Goal: Task Accomplishment & Management: Manage account settings

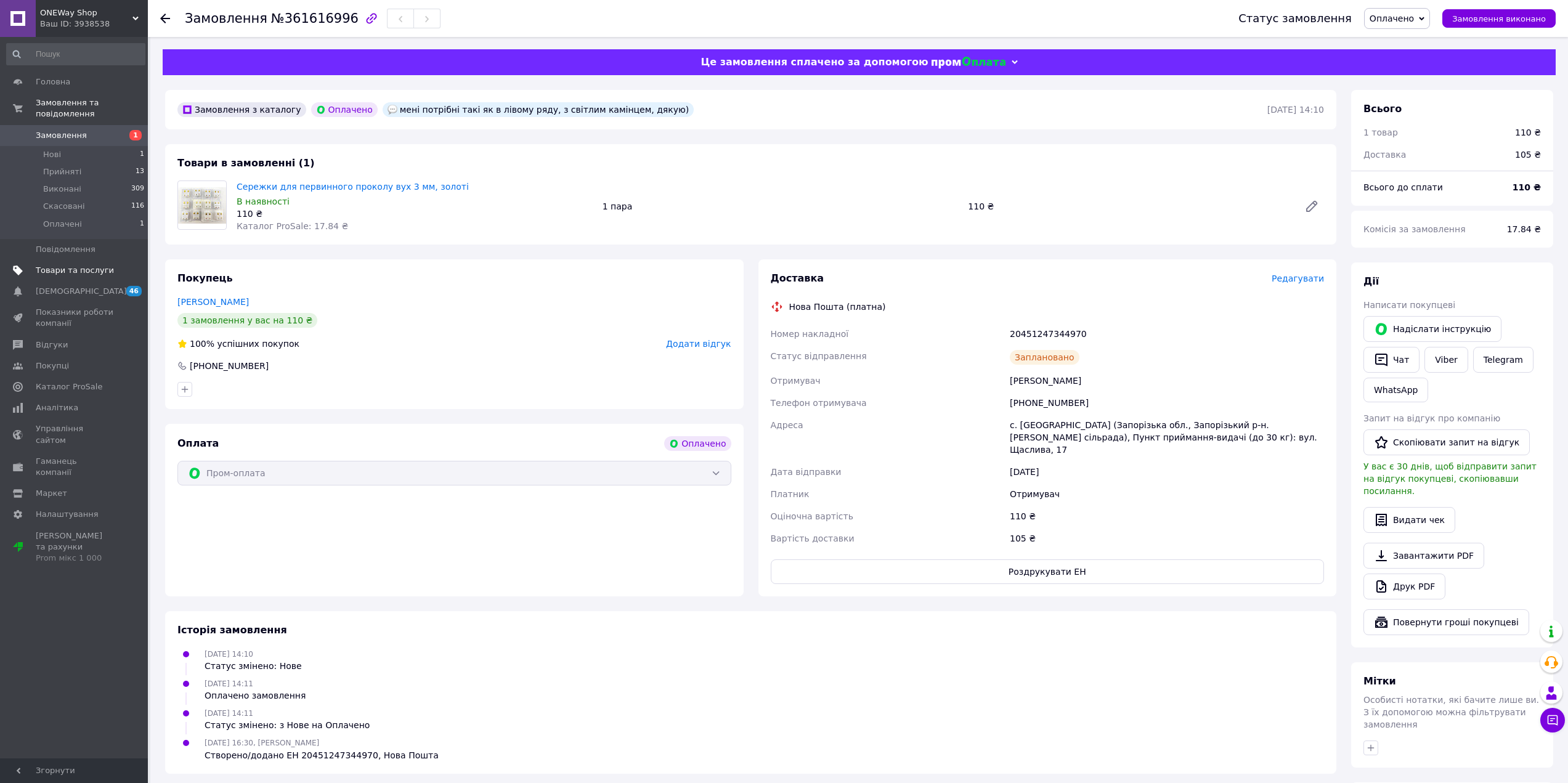
click at [80, 265] on span "Товари та послуги" at bounding box center [75, 270] width 78 height 11
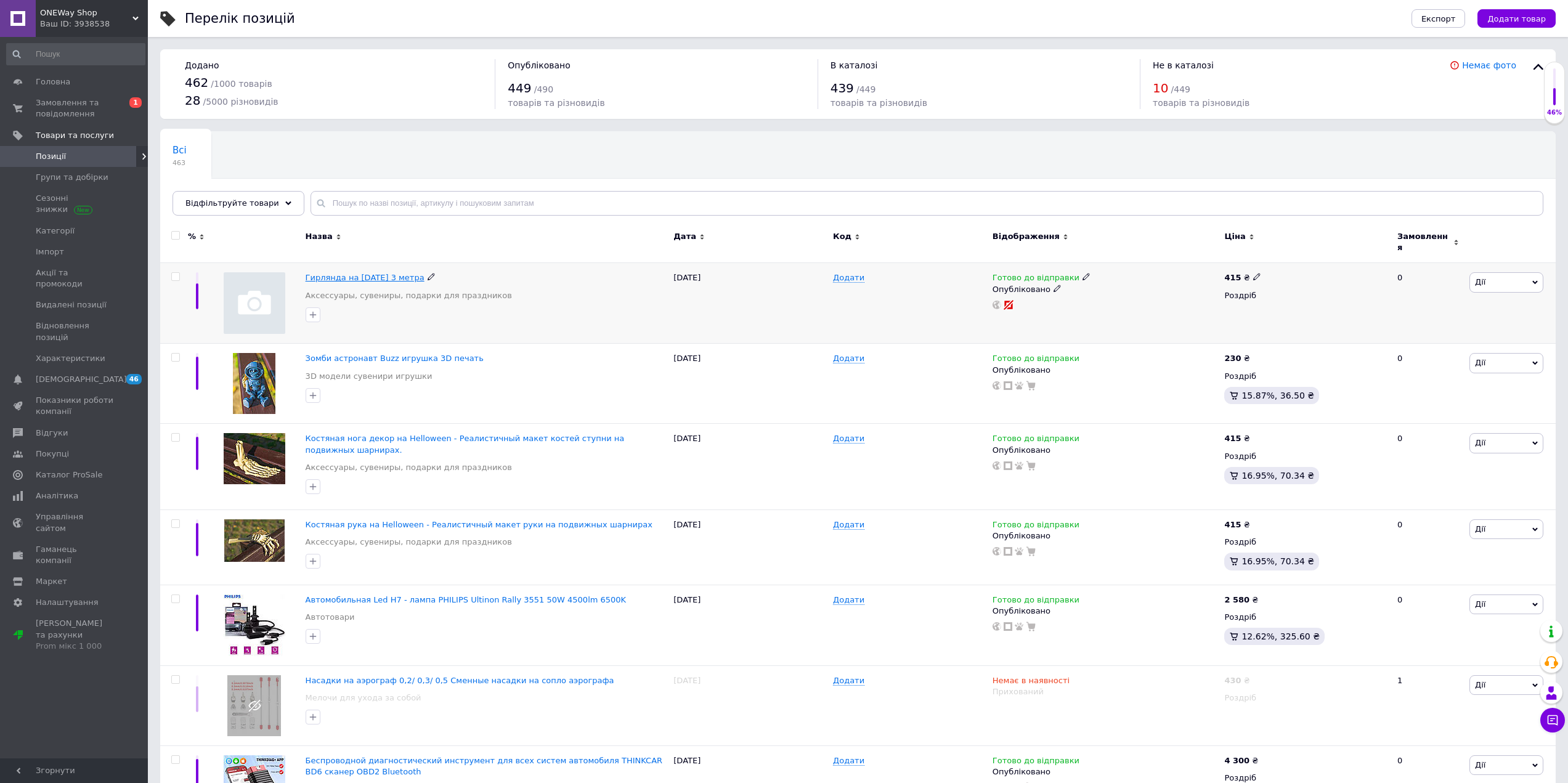
click at [365, 273] on span "Гирлянда на [DATE] 3 метра" at bounding box center [365, 277] width 119 height 9
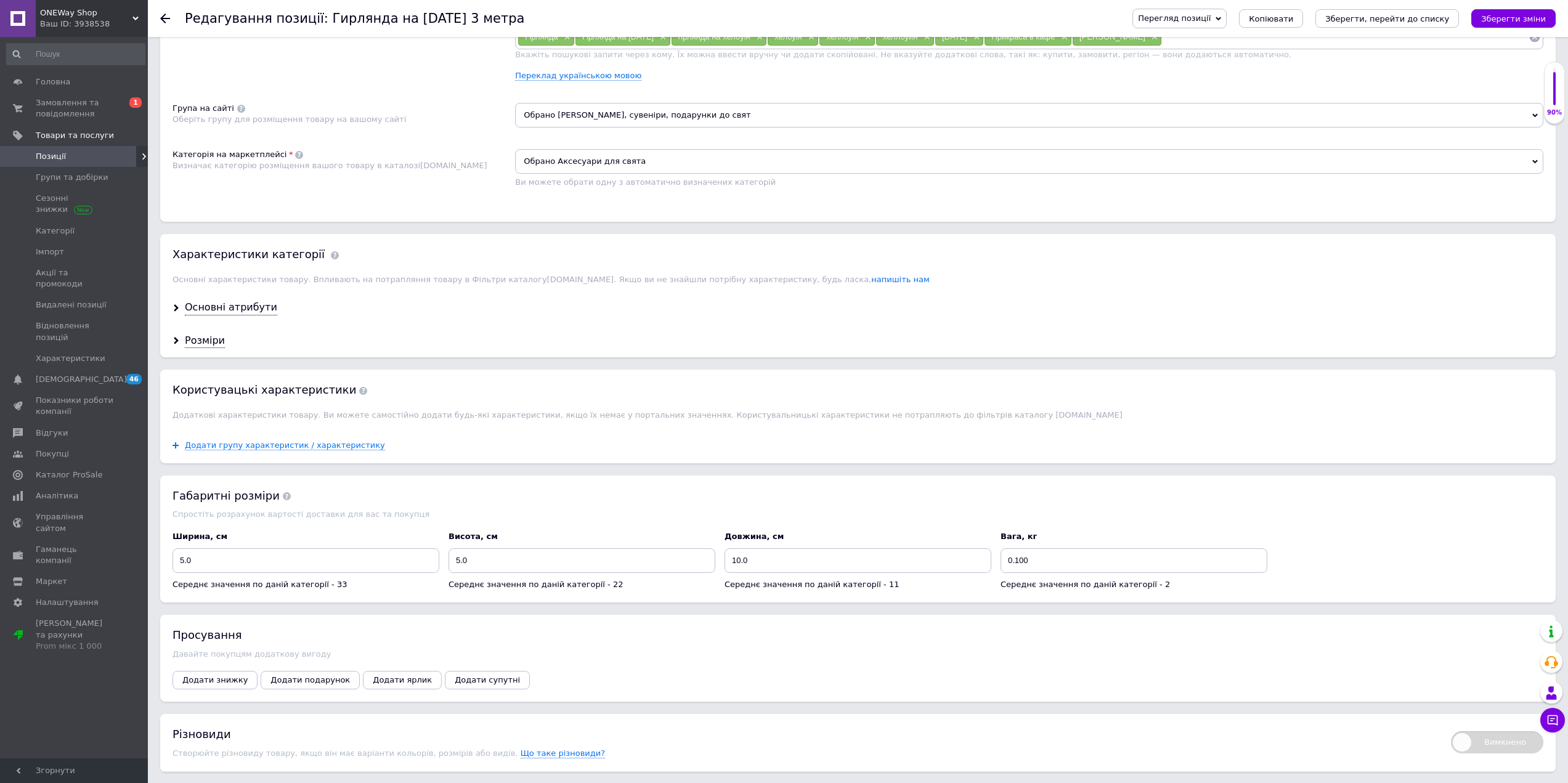
scroll to position [763, 0]
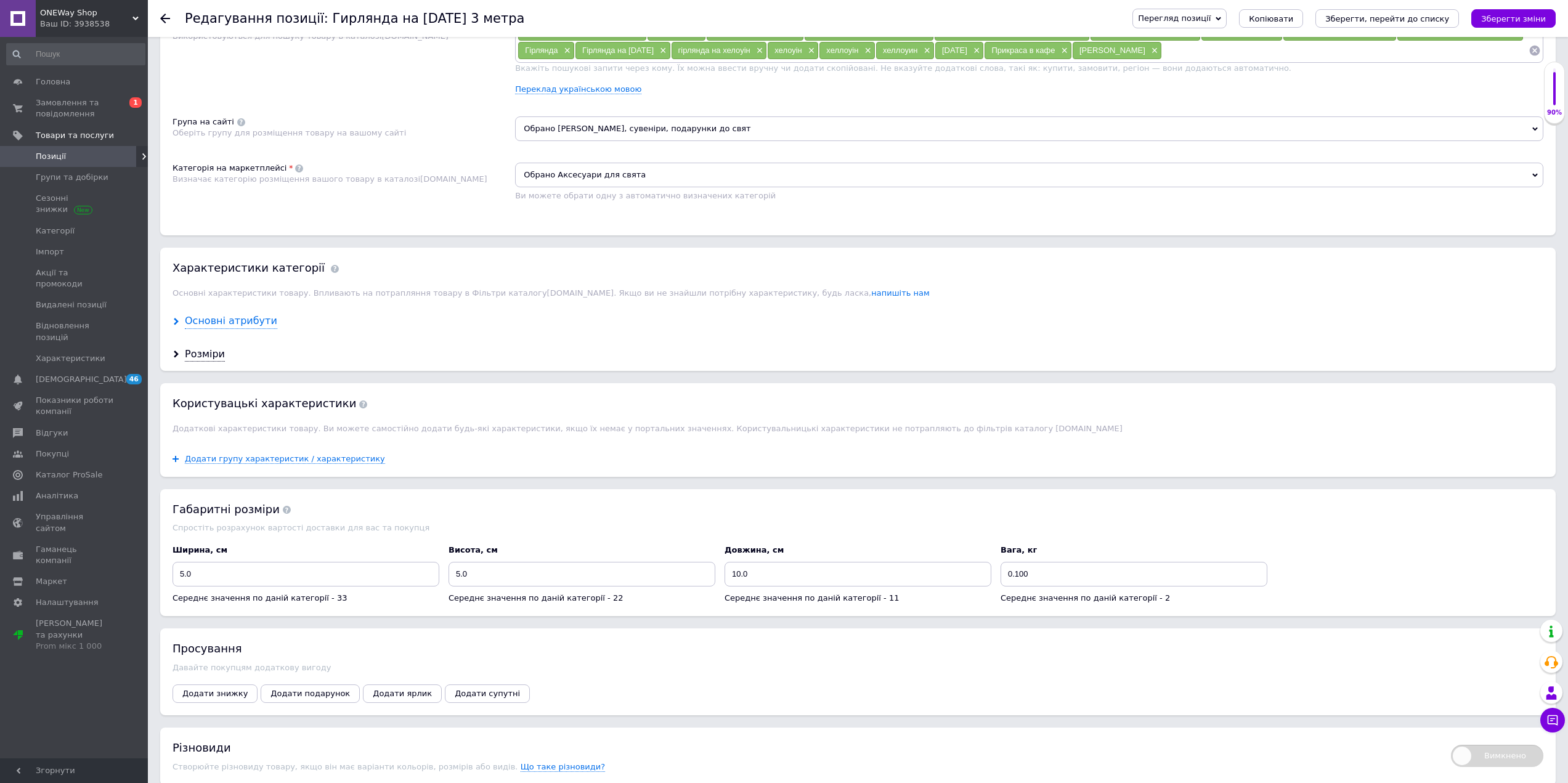
click at [227, 320] on div "Основні атрибути" at bounding box center [231, 321] width 93 height 14
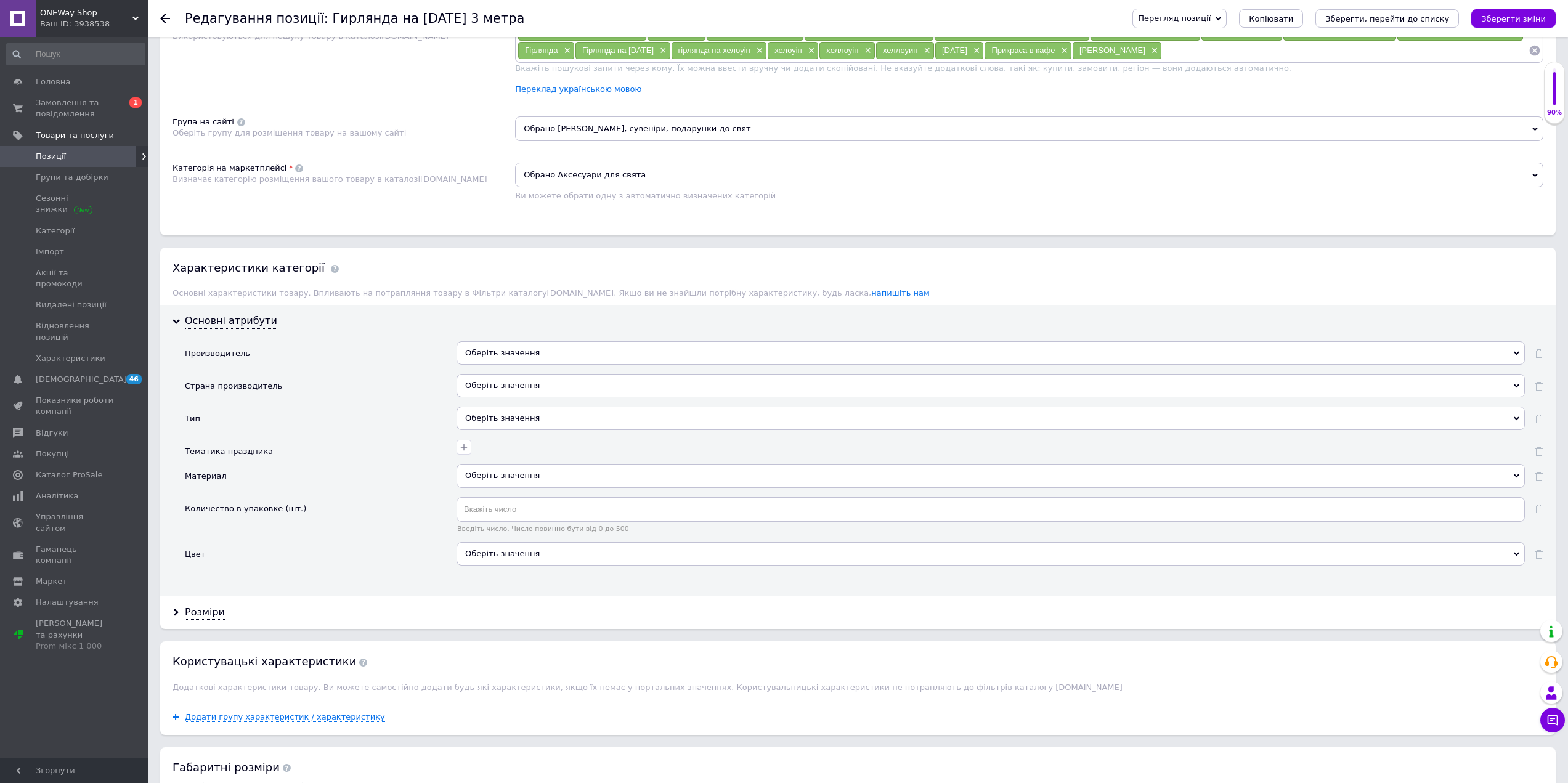
click at [583, 423] on div "Оберіть значення" at bounding box center [991, 418] width 1068 height 24
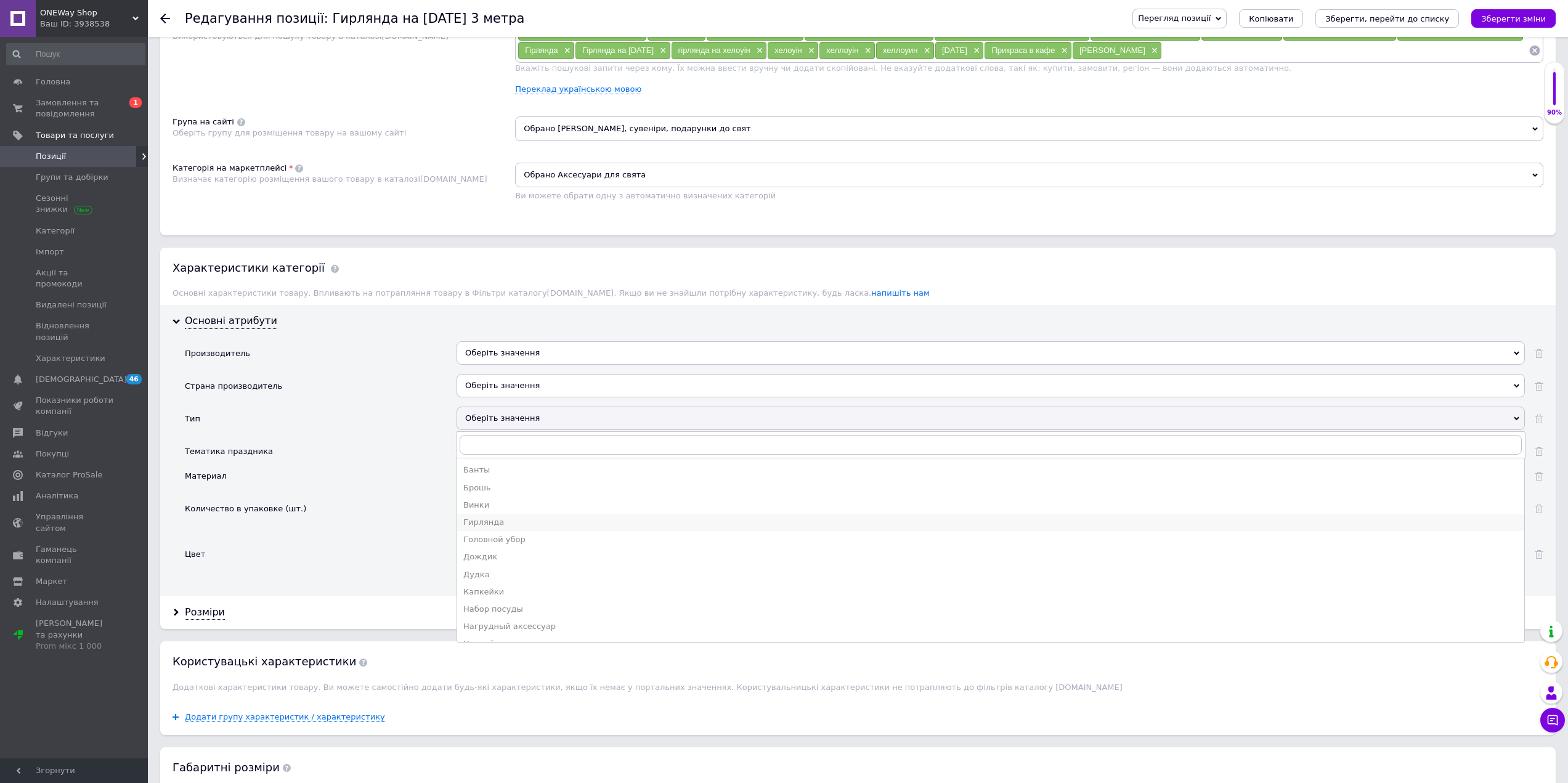
click at [495, 521] on div "Гирлянда" at bounding box center [991, 522] width 1055 height 11
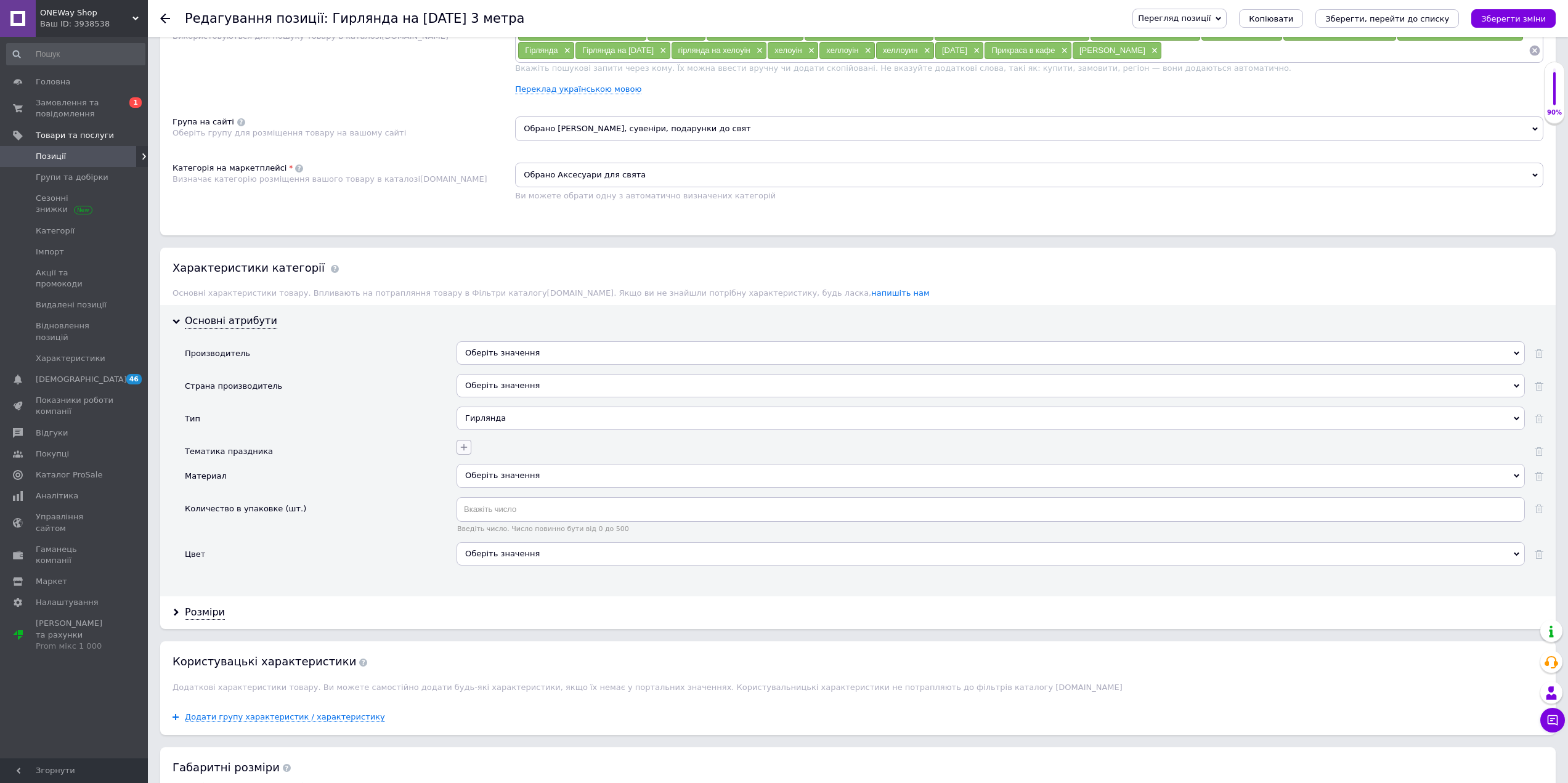
click at [464, 449] on icon "button" at bounding box center [464, 447] width 10 height 10
click at [331, 617] on input "Хэллоуин" at bounding box center [330, 621] width 8 height 8
checkbox input "true"
click at [400, 706] on button "Зберегти" at bounding box center [395, 706] width 138 height 24
click at [482, 479] on div "Оберіть значення" at bounding box center [991, 479] width 1068 height 24
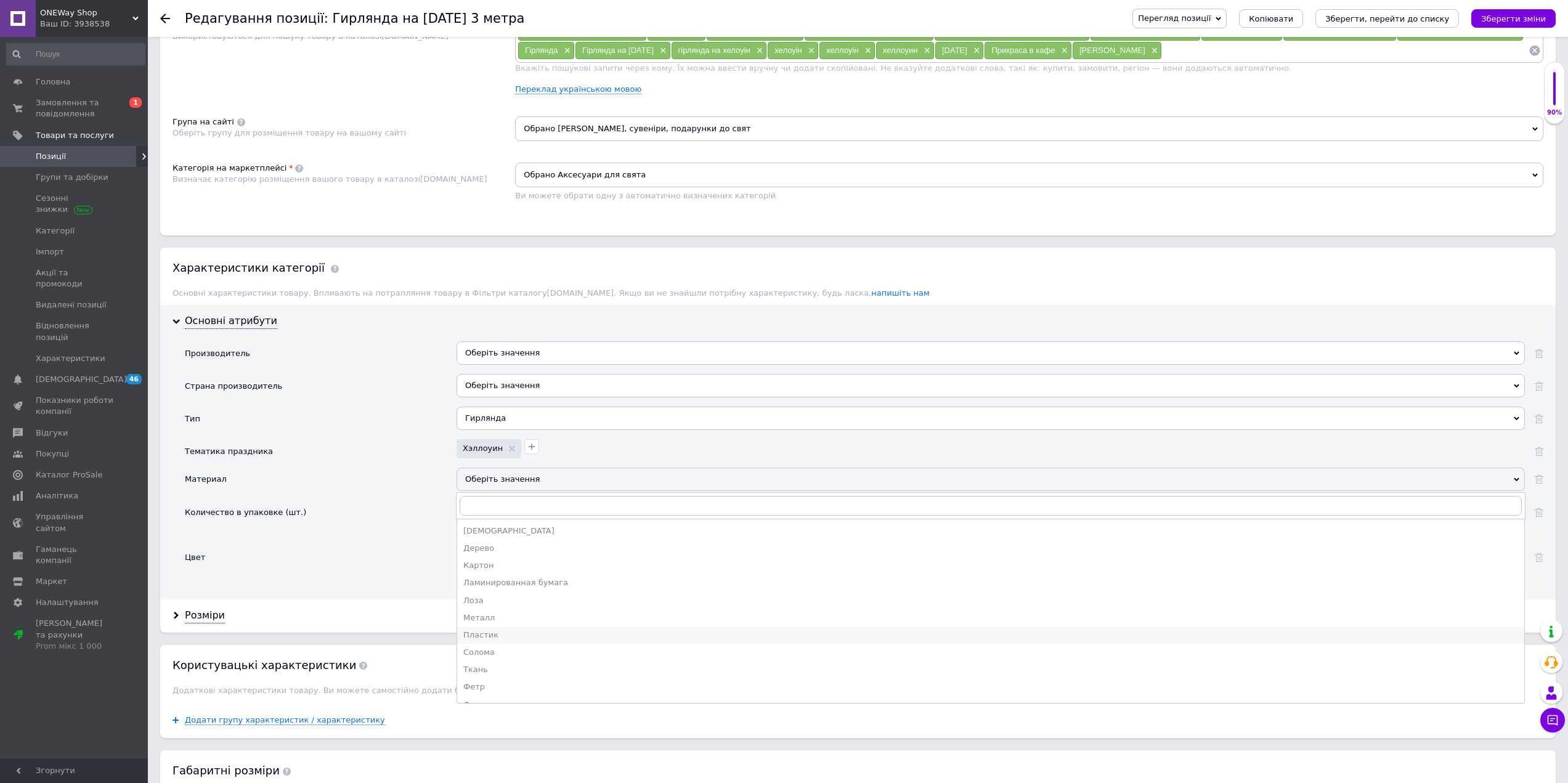
click at [484, 638] on div "Пластик" at bounding box center [991, 635] width 1055 height 11
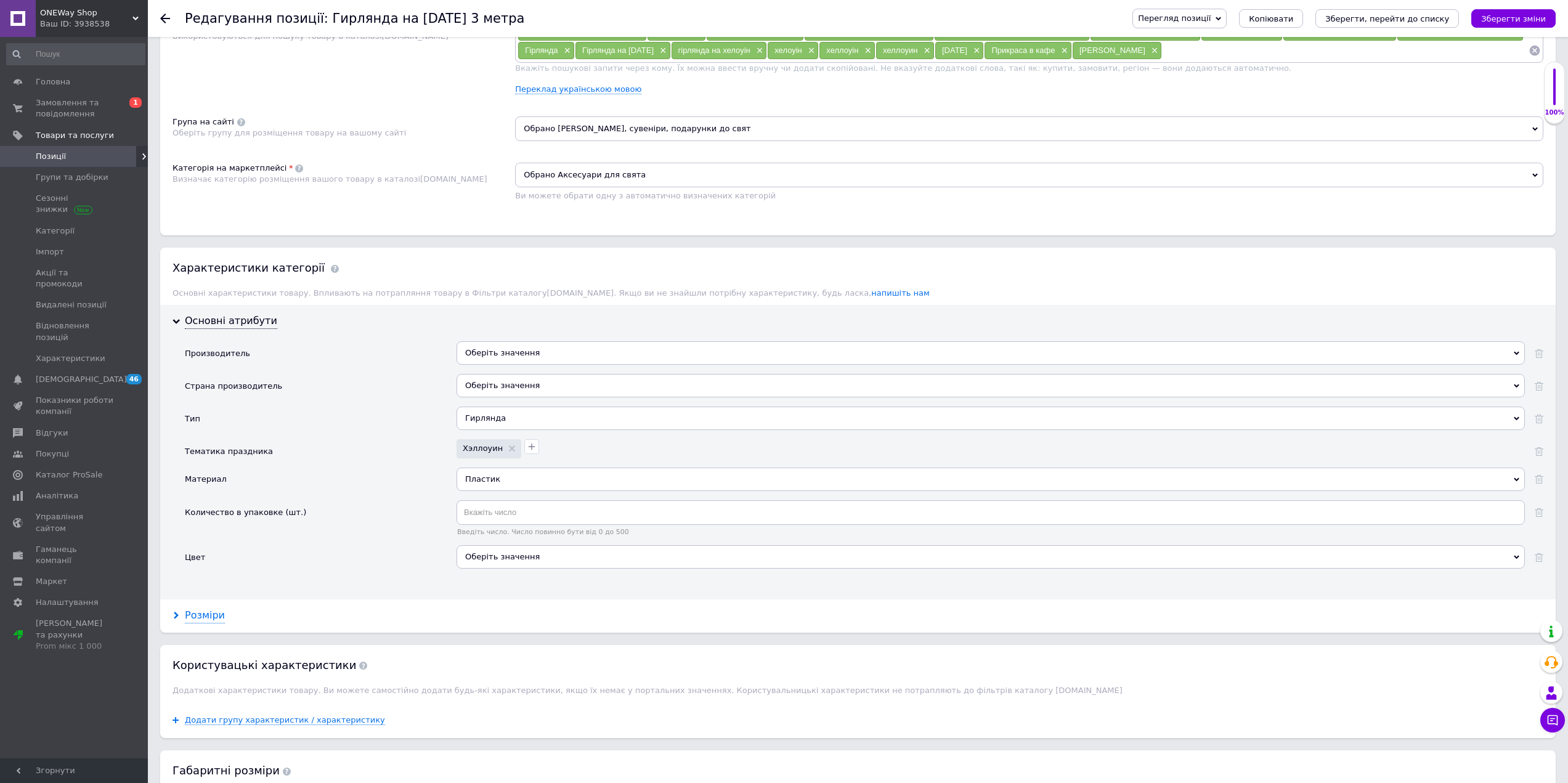
click at [203, 619] on div "Розміри" at bounding box center [205, 616] width 40 height 14
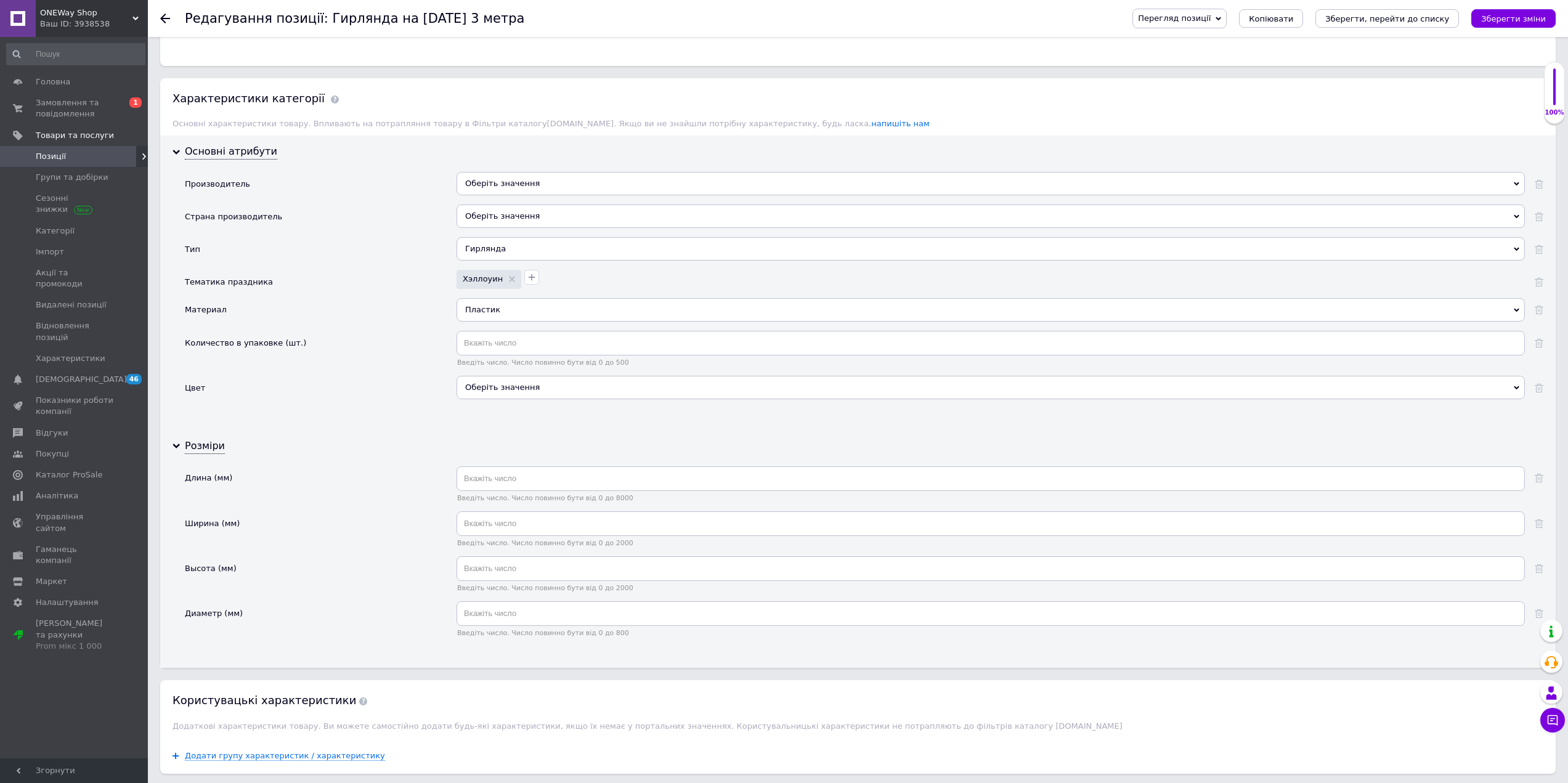
scroll to position [948, 0]
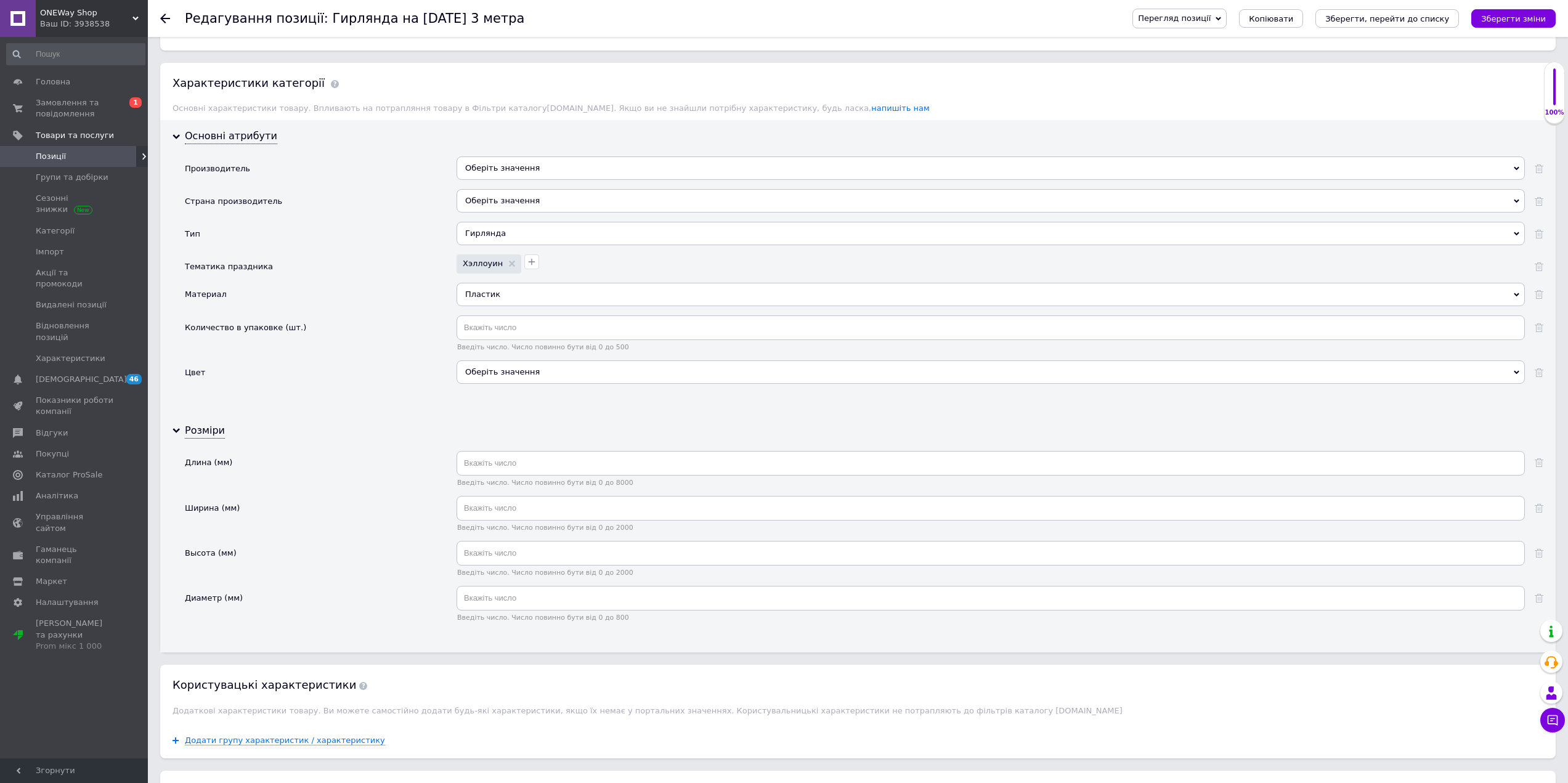
click at [530, 369] on div "Оберіть значення" at bounding box center [991, 372] width 1068 height 24
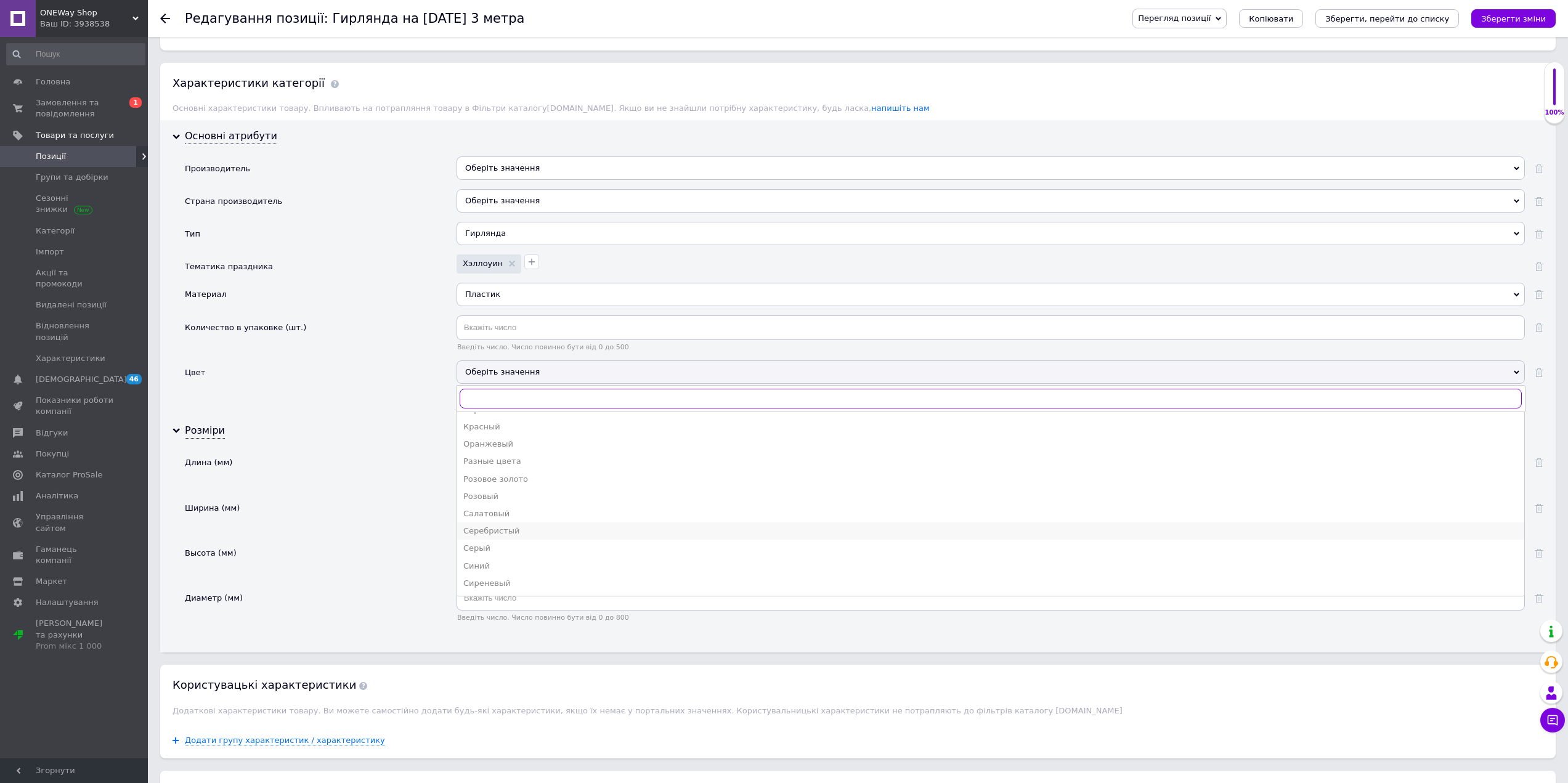
scroll to position [151, 0]
click at [521, 480] on div "Разные цвета" at bounding box center [991, 481] width 1055 height 11
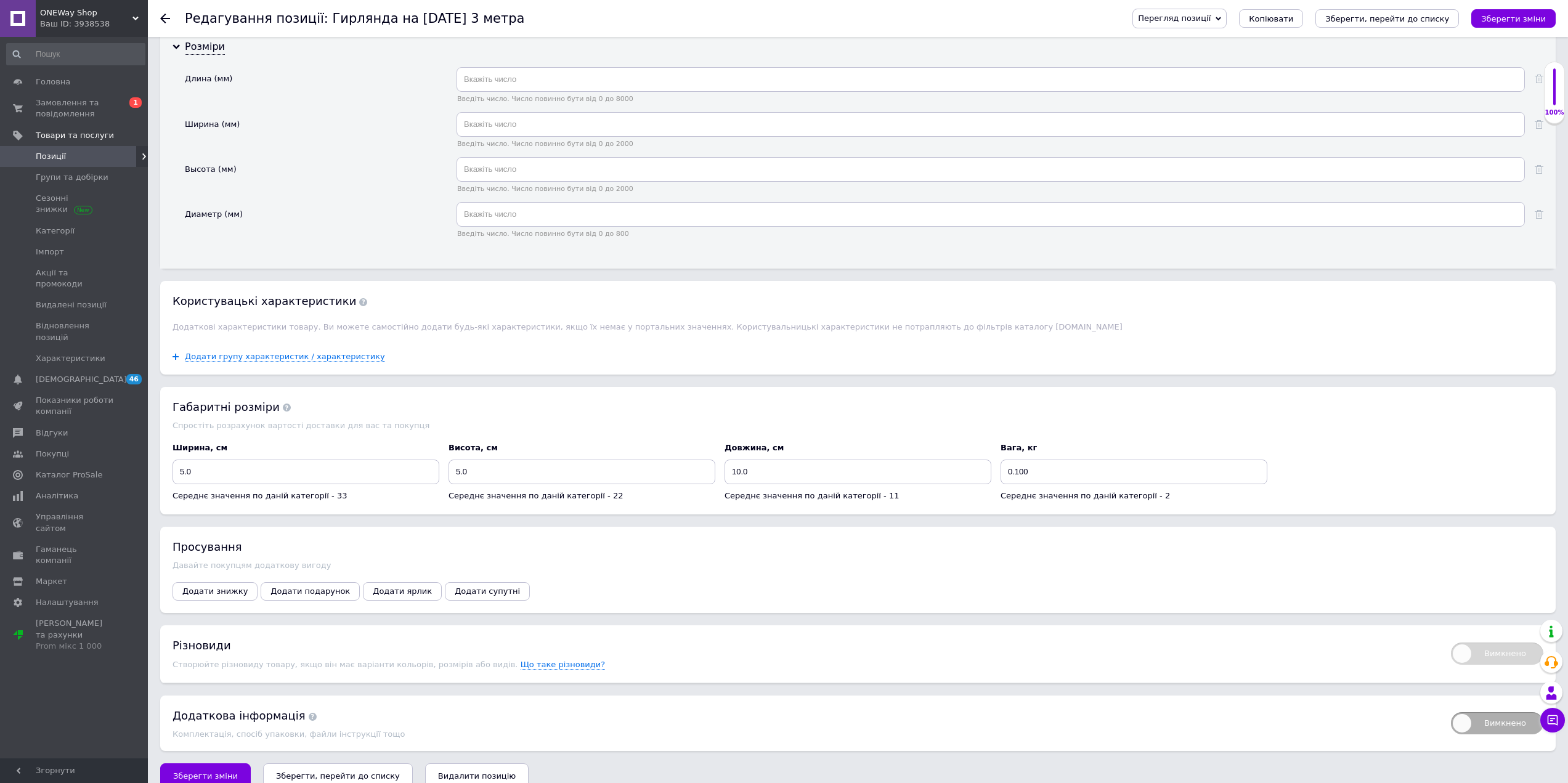
scroll to position [1353, 0]
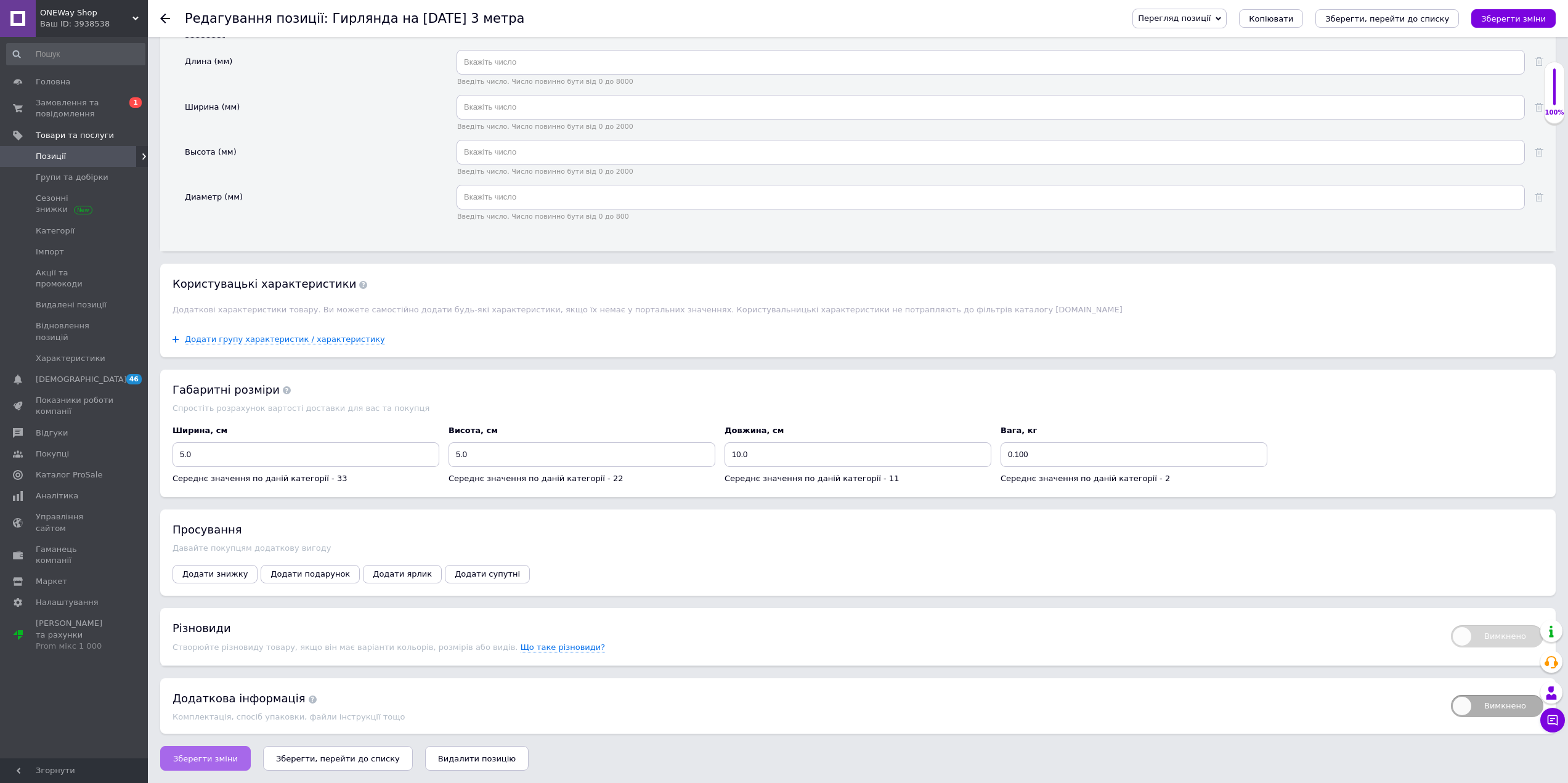
click at [215, 748] on button "Зберегти зміни" at bounding box center [206, 758] width 91 height 25
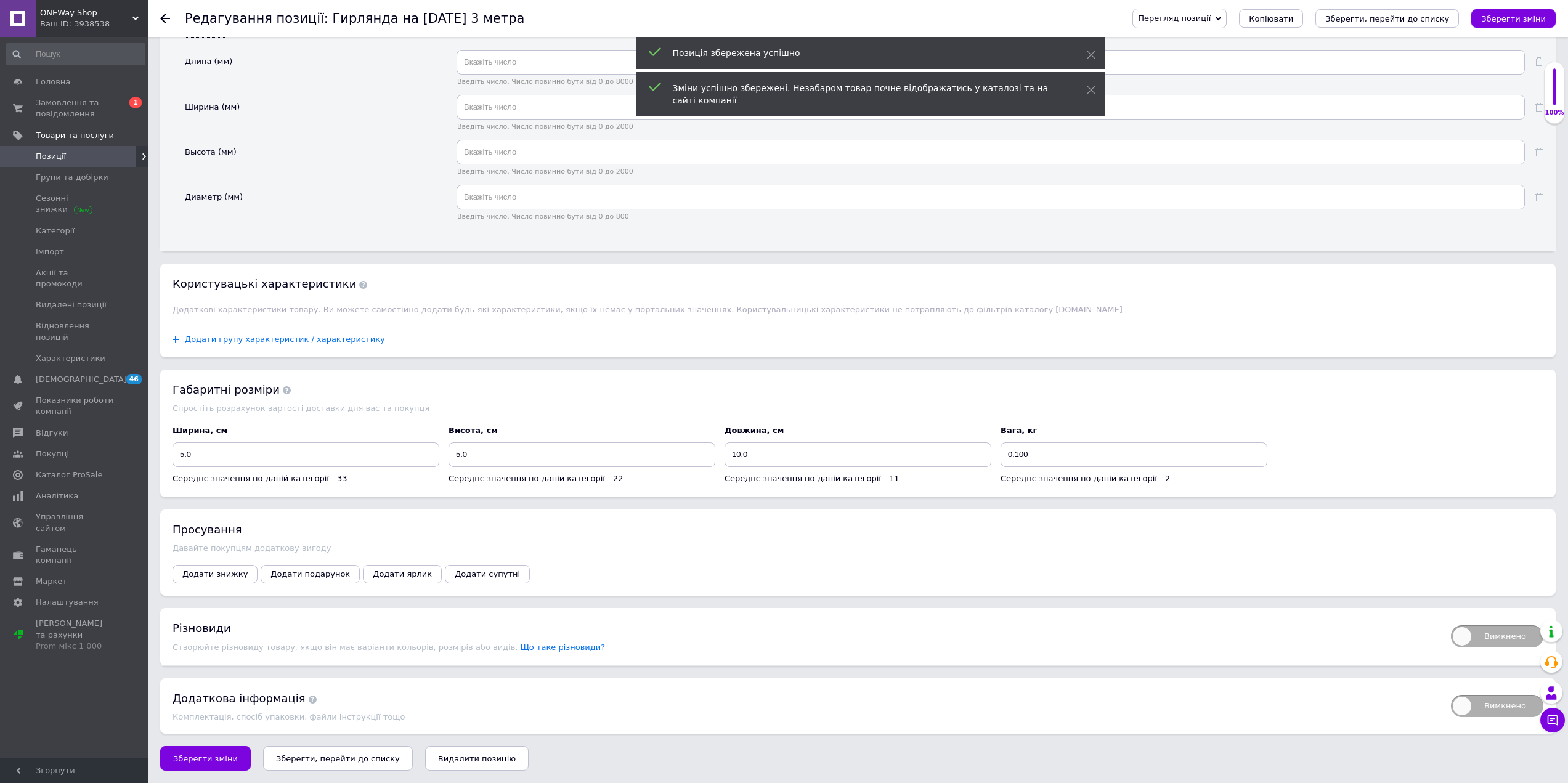
click at [1517, 637] on span "Вимкнено" at bounding box center [1497, 636] width 93 height 22
click at [1451, 625] on input "Вимкнено" at bounding box center [1448, 621] width 8 height 8
checkbox input "true"
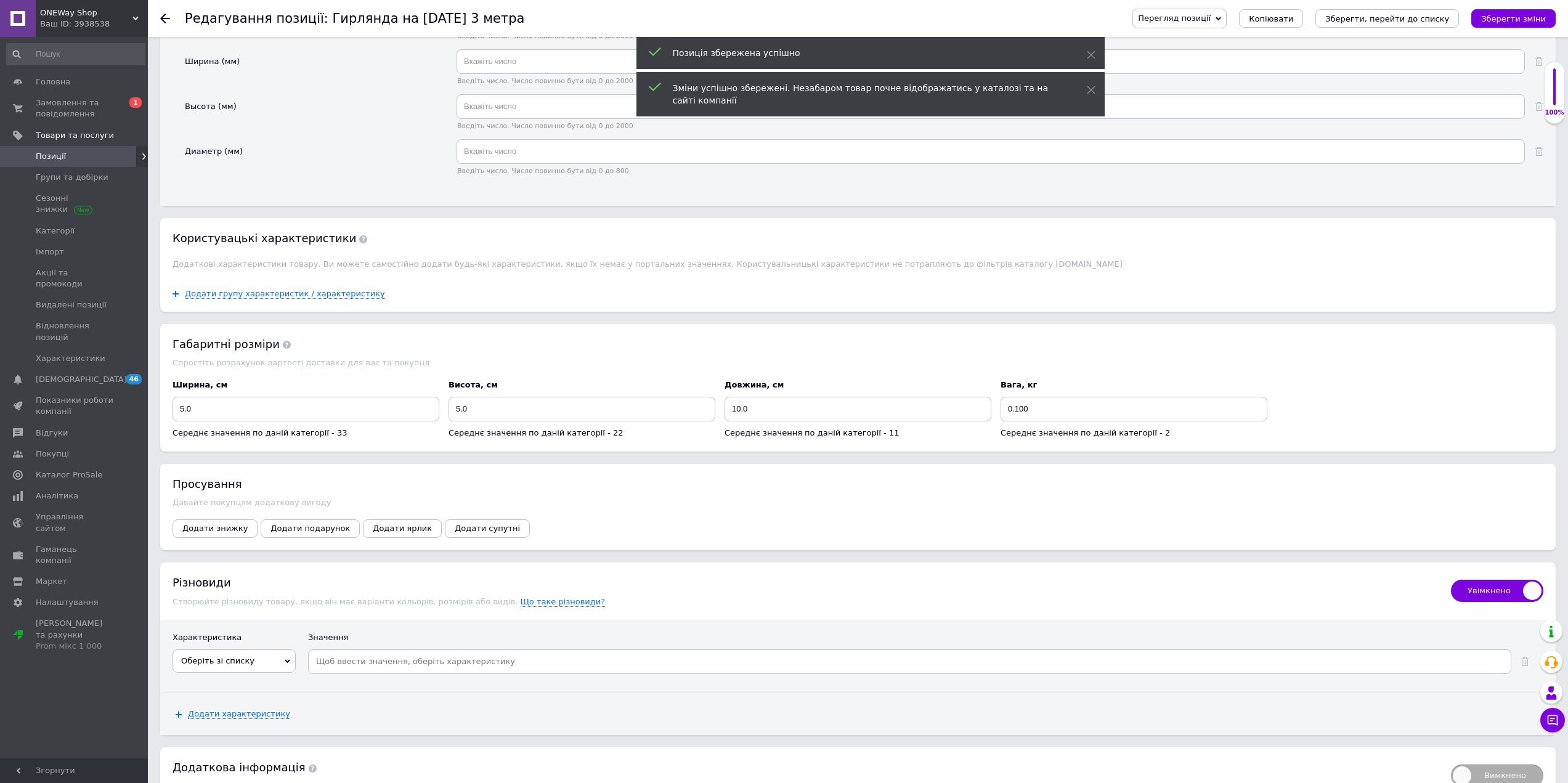
scroll to position [1468, 0]
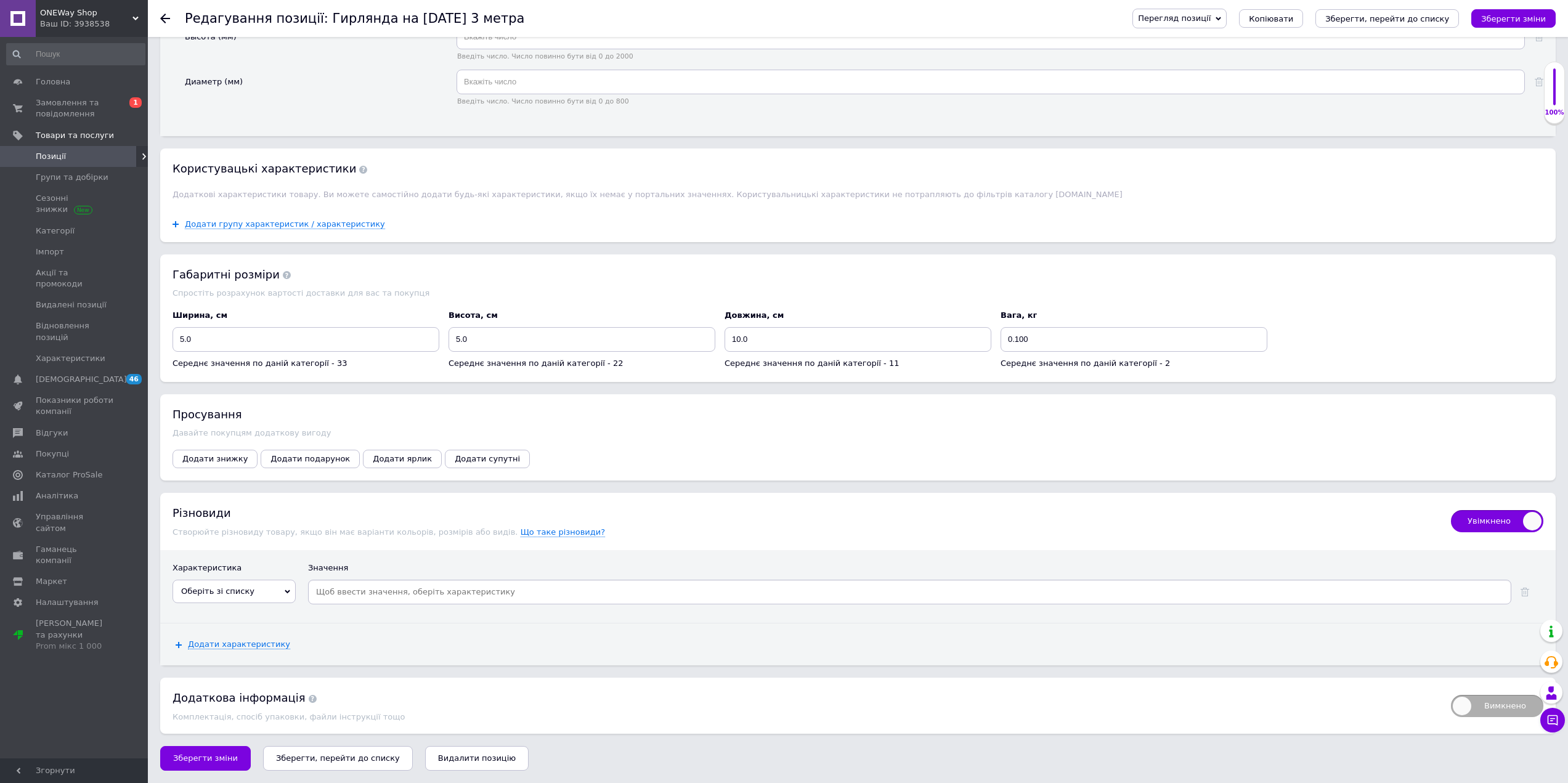
click at [244, 593] on span "Оберіть зі списку" at bounding box center [218, 591] width 73 height 9
click at [215, 636] on li "Цвет" at bounding box center [234, 634] width 122 height 17
click at [408, 589] on input at bounding box center [942, 591] width 1133 height 19
type input "ора"
click at [374, 612] on li "Оранжевый" at bounding box center [909, 614] width 1202 height 17
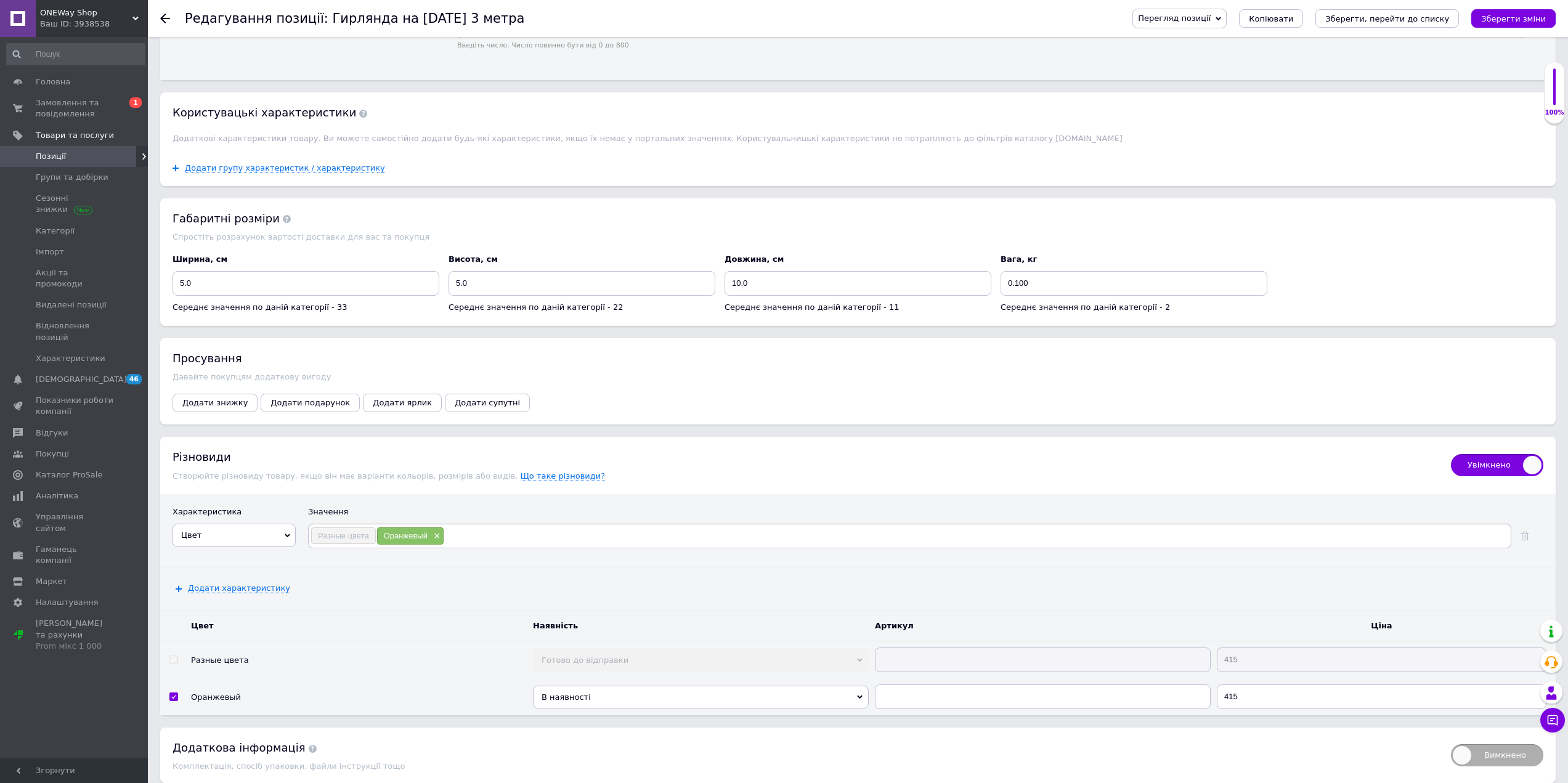
scroll to position [1573, 0]
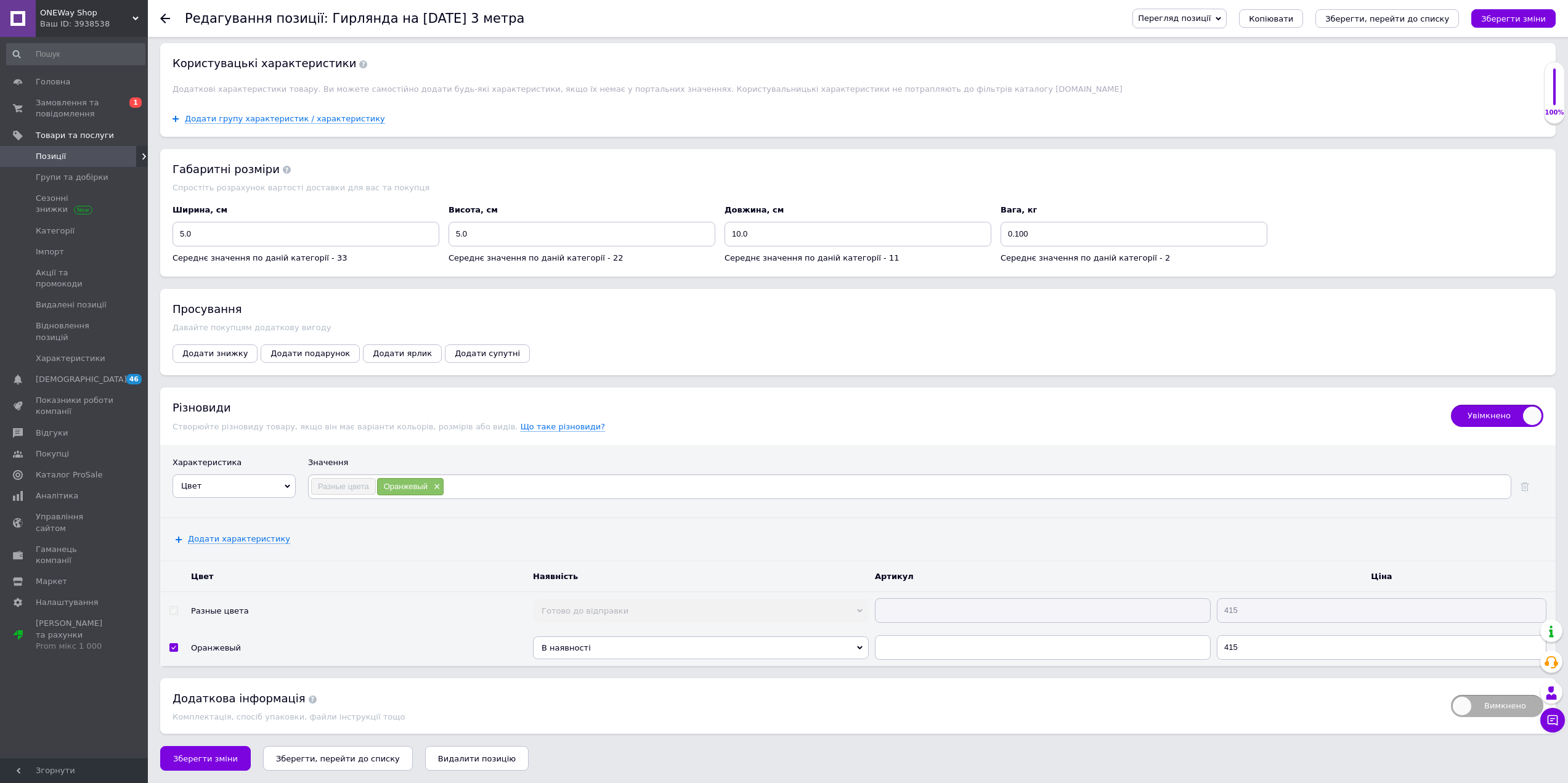
click at [734, 650] on span "В наявності" at bounding box center [700, 647] width 336 height 23
click at [617, 703] on li "Готово до відправки" at bounding box center [700, 699] width 336 height 15
click at [198, 764] on button "Зберегти зміни" at bounding box center [206, 758] width 91 height 25
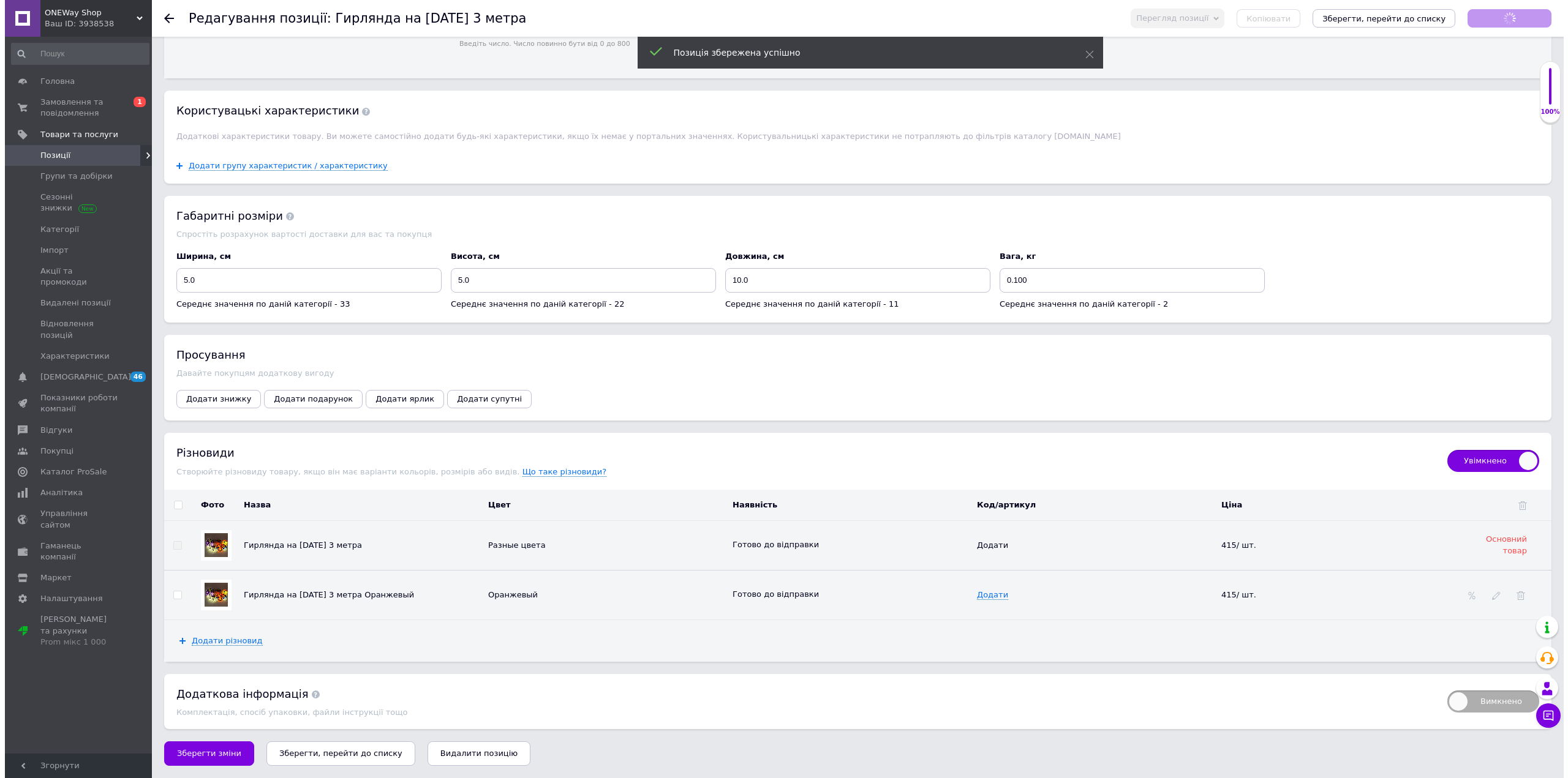
scroll to position [1515, 0]
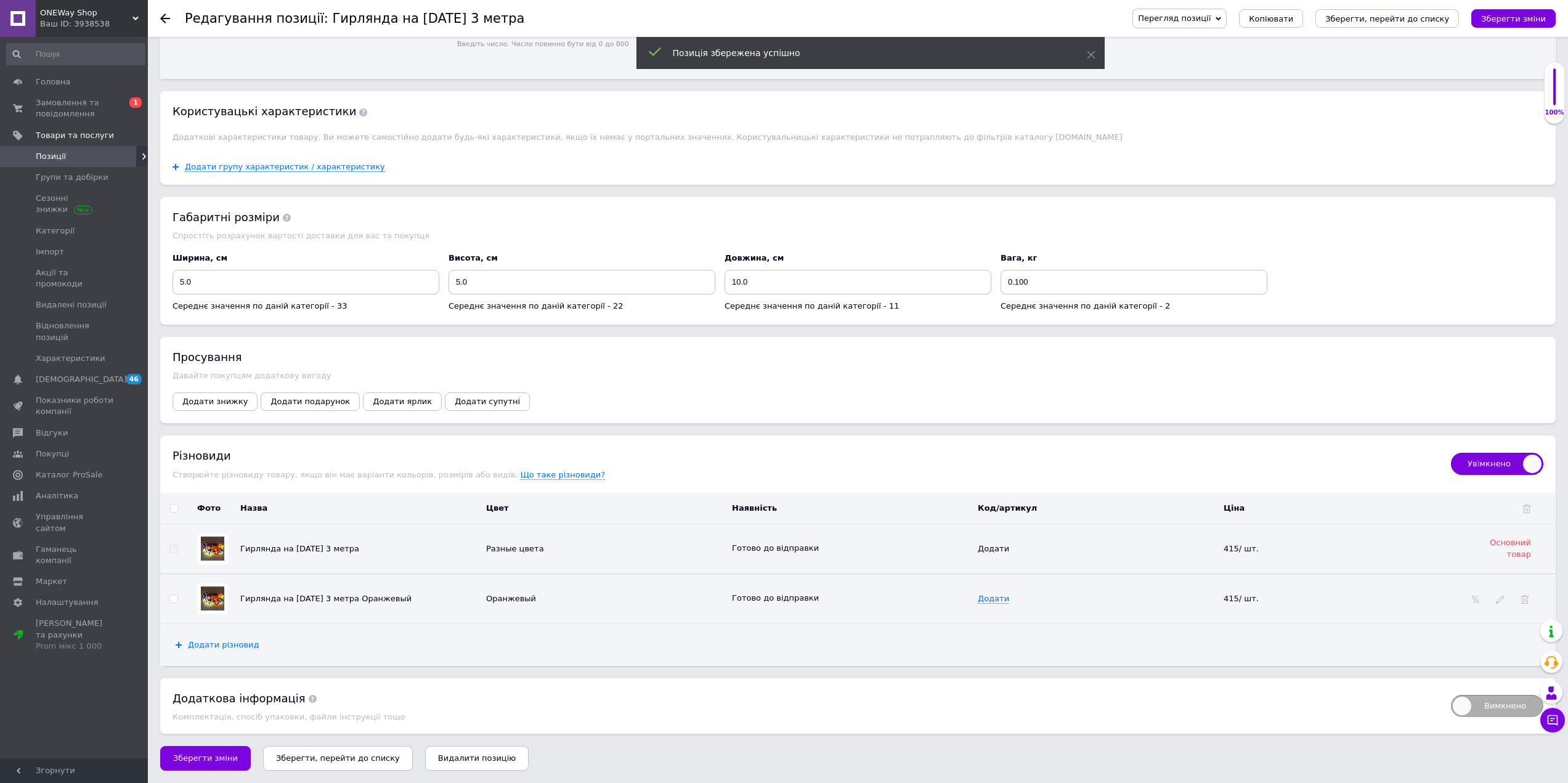
click at [209, 643] on span "Додати різновид" at bounding box center [224, 645] width 71 height 10
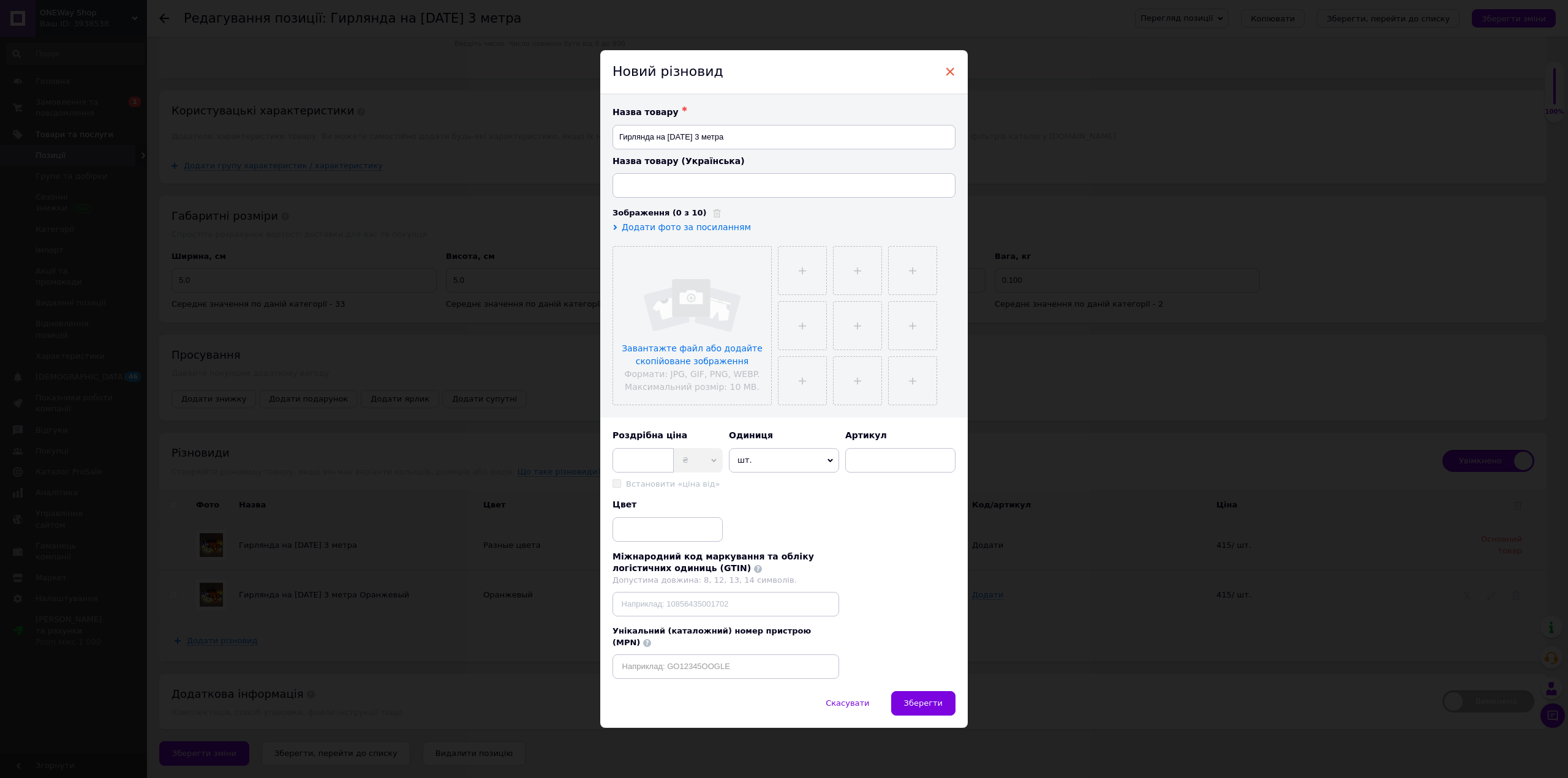
click at [951, 74] on span "×" at bounding box center [950, 71] width 11 height 21
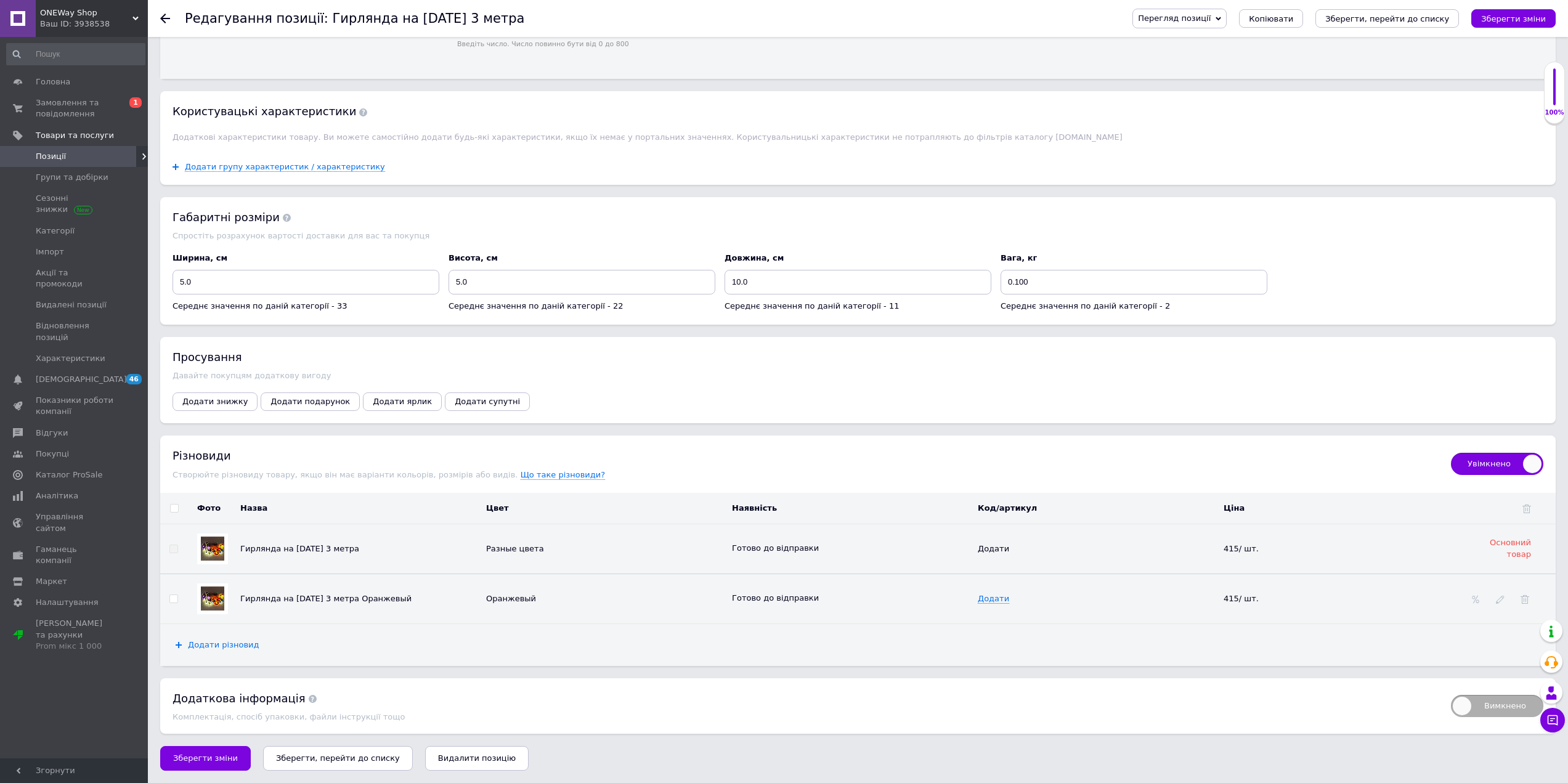
click at [210, 641] on span "Додати різновид" at bounding box center [224, 645] width 71 height 10
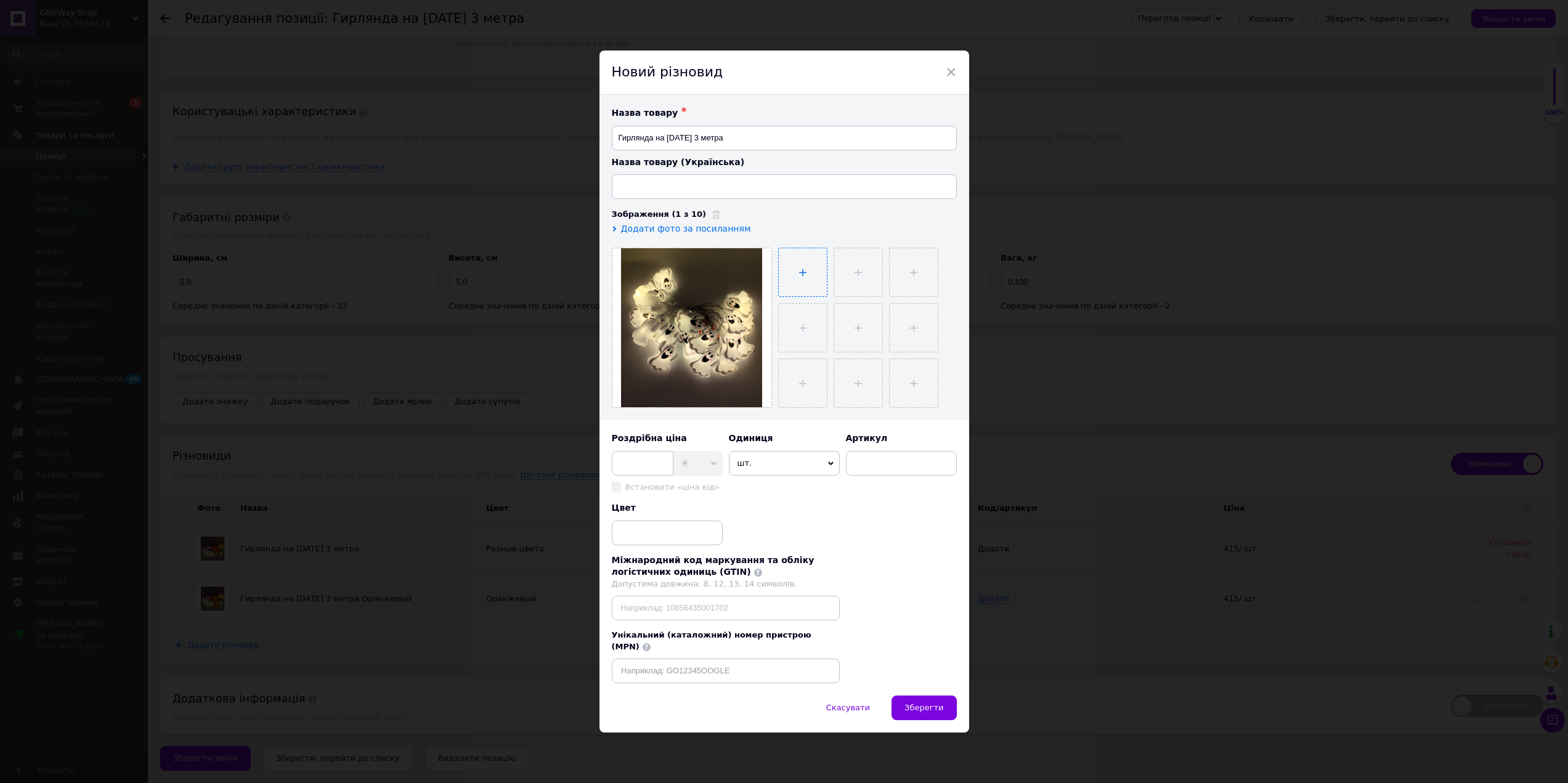
click at [810, 272] on input "file" at bounding box center [803, 272] width 48 height 48
type input "C:\fakepath\изображение_viber_2025-09-11_[PHONE_NUMBER].jpg"
click at [665, 543] on input at bounding box center [667, 533] width 111 height 25
type input "белый"
click at [856, 528] on div "Цвет белый" at bounding box center [784, 524] width 345 height 43
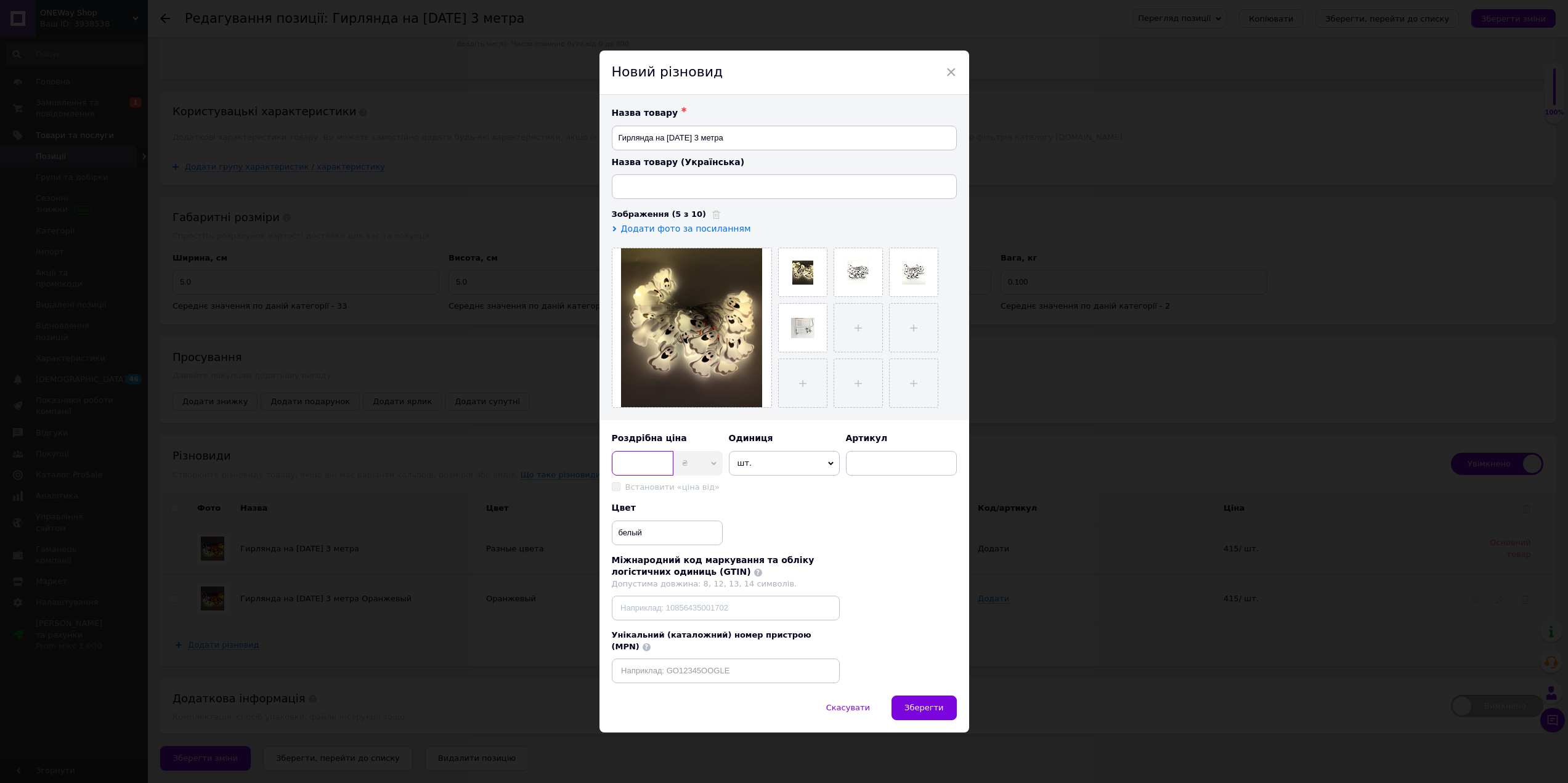
click at [650, 465] on input at bounding box center [642, 463] width 62 height 25
type input "415"
click at [760, 473] on span "шт." at bounding box center [785, 463] width 111 height 25
click at [902, 535] on div "Цвет белый" at bounding box center [784, 524] width 345 height 43
click at [931, 703] on span "Зберегти" at bounding box center [924, 707] width 39 height 9
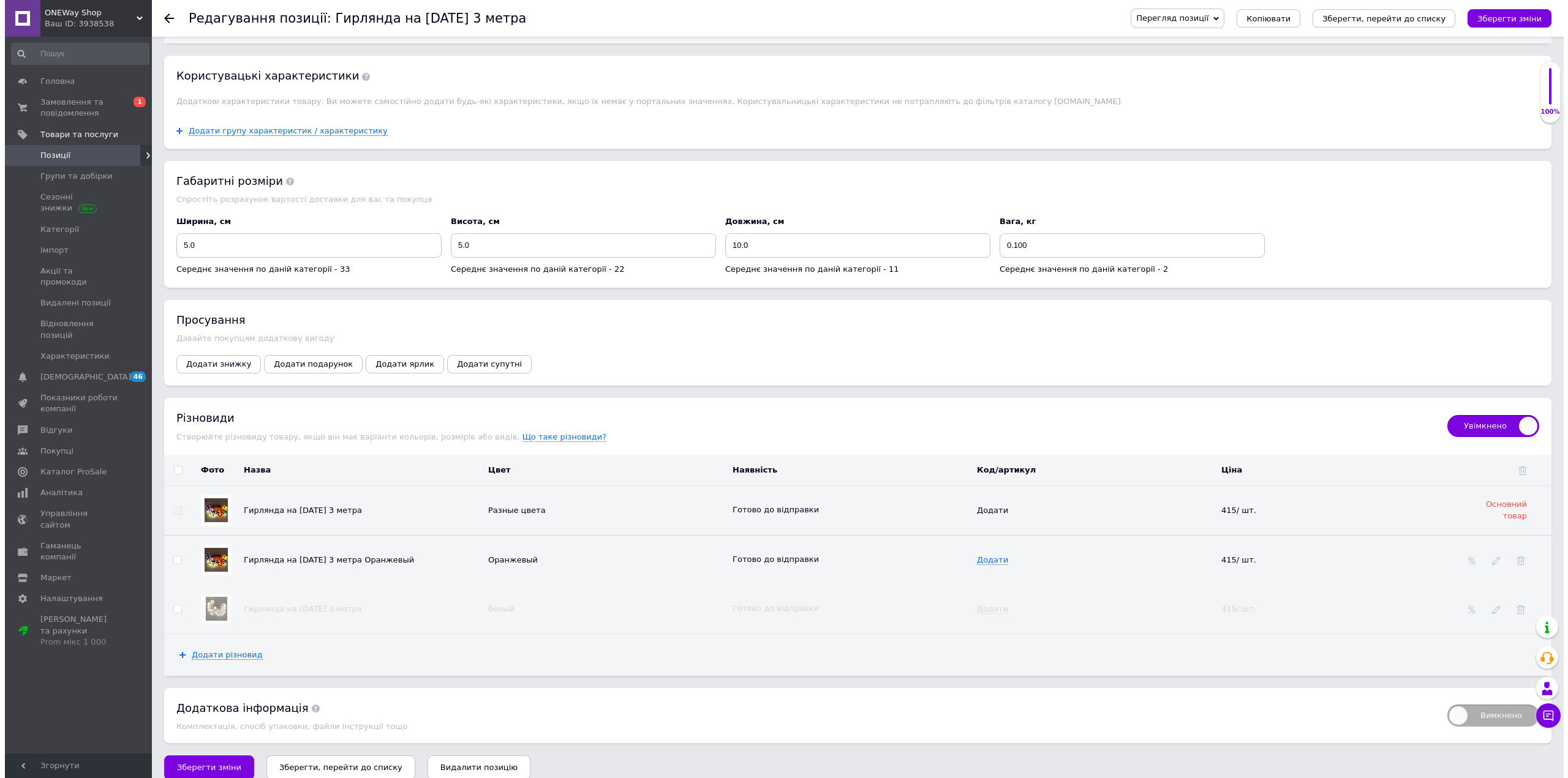
scroll to position [1564, 0]
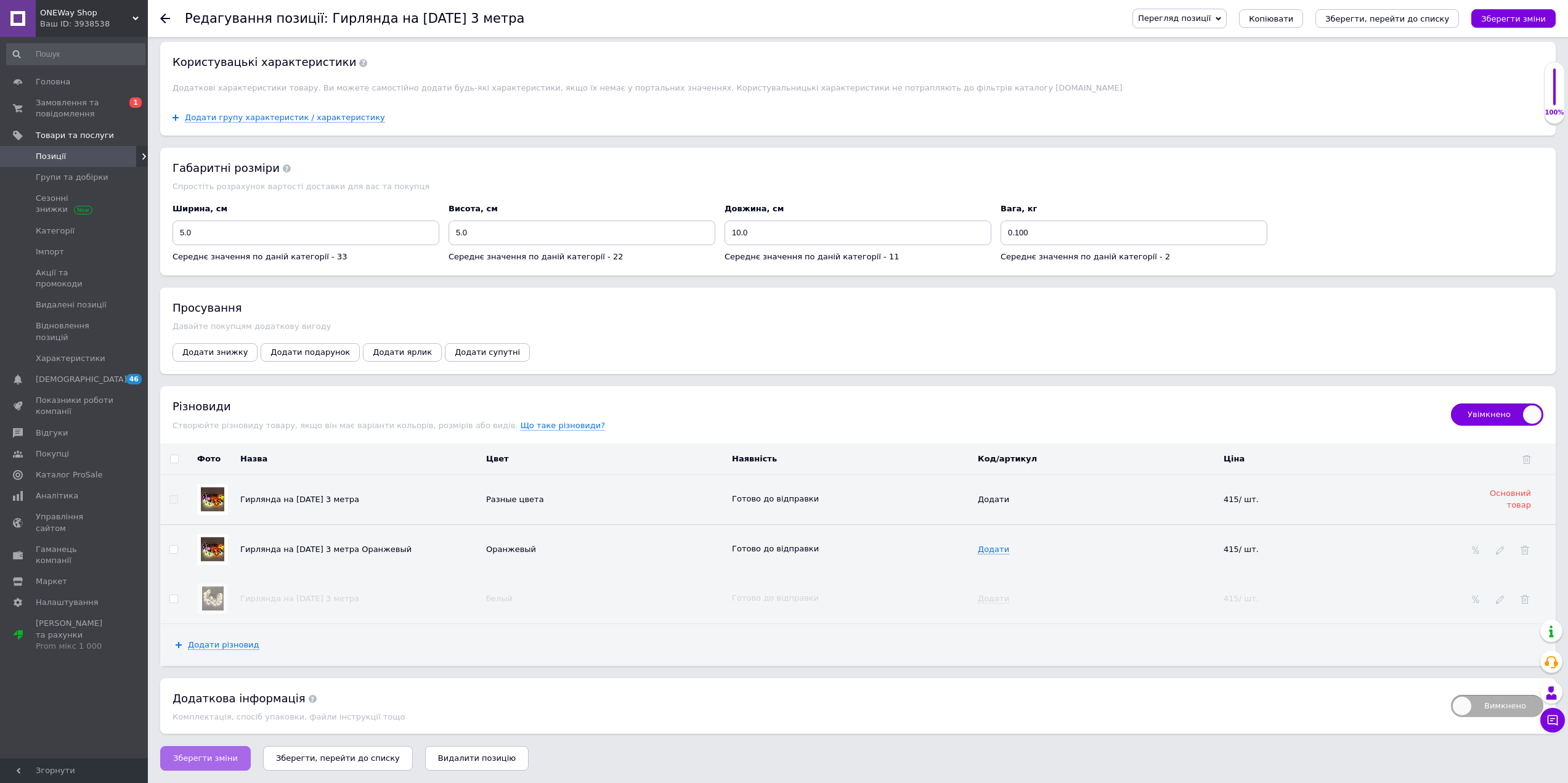
click at [210, 753] on span "Зберегти зміни" at bounding box center [206, 757] width 65 height 9
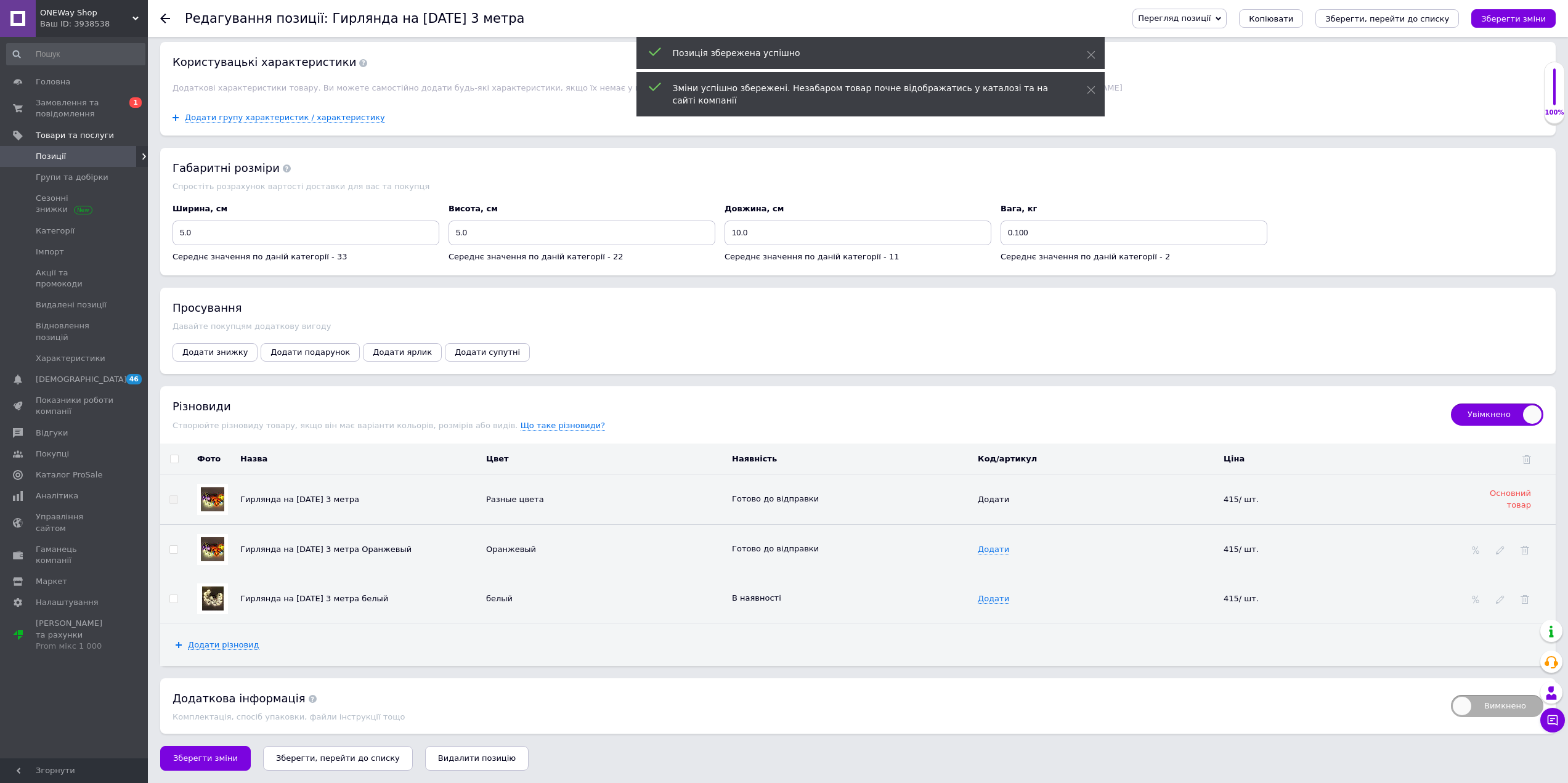
click at [358, 550] on span "Гирлянда на [DATE] 3 метра Оранжевый" at bounding box center [326, 549] width 172 height 9
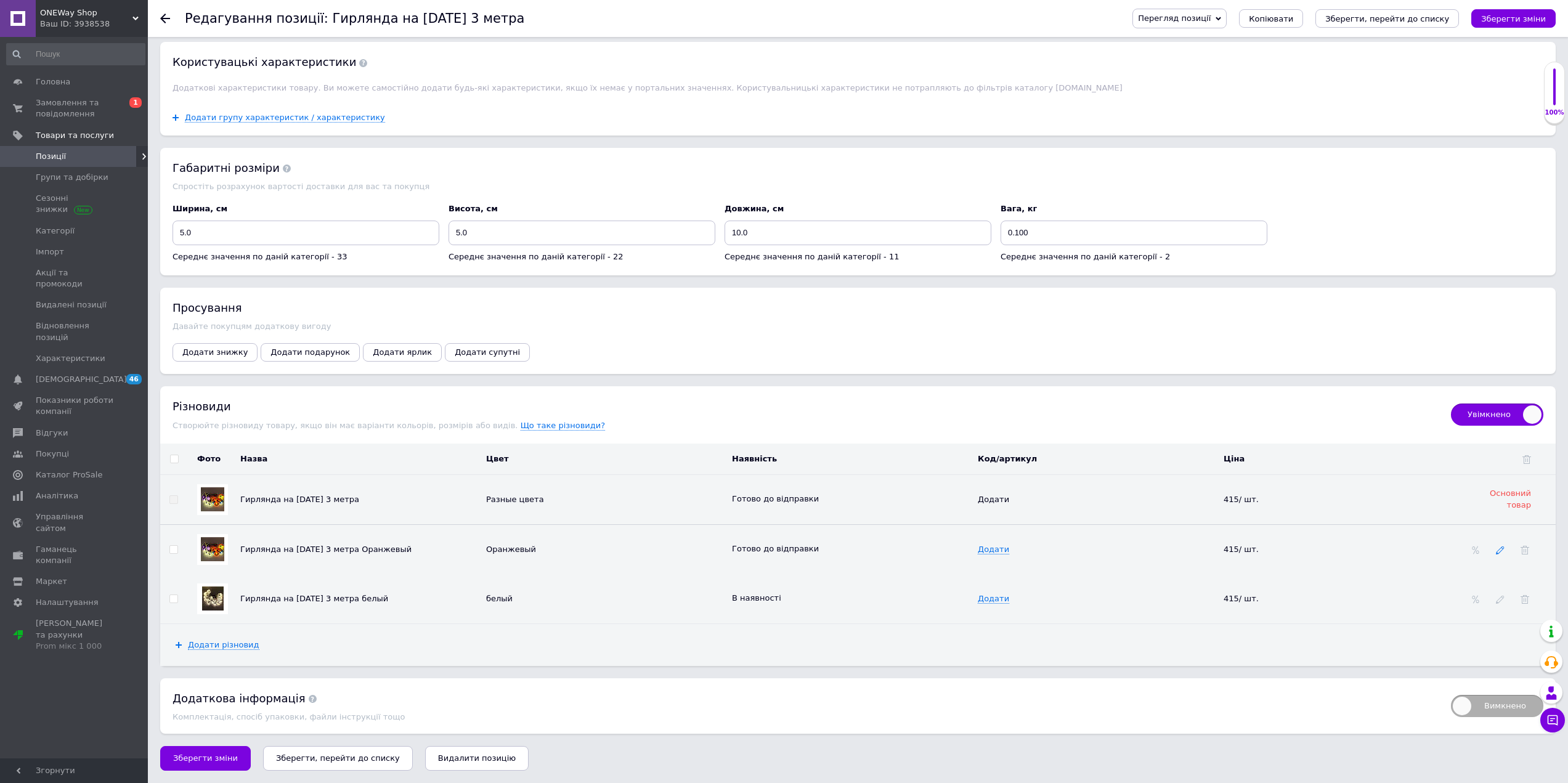
click at [1500, 550] on icon at bounding box center [1500, 550] width 8 height 8
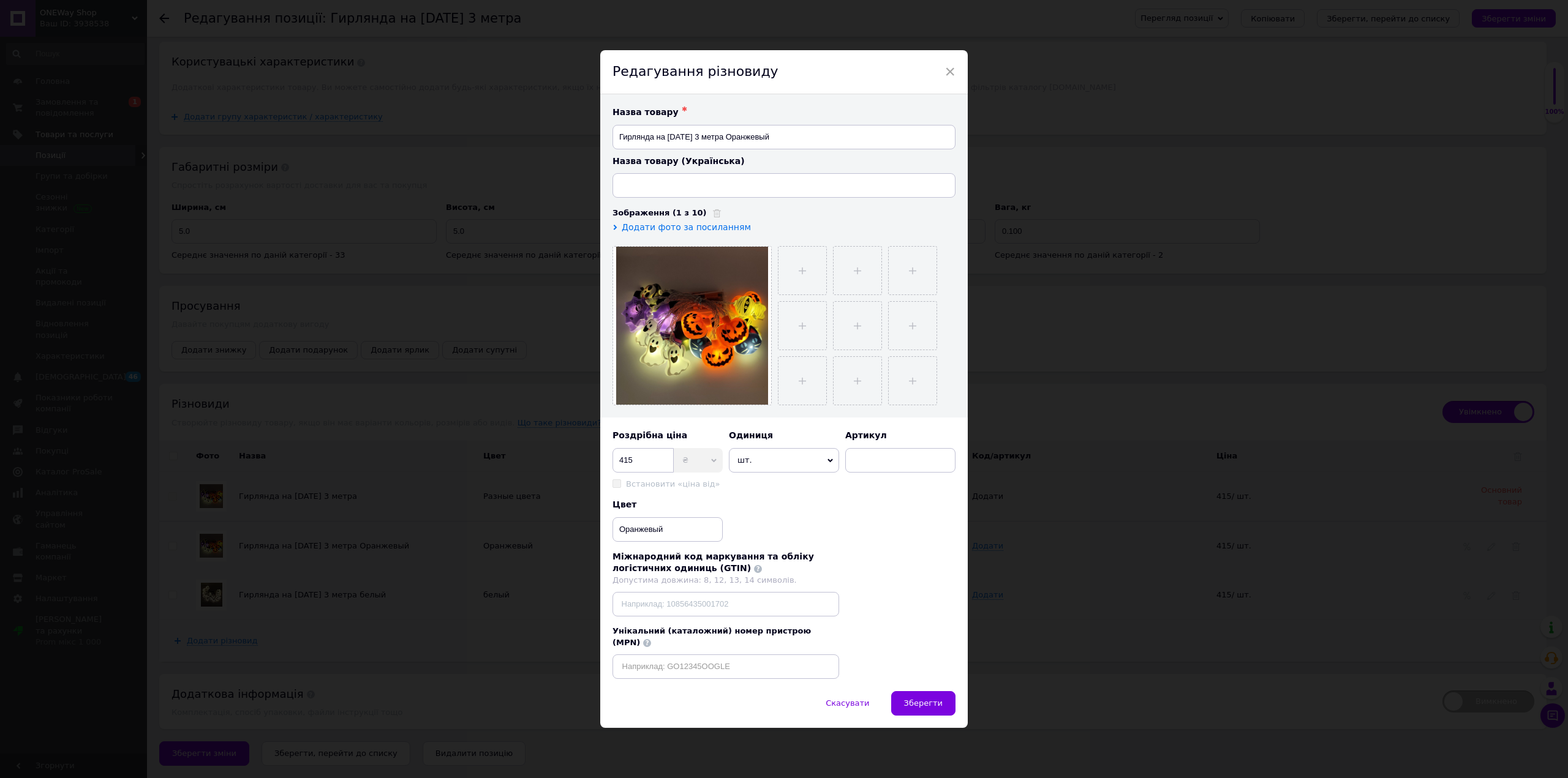
type input "Гірлянда на [DATE] 3 метри"
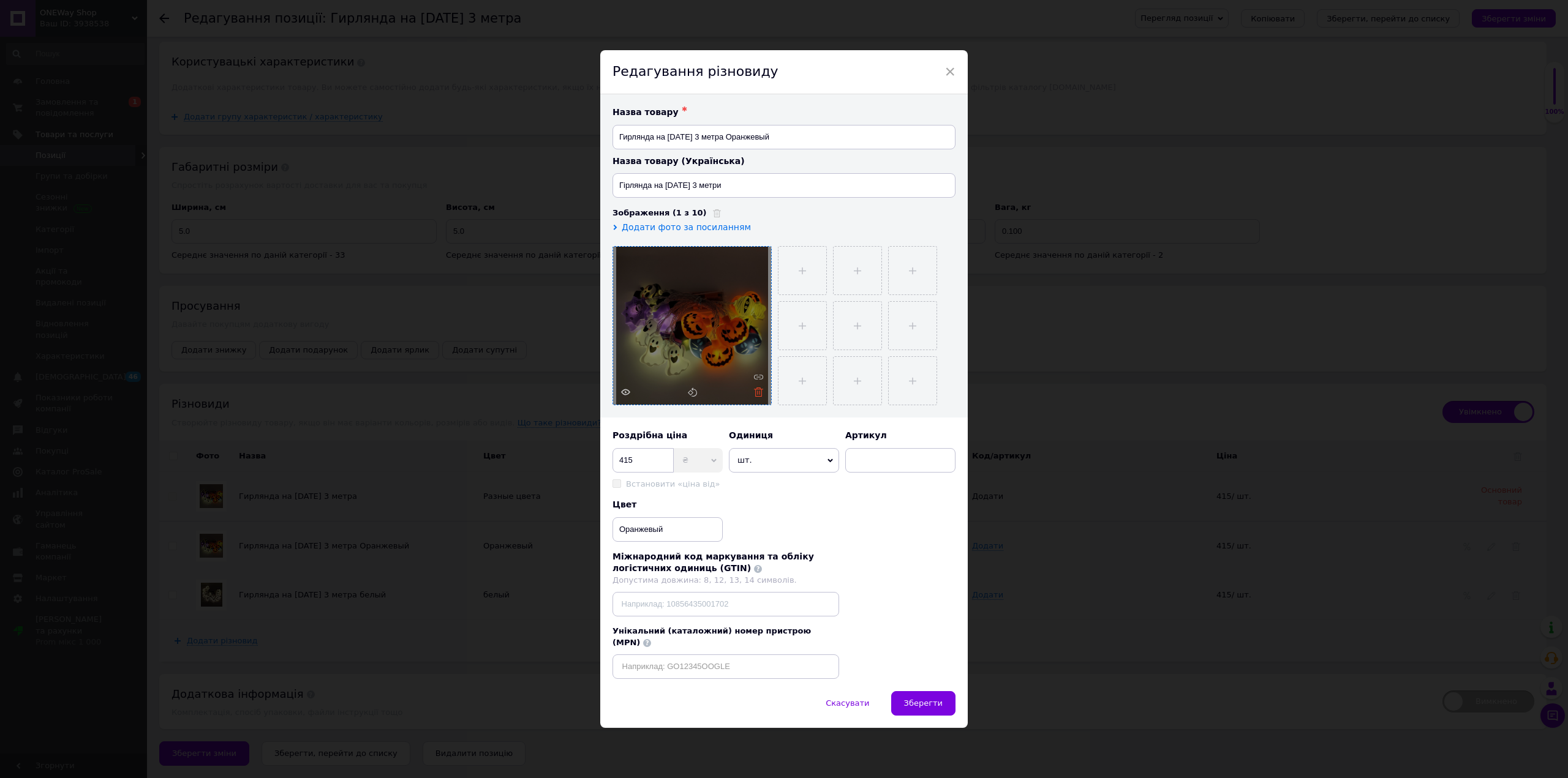
click at [756, 395] on icon at bounding box center [758, 392] width 9 height 9
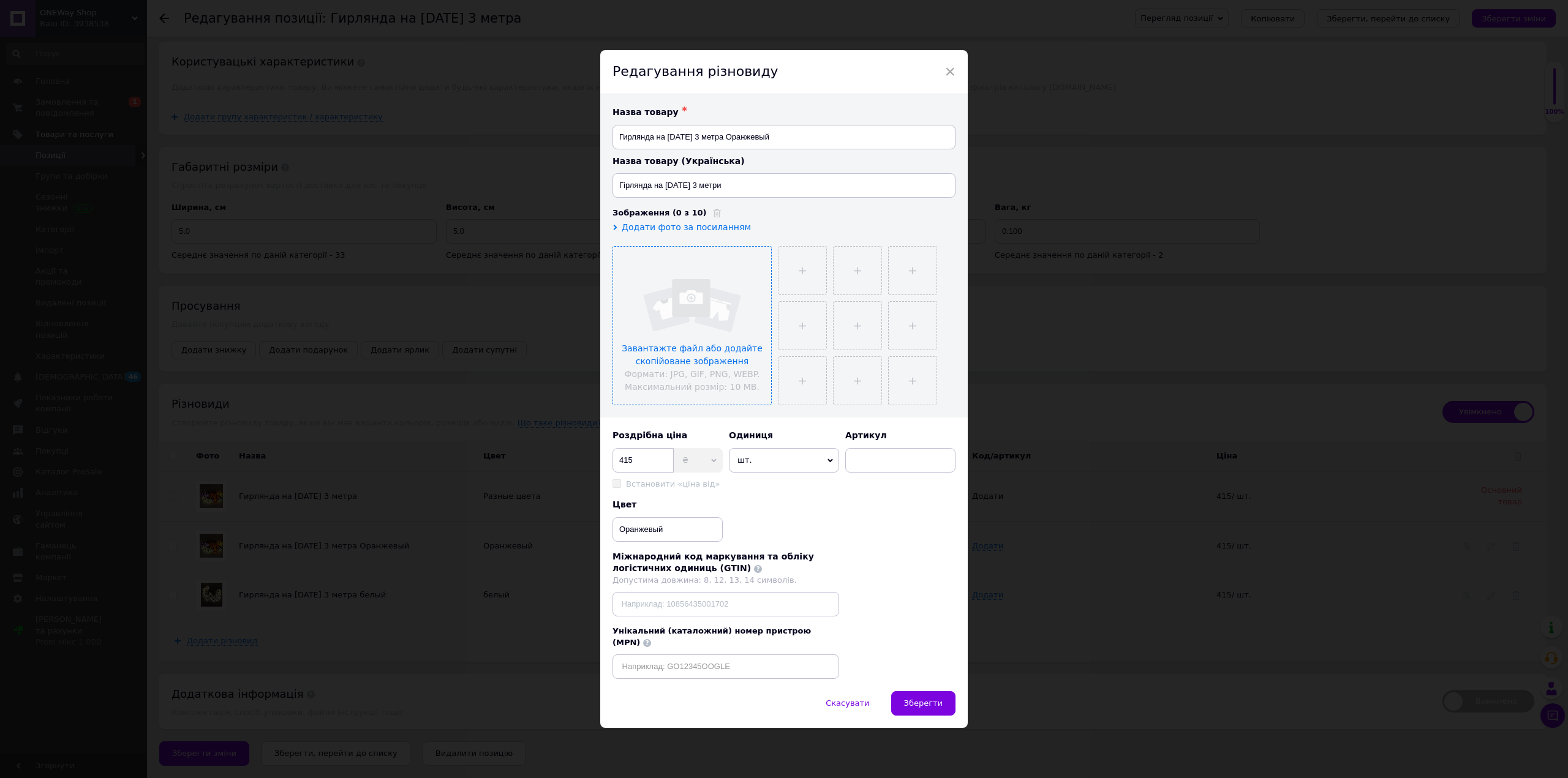
click at [697, 361] on input "file" at bounding box center [692, 326] width 158 height 158
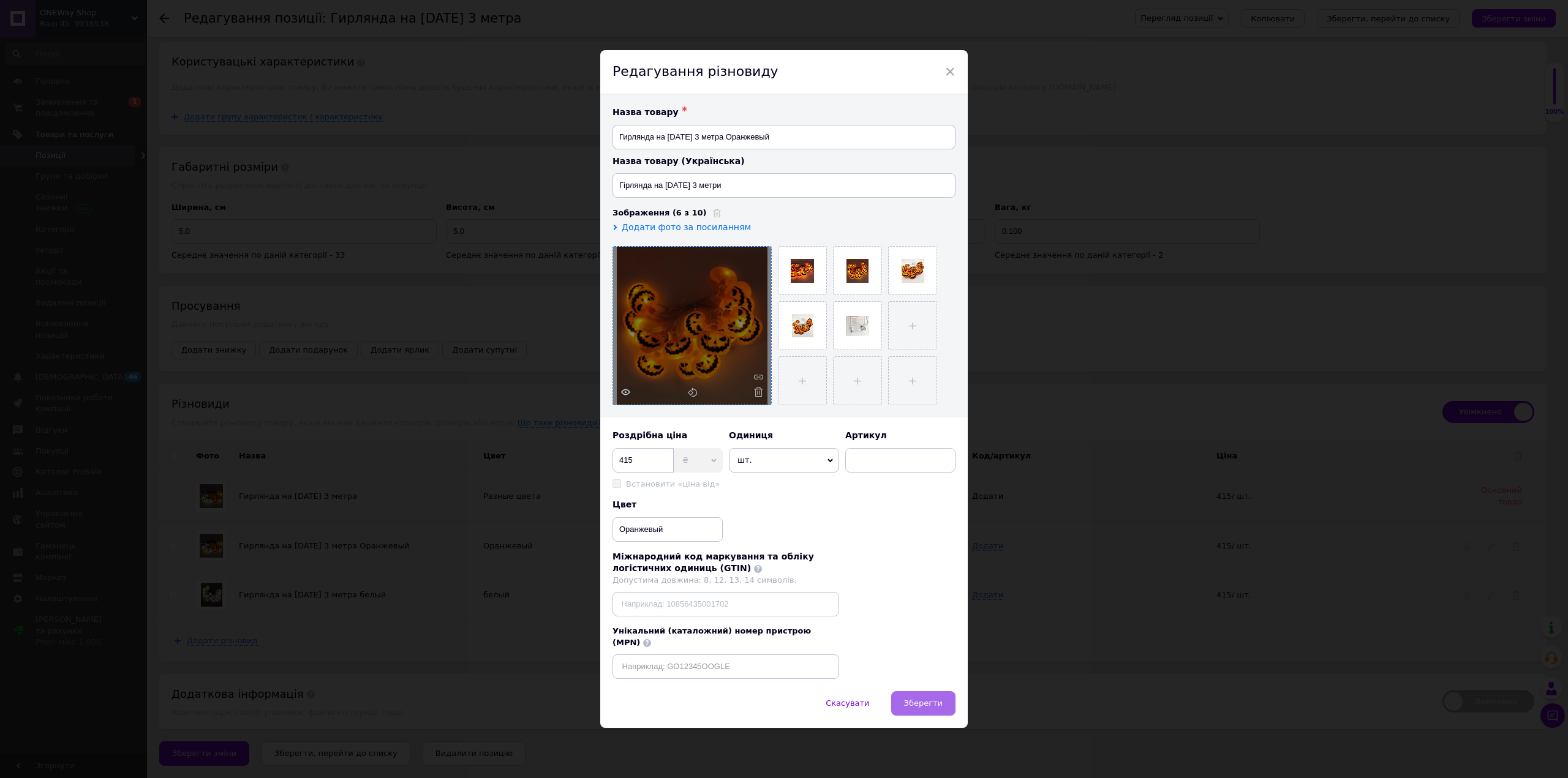
click at [913, 700] on span "Зберегти" at bounding box center [923, 702] width 39 height 9
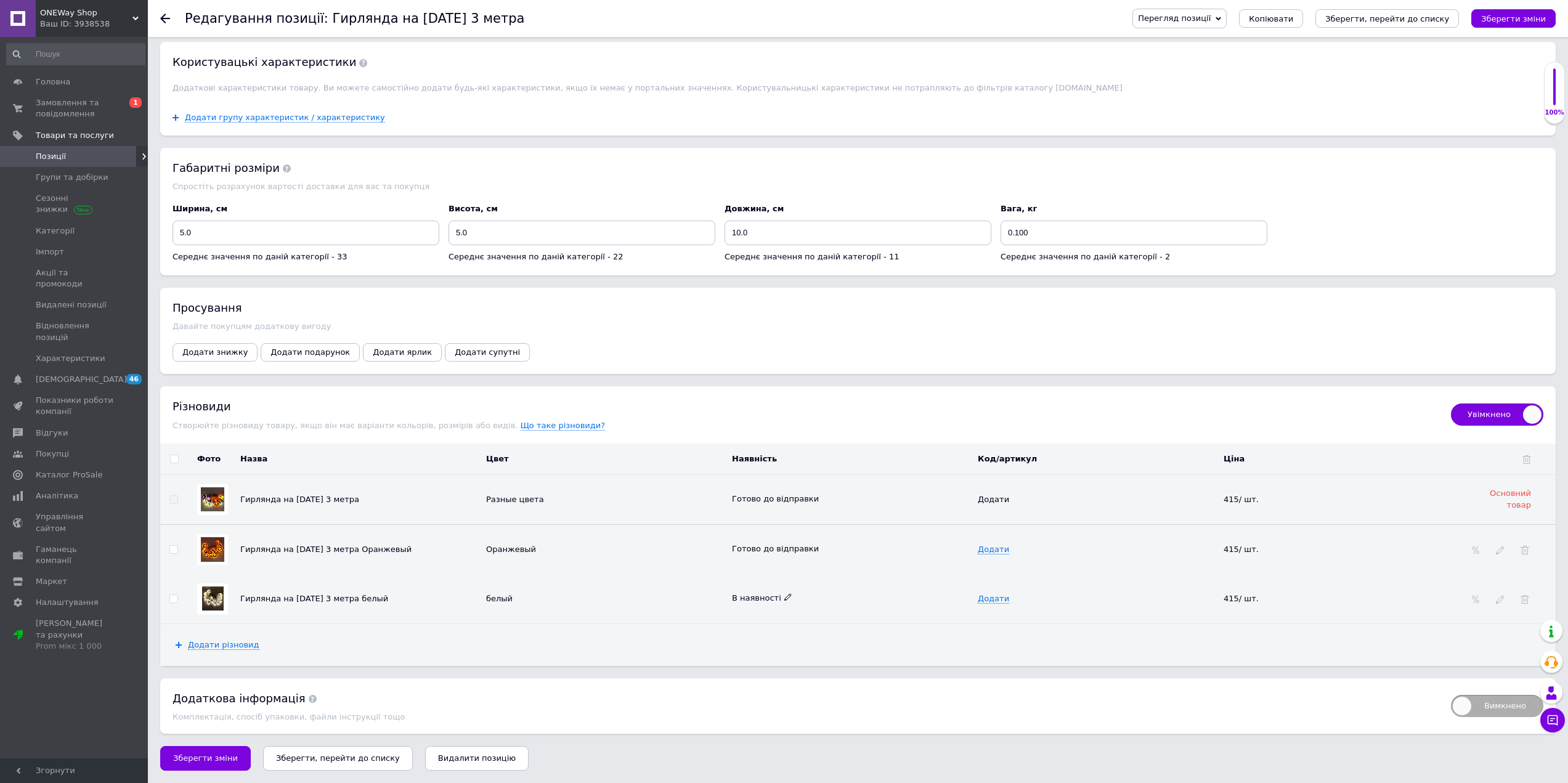
click at [785, 596] on icon at bounding box center [788, 597] width 8 height 8
click at [783, 655] on li "Готово до відправки" at bounding box center [849, 656] width 244 height 17
click at [893, 629] on div "Додати різновид" at bounding box center [858, 645] width 1396 height 42
click at [455, 350] on span "Додати супутні" at bounding box center [487, 351] width 65 height 9
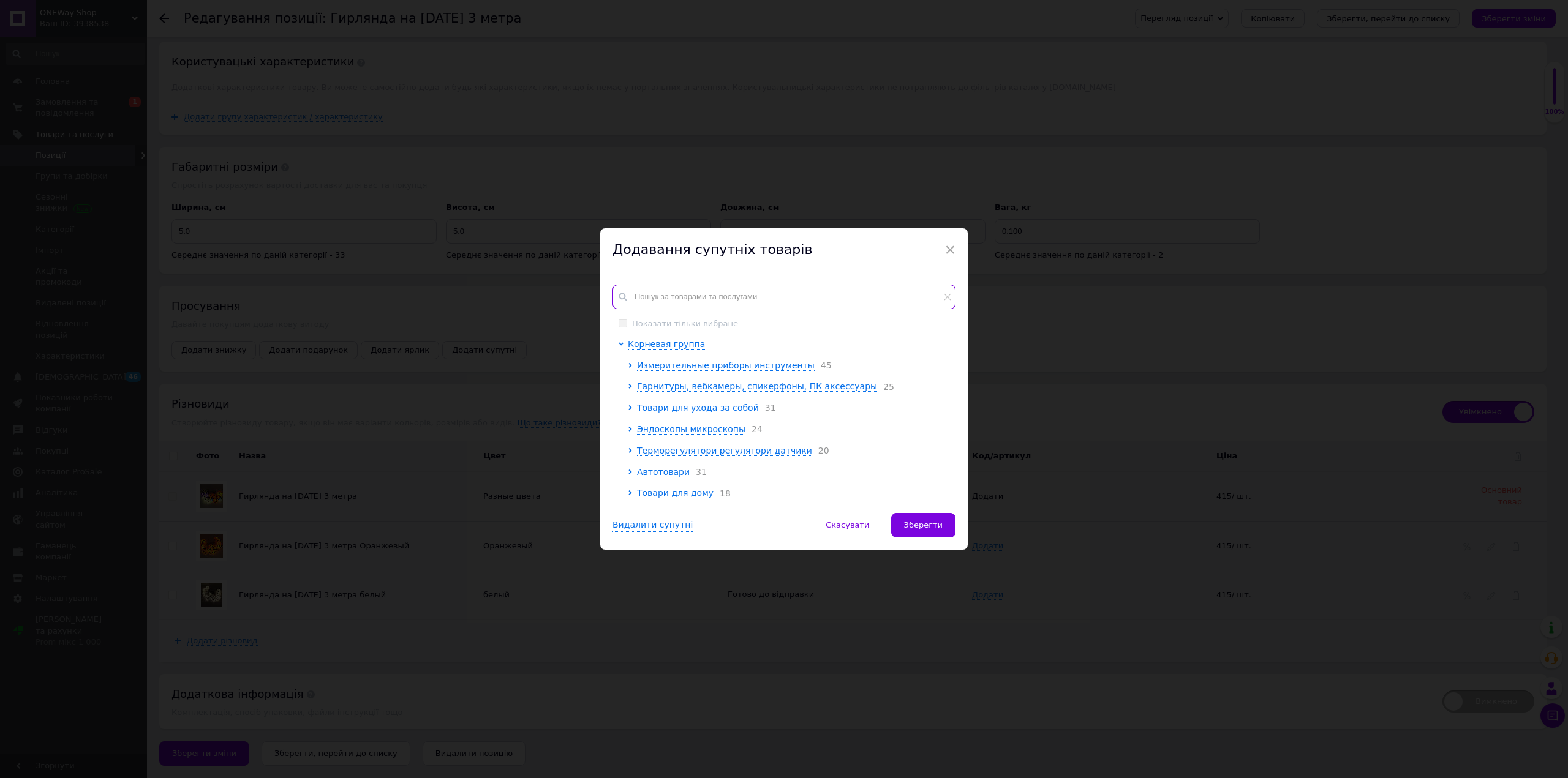
click at [675, 294] on input "text" at bounding box center [784, 297] width 343 height 25
click at [705, 471] on span "Аксессуары, сувениры, подарки для праздников" at bounding box center [747, 472] width 221 height 10
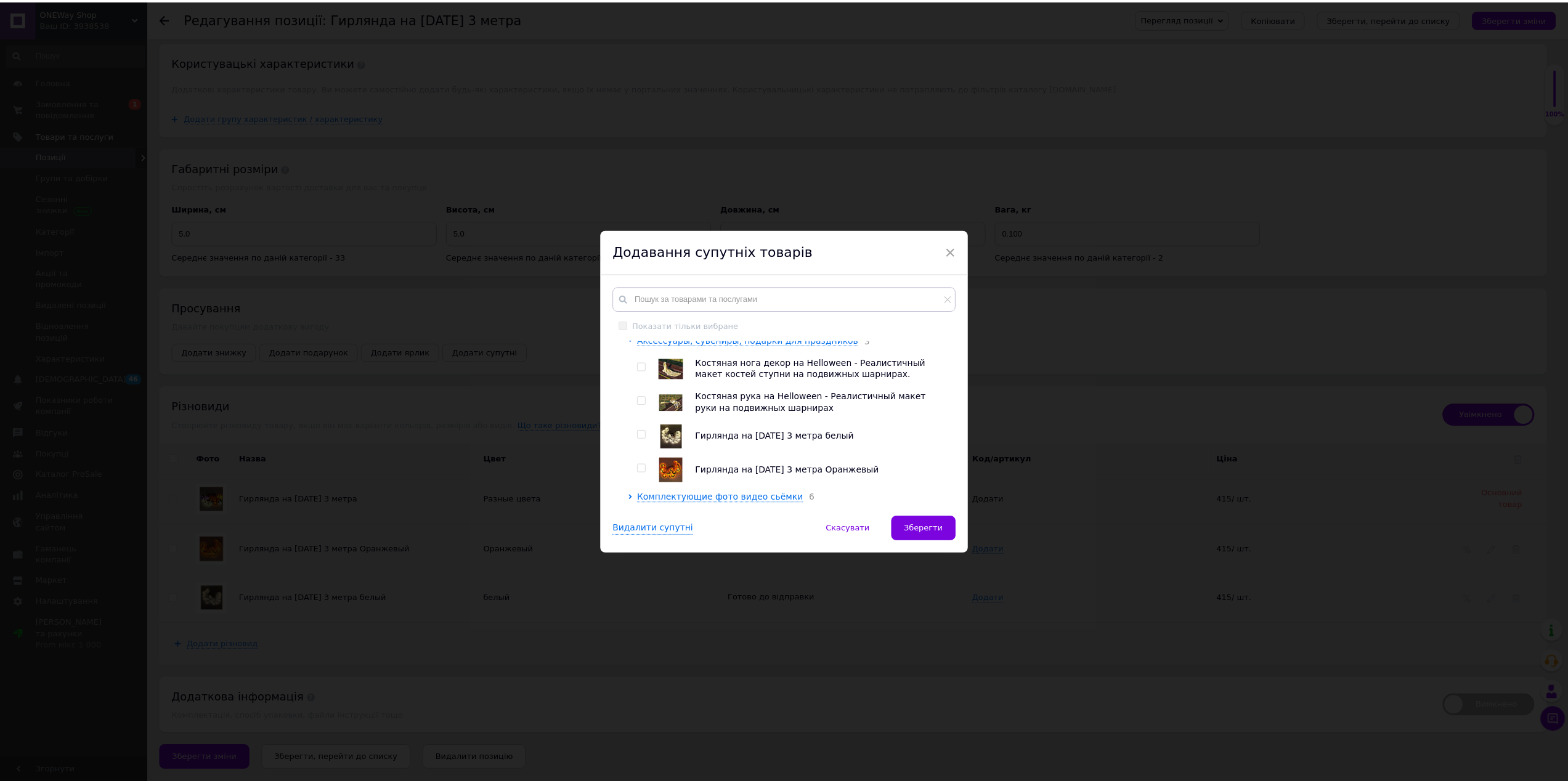
scroll to position [275, 0]
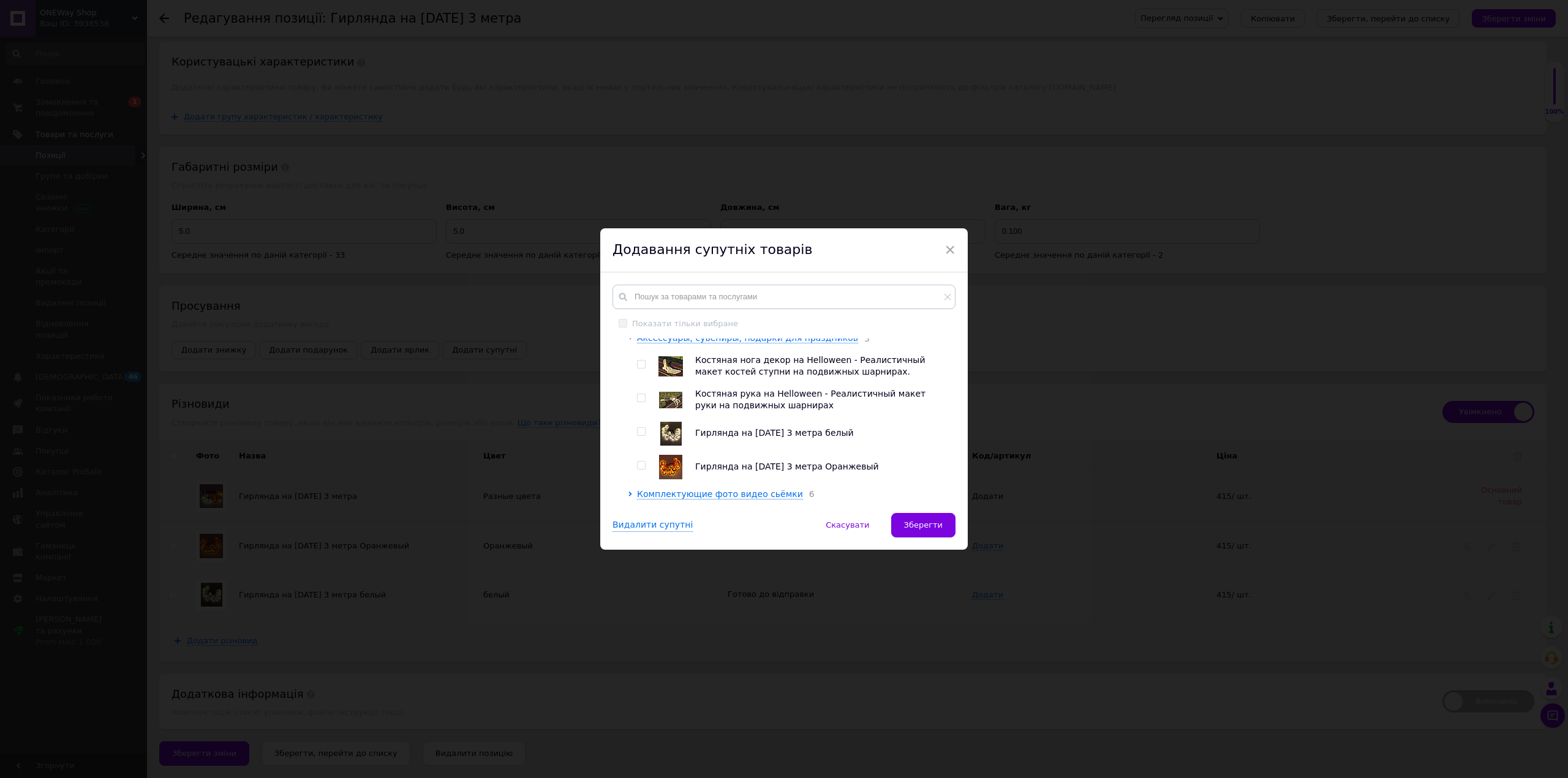
click at [637, 364] on input "checkbox" at bounding box center [641, 365] width 8 height 8
checkbox input "true"
click at [641, 399] on input "checkbox" at bounding box center [641, 399] width 8 height 8
checkbox input "true"
click at [644, 433] on div at bounding box center [641, 432] width 9 height 8
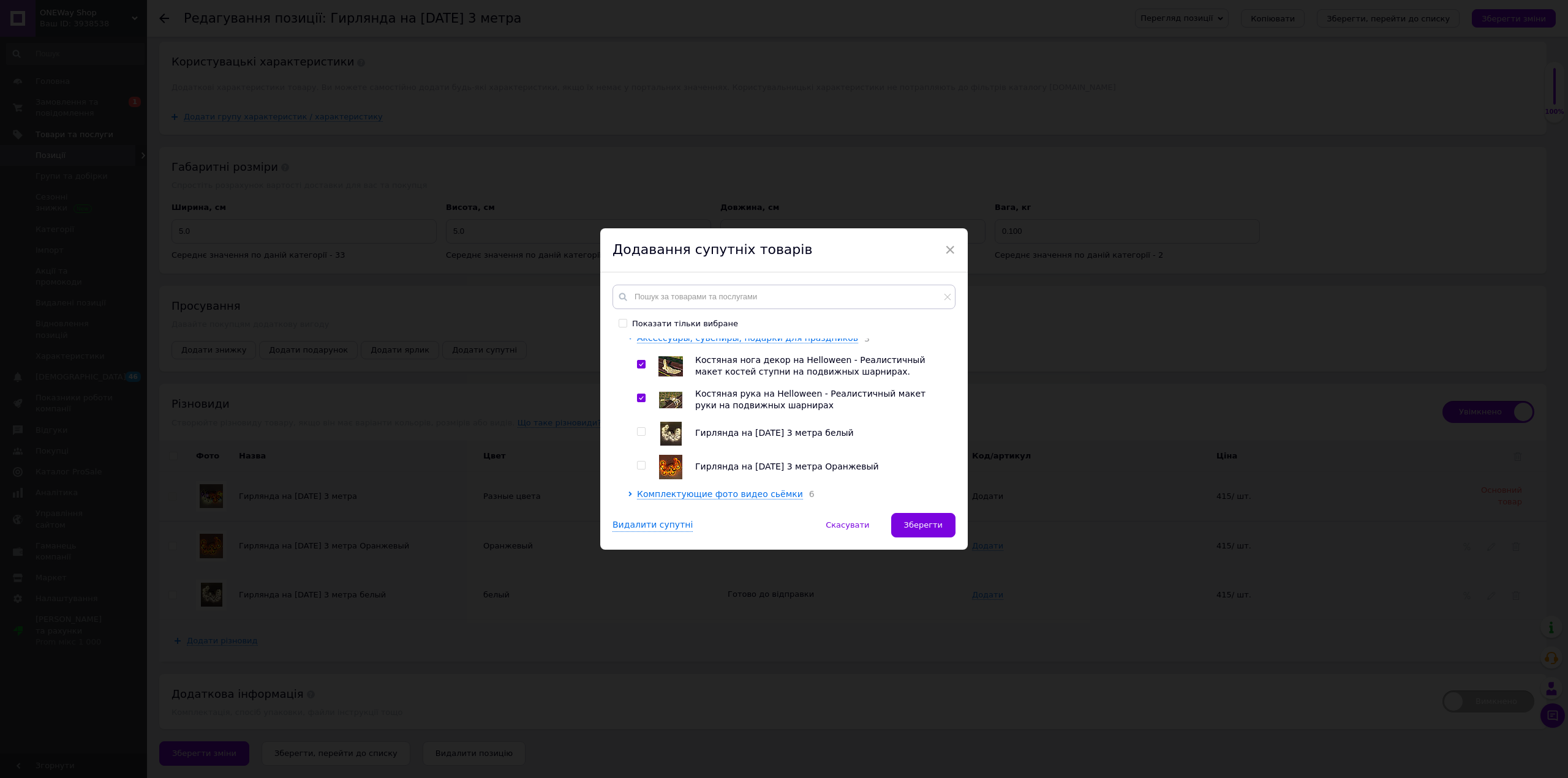
click at [639, 430] on input "checkbox" at bounding box center [641, 432] width 8 height 8
checkbox input "true"
click at [637, 464] on input "checkbox" at bounding box center [641, 465] width 8 height 8
checkbox input "true"
click at [922, 528] on span "Зберегти" at bounding box center [923, 524] width 39 height 9
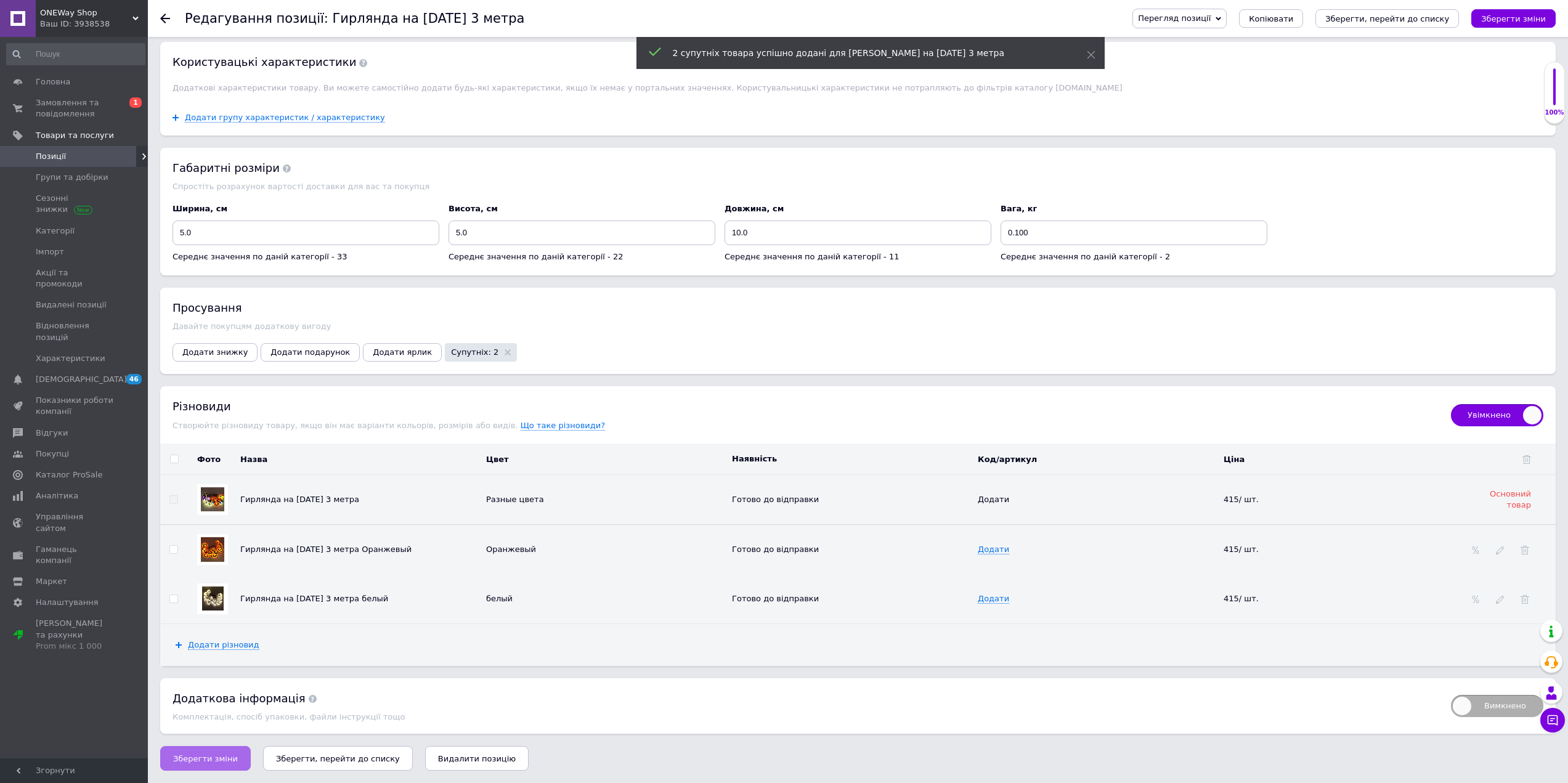
click at [214, 757] on span "Зберегти зміни" at bounding box center [206, 758] width 65 height 9
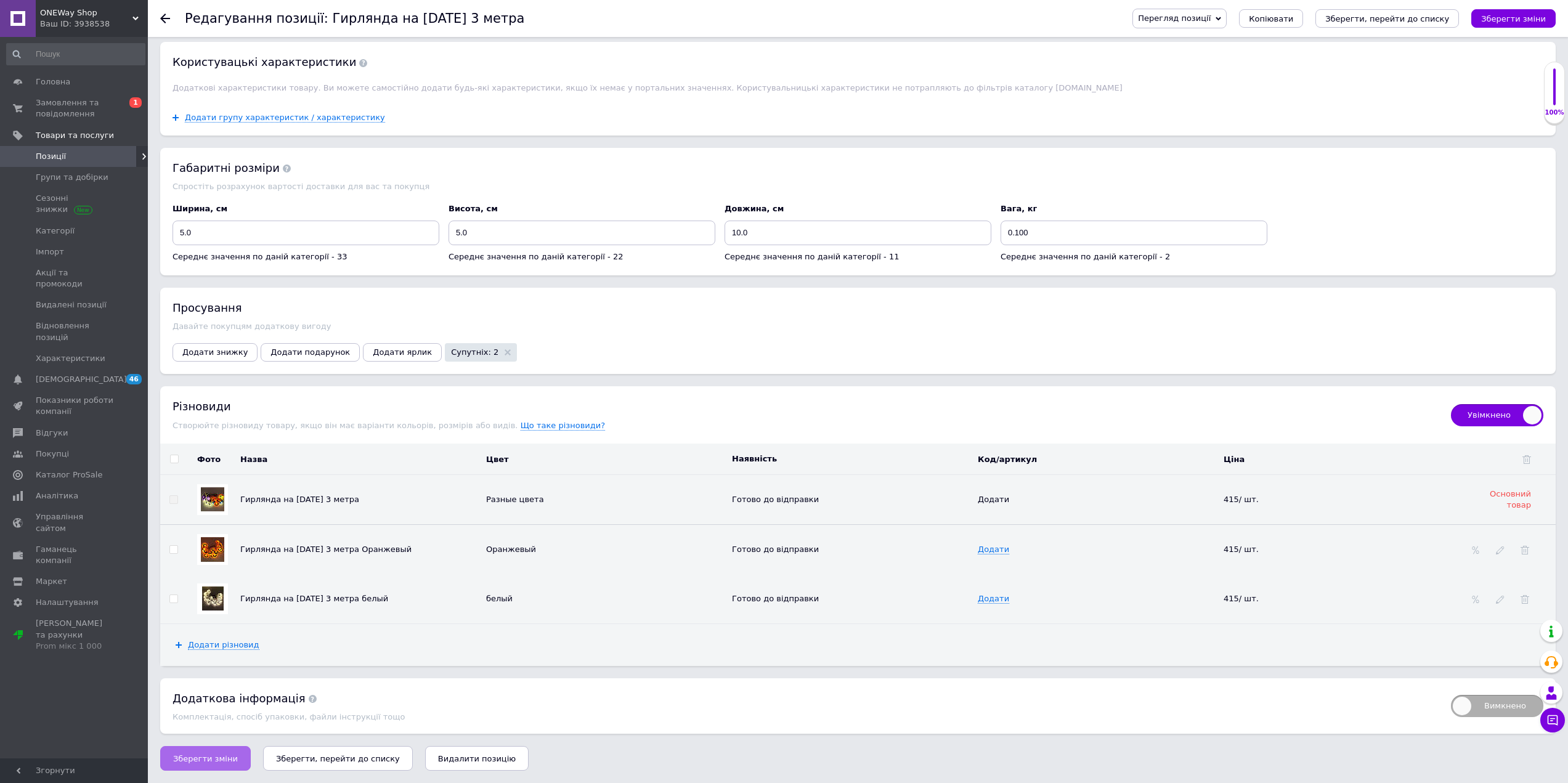
click at [204, 756] on span "Зберегти зміни" at bounding box center [206, 758] width 65 height 9
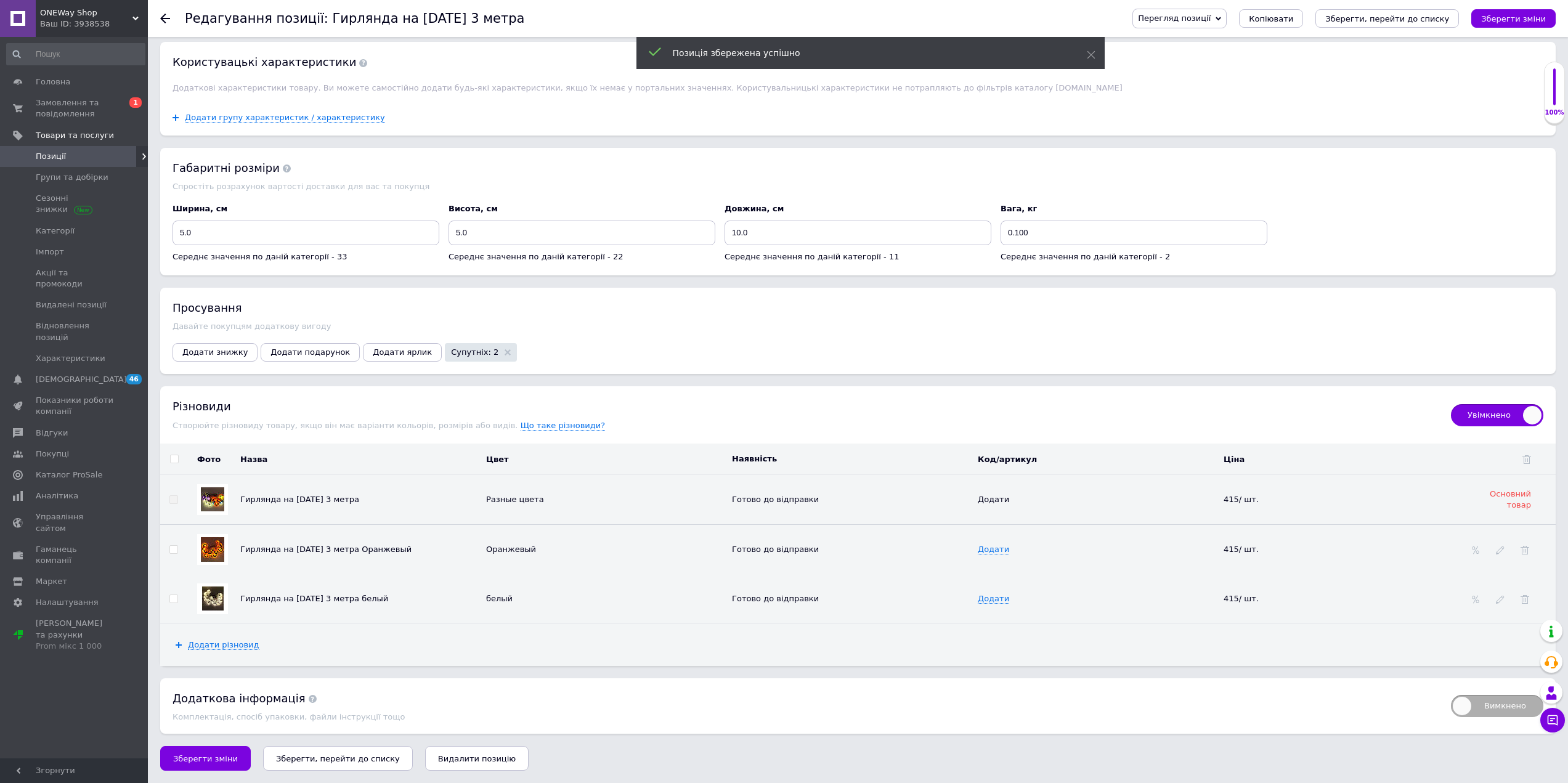
click at [87, 155] on span "Позиції" at bounding box center [75, 156] width 78 height 11
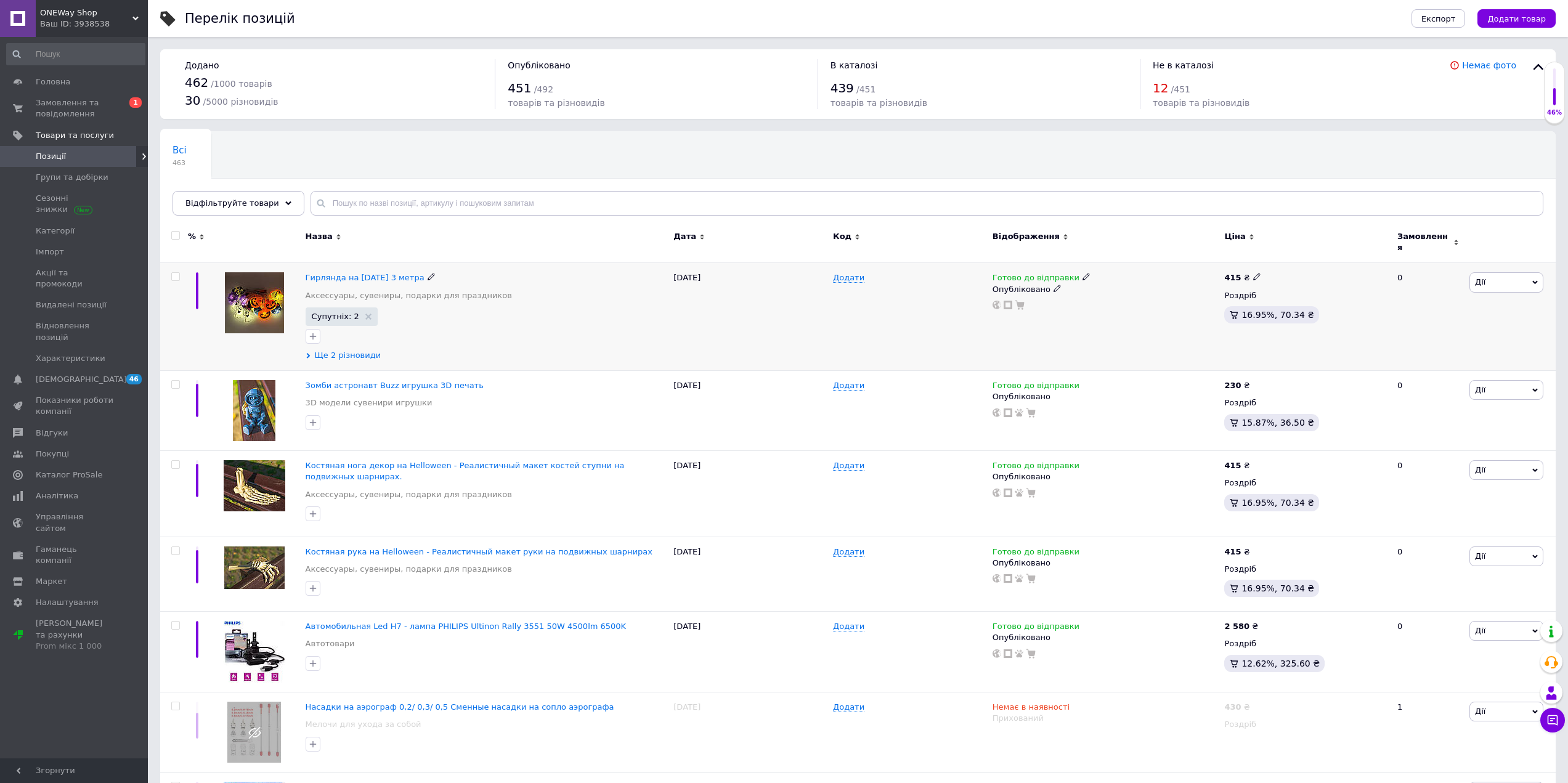
click at [354, 351] on span "Ще 2 різновиди" at bounding box center [348, 356] width 66 height 11
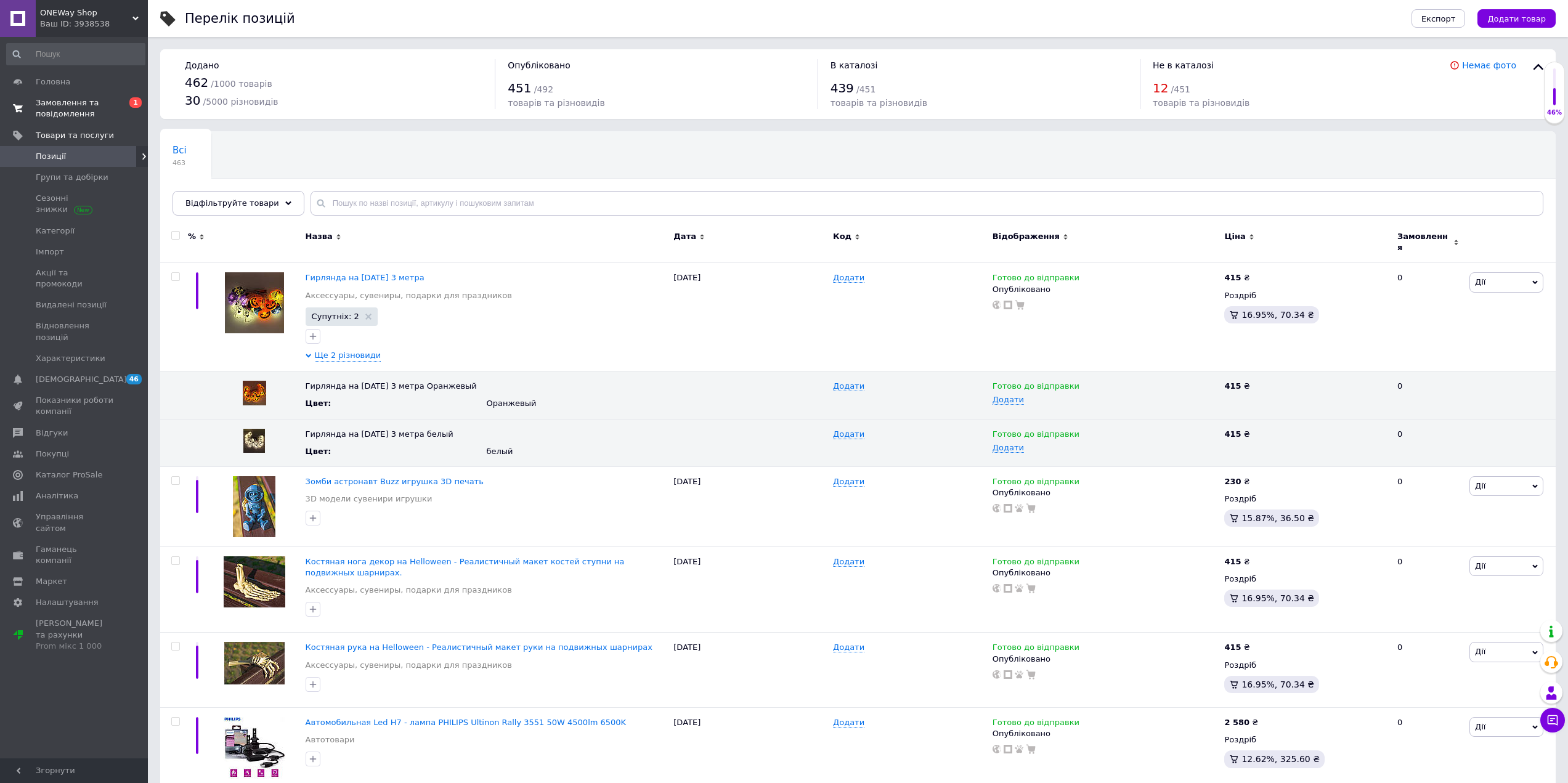
click at [76, 104] on span "Замовлення та повідомлення" at bounding box center [75, 109] width 78 height 22
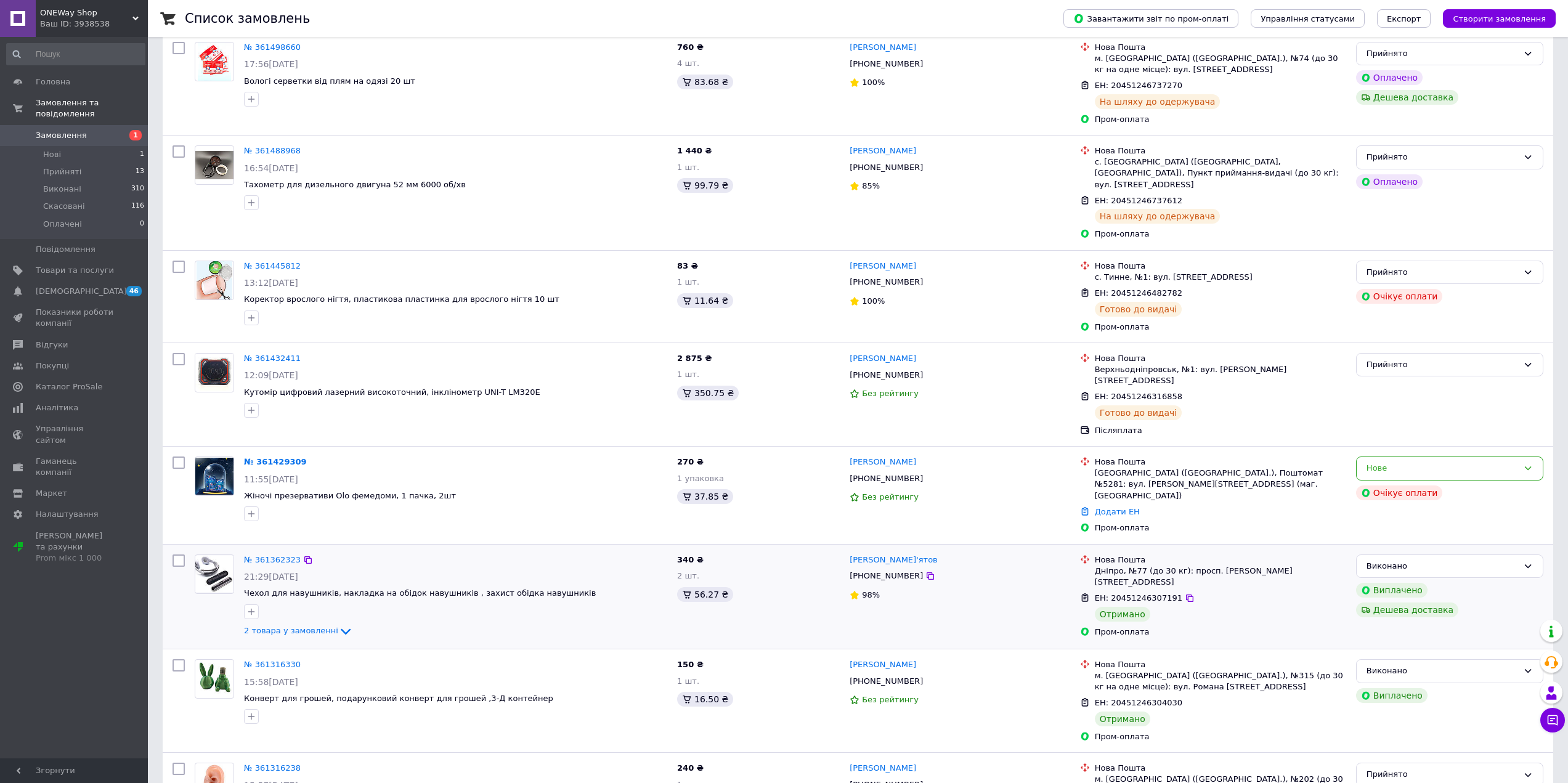
scroll to position [492, 0]
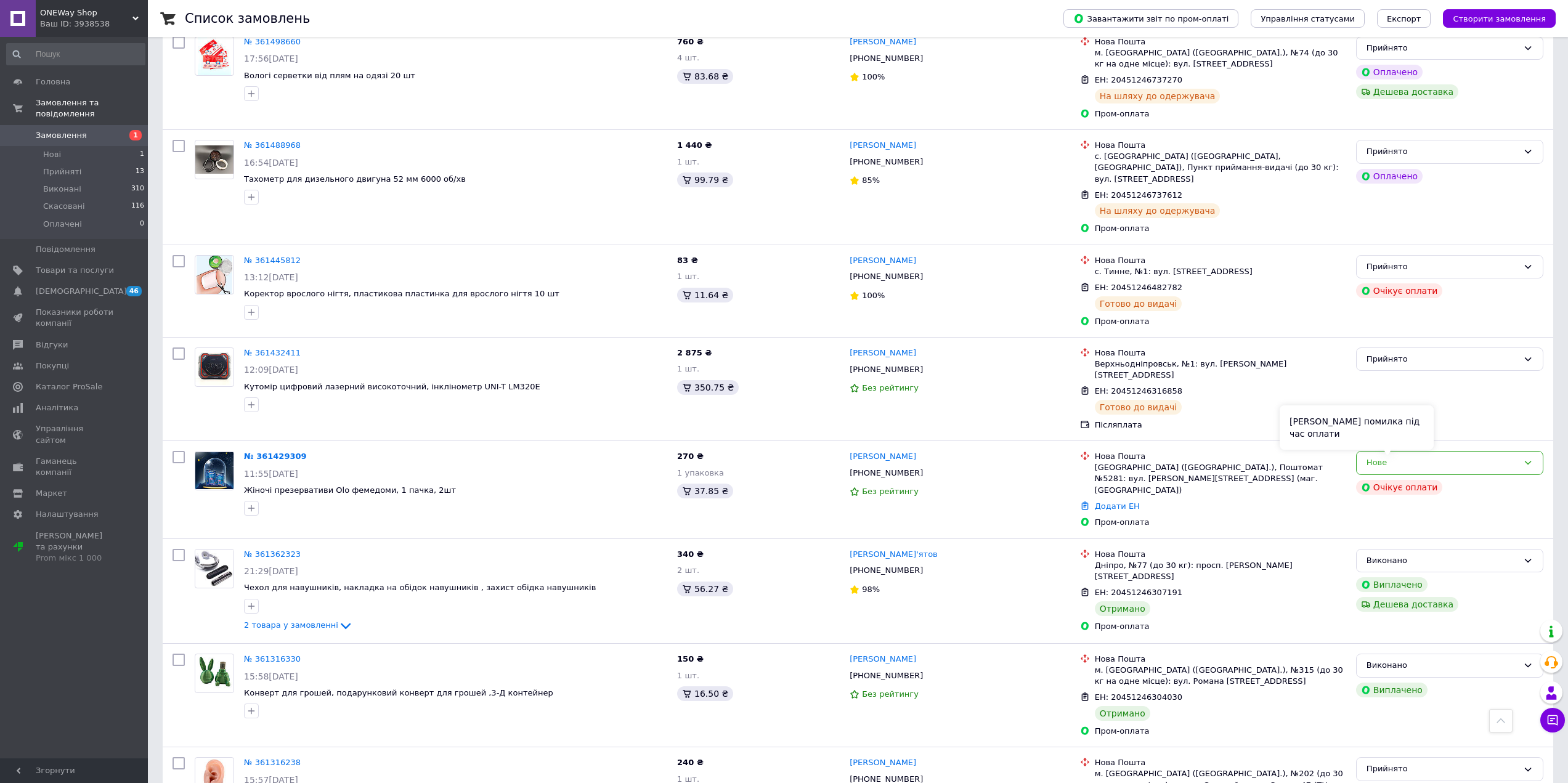
click at [1420, 448] on div "[PERSON_NAME] помилка під час оплати" at bounding box center [1357, 427] width 154 height 44
click at [1469, 457] on div "Нове" at bounding box center [1442, 463] width 152 height 13
click at [1405, 522] on li "Скасовано" at bounding box center [1450, 533] width 186 height 23
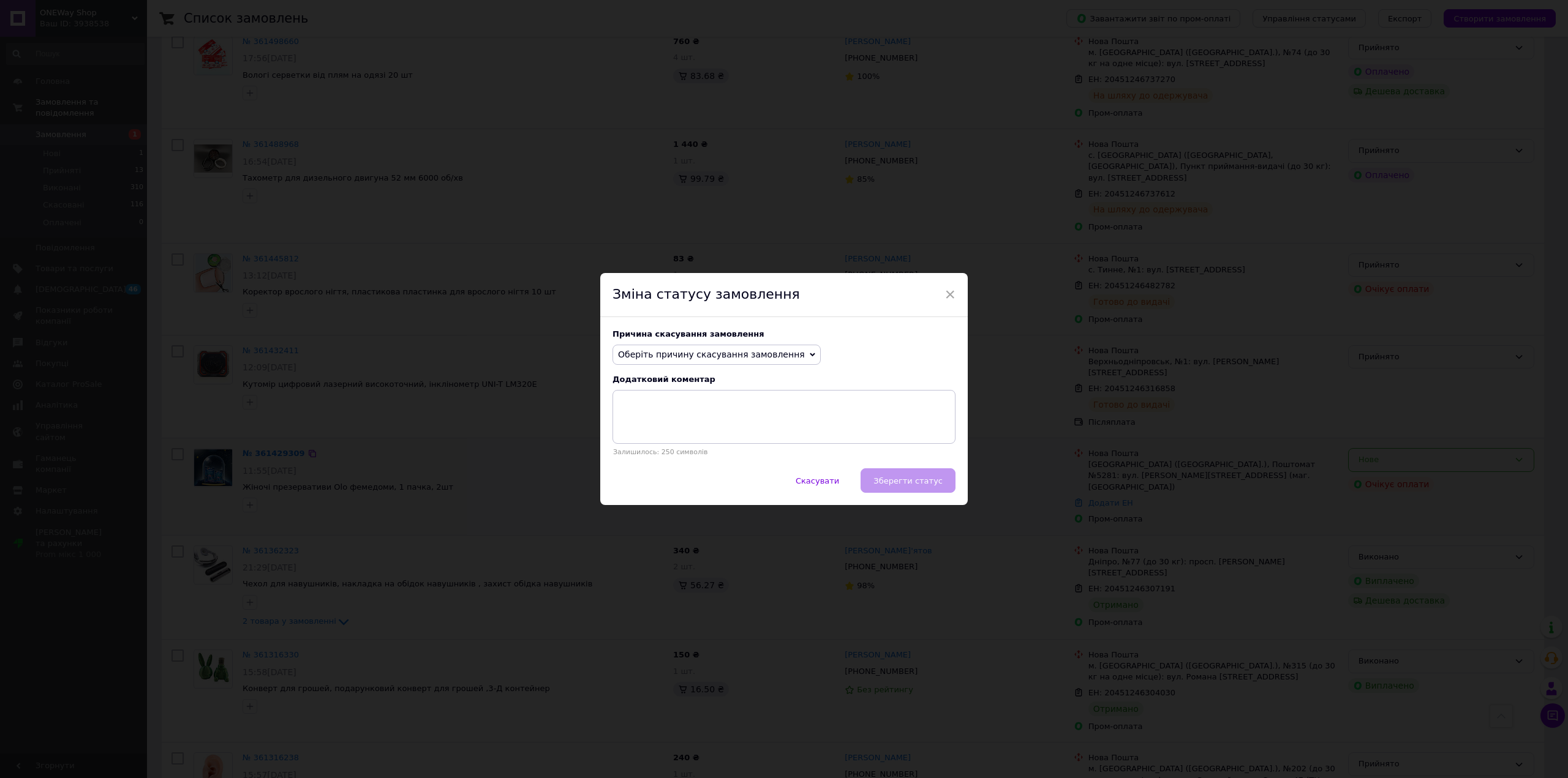
click at [747, 356] on span "Оберіть причину скасування замовлення" at bounding box center [712, 354] width 187 height 10
click at [664, 412] on li "Оплата не надійшла" at bounding box center [716, 412] width 207 height 17
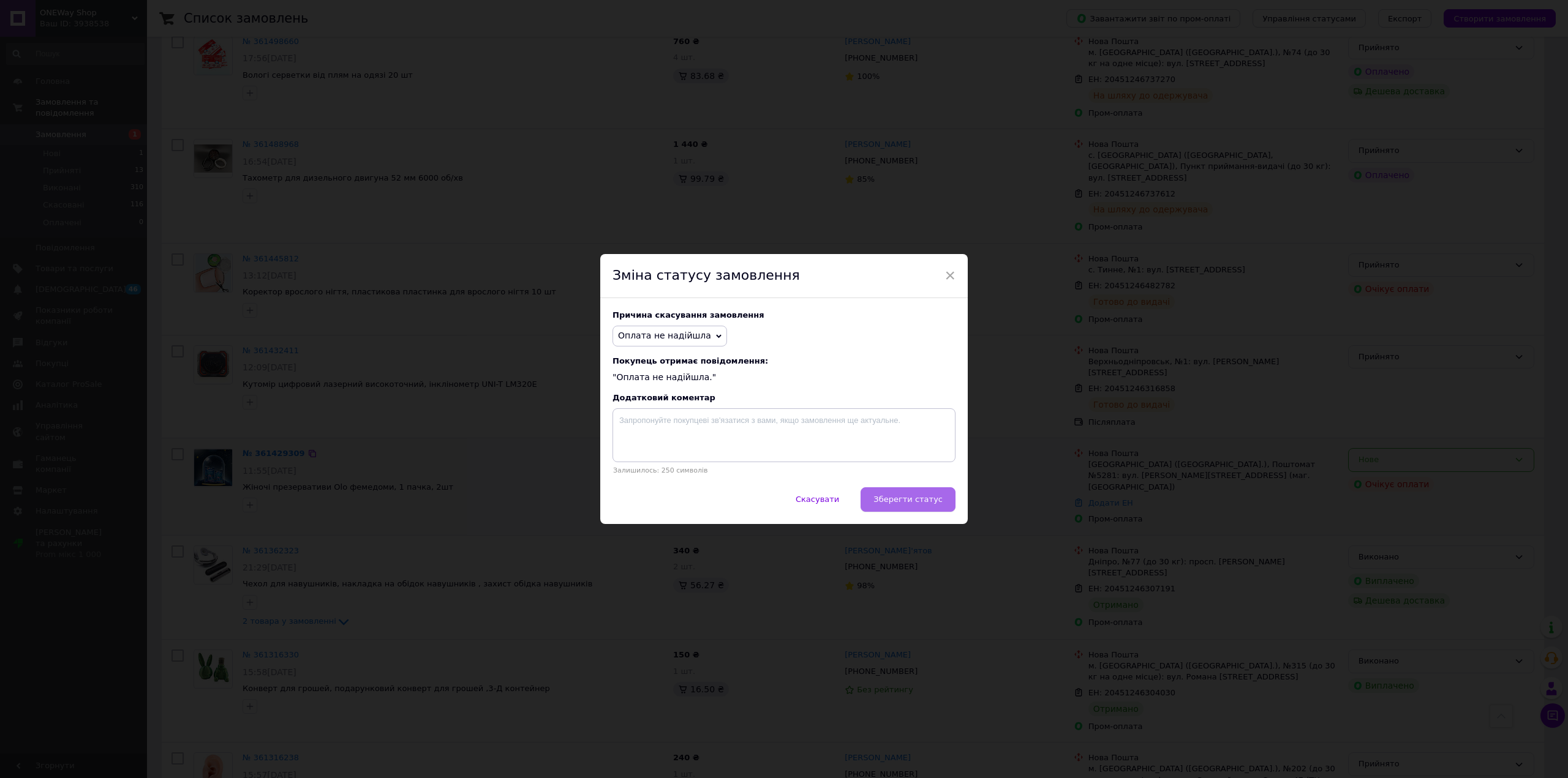
click at [919, 507] on button "Зберегти статус" at bounding box center [908, 500] width 95 height 25
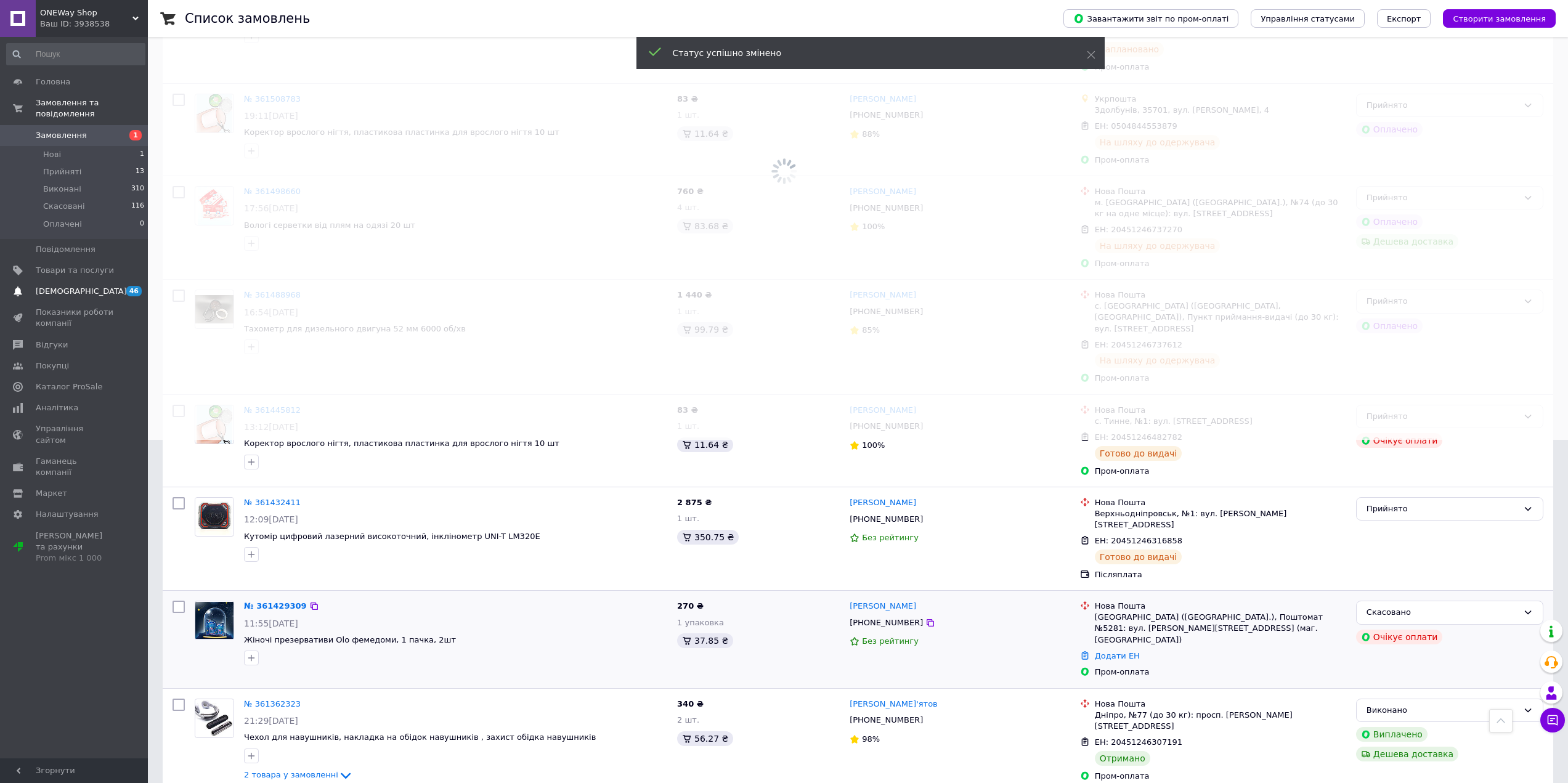
scroll to position [185, 0]
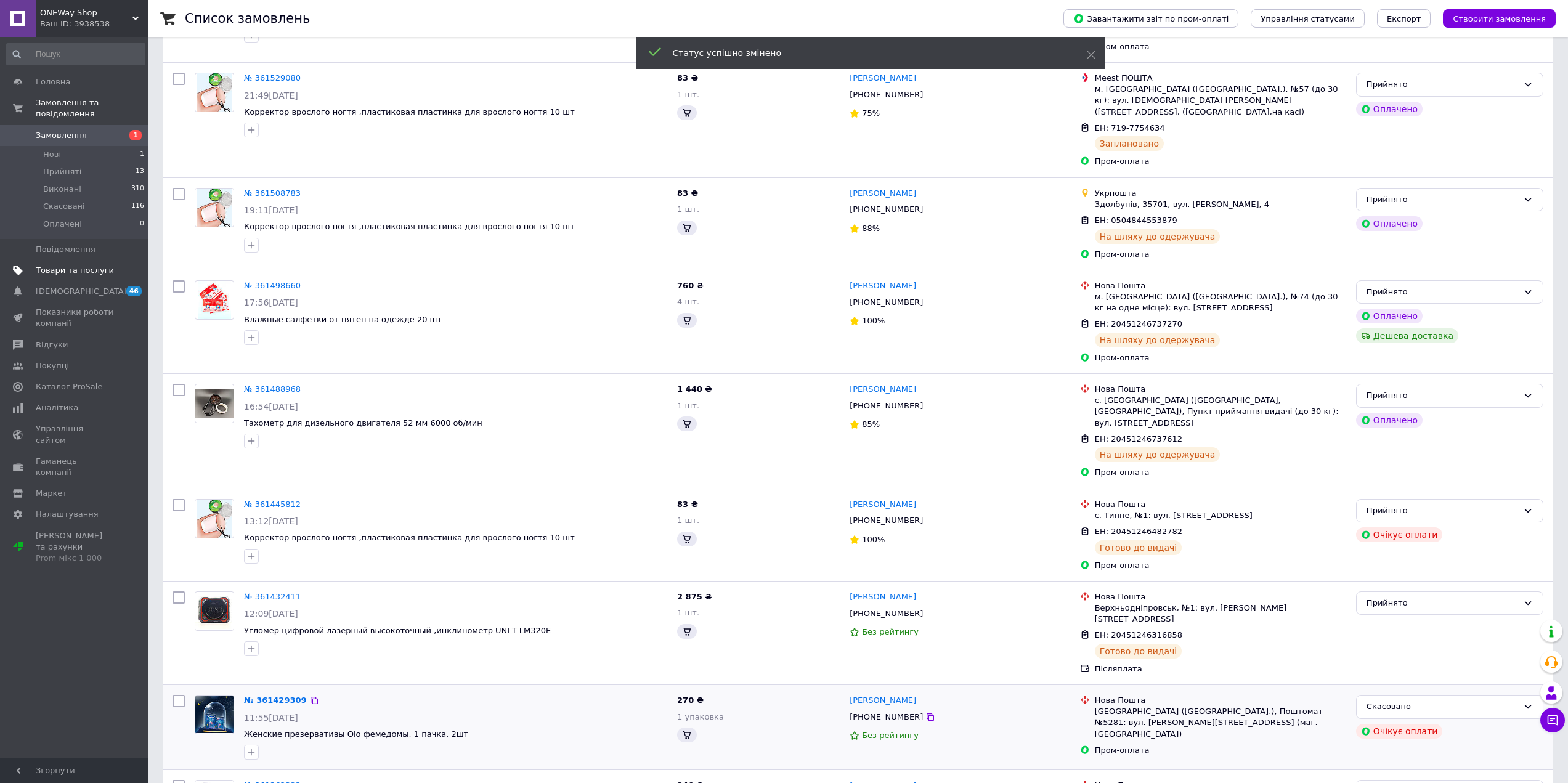
click at [65, 265] on span "Товари та послуги" at bounding box center [75, 270] width 78 height 11
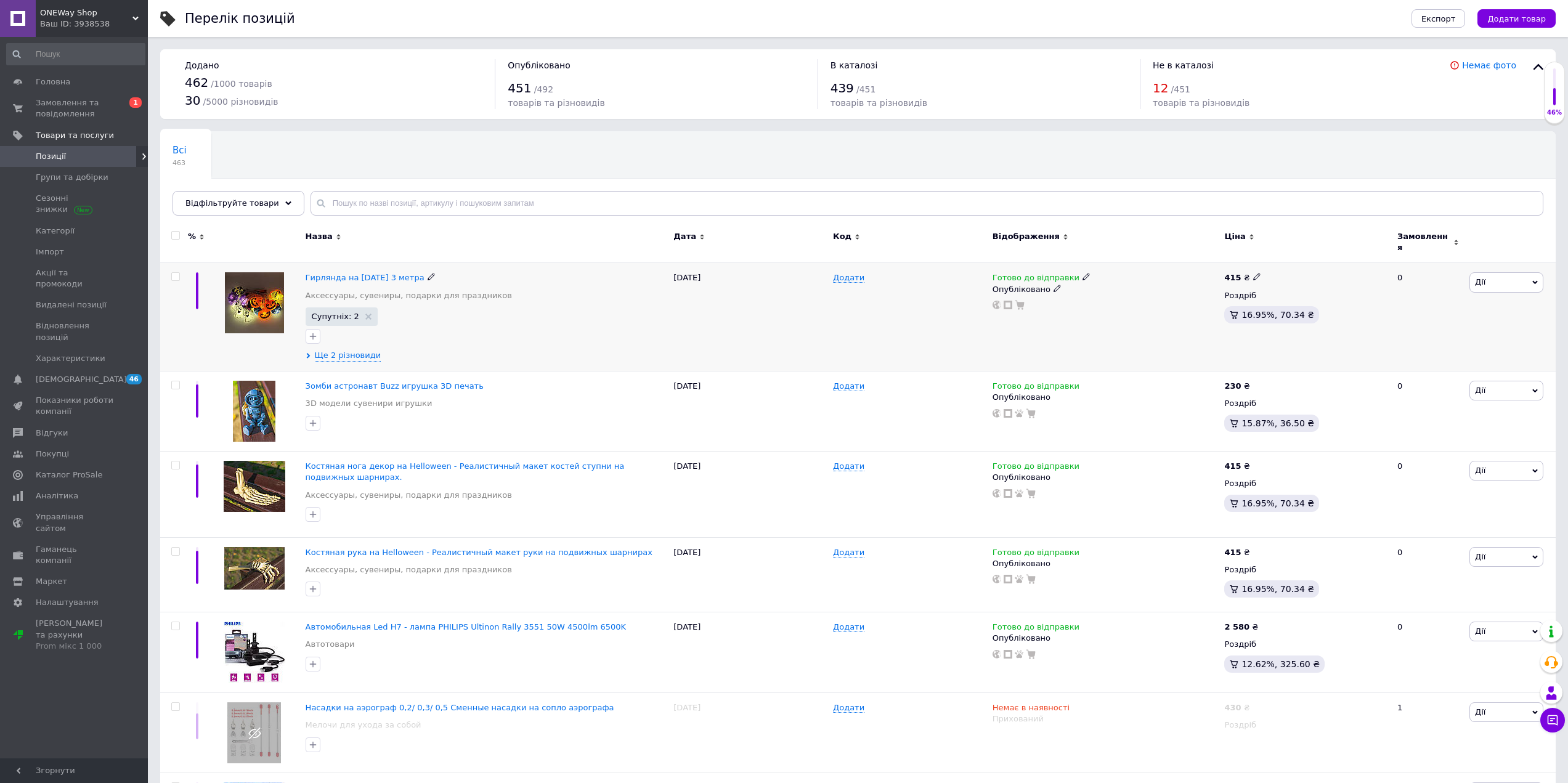
click at [1255, 273] on icon at bounding box center [1257, 277] width 8 height 8
click at [433, 326] on div at bounding box center [486, 336] width 367 height 19
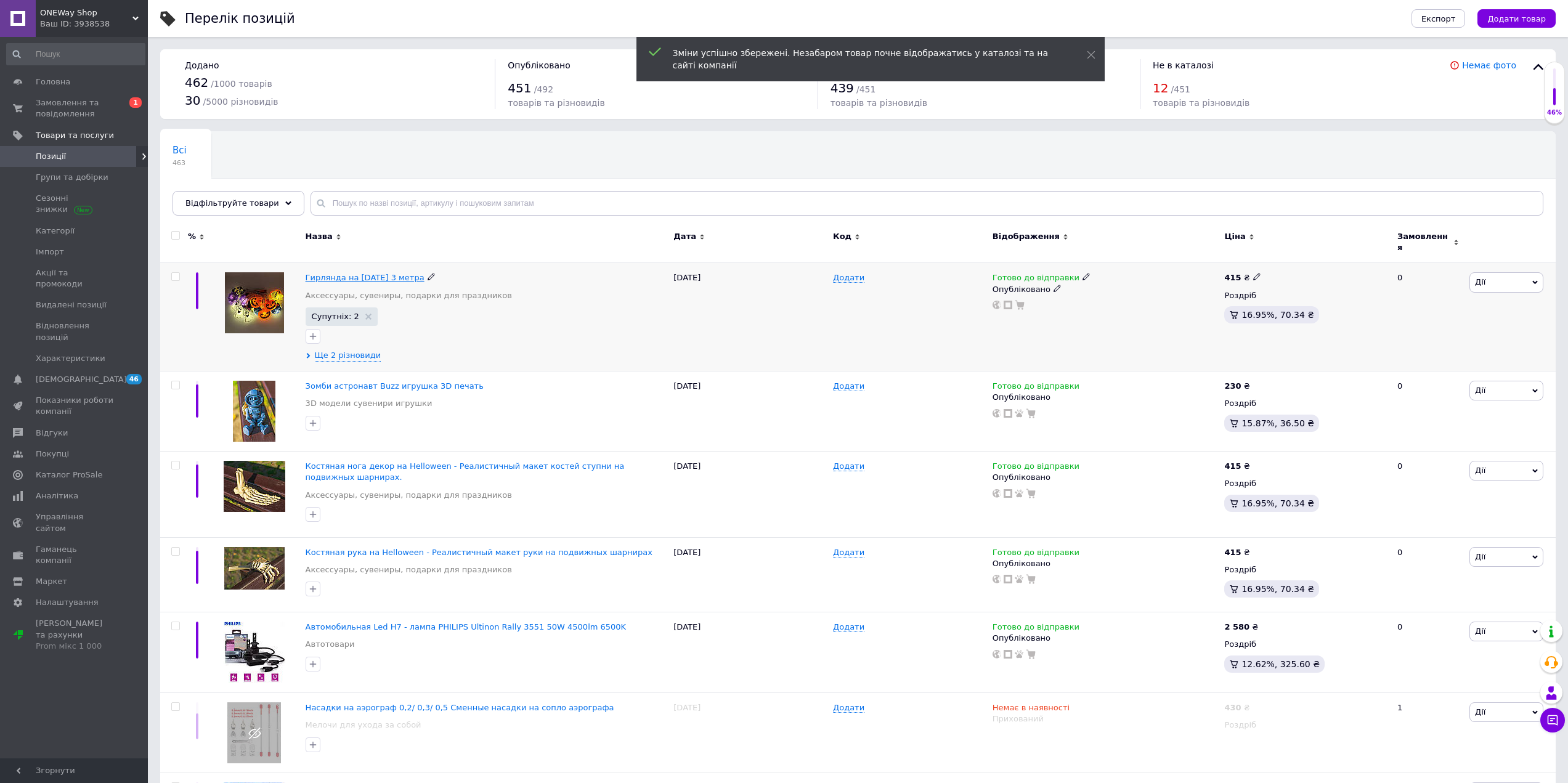
click at [395, 273] on span "Гирлянда на [DATE] 3 метра" at bounding box center [365, 277] width 119 height 9
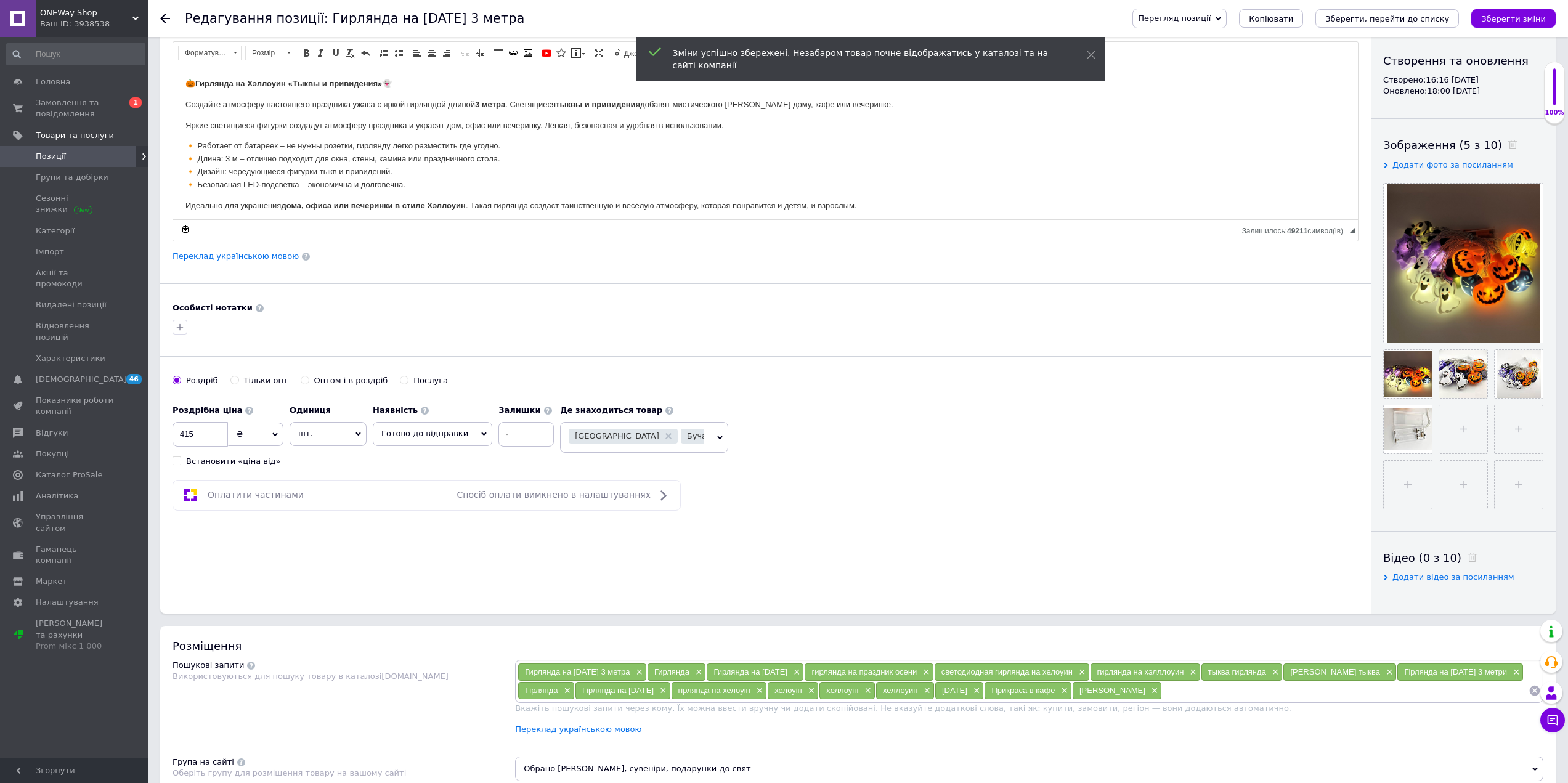
scroll to position [246, 0]
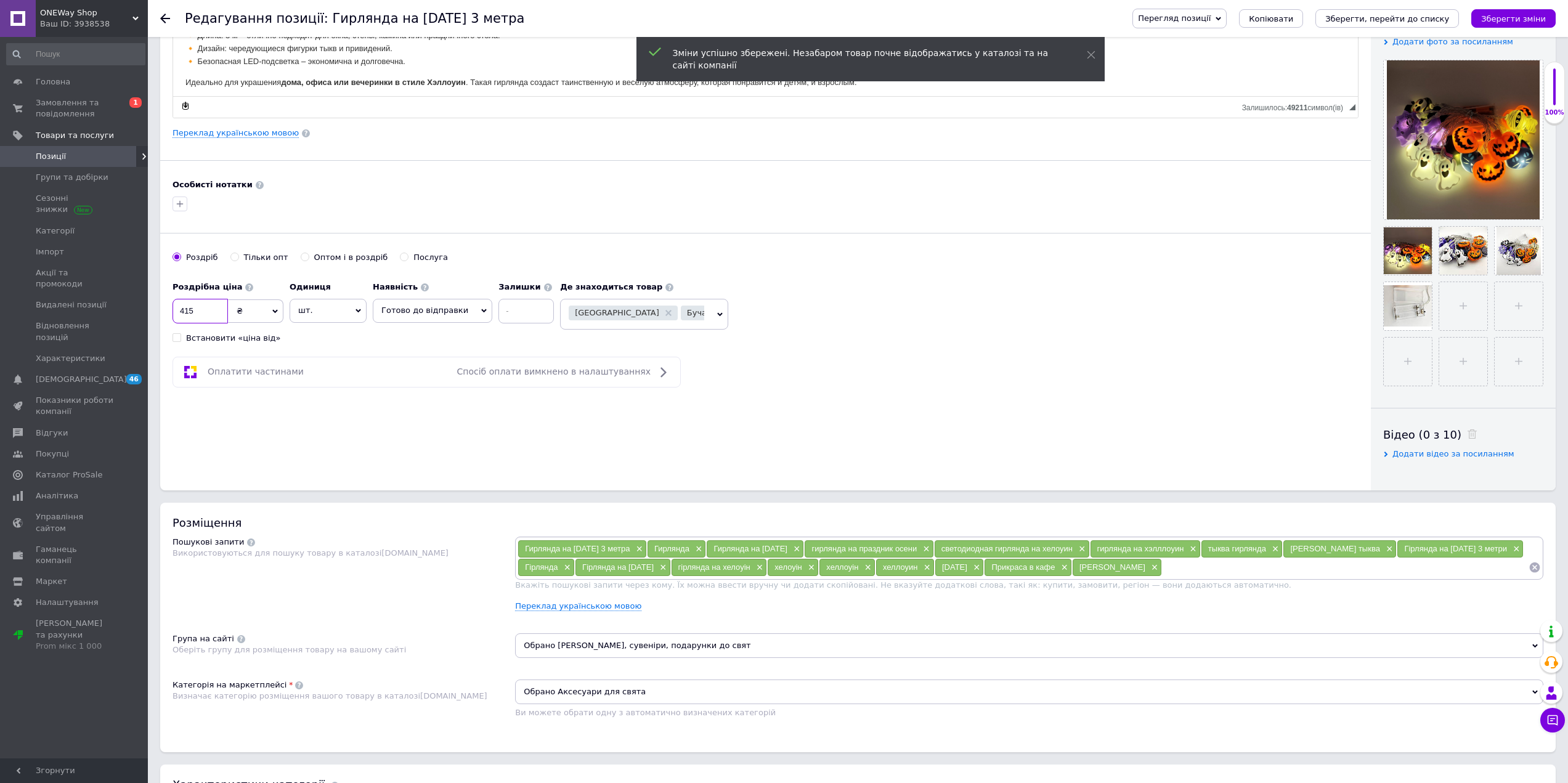
click at [206, 312] on input "415" at bounding box center [200, 311] width 55 height 25
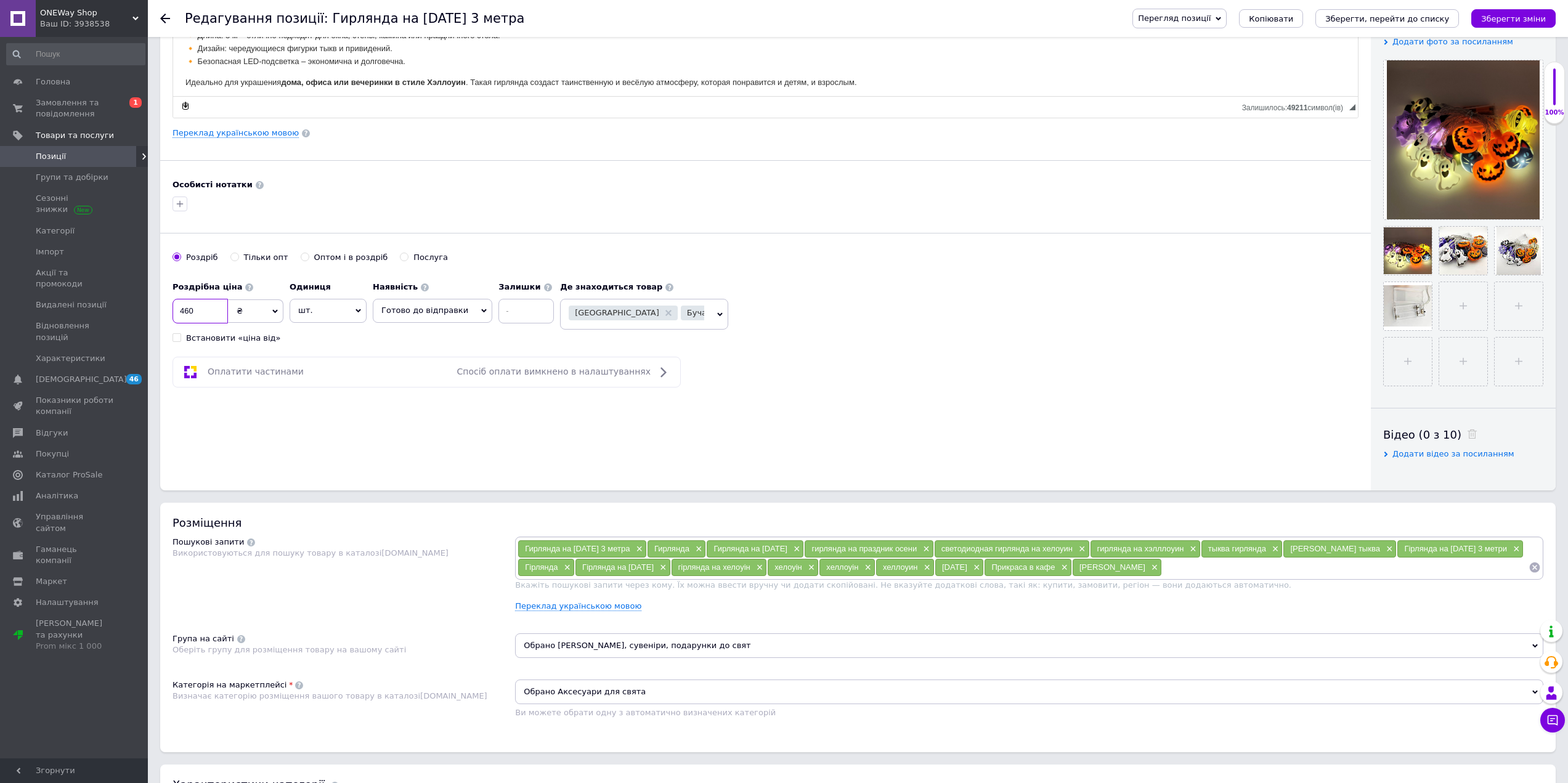
type input "460"
click at [482, 427] on div "Основна інформація Назва позиції (Російська) ✱ Гирлянда на [DATE] 3 метра Код/А…" at bounding box center [766, 147] width 1211 height 688
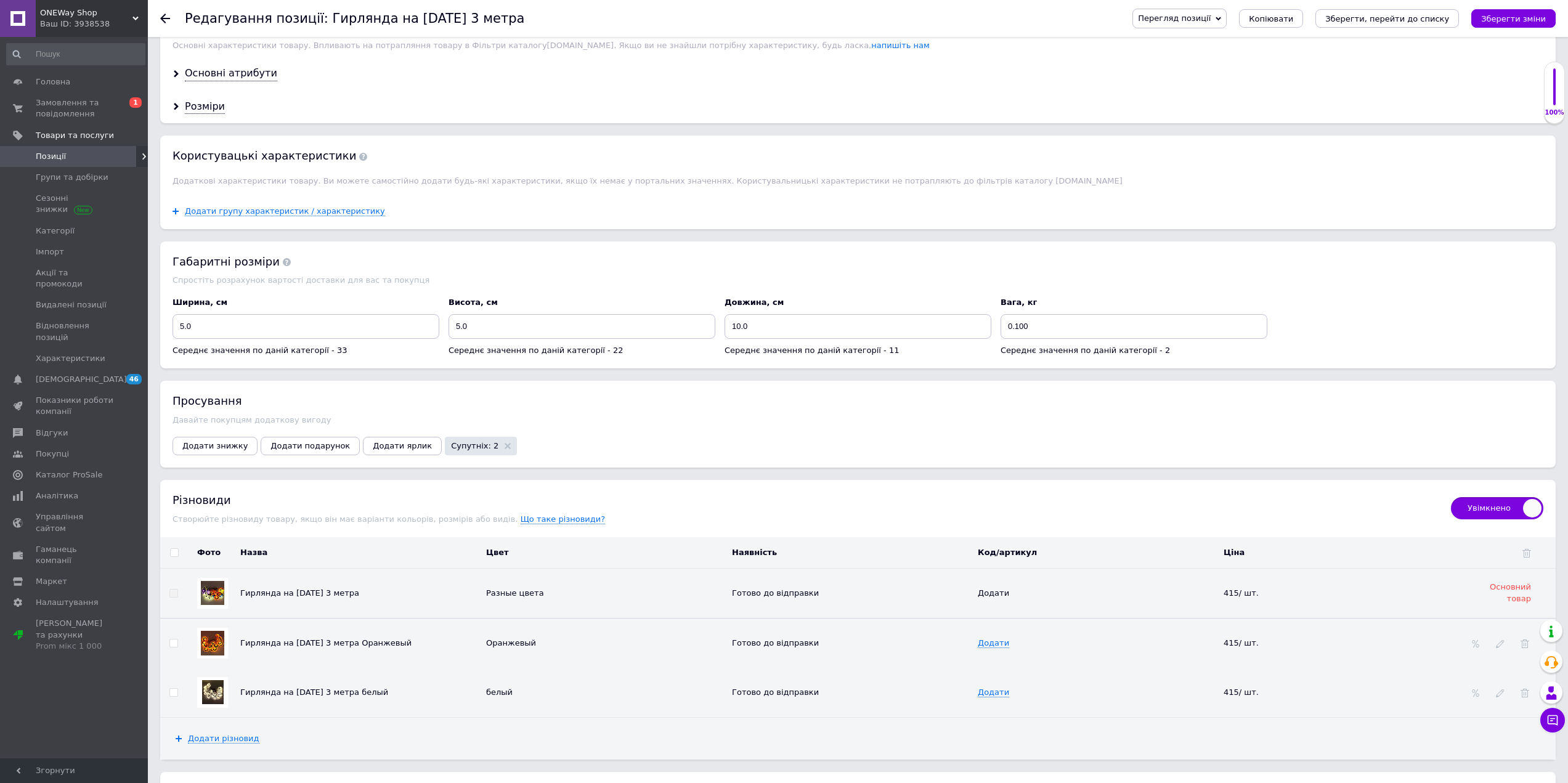
scroll to position [1108, 0]
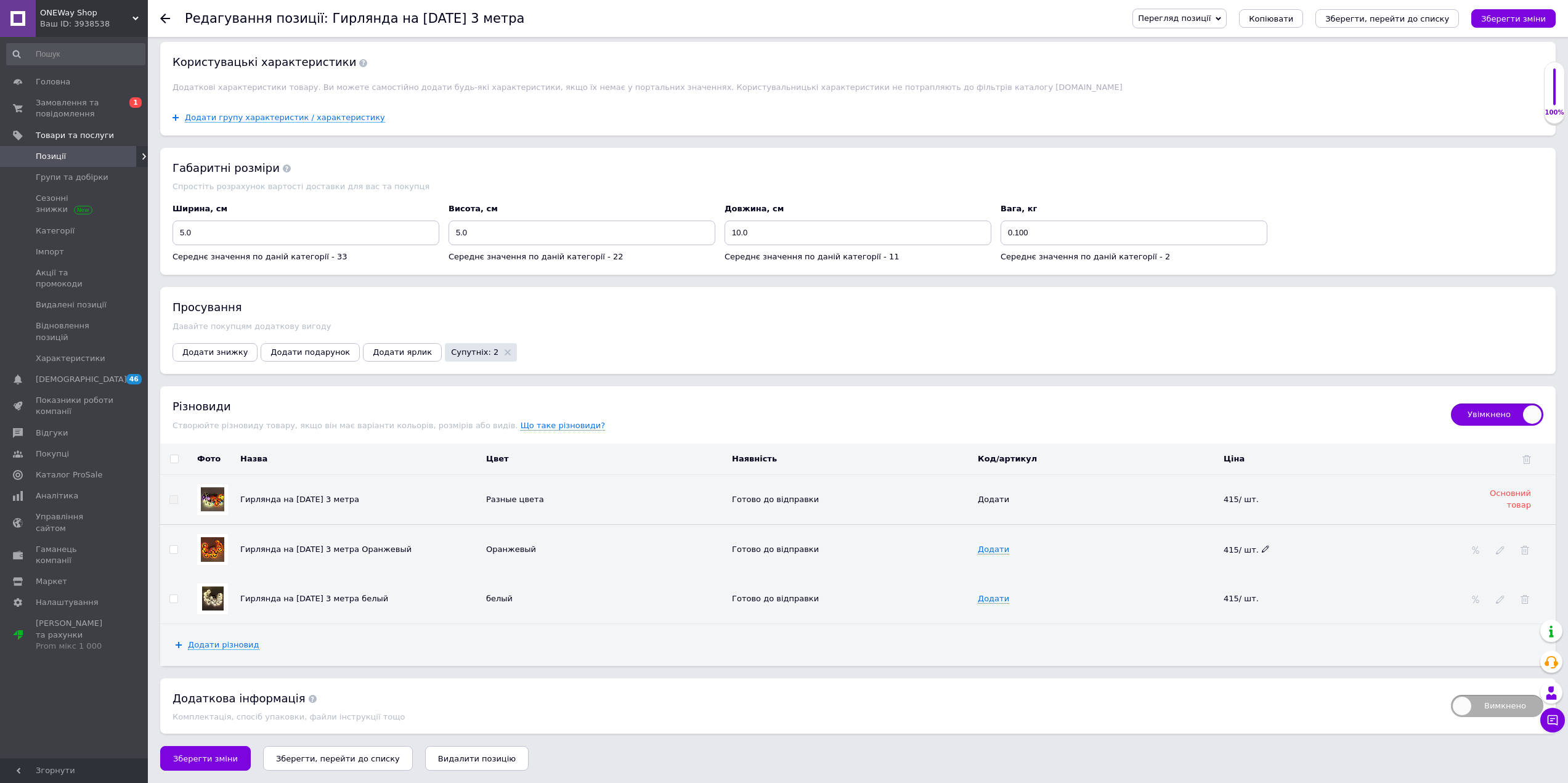
click at [1262, 548] on icon at bounding box center [1266, 549] width 8 height 8
type input "460"
click at [1262, 596] on icon at bounding box center [1266, 598] width 8 height 8
click at [1262, 599] on icon at bounding box center [1266, 598] width 8 height 8
type input "460"
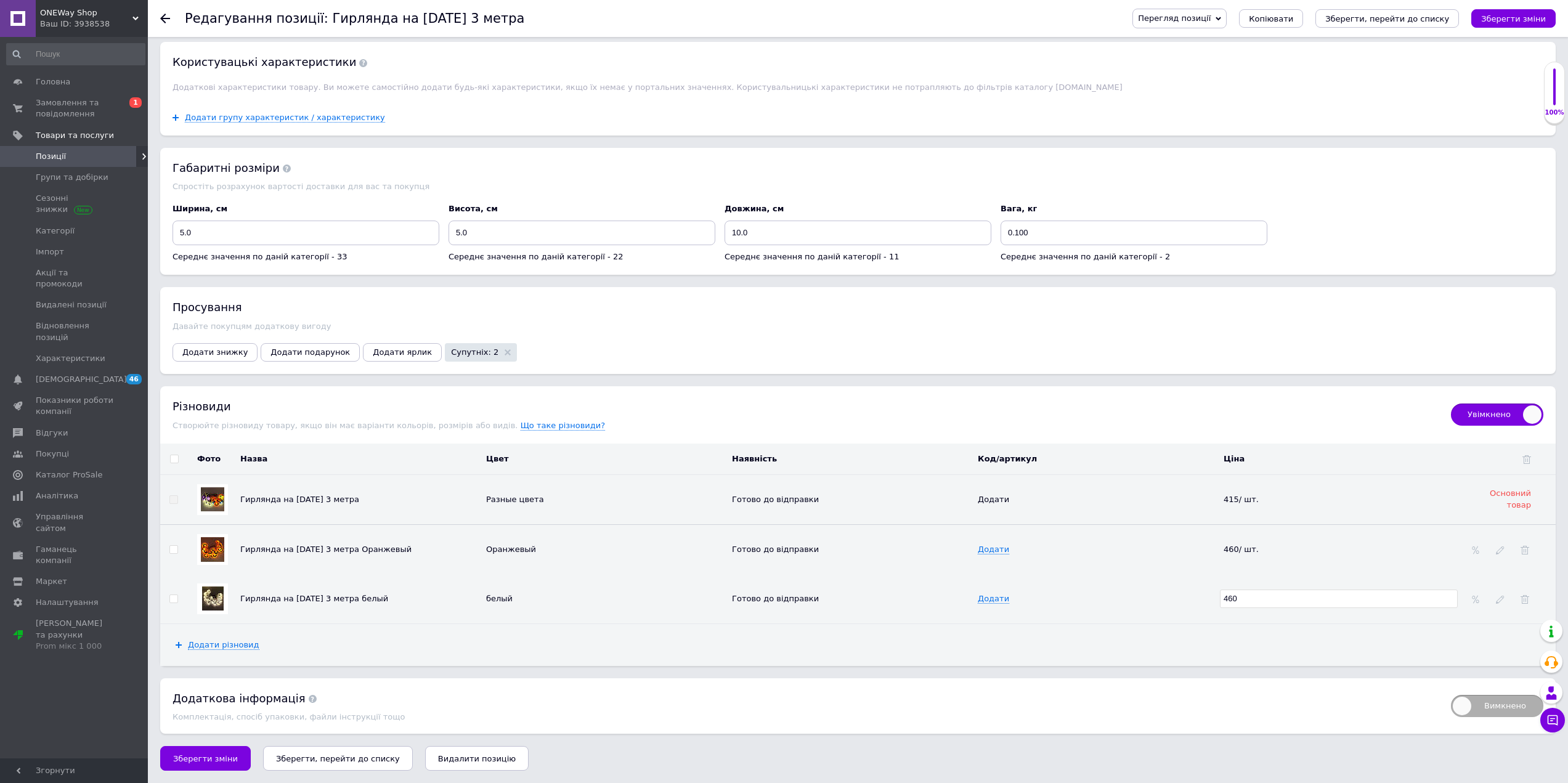
click at [1228, 639] on div "Додати різновид" at bounding box center [858, 645] width 1396 height 42
click at [206, 751] on button "Зберегти зміни" at bounding box center [206, 758] width 91 height 25
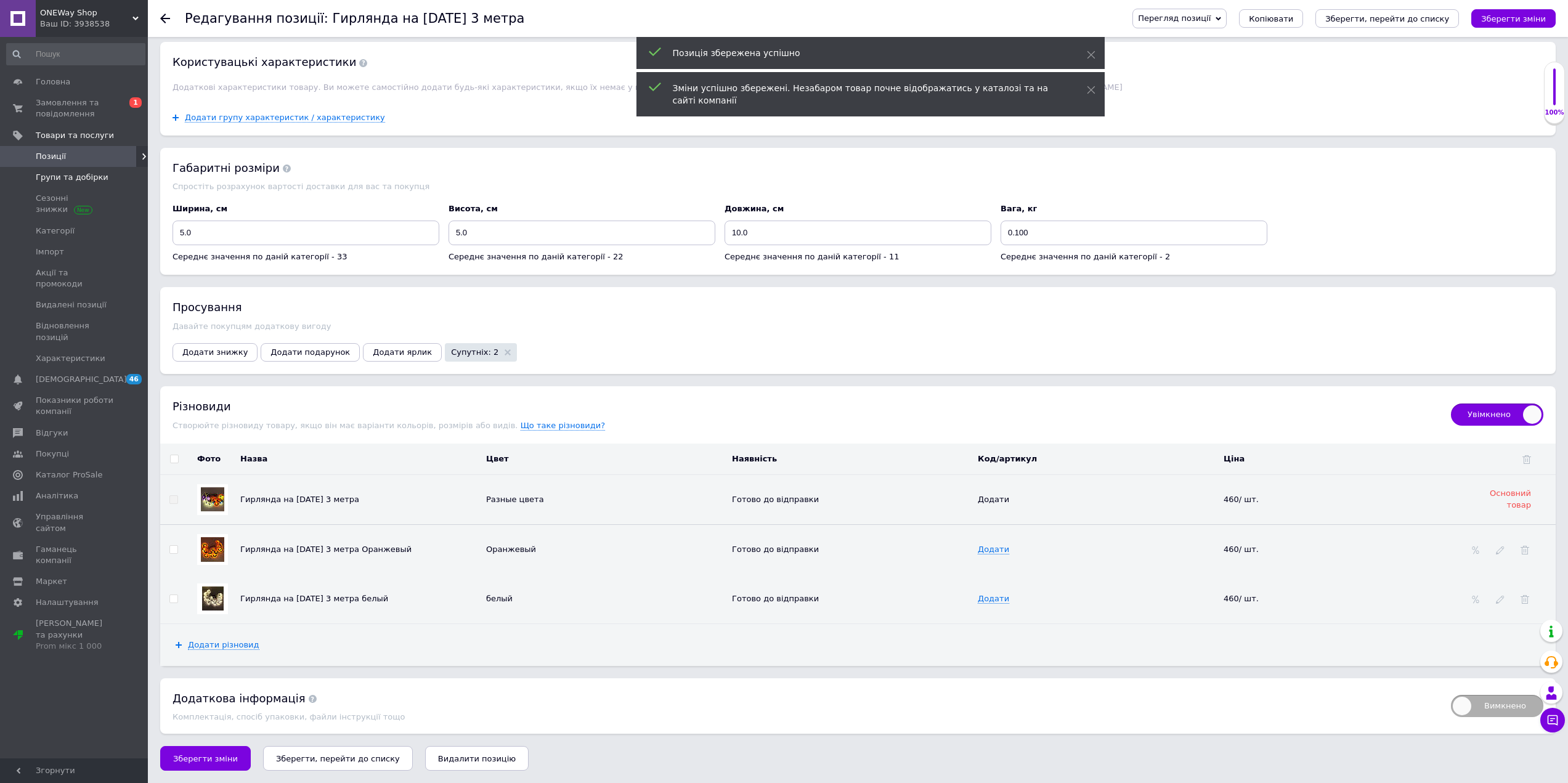
drag, startPoint x: 65, startPoint y: 158, endPoint x: 132, endPoint y: 177, distance: 69.6
click at [65, 158] on span "Позиції" at bounding box center [75, 156] width 78 height 11
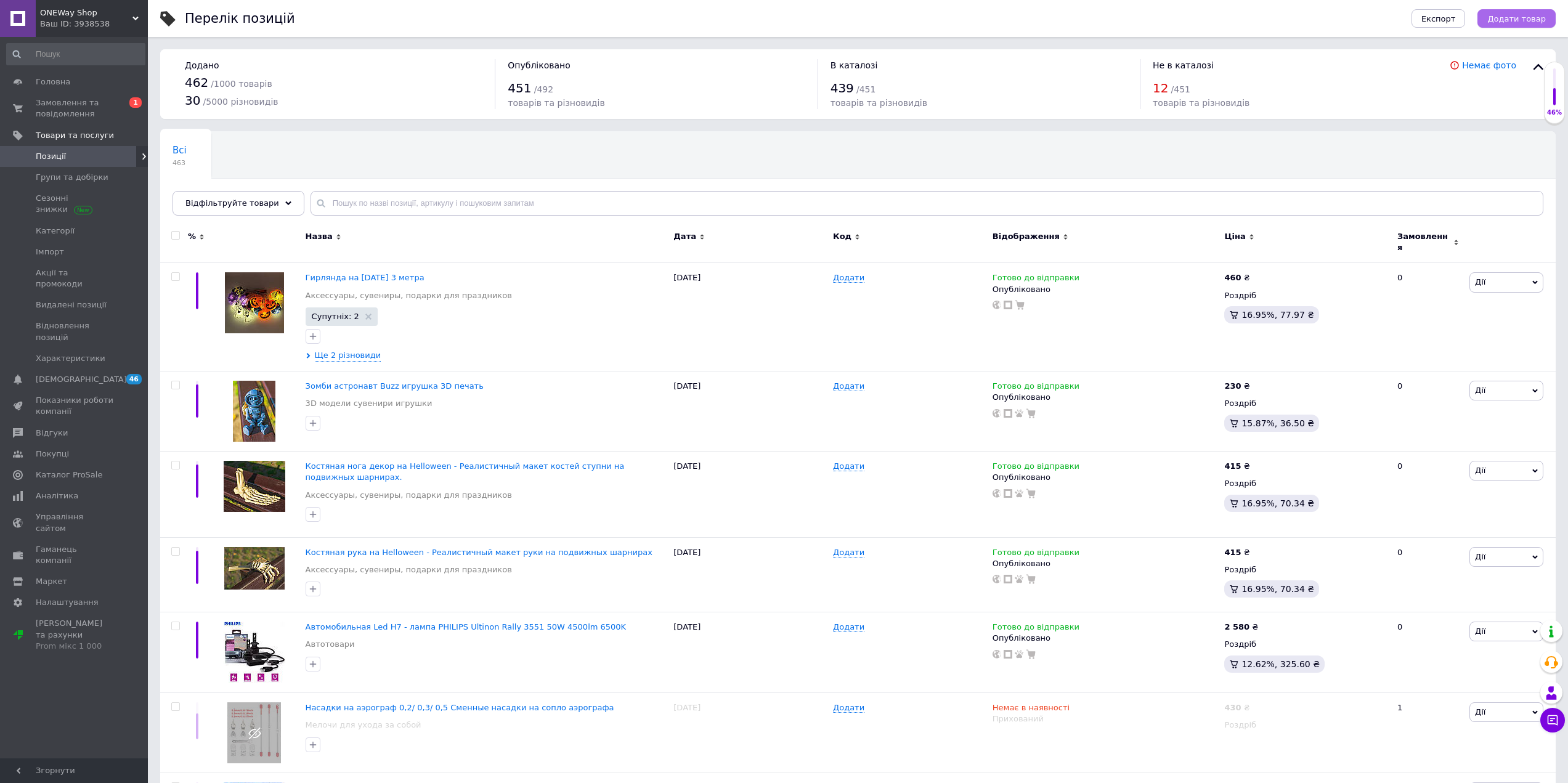
click at [1531, 20] on span "Додати товар" at bounding box center [1517, 18] width 59 height 9
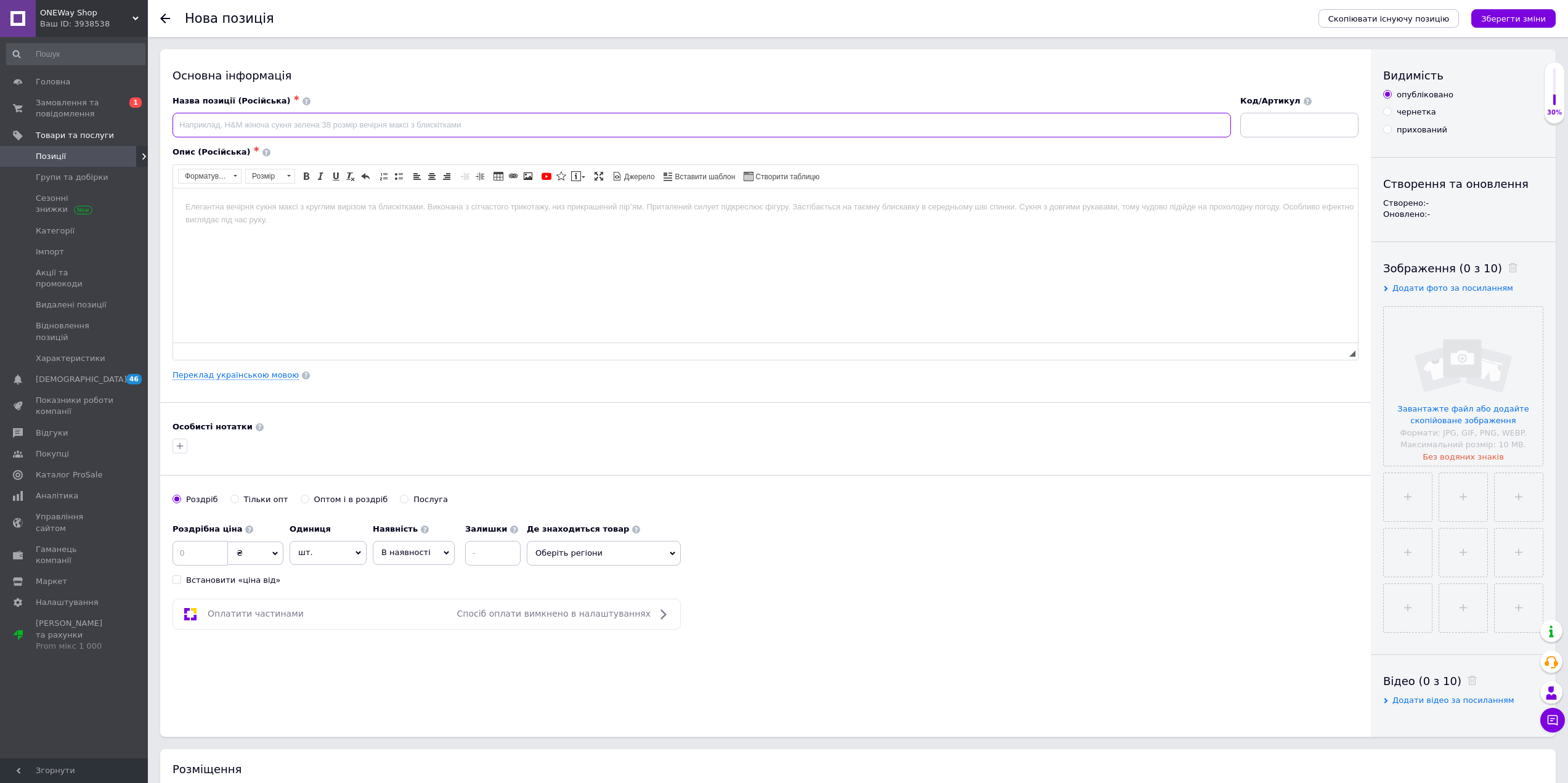
click at [275, 134] on input at bounding box center [702, 125] width 1059 height 25
drag, startPoint x: 685, startPoint y: 288, endPoint x: 746, endPoint y: 295, distance: 61.4
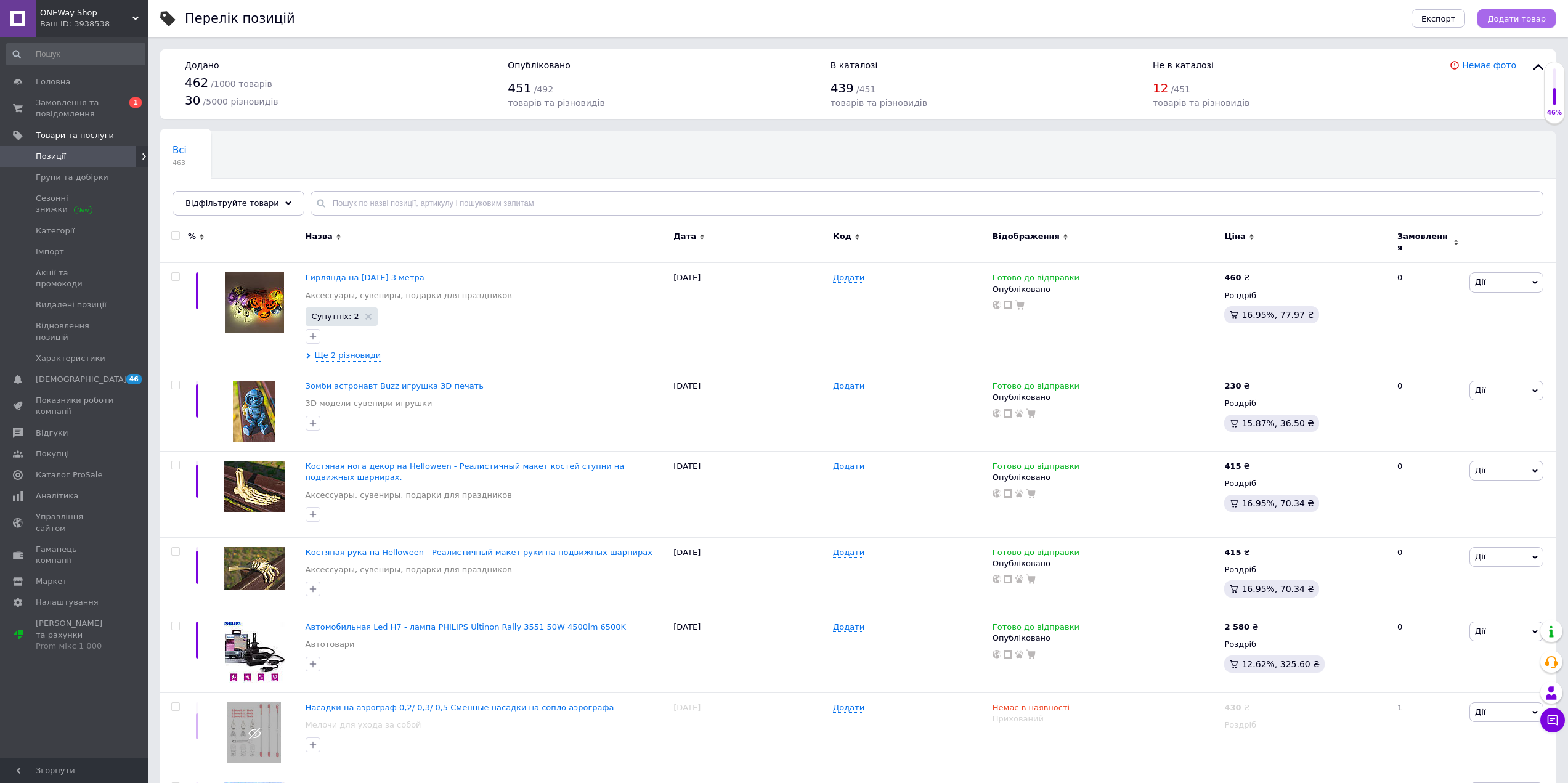
click at [1516, 22] on span "Додати товар" at bounding box center [1517, 18] width 59 height 9
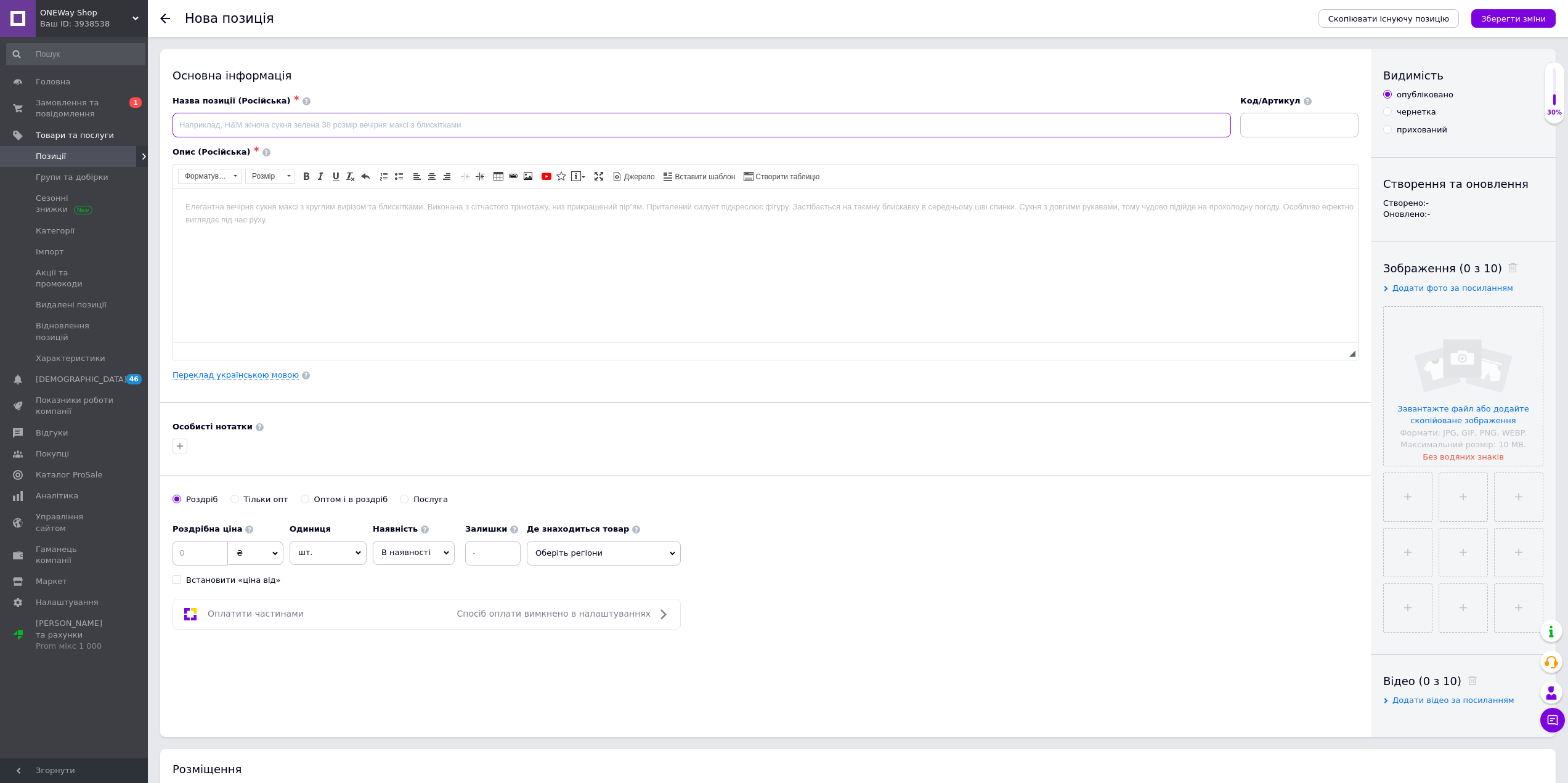
click at [352, 120] on input at bounding box center [702, 125] width 1059 height 25
paste input "Хэллоуин"
click at [367, 225] on html at bounding box center [765, 207] width 1185 height 37
click at [381, 122] on input "Пакет для пряников ,конфет на Хэллоуин" at bounding box center [702, 125] width 1059 height 25
type input "Пакет для пряников ,конфет на Хэллоуин 8 шт"
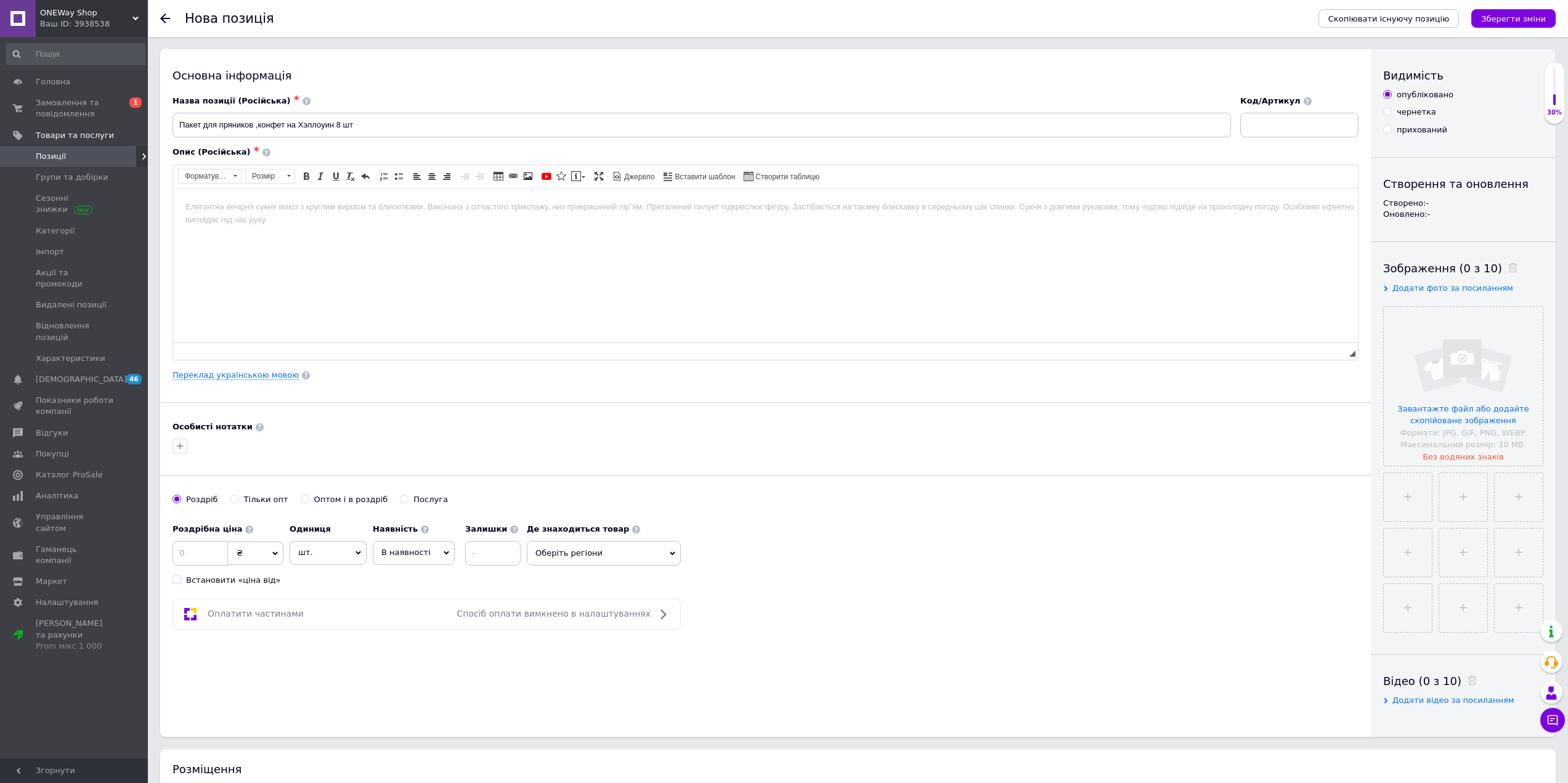
click at [404, 225] on html at bounding box center [765, 207] width 1185 height 37
drag, startPoint x: 365, startPoint y: 130, endPoint x: 161, endPoint y: 127, distance: 204.0
click at [161, 127] on div "Основна інформація Назва позиції (Російська) ✱ Пакет для пряников ,конфет на Хэ…" at bounding box center [766, 393] width 1211 height 688
click at [328, 203] on body "Редактор, FE911C92-64D3-47E5-A482-03549B630A8D" at bounding box center [765, 206] width 1160 height 13
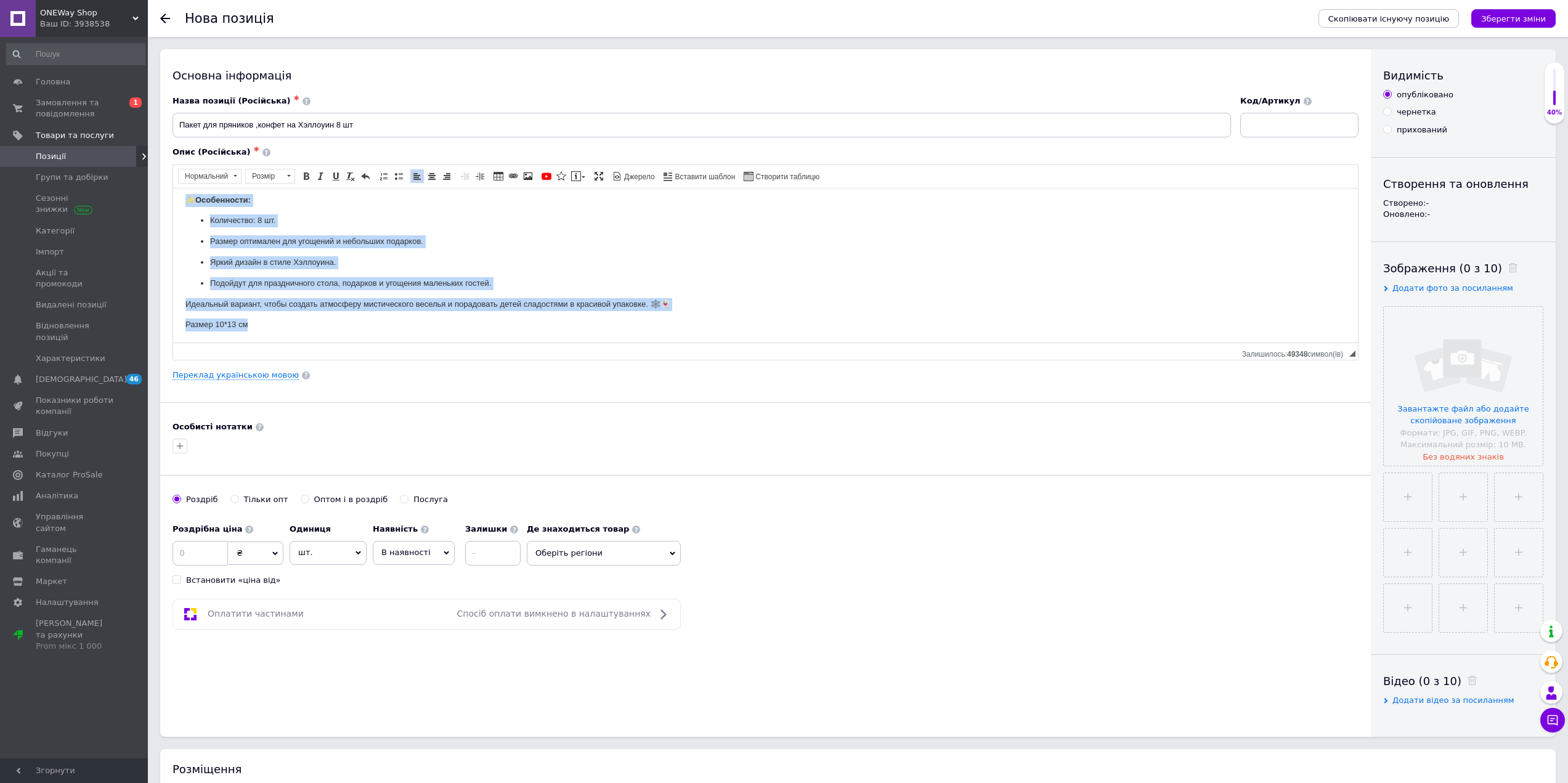
scroll to position [42, 0]
drag, startPoint x: 180, startPoint y: 211, endPoint x: 817, endPoint y: 549, distance: 721.1
click at [662, 342] on html "Набор ярких и прочных пакетов, созданных специально для сладких угощений в чест…" at bounding box center [765, 243] width 1185 height 196
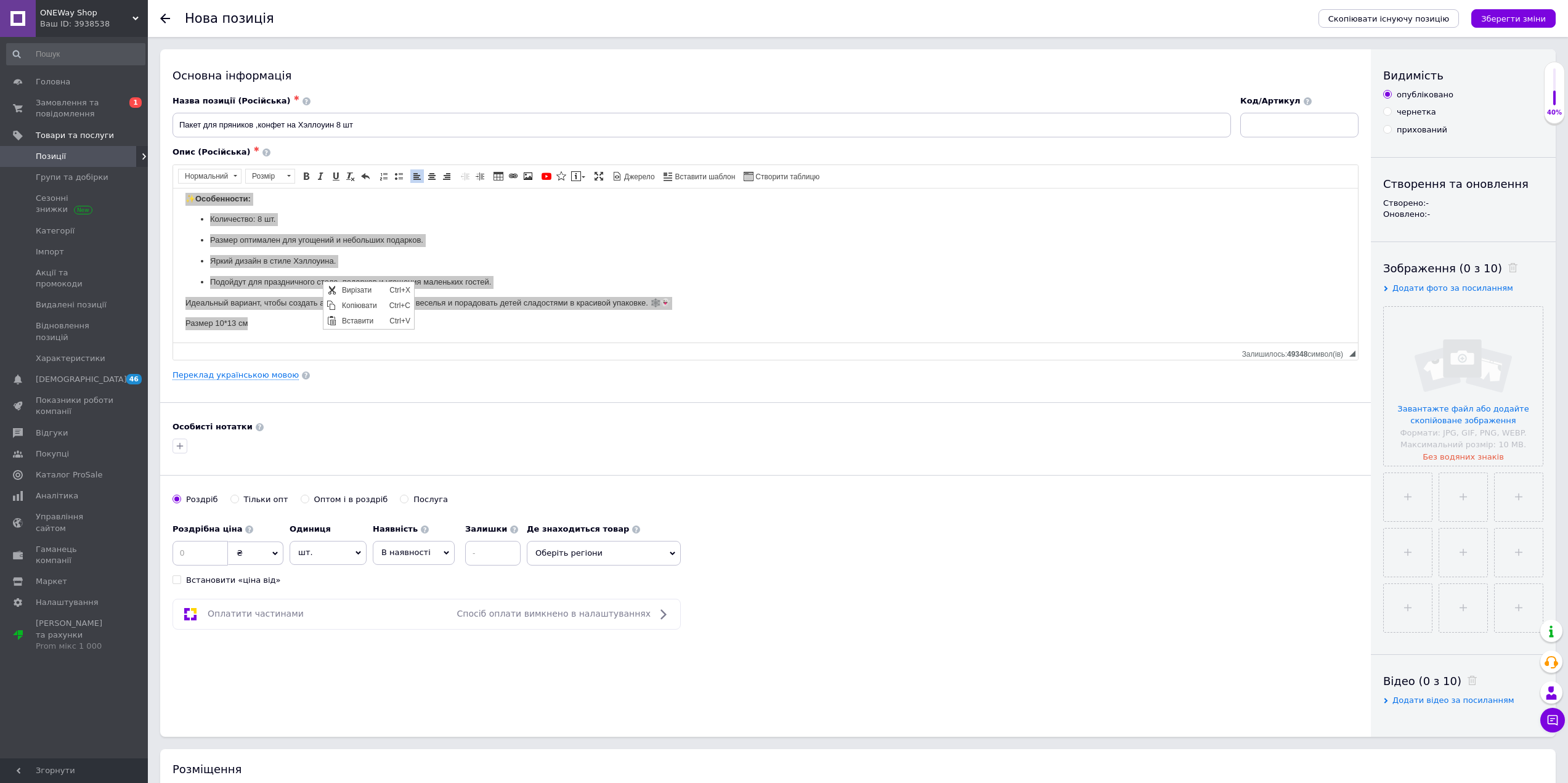
scroll to position [0, 0]
click at [378, 304] on span "Копіювати" at bounding box center [363, 304] width 48 height 15
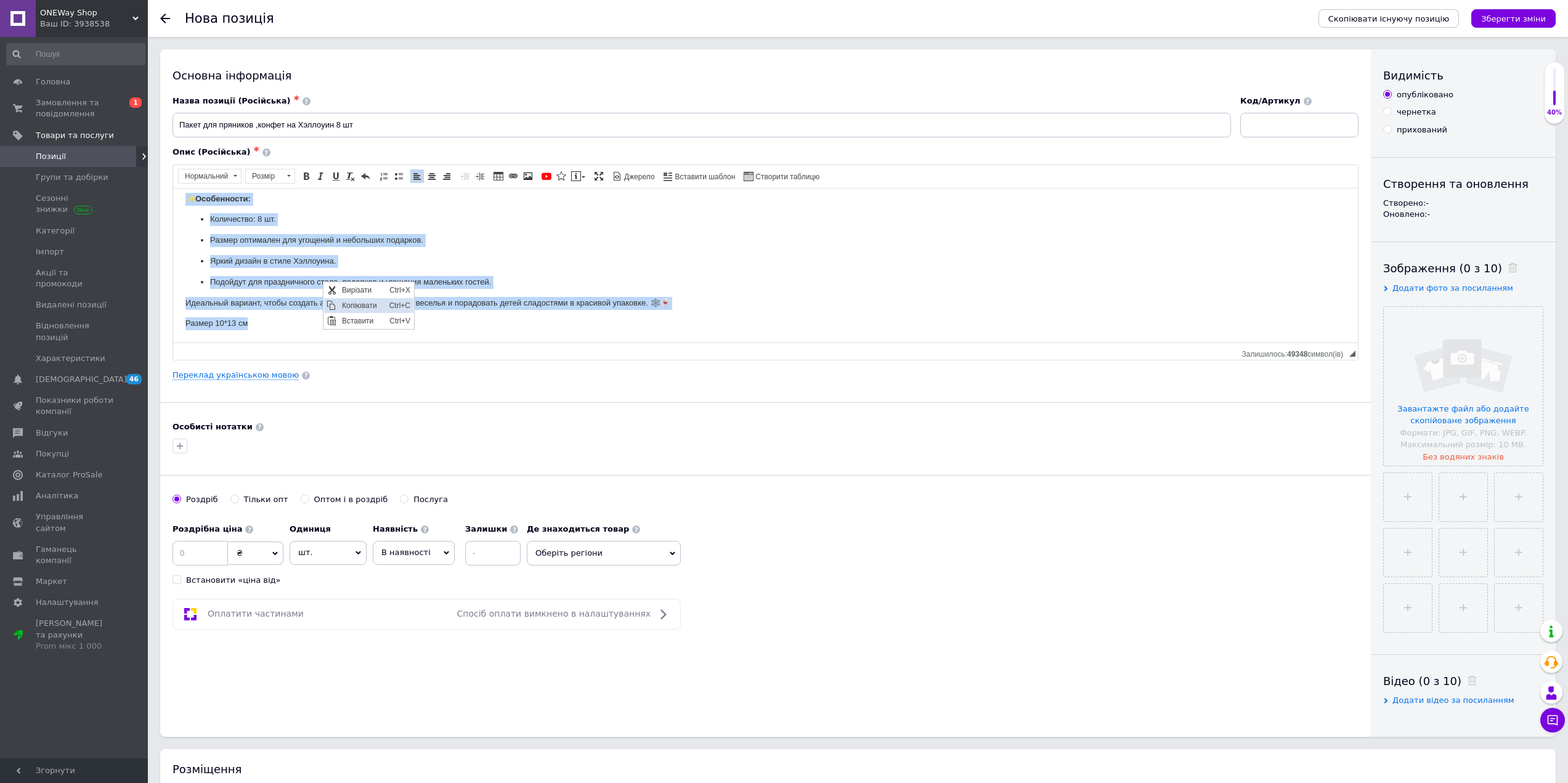
copy body "Lorem ipsum d sitamet consect, adipiscin elitseddoe tem incidid utlabore e dolo…"
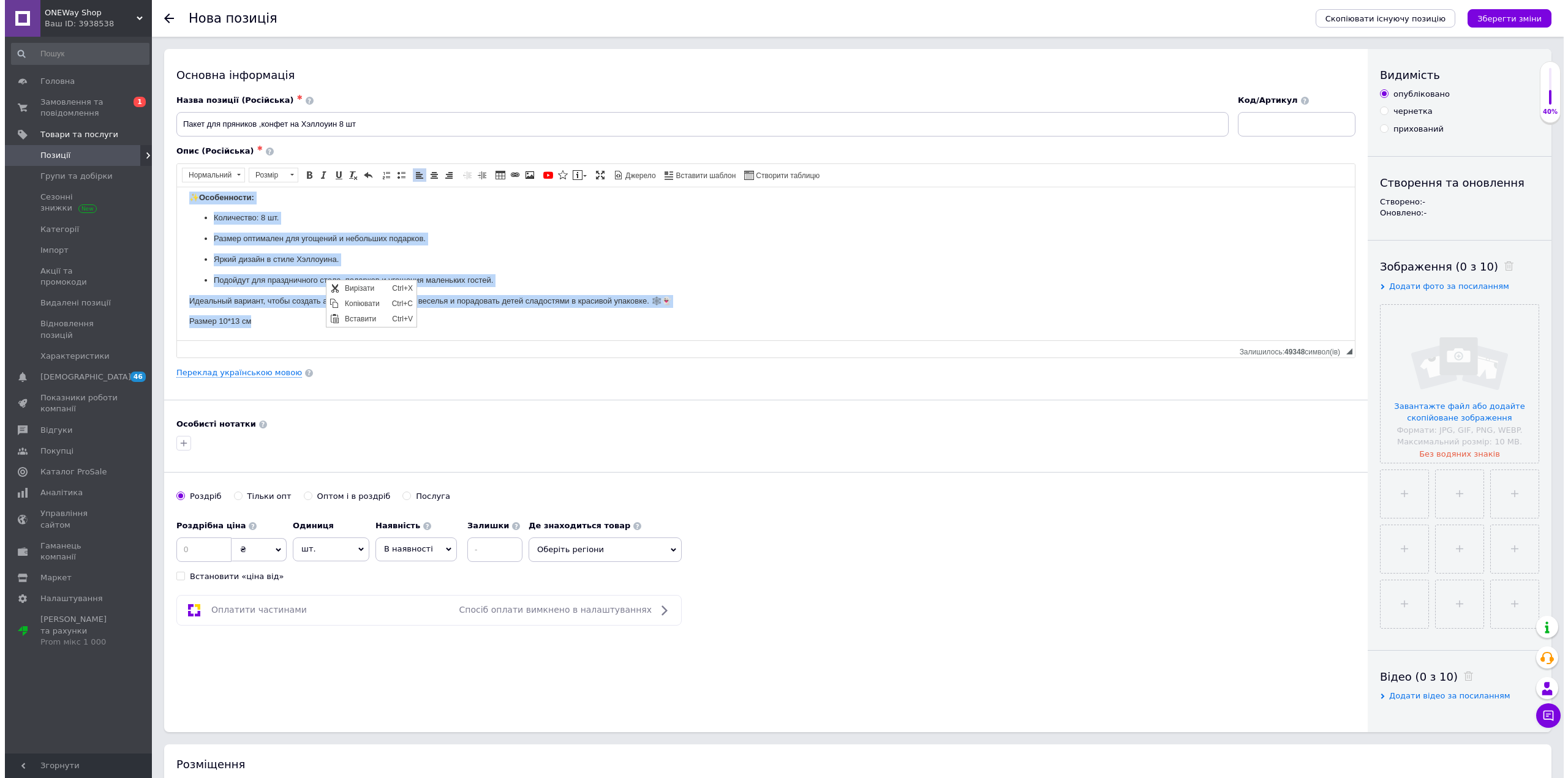
scroll to position [30, 0]
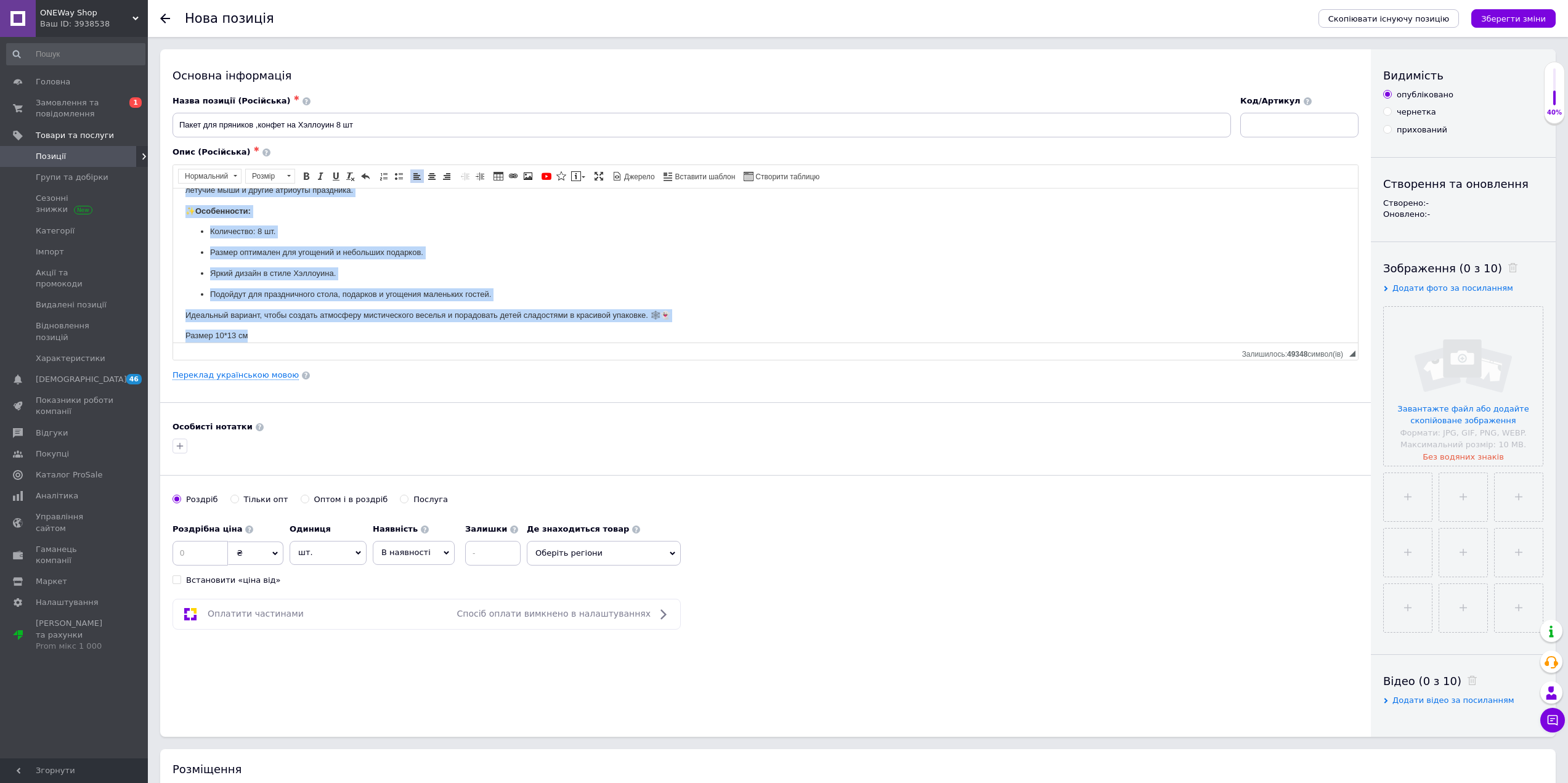
click at [617, 248] on p "Размер оптимален для угощений и небольших подарков." at bounding box center [766, 252] width 1111 height 13
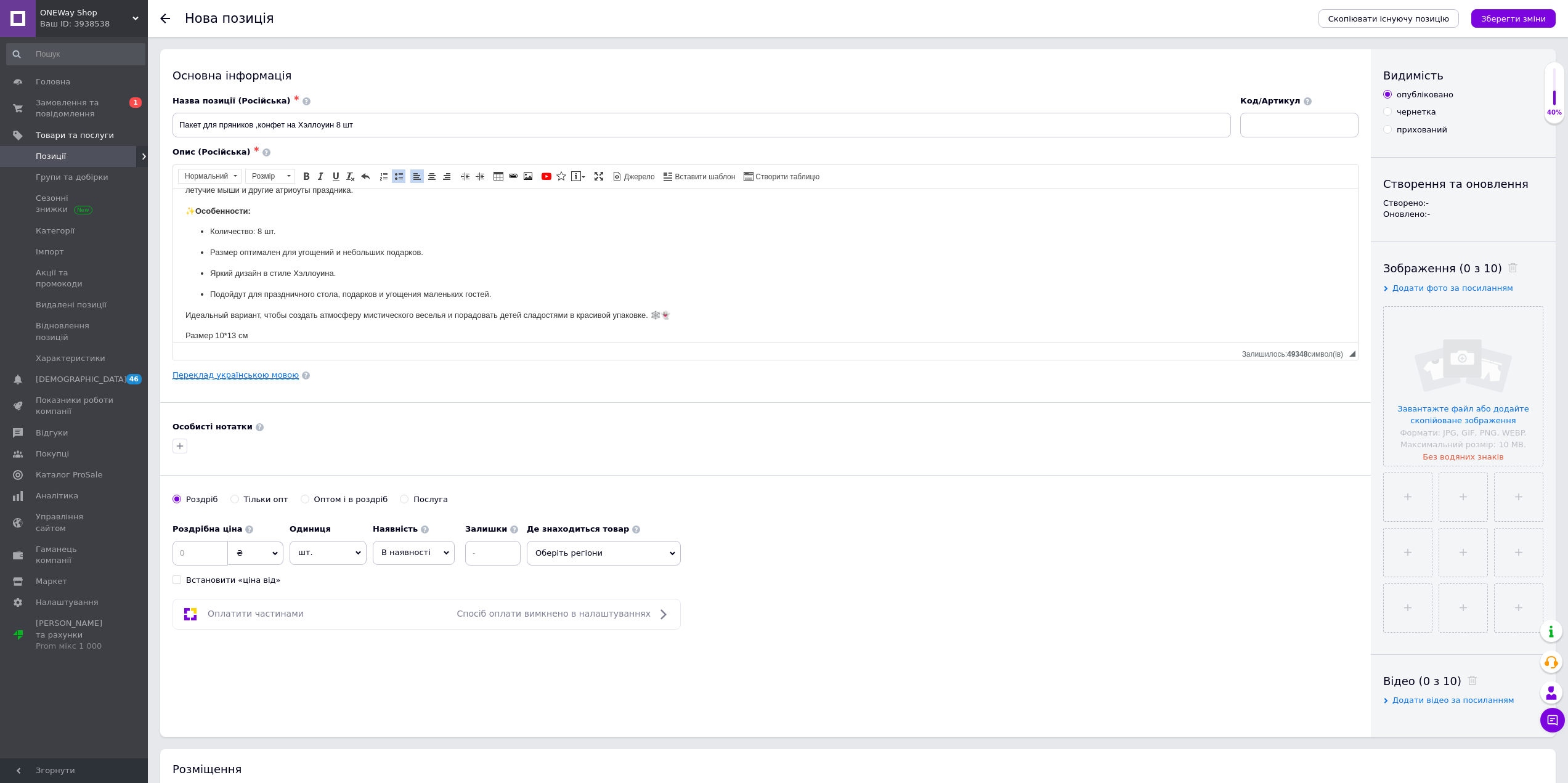
click at [228, 371] on link "Переклад українською мовою" at bounding box center [235, 375] width 127 height 10
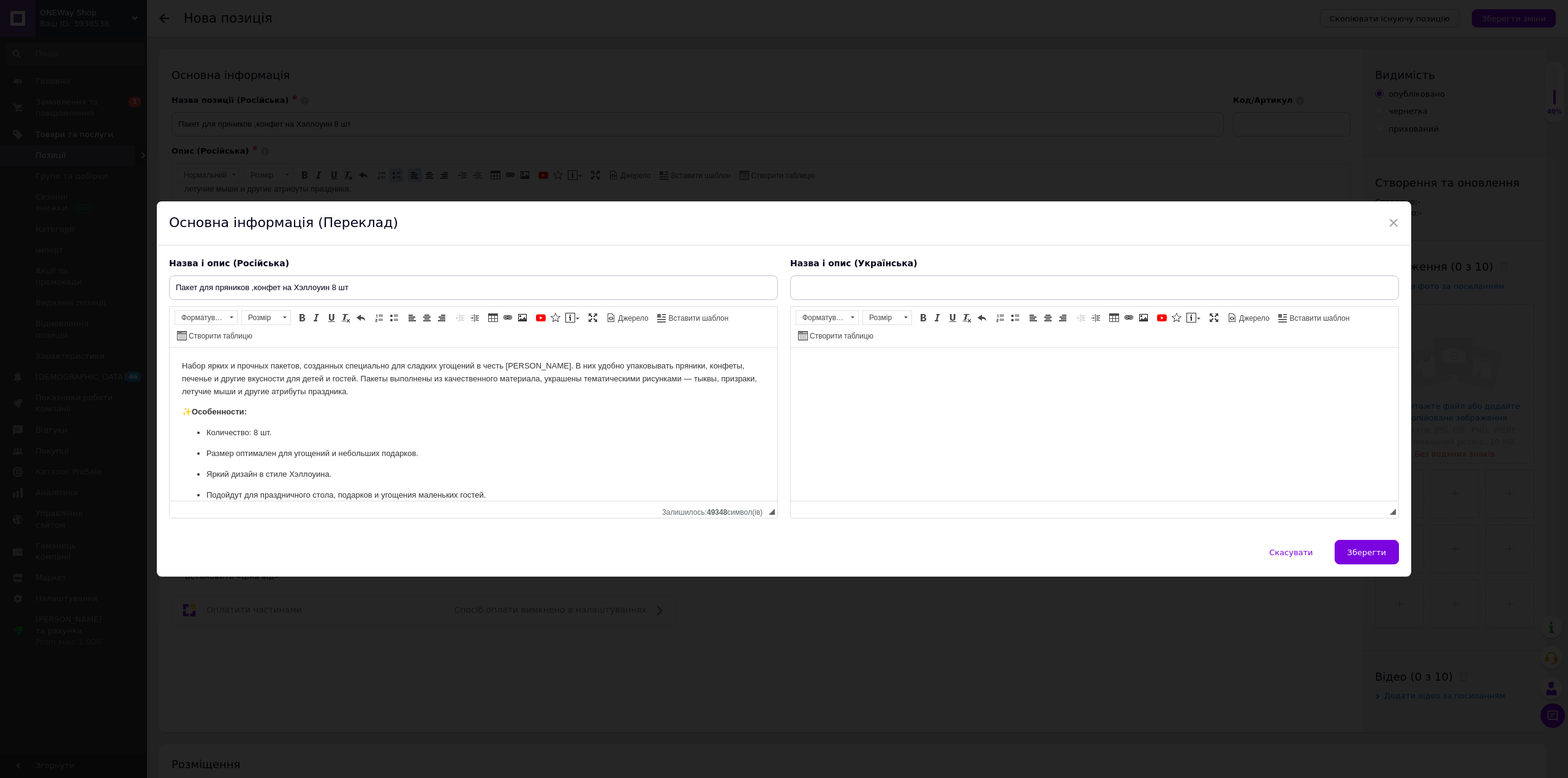
scroll to position [0, 0]
click at [859, 384] on html at bounding box center [1094, 366] width 607 height 37
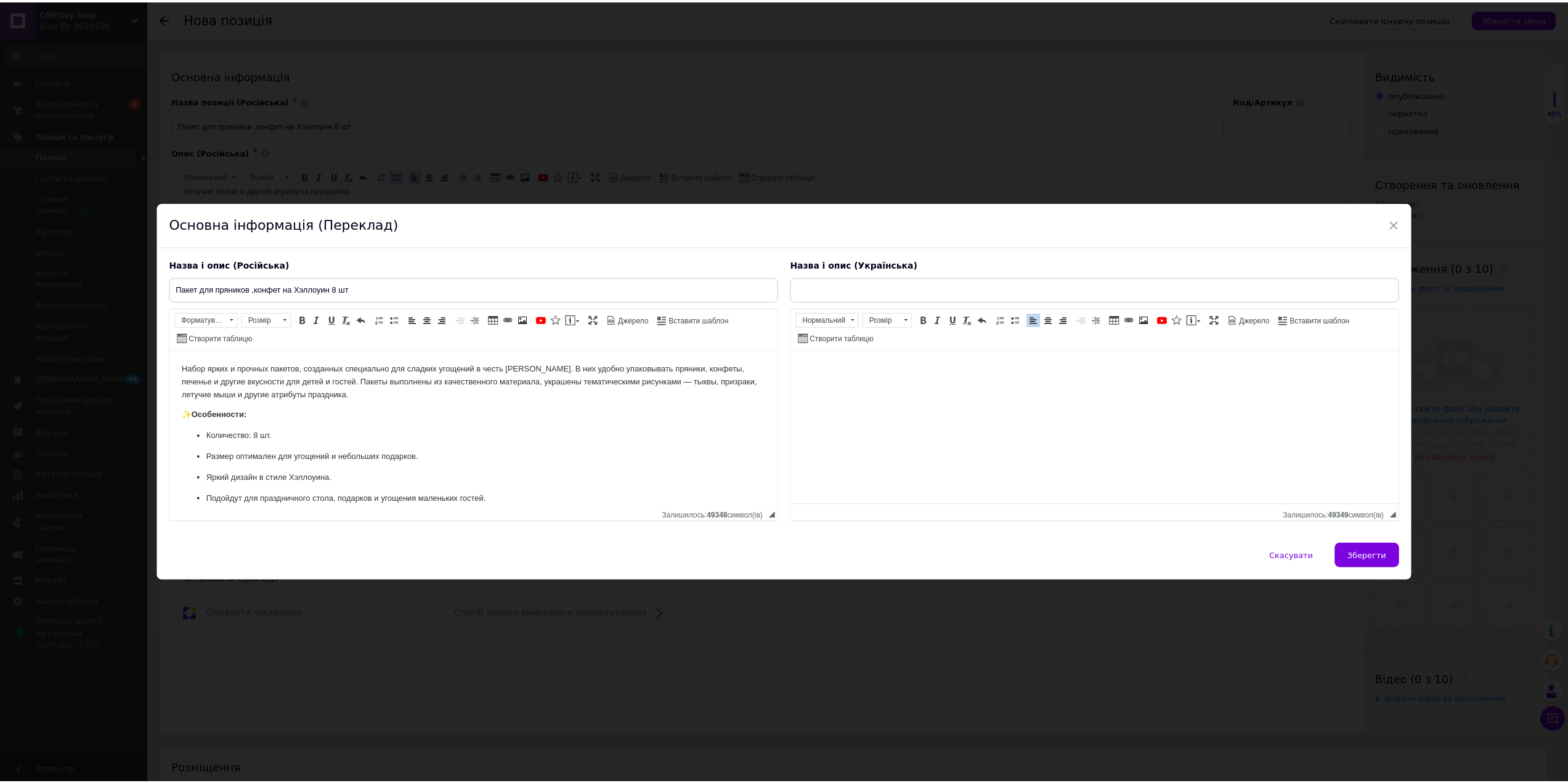
scroll to position [40, 0]
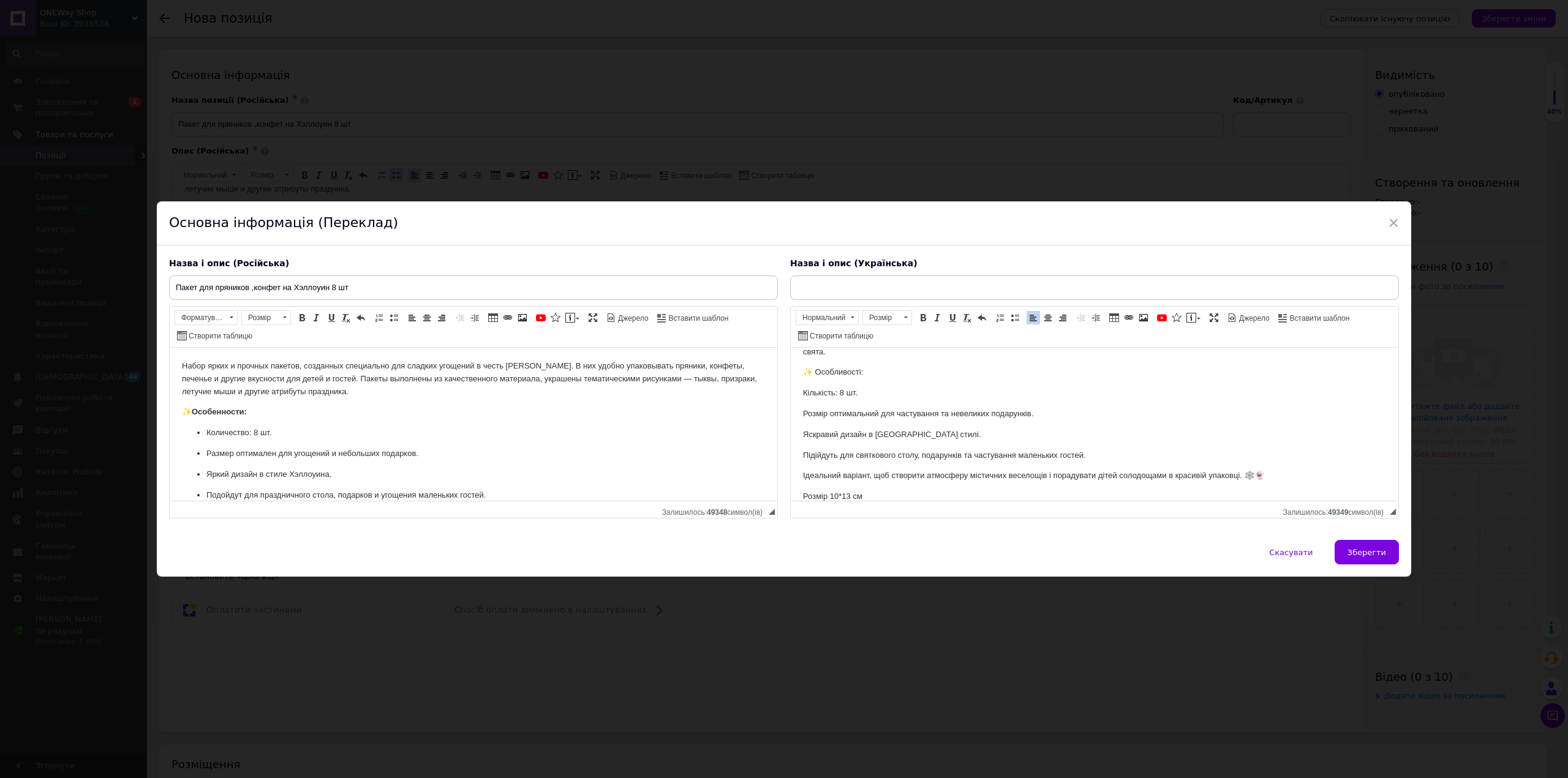
click at [831, 288] on input "text" at bounding box center [1094, 288] width 609 height 25
drag, startPoint x: 384, startPoint y: 293, endPoint x: 197, endPoint y: 293, distance: 187.0
click at [112, 294] on div "× Основна інформація (Переклад) Назва і опис (Російська) Пакет для пряников ,ко…" at bounding box center [784, 389] width 1568 height 778
click at [828, 289] on input "text" at bounding box center [1094, 288] width 609 height 25
paste input "Пакет для пряників, цукерок на Хелловін 8 шт"
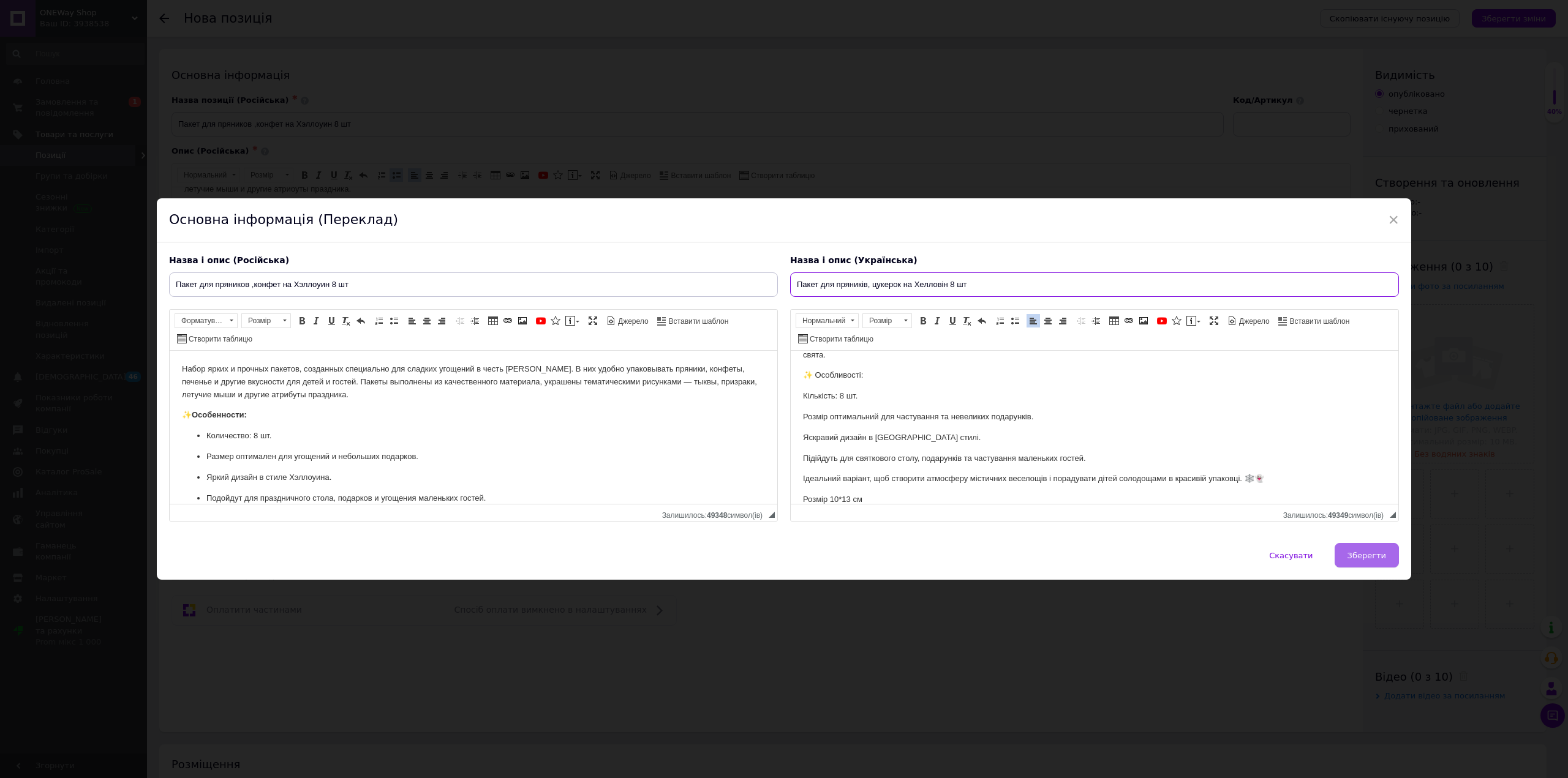
type input "Пакет для пряників, цукерок на Хелловін 8 шт"
click at [1371, 553] on span "Зберегти" at bounding box center [1366, 555] width 39 height 9
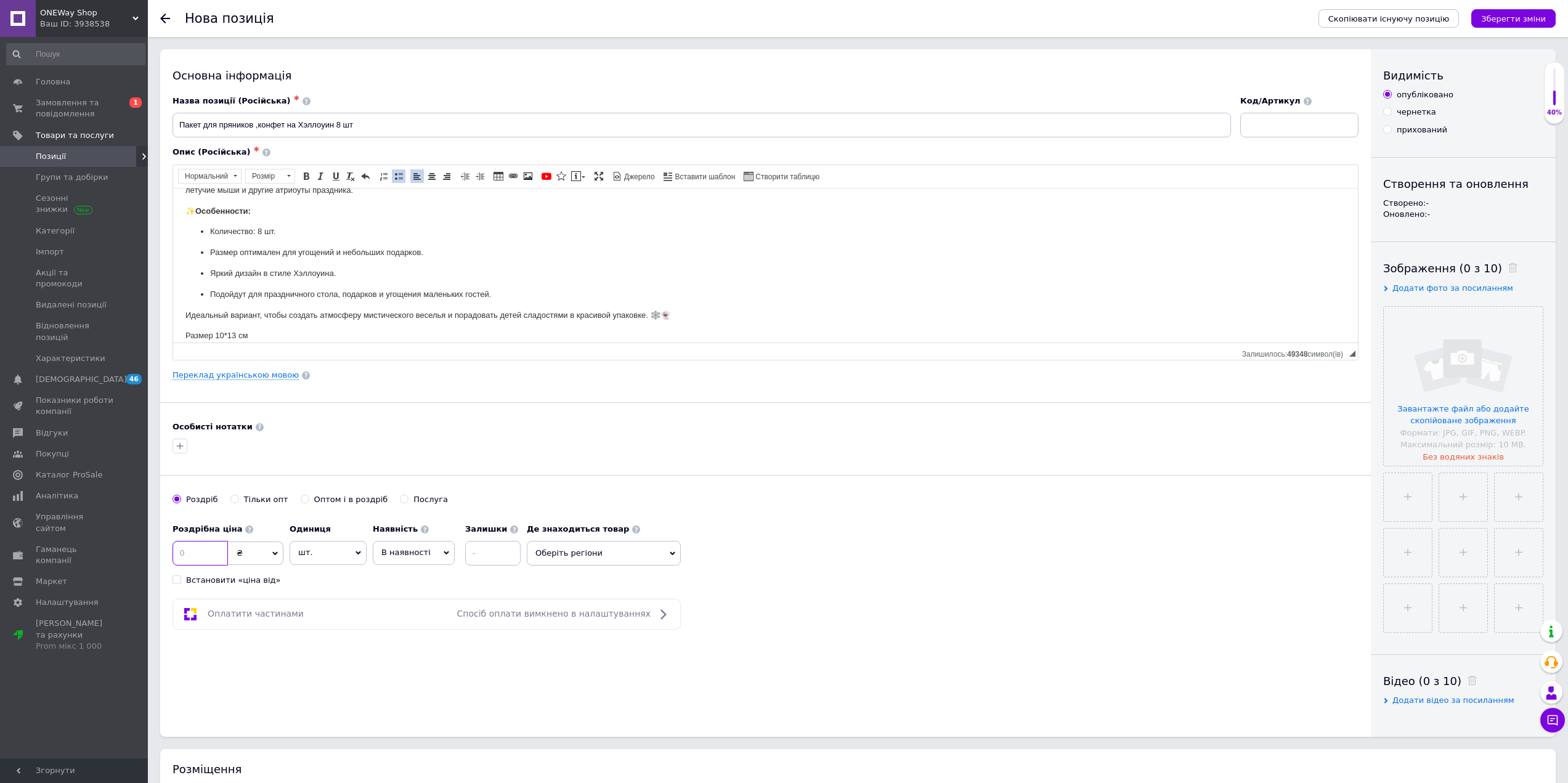
click at [206, 554] on input at bounding box center [200, 553] width 55 height 25
click at [621, 550] on span "Оберіть регіони" at bounding box center [603, 553] width 154 height 25
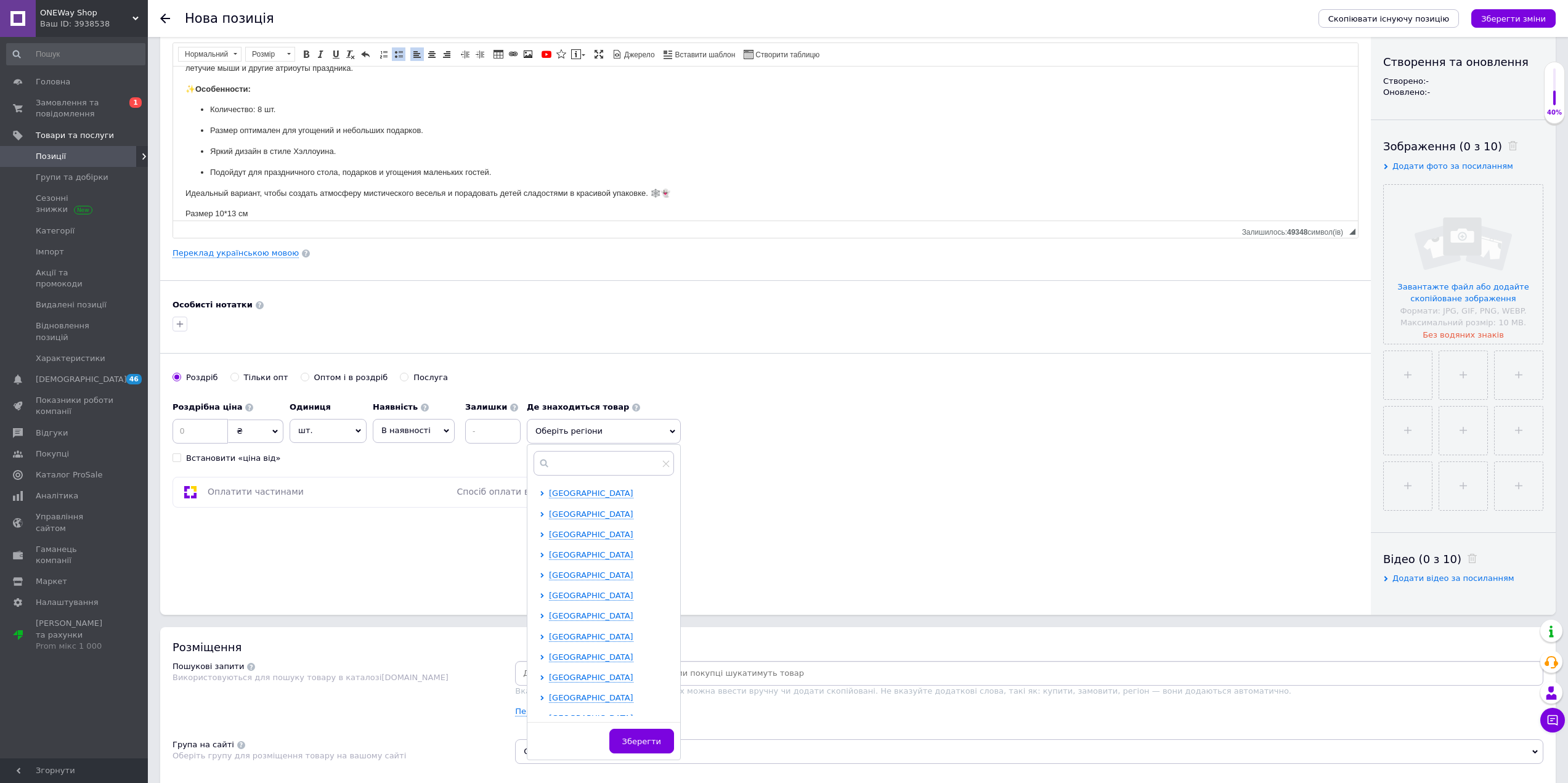
scroll to position [123, 0]
click at [588, 652] on span "[GEOGRAPHIC_DATA]" at bounding box center [591, 655] width 84 height 9
click at [556, 674] on input "checkbox" at bounding box center [553, 676] width 8 height 8
checkbox input "true"
click at [553, 699] on input "checkbox" at bounding box center [553, 702] width 8 height 8
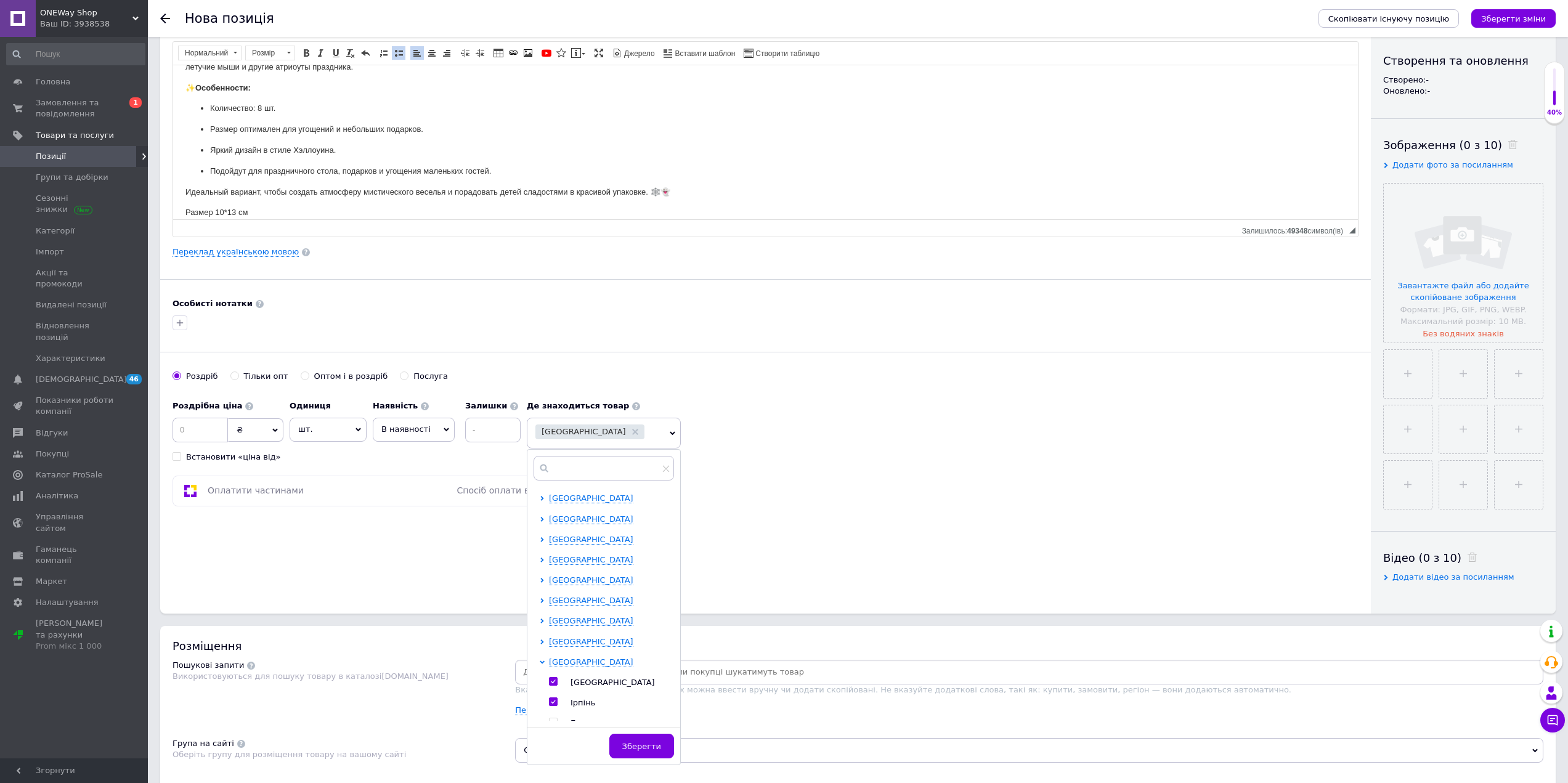
checkbox input "true"
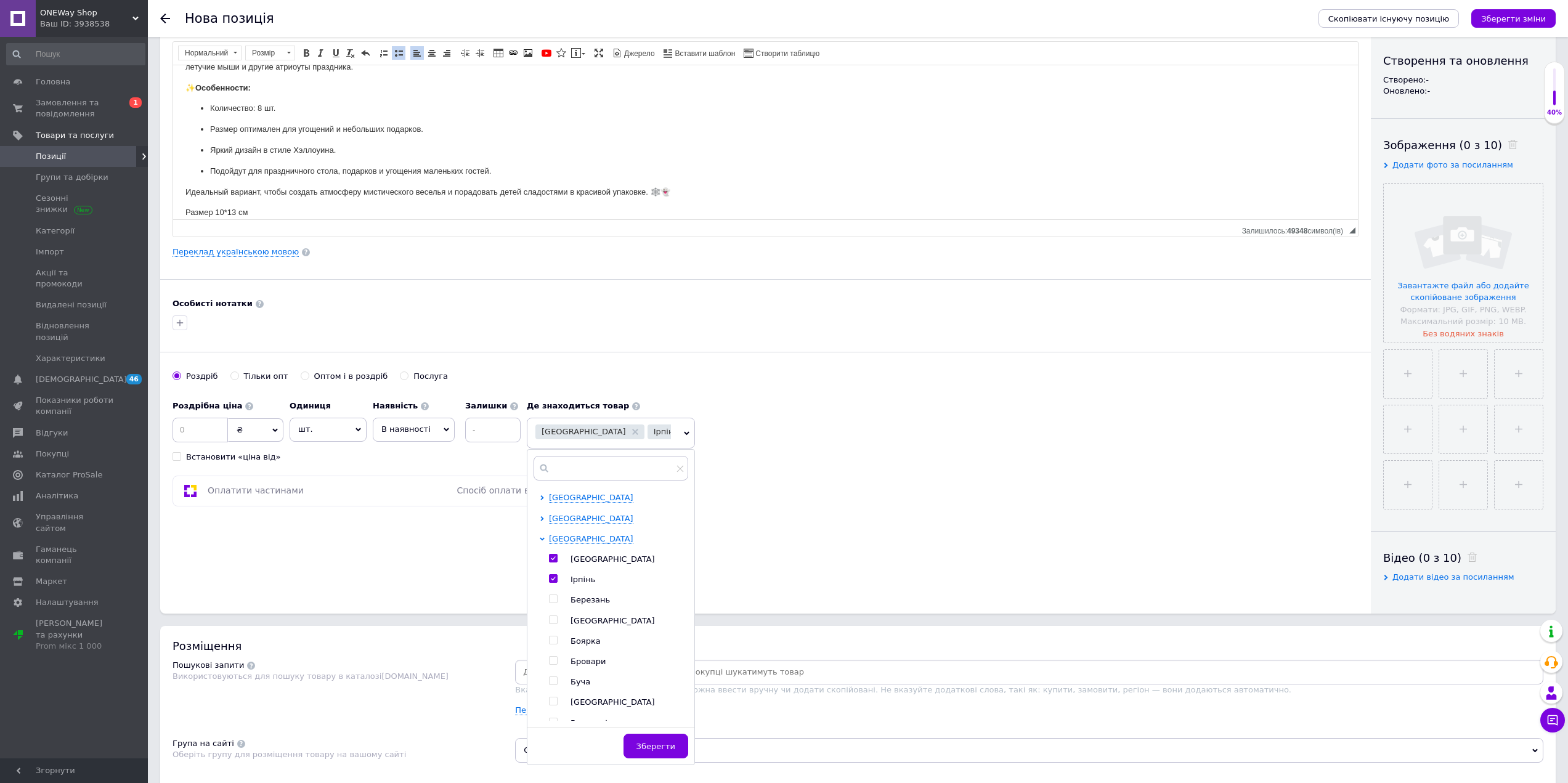
click at [554, 681] on input "checkbox" at bounding box center [553, 681] width 8 height 8
checkbox input "true"
click at [657, 746] on span "Зберегти" at bounding box center [656, 746] width 39 height 9
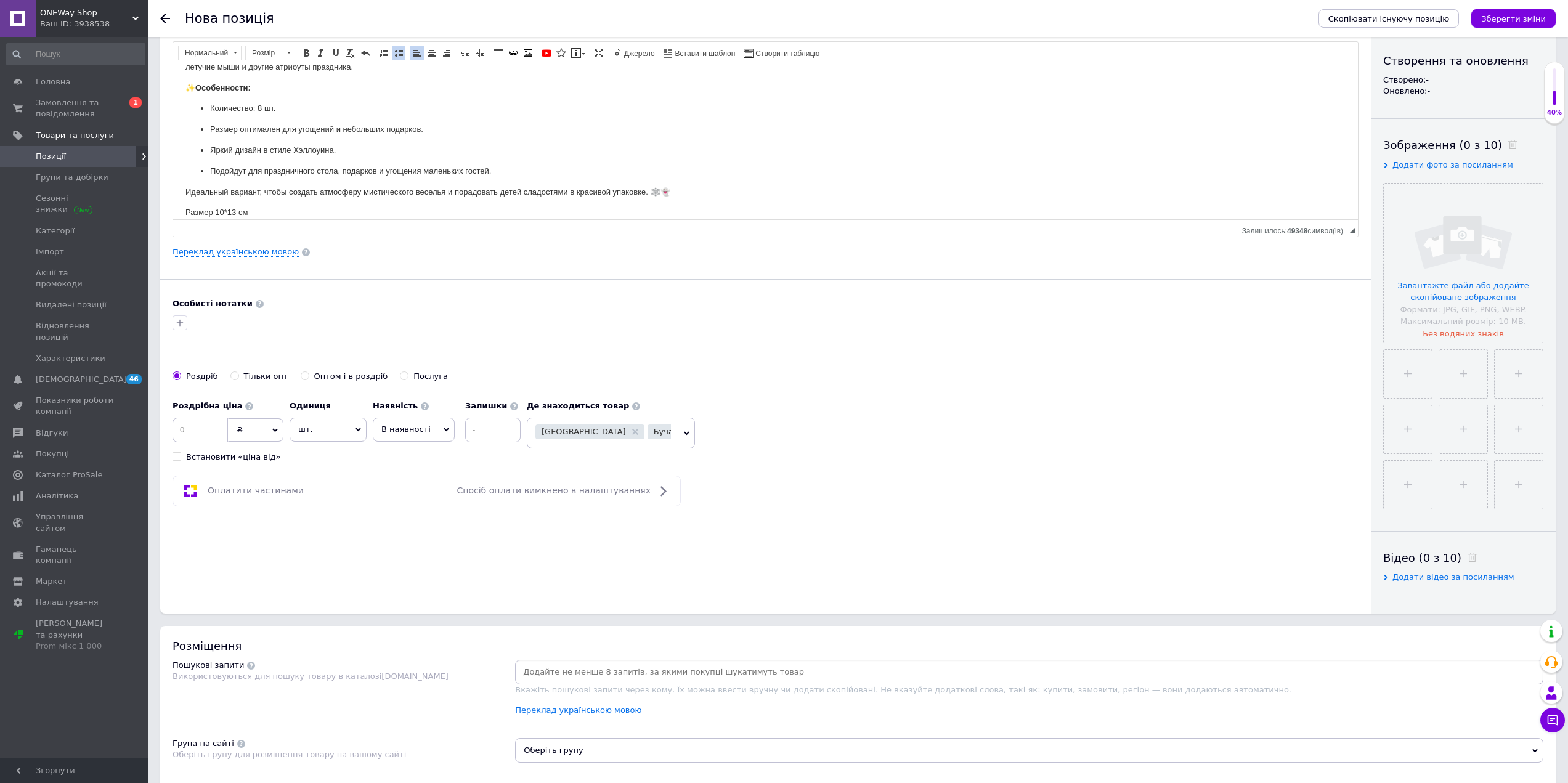
click at [678, 666] on input at bounding box center [1029, 672] width 1023 height 19
click at [417, 430] on span "В наявності" at bounding box center [405, 429] width 49 height 9
click at [417, 514] on li "Готово до відправки" at bounding box center [414, 506] width 81 height 28
drag, startPoint x: 869, startPoint y: 492, endPoint x: 875, endPoint y: 493, distance: 6.1
click at [875, 492] on div "Оплатити частинами Спосіб оплати вимкнено в налаштуваннях" at bounding box center [765, 490] width 1186 height 31
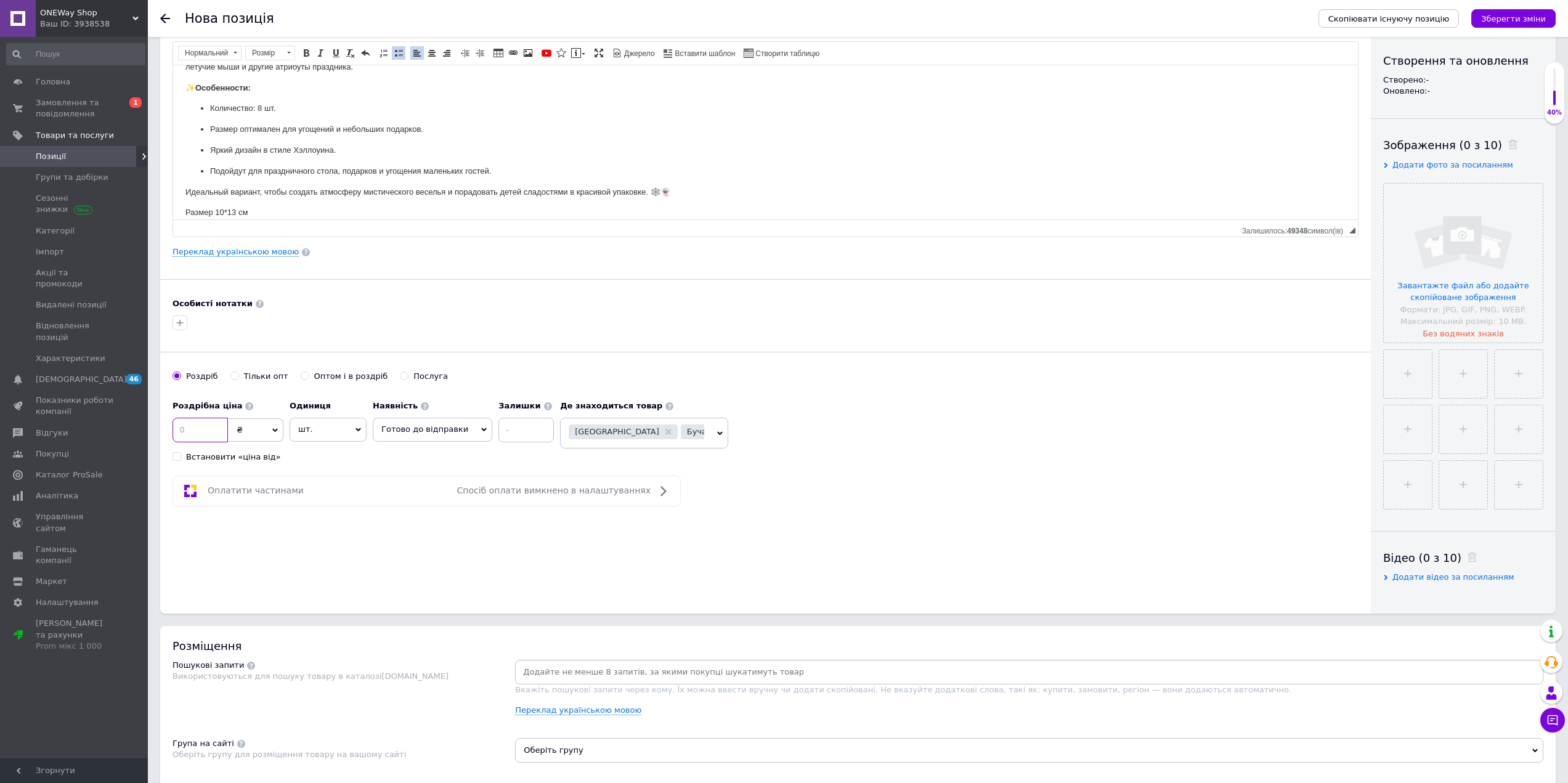
click at [207, 423] on input at bounding box center [200, 430] width 55 height 25
type input "30"
click at [505, 556] on div "Основна інформація Назва позиції (Російська) ✱ Пакет для пряников ,конфет на Хэ…" at bounding box center [766, 270] width 1211 height 688
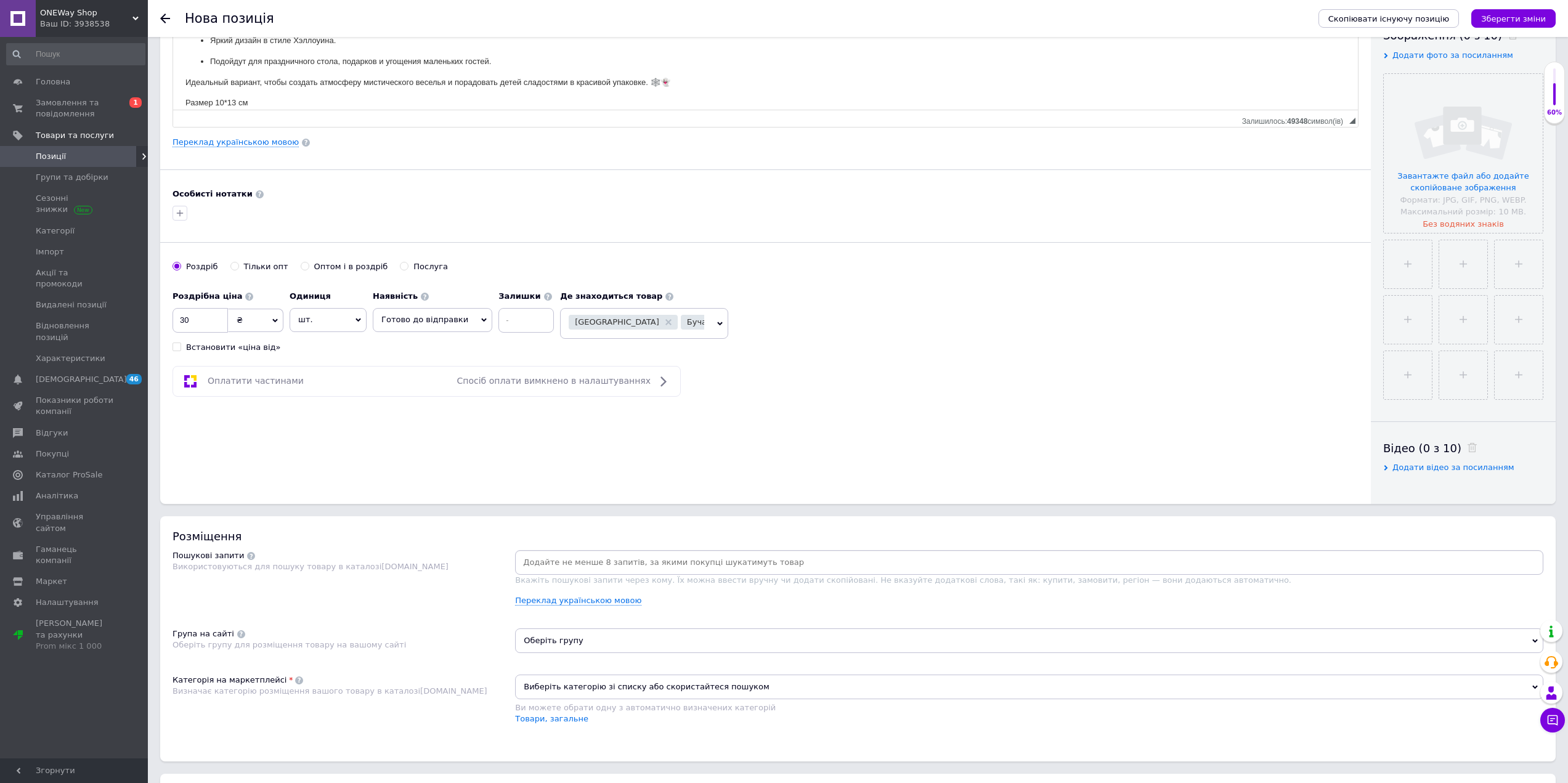
scroll to position [369, 0]
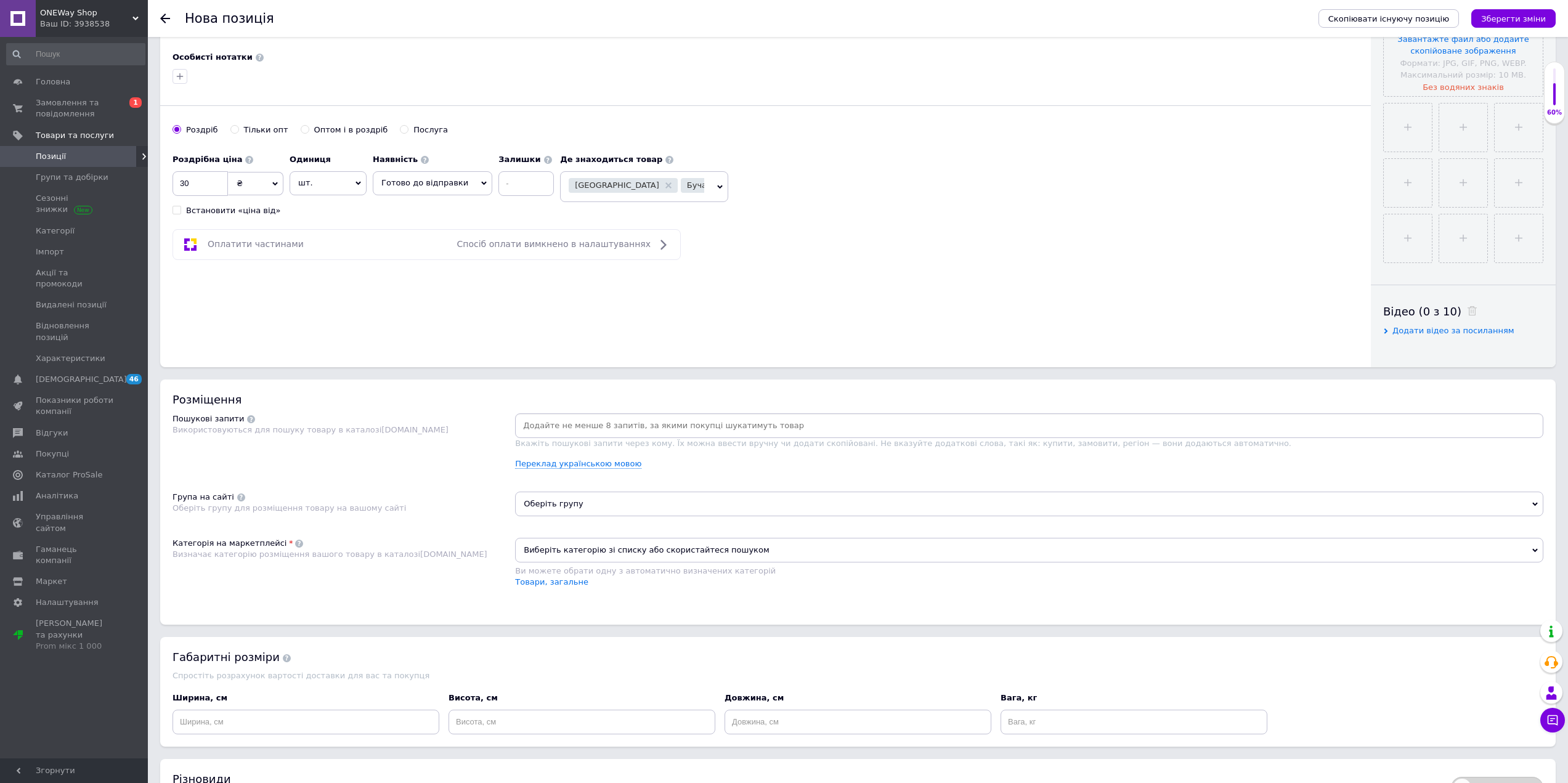
click at [545, 427] on input at bounding box center [1029, 425] width 1023 height 19
type input "пакет для пряников"
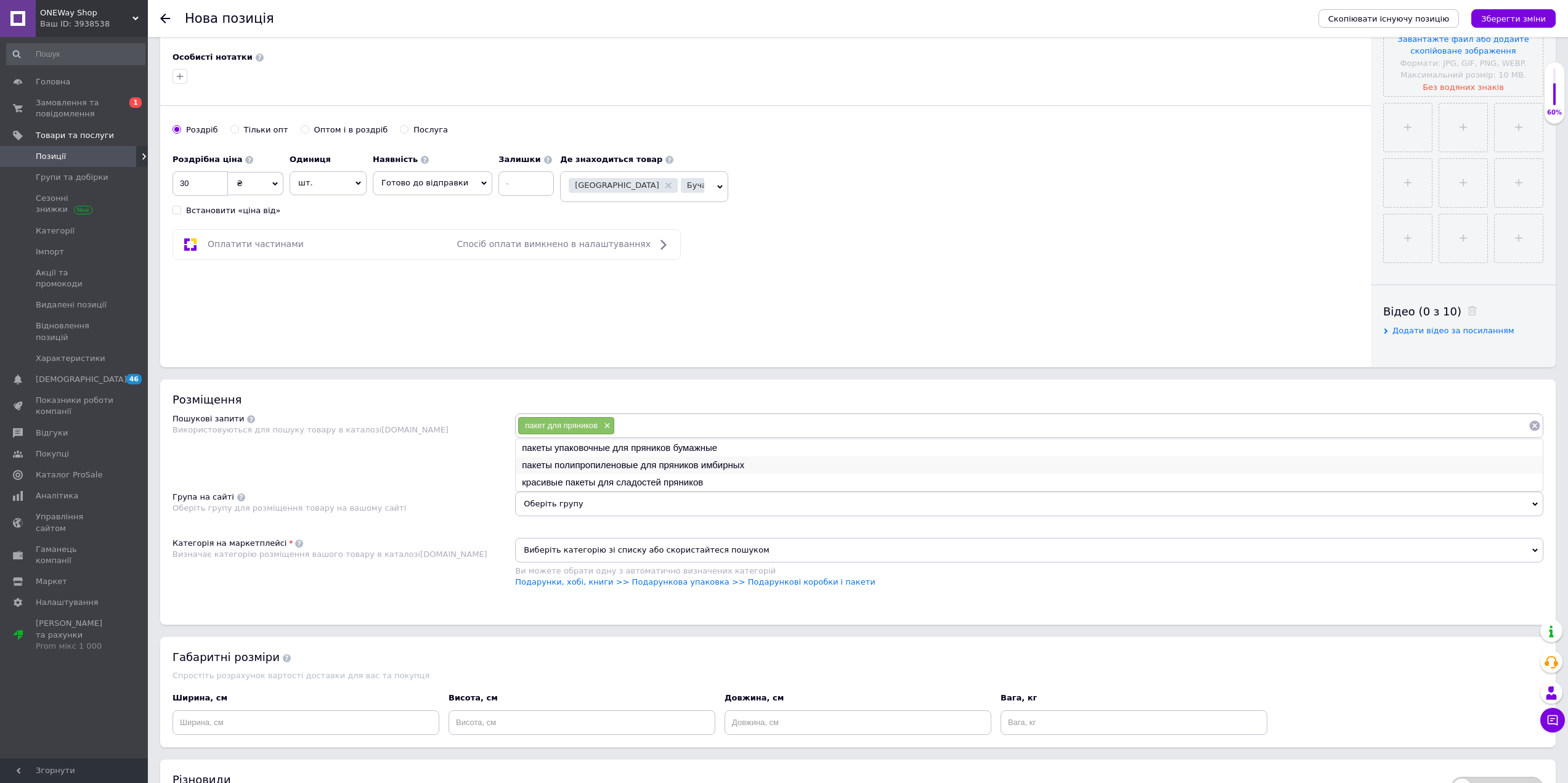
click at [722, 468] on li "пакеты полипропиленовые для пряников имбирных" at bounding box center [1029, 465] width 1028 height 17
click at [906, 416] on input at bounding box center [1180, 425] width 697 height 19
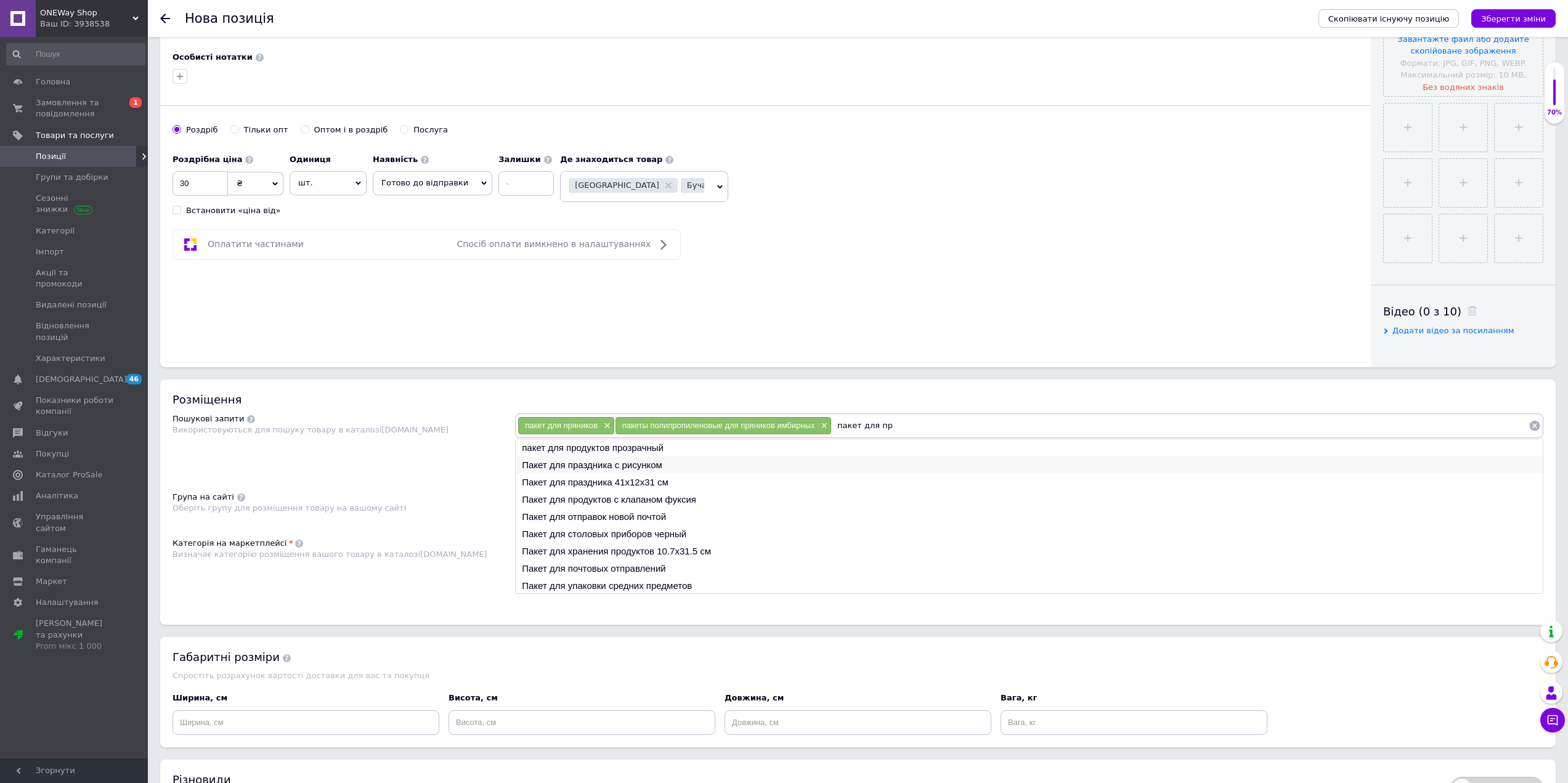
type input "пакет для пр"
click at [678, 468] on li "Пакет для праздника с рисунком" at bounding box center [1029, 465] width 1028 height 17
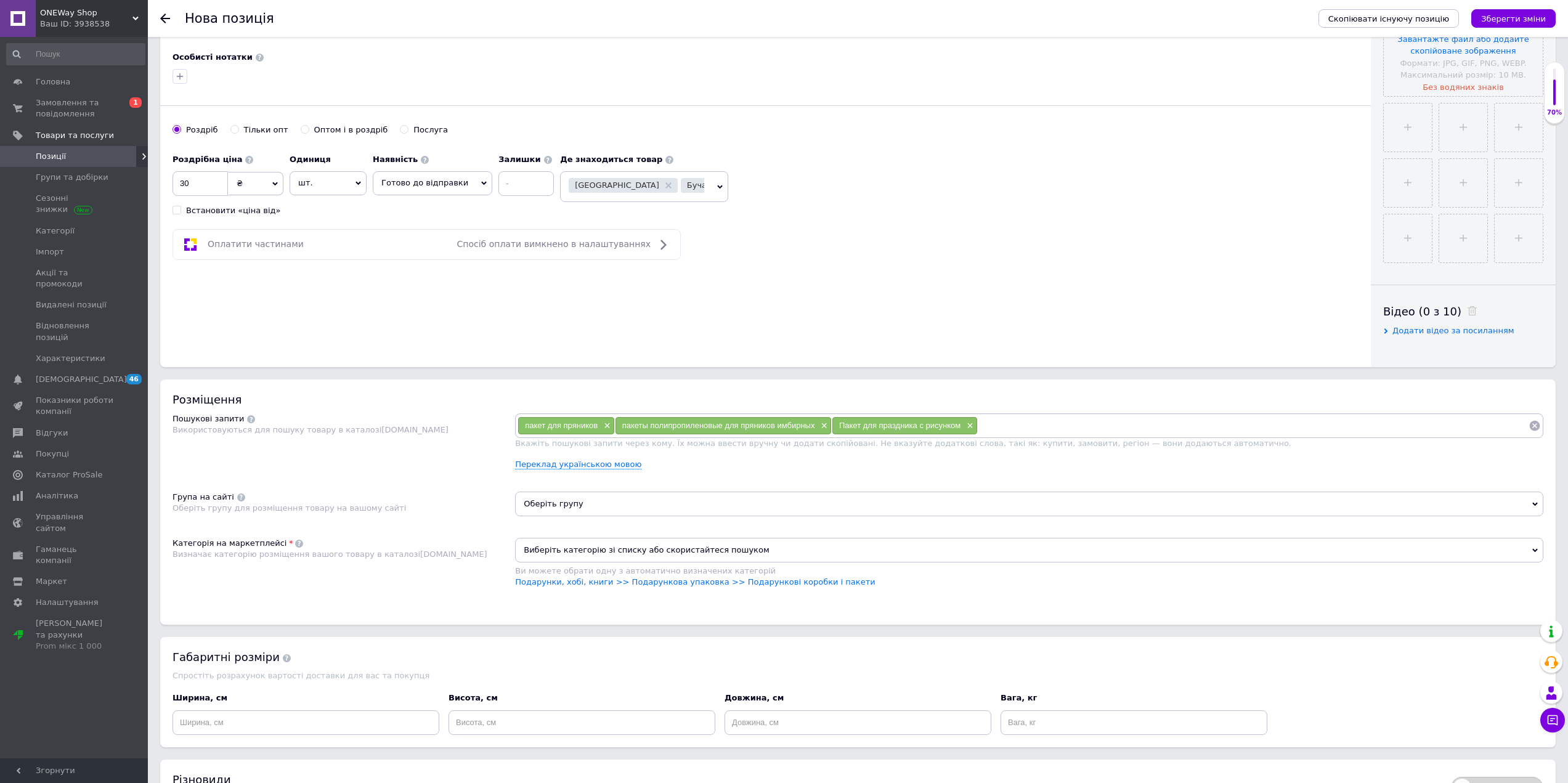
click at [1001, 418] on input at bounding box center [1253, 425] width 551 height 19
type input "пакет для пряников"
click at [648, 481] on li "красивые пакеты для сладостей пряников" at bounding box center [1029, 482] width 1028 height 17
click at [1226, 421] on input at bounding box center [1344, 425] width 370 height 19
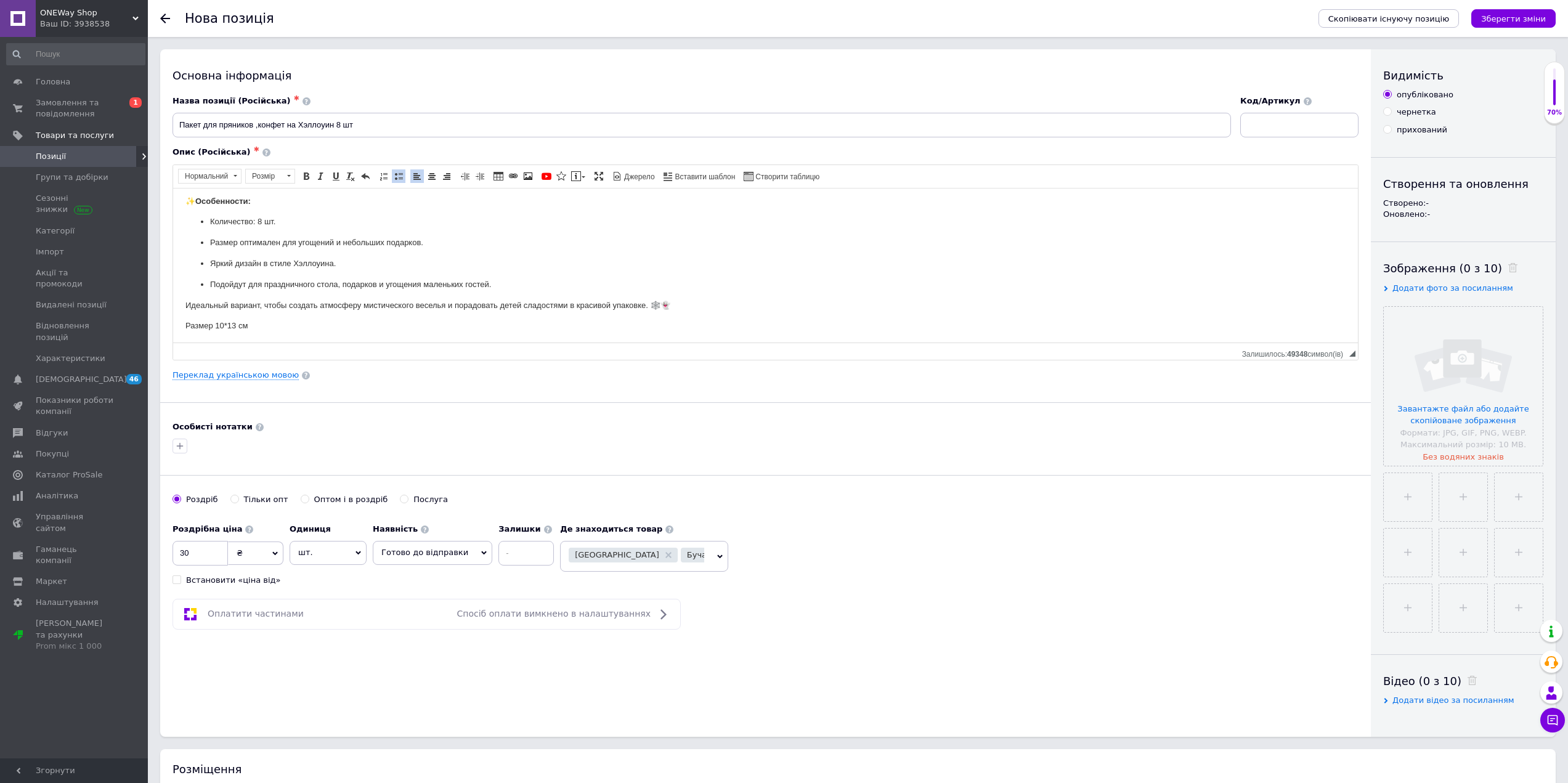
scroll to position [42, 0]
drag, startPoint x: 300, startPoint y: 122, endPoint x: 332, endPoint y: 122, distance: 32.0
click at [332, 122] on input "Пакет для пряников ,конфет на Хэллоуин 8 шт" at bounding box center [702, 125] width 1059 height 25
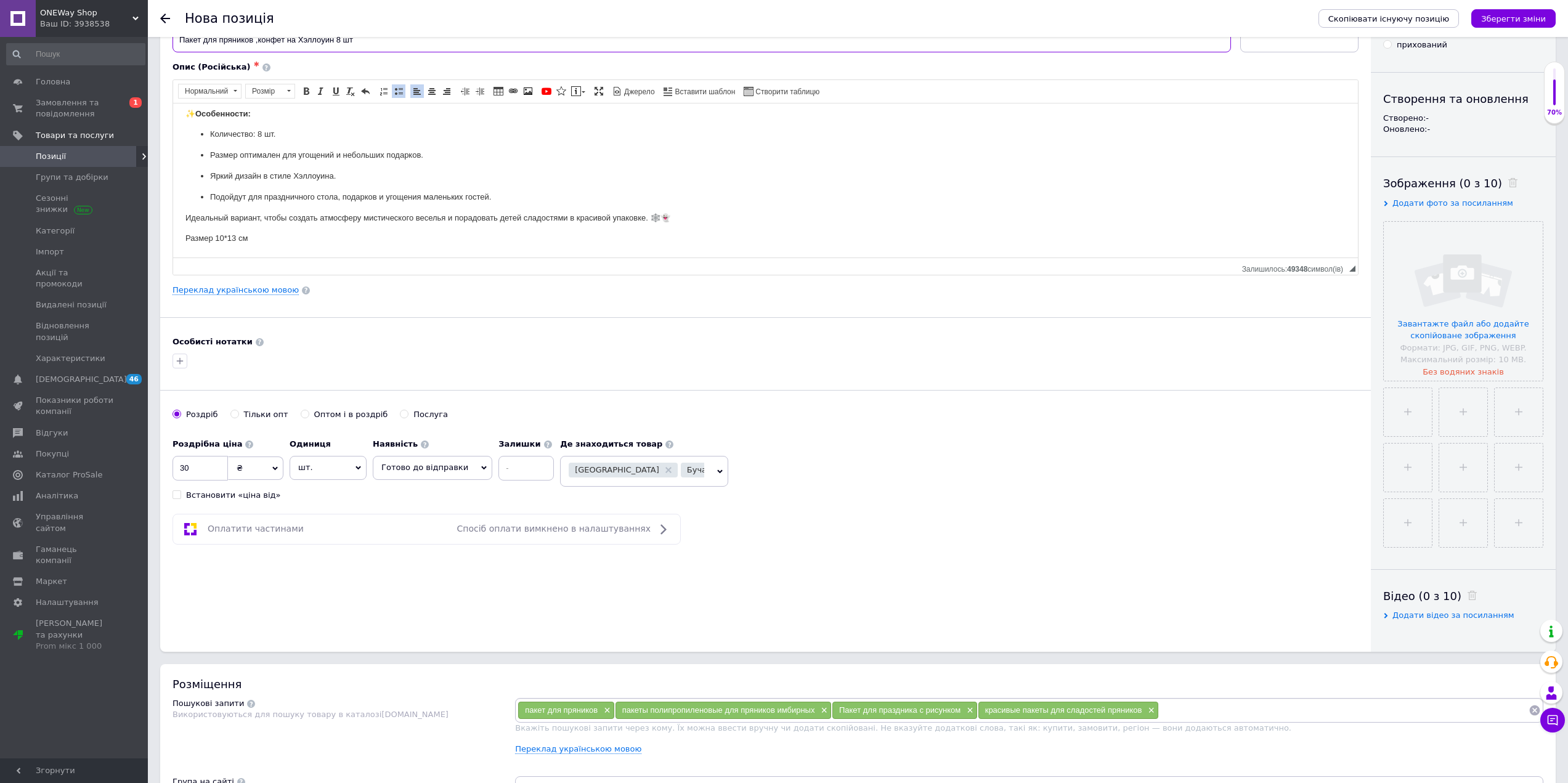
scroll to position [185, 0]
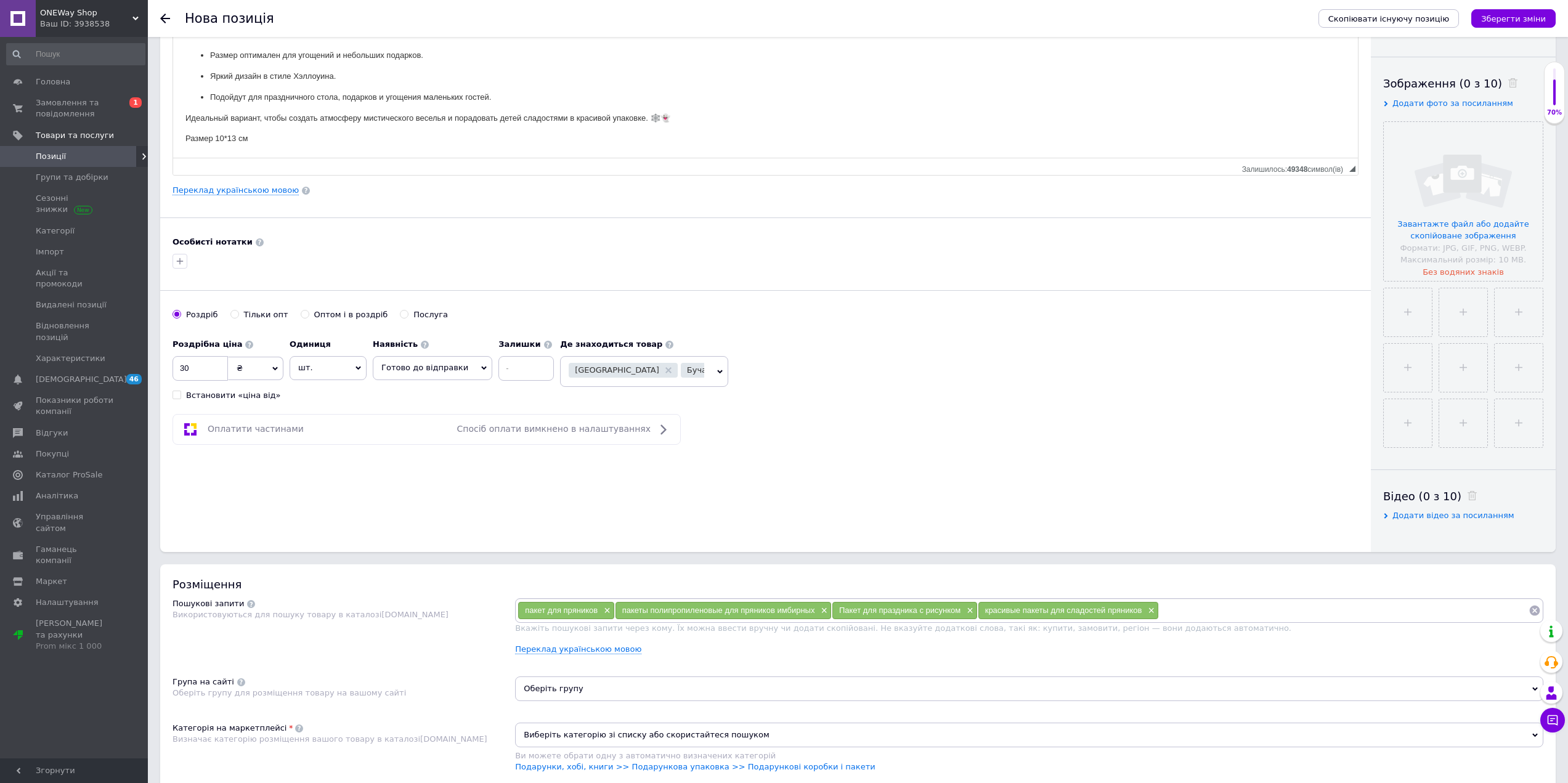
click at [1207, 608] on input at bounding box center [1344, 610] width 370 height 19
paste input "Хэллоуин"
type input "Хэллоуин"
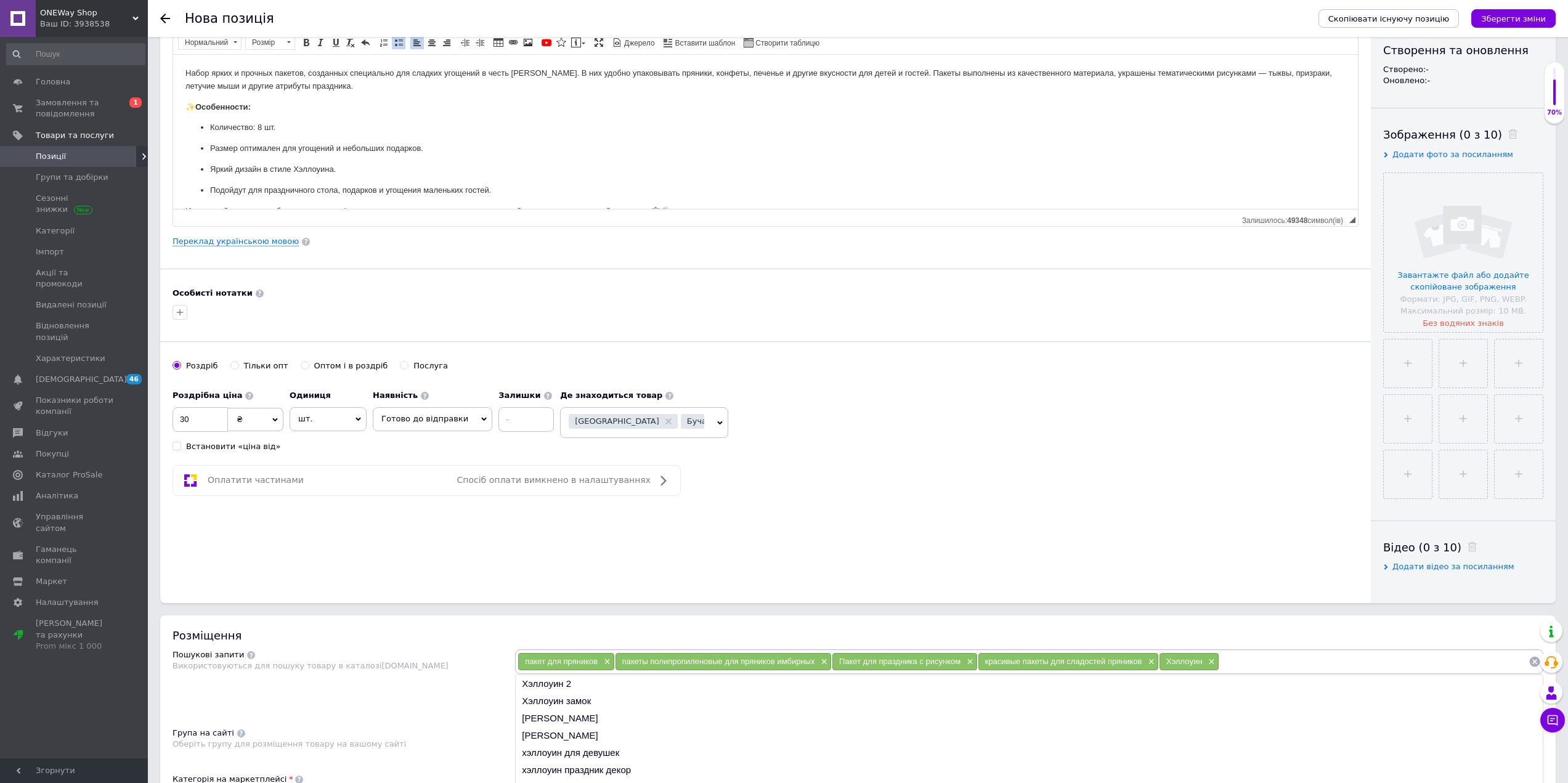
scroll to position [0, 0]
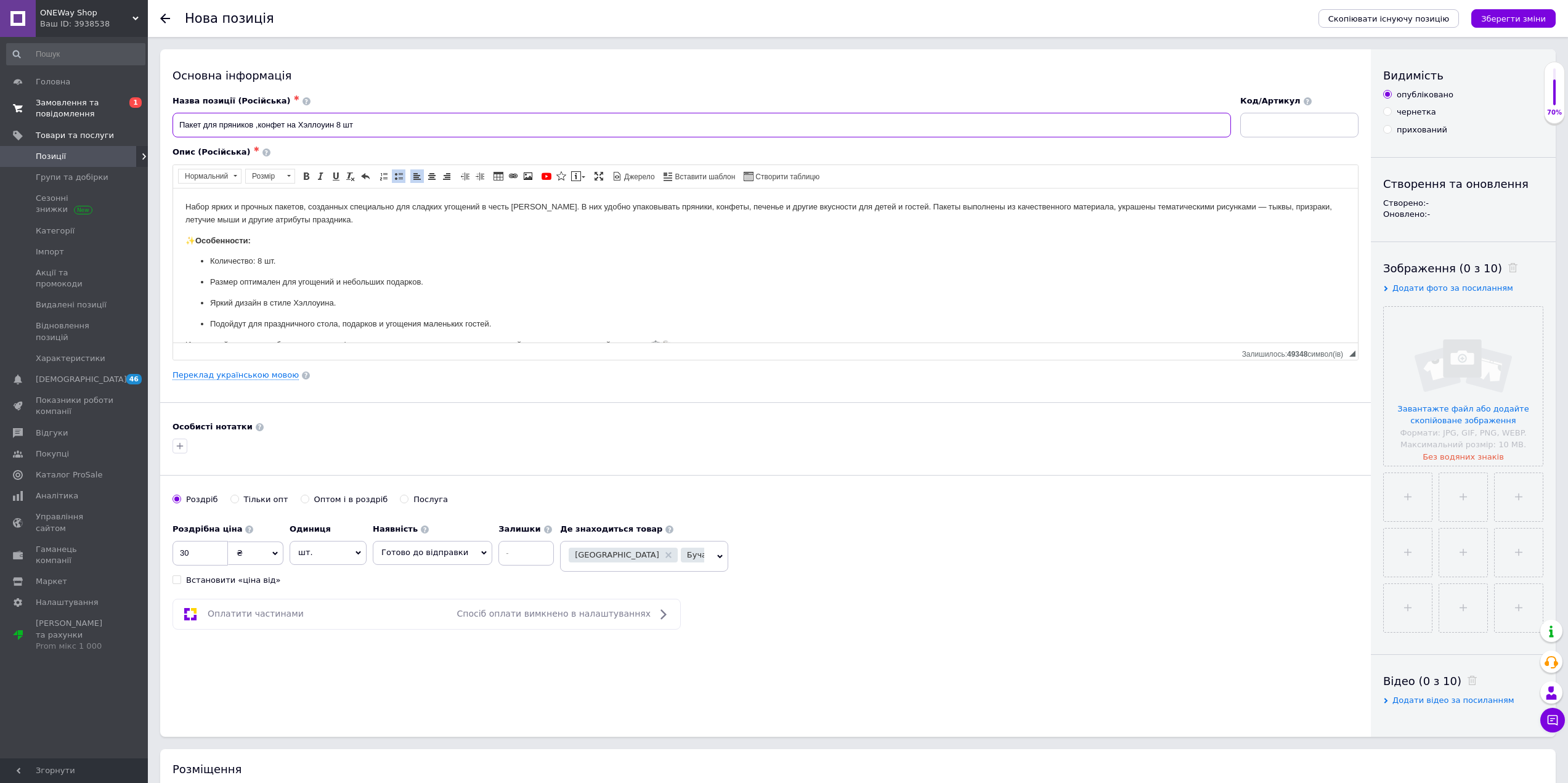
drag, startPoint x: 376, startPoint y: 125, endPoint x: 141, endPoint y: 120, distance: 235.1
click at [141, 120] on div "ONEWay Shop Ваш ID: 3938538 Сайт ONEWay Shop Кабінет покупця Перевірити стан си…" at bounding box center [784, 652] width 1568 height 1304
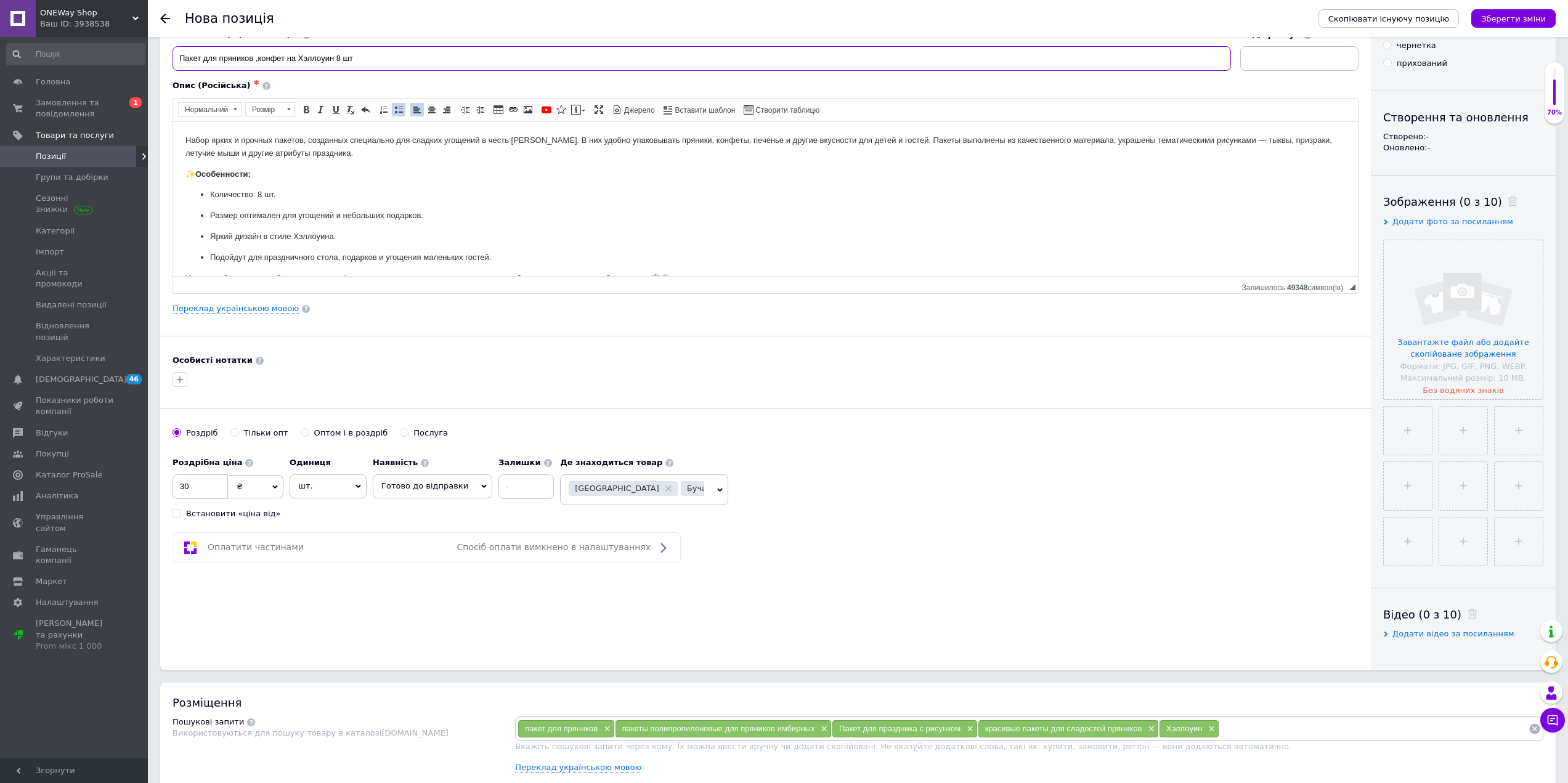
scroll to position [369, 0]
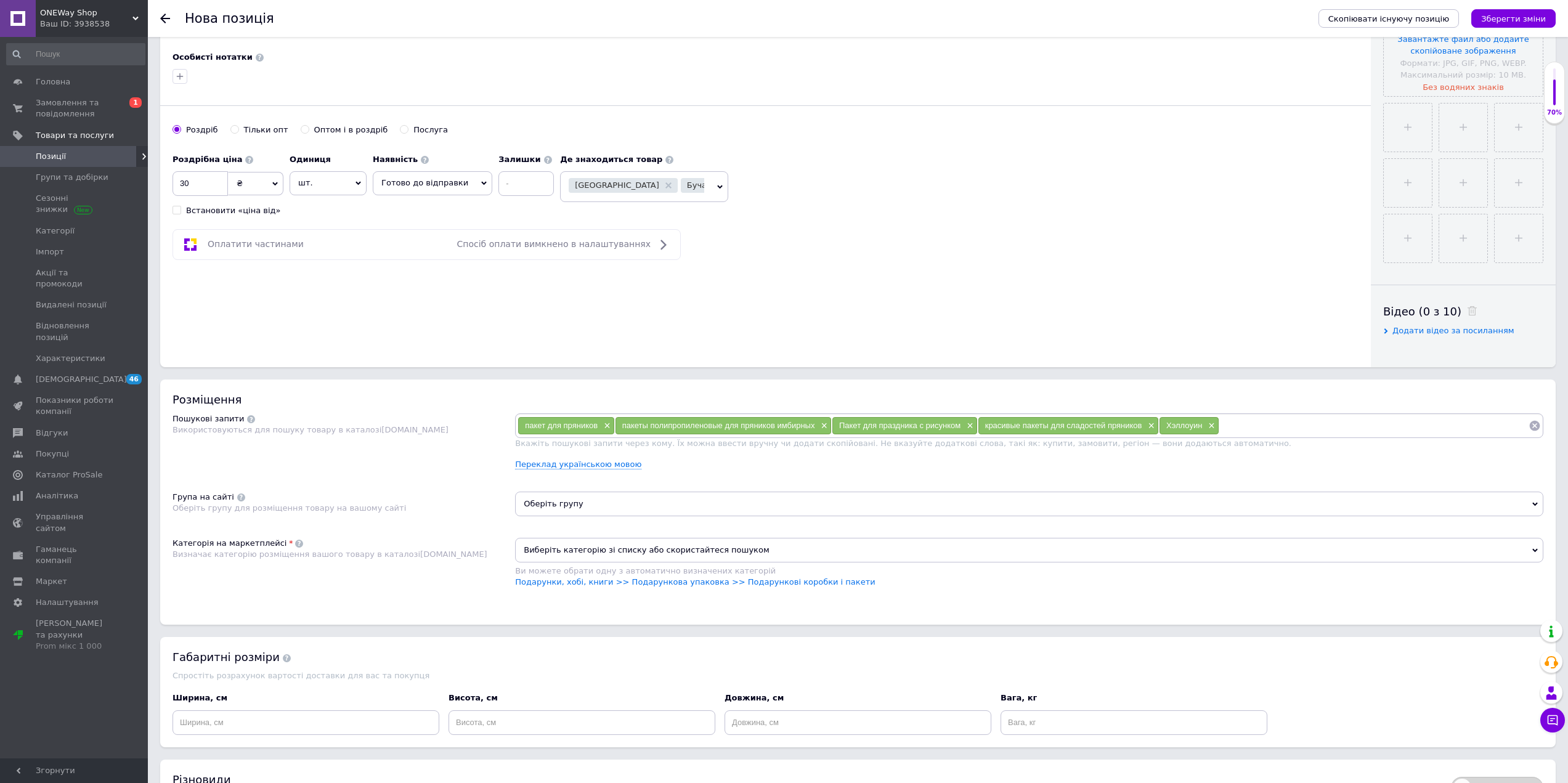
click at [1240, 430] on input at bounding box center [1374, 425] width 309 height 19
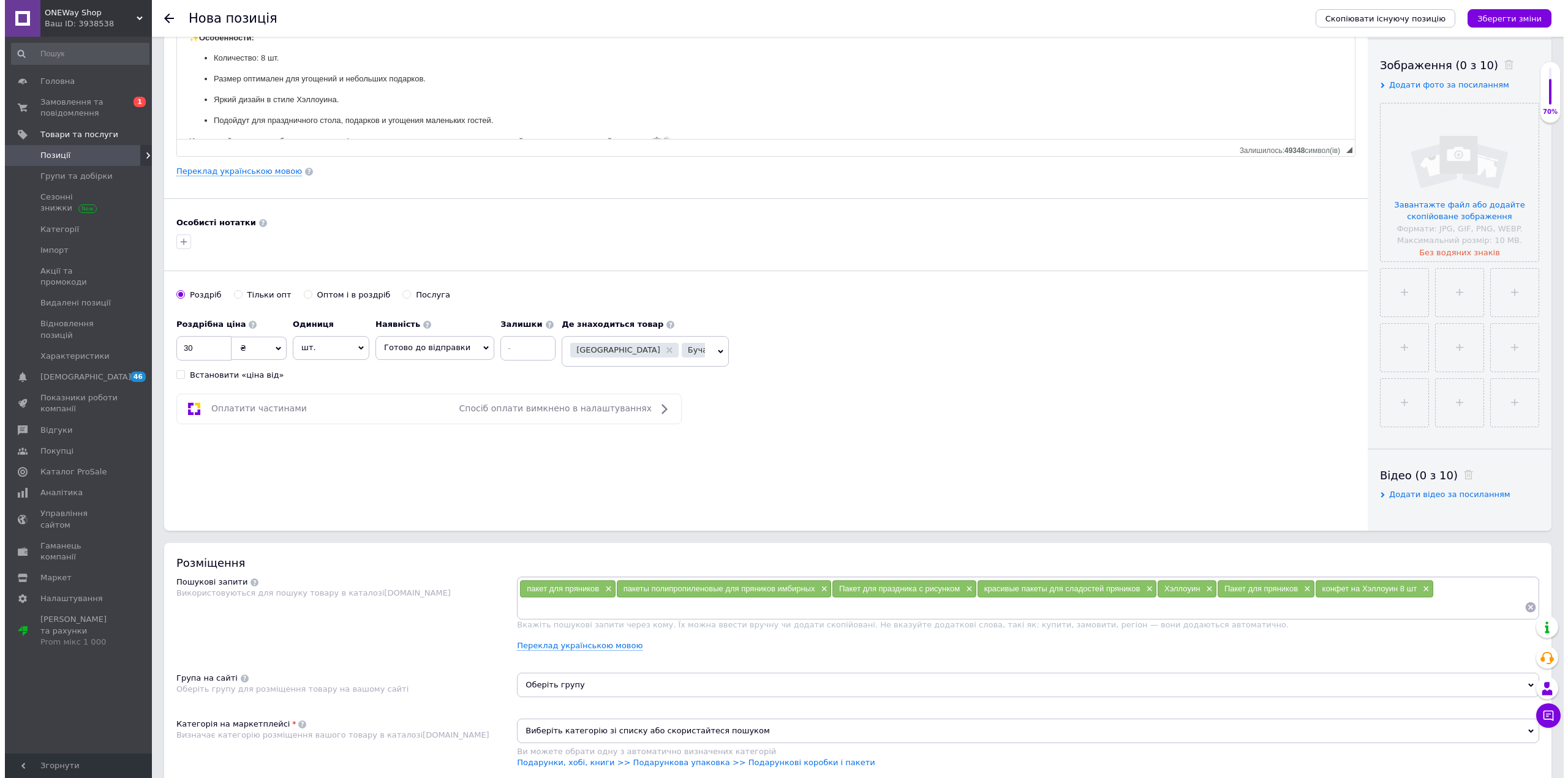
scroll to position [184, 0]
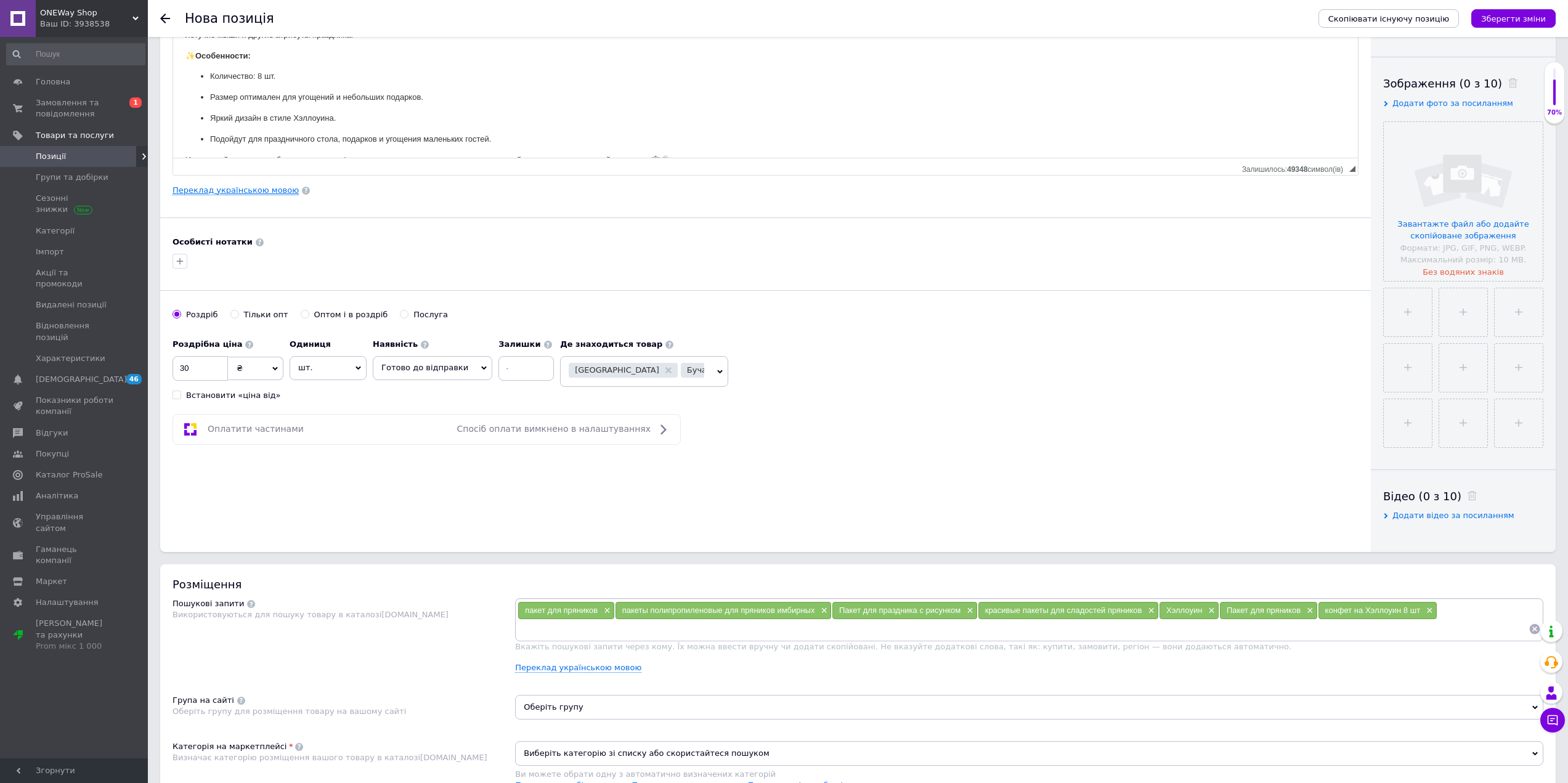
click at [239, 189] on link "Переклад українською мовою" at bounding box center [235, 190] width 127 height 10
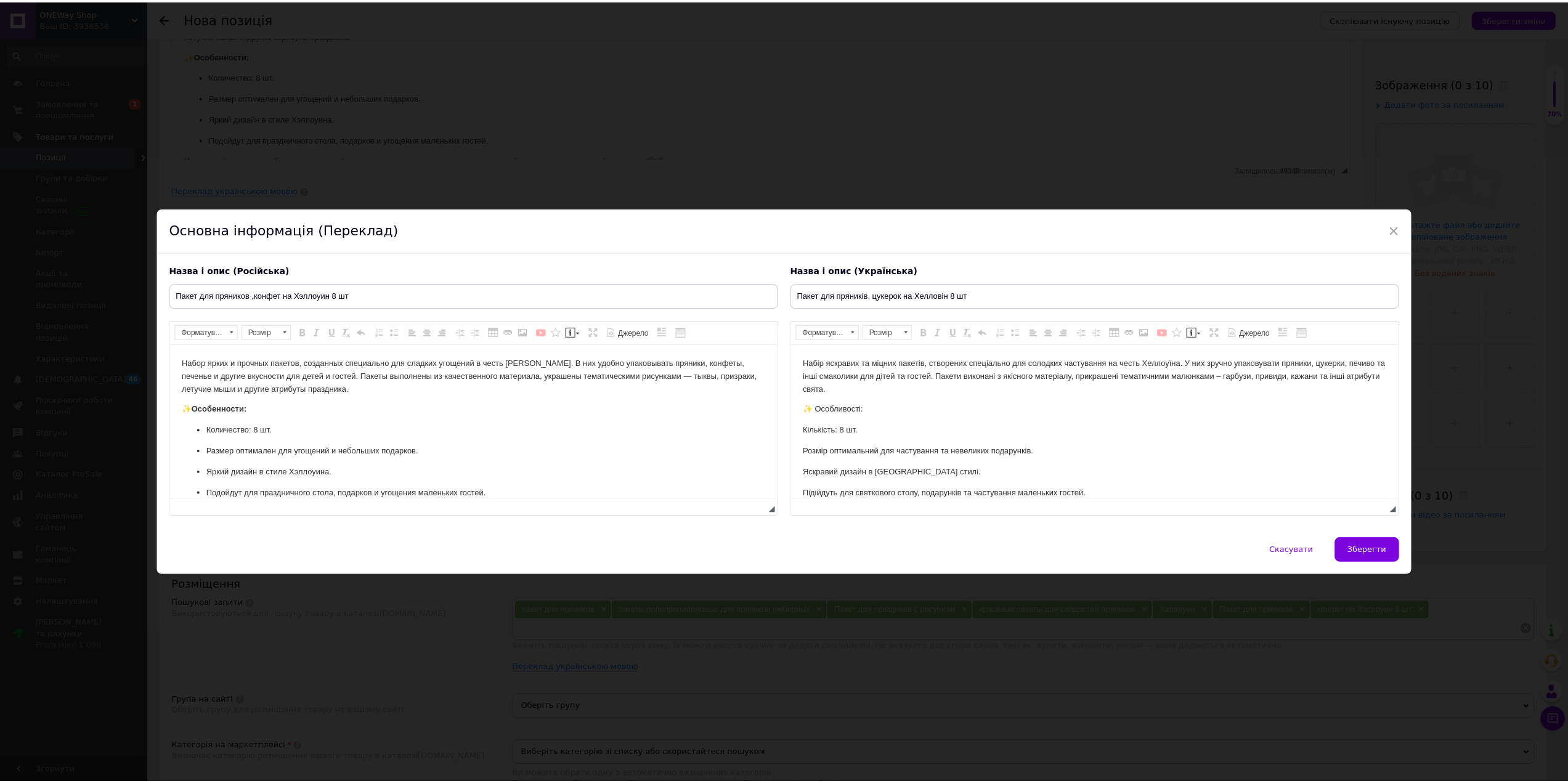
scroll to position [0, 0]
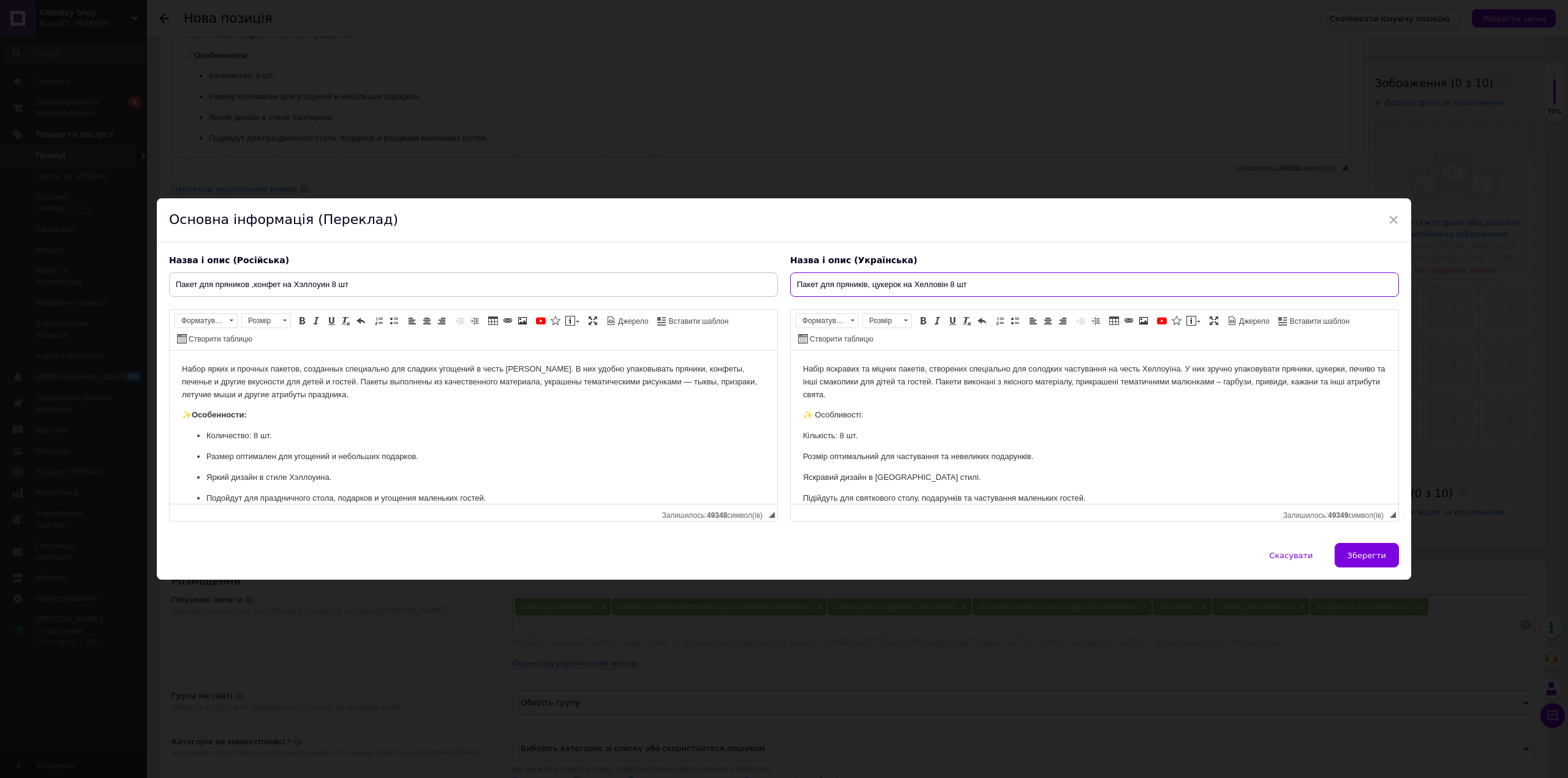
drag, startPoint x: 998, startPoint y: 289, endPoint x: 775, endPoint y: 275, distance: 223.4
click at [775, 275] on div "Назва і опис (Російська) Пакет для пряников ,конфет на Хэллоуин 8 шт Набор ярки…" at bounding box center [784, 388] width 1242 height 280
click at [1362, 552] on span "Зберегти" at bounding box center [1366, 555] width 39 height 9
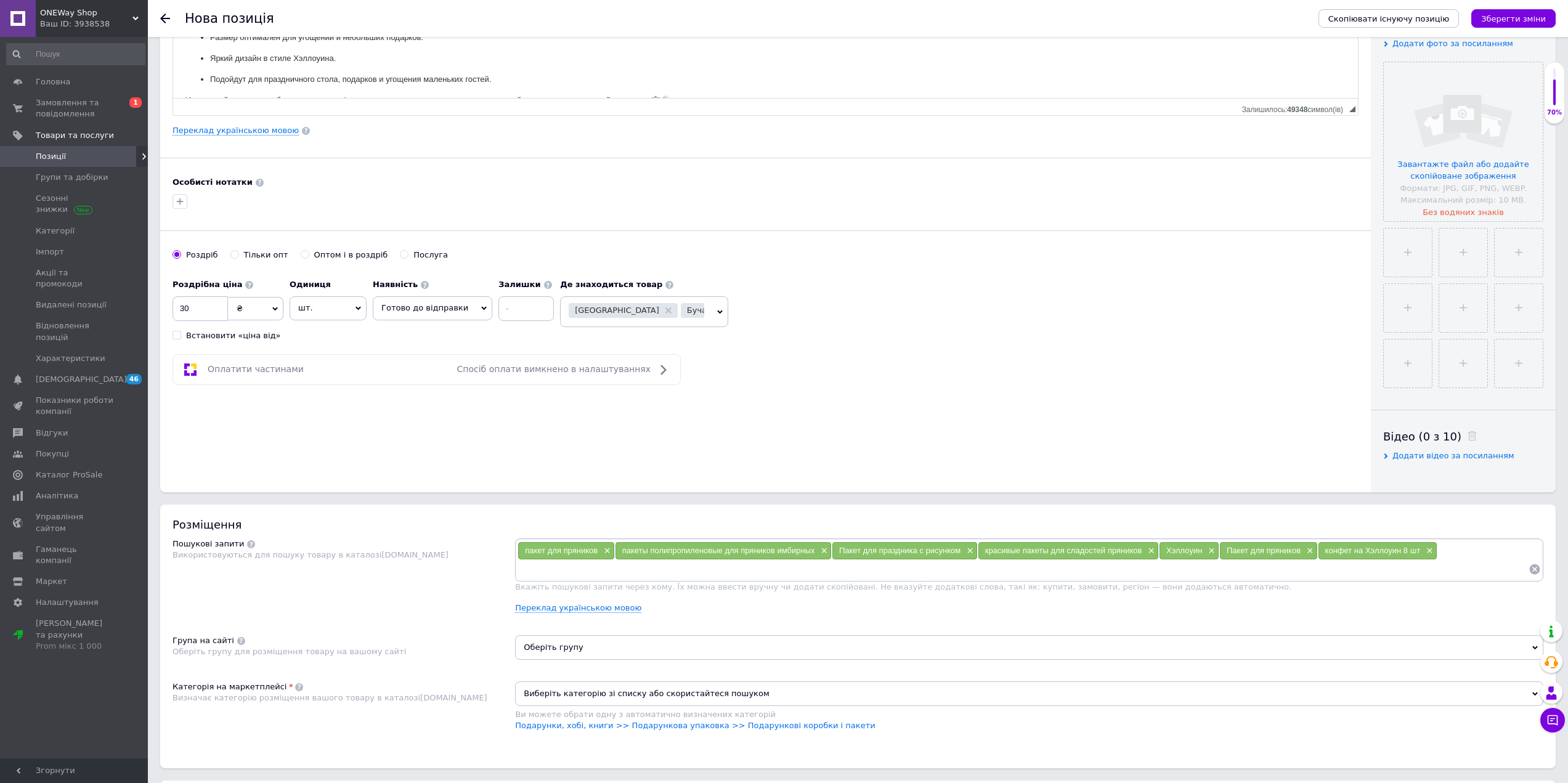
scroll to position [369, 0]
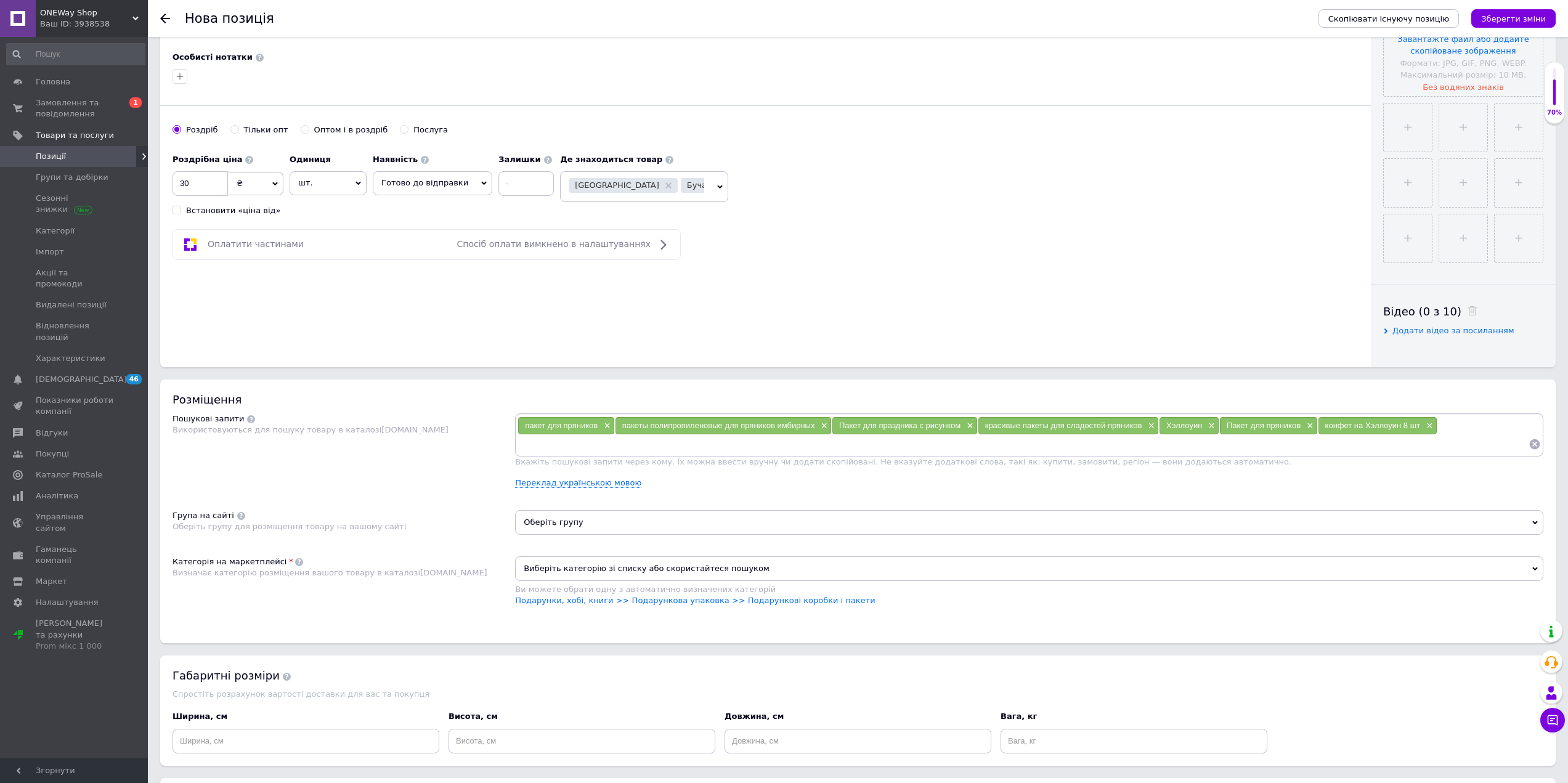
click at [549, 453] on input at bounding box center [1023, 444] width 1011 height 19
drag, startPoint x: 567, startPoint y: 443, endPoint x: 600, endPoint y: 448, distance: 33.4
click at [600, 448] on span "цукерок на Хелловін 8 шт" at bounding box center [573, 443] width 95 height 9
copy span "Хелловін"
click at [695, 445] on input at bounding box center [1083, 444] width 892 height 19
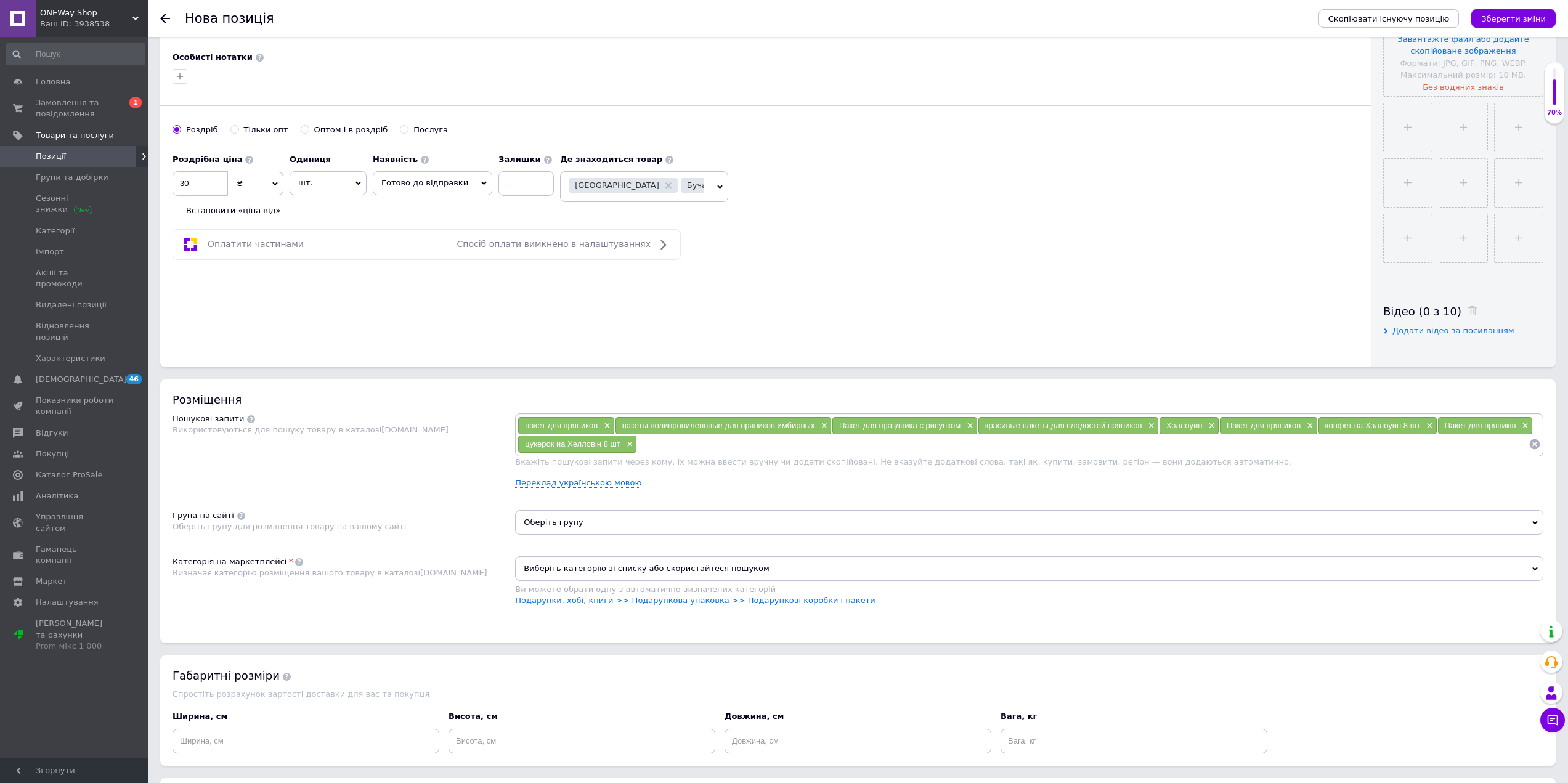
paste input "Хелловін"
type input "Хелловін"
type input "пакет для пряників"
type input "пакет для цукерок"
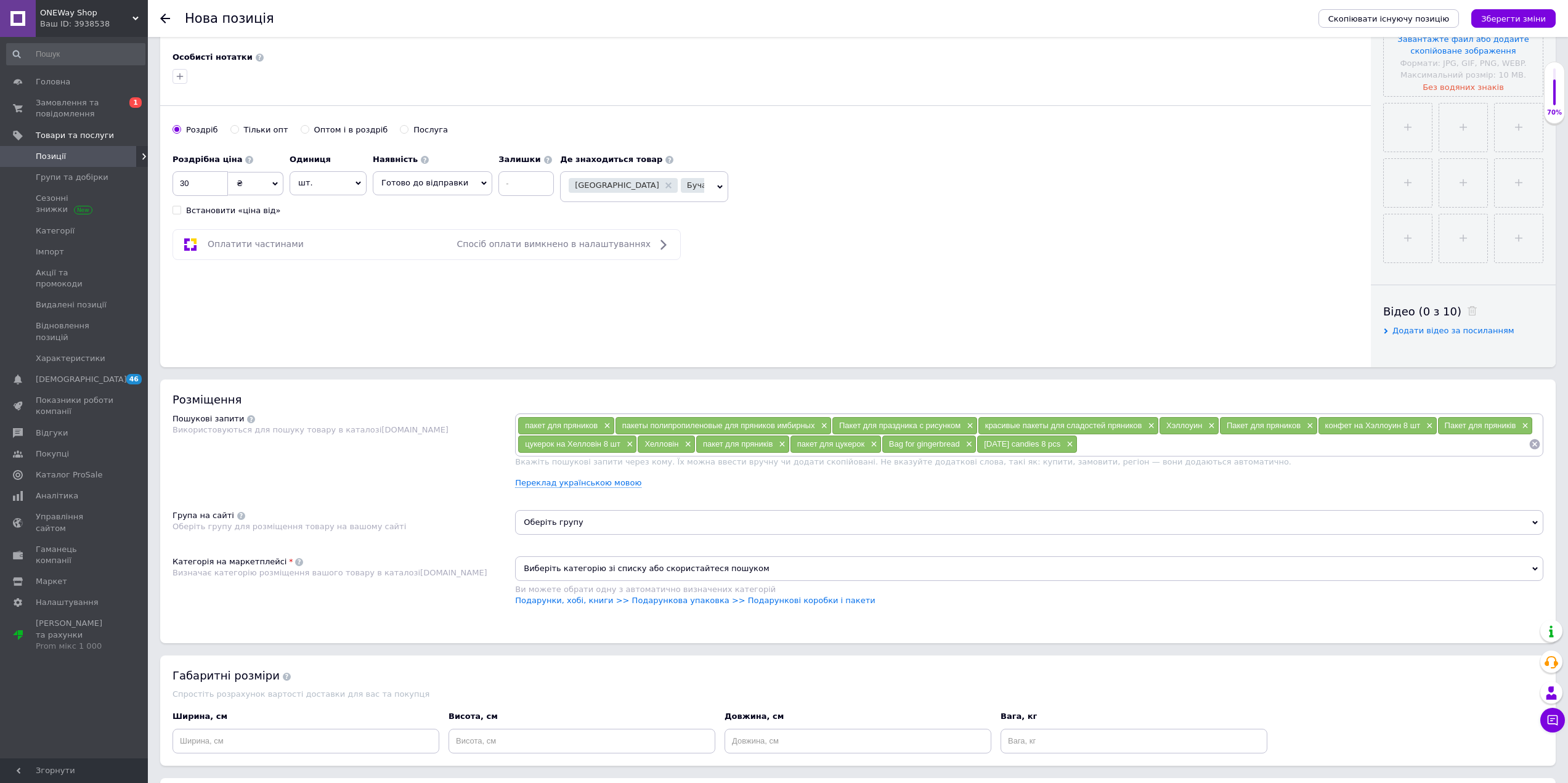
click at [988, 443] on span "[DATE] candies 8 pcs" at bounding box center [1022, 443] width 76 height 9
drag, startPoint x: 986, startPoint y: 443, endPoint x: 1017, endPoint y: 447, distance: 31.3
click at [1021, 447] on span "[DATE] candies 8 pcs" at bounding box center [1022, 443] width 76 height 9
copy span "[DATE]"
click at [1118, 441] on input at bounding box center [1304, 444] width 451 height 19
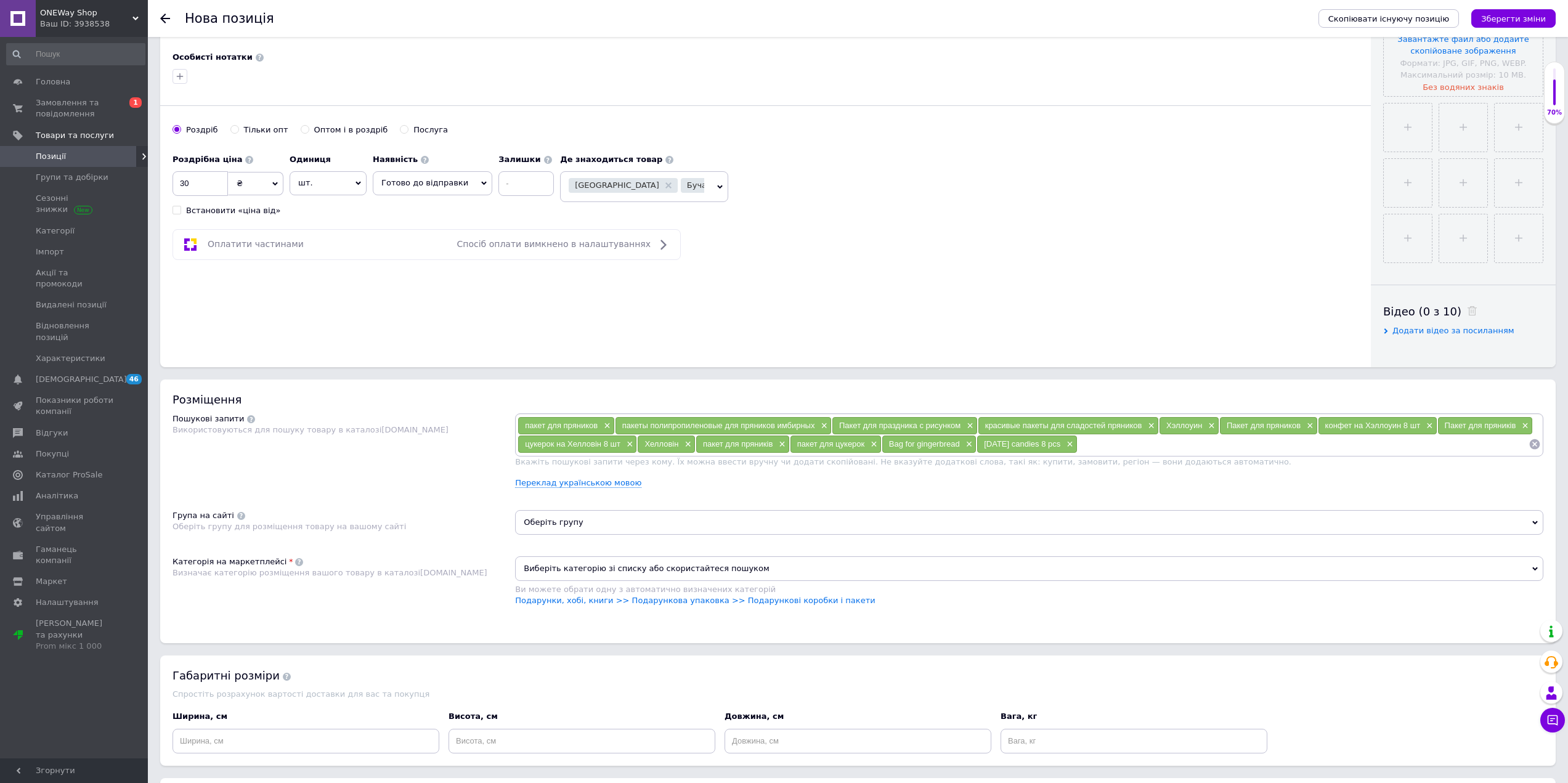
paste input "[DATE]"
type input "[DATE]"
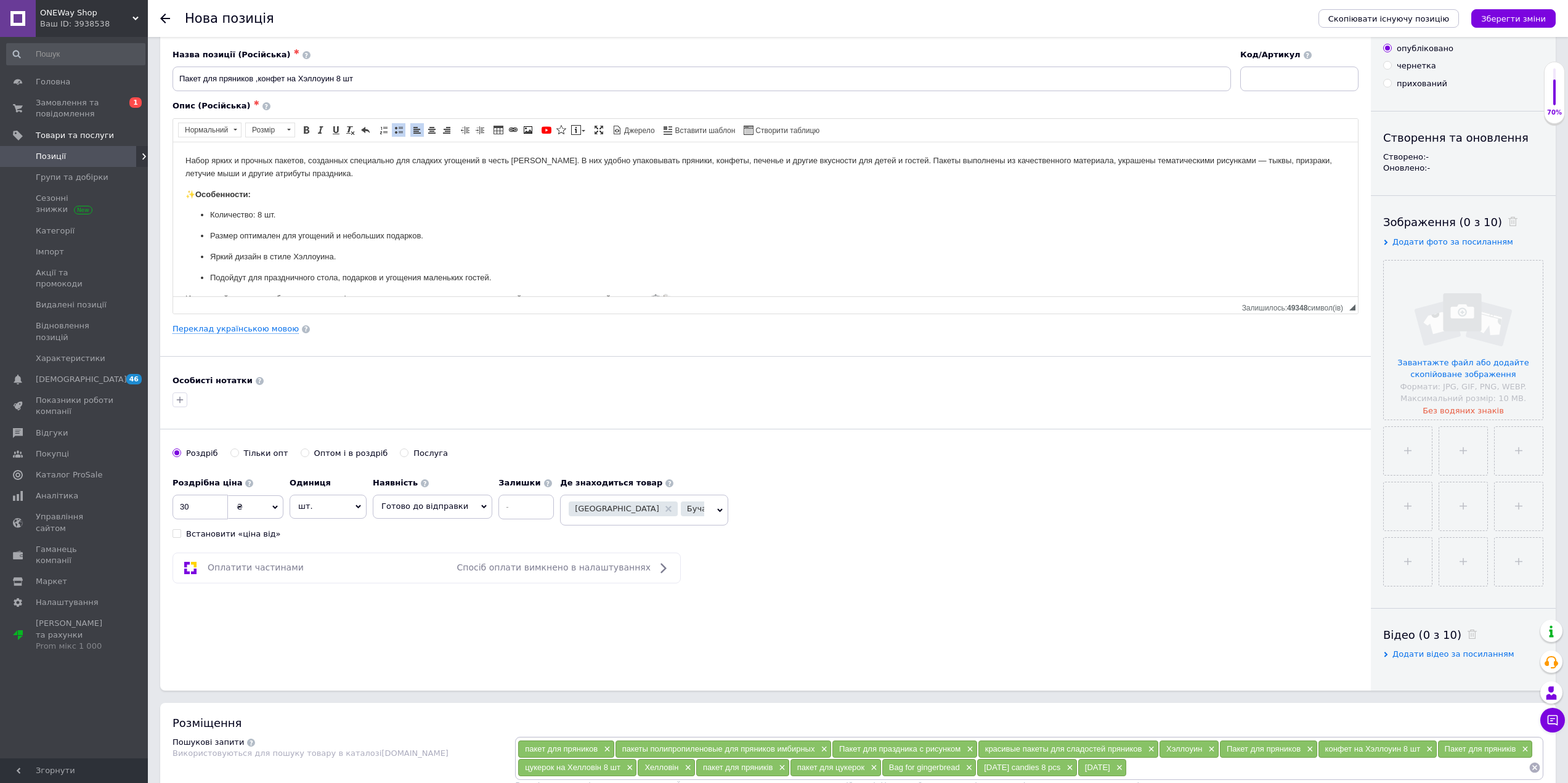
scroll to position [0, 0]
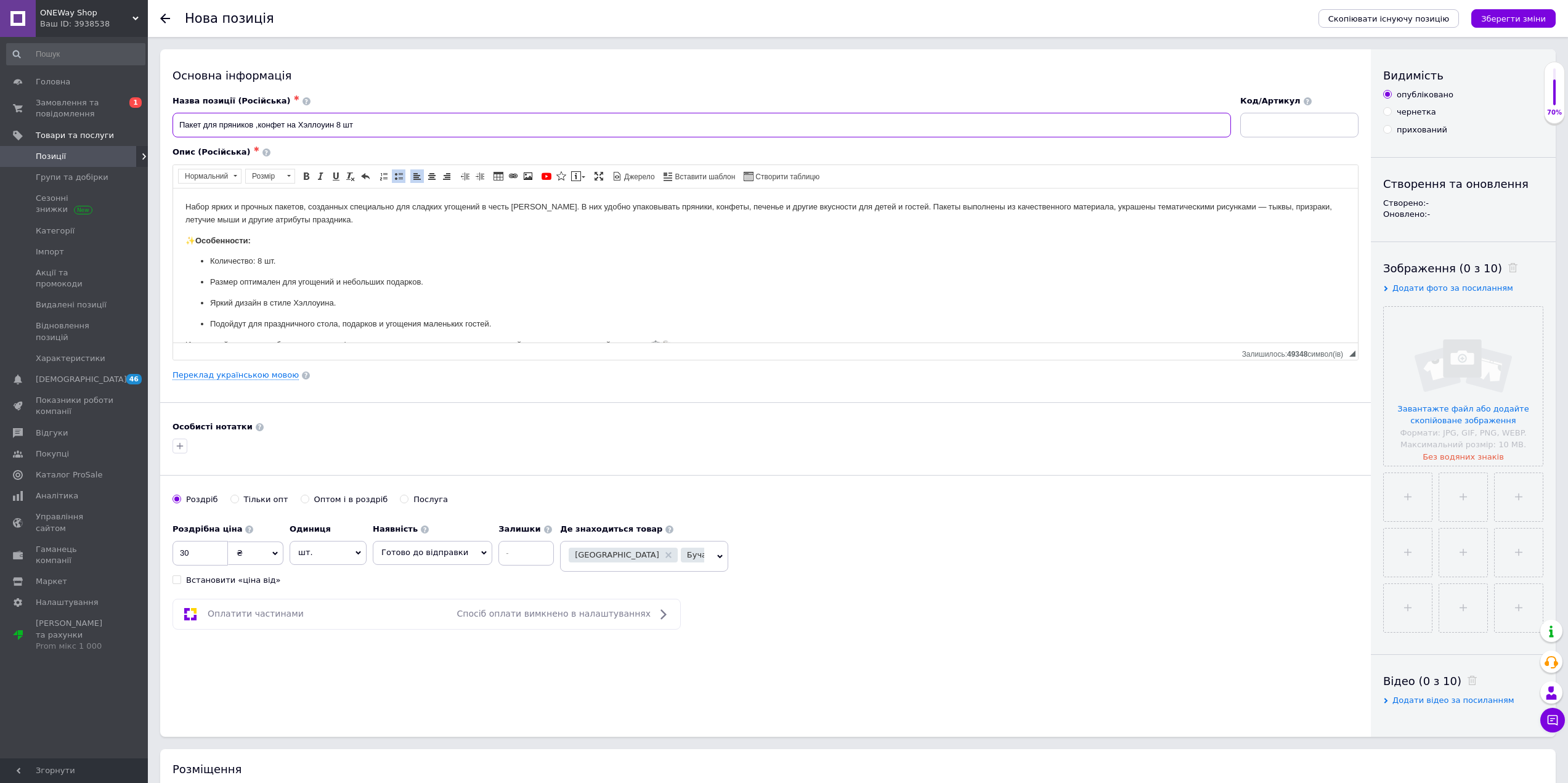
click at [430, 121] on input "Пакет для пряников ,конфет на Хэллоуин 8 шт" at bounding box center [702, 125] width 1059 height 25
paste input "Bag for gingerbread, [DATE] candies 8 pcs"
drag, startPoint x: 357, startPoint y: 123, endPoint x: 521, endPoint y: 122, distance: 164.0
click at [521, 122] on input "Пакет для пряников ,конфет на Хэллоуин 8 шт Bag for gingerbread, [DATE] candies…" at bounding box center [702, 125] width 1059 height 25
click at [253, 125] on input "Пакет для пряников ,конфет на Хэллоуин 8 шт Bag for gingerbread, [DATE] candies…" at bounding box center [702, 125] width 1059 height 25
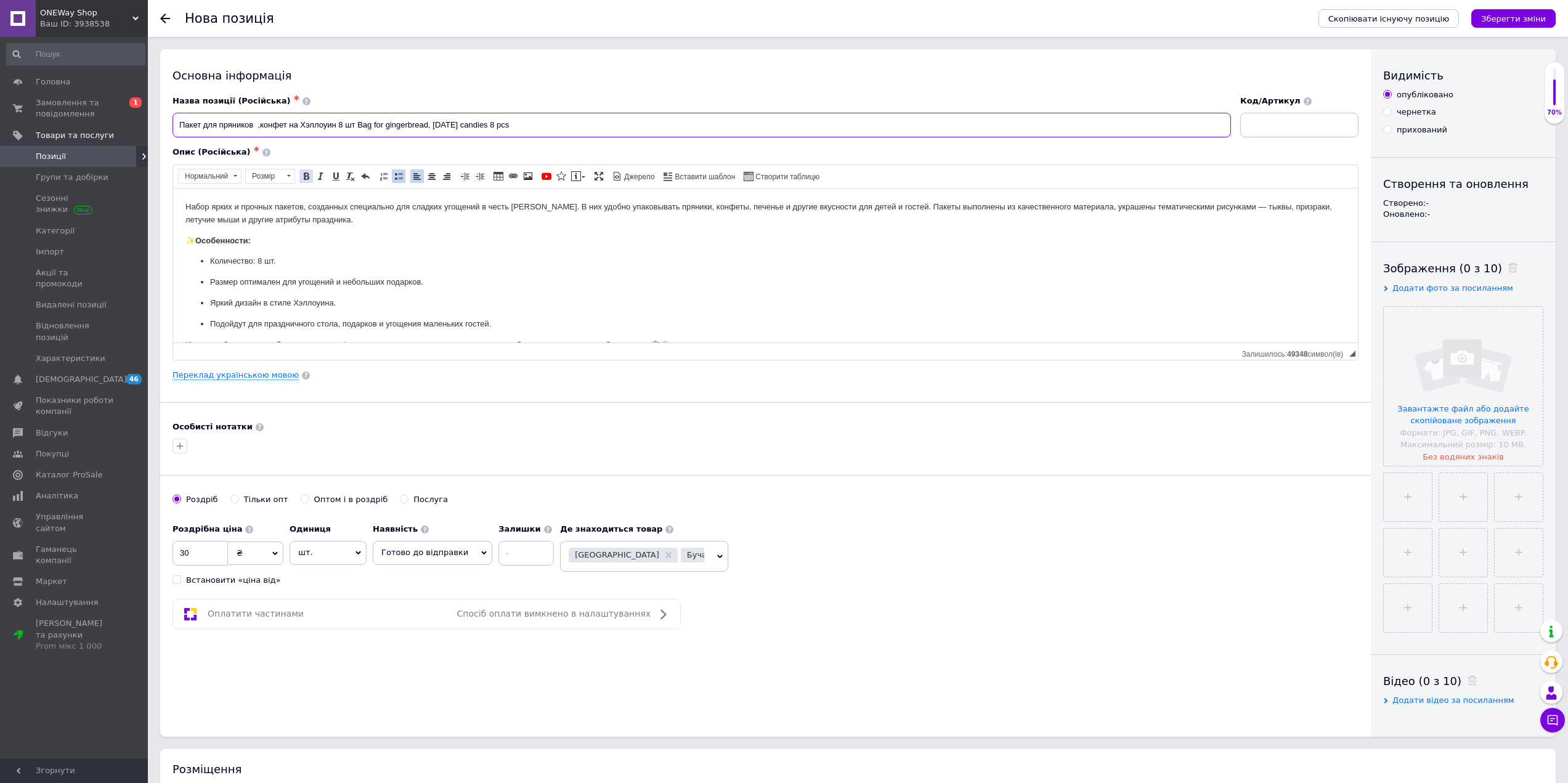
paste input "Bag for gingerbread,"
click at [275, 122] on input "Пакет для пряников Bag for gingerbread, ,конфет на Хэллоуин 8 шт Bag for ginger…" at bounding box center [702, 125] width 1059 height 25
drag, startPoint x: 284, startPoint y: 126, endPoint x: 328, endPoint y: 127, distance: 44.0
click at [328, 127] on input "Пакет для пряников Bag for gingerbread, ,конфет на Хэллоуин 8 шт Bag for ginger…" at bounding box center [702, 125] width 1059 height 25
drag, startPoint x: 464, startPoint y: 123, endPoint x: 551, endPoint y: 127, distance: 87.1
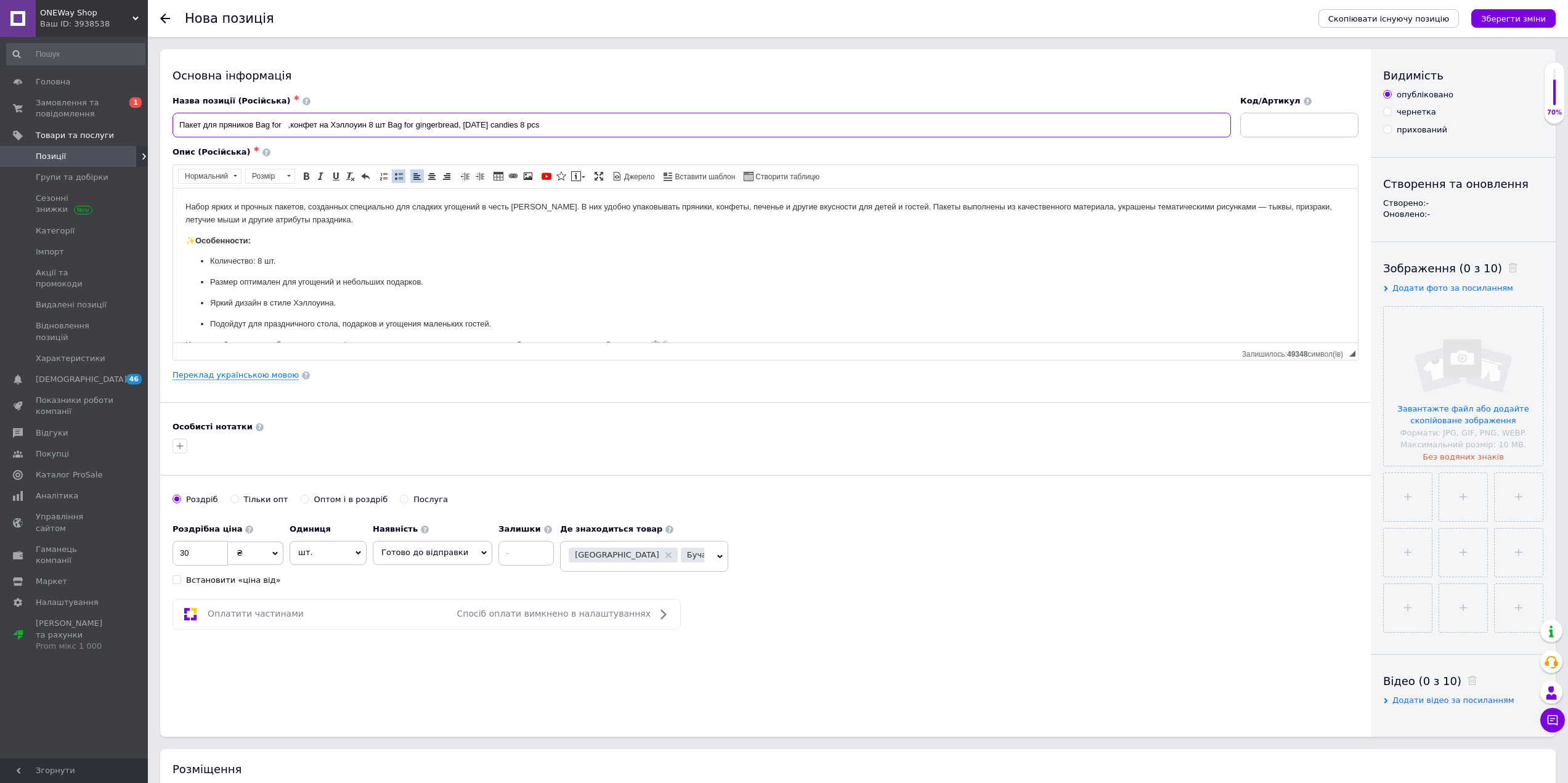
click at [551, 127] on input "Пакет для пряников Bag for ,конфет на Хэллоуин 8 шт Bag for gingerbread, [DATE]…" at bounding box center [702, 125] width 1059 height 25
click at [283, 125] on input "Пакет для пряников Bag for ,конфет на Хэллоуин 8 шт Bag for gingerbread," at bounding box center [702, 125] width 1059 height 25
paste input "[DATE] candies 8 pcs"
click at [599, 123] on input "Пакет для пряников Bag for [DATE] candies 8 pcs ,конфет на Хэллоуин 8 шт Bag fo…" at bounding box center [702, 125] width 1059 height 25
click at [374, 125] on input "Пакет для пряников Bag for [DATE] candies 8 pcs ,конфет на Хэллоуин 8 шт" at bounding box center [702, 125] width 1059 height 25
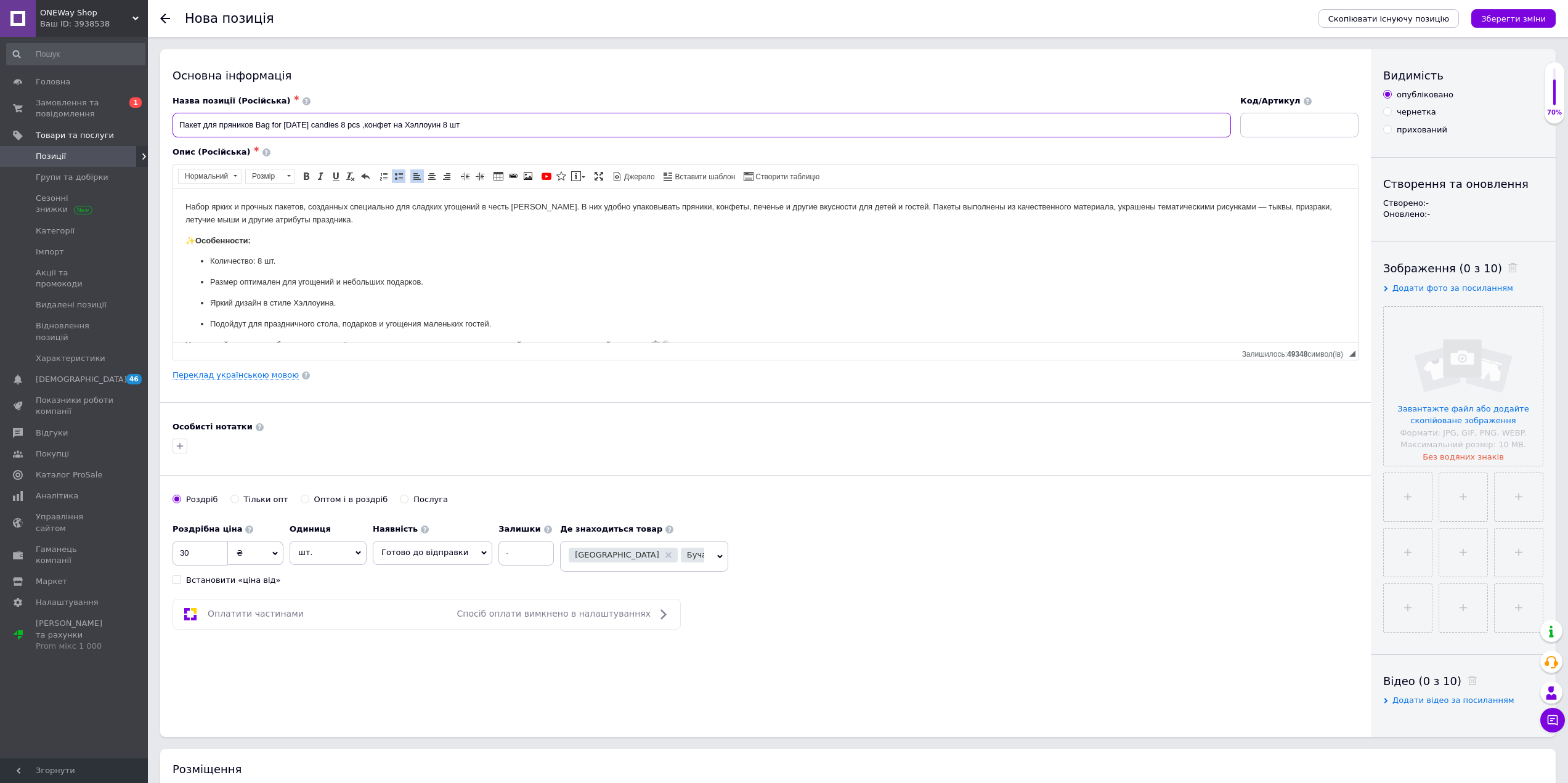
type input "Пакет для пряников Bag for [DATE] candies 8 pcs ,конфет на Хэллоуин 8 шт"
click at [523, 270] on ul "Количество: 8 шт. Размер оптимален для угощений и небольших подарков. Яркий диз…" at bounding box center [765, 292] width 1160 height 75
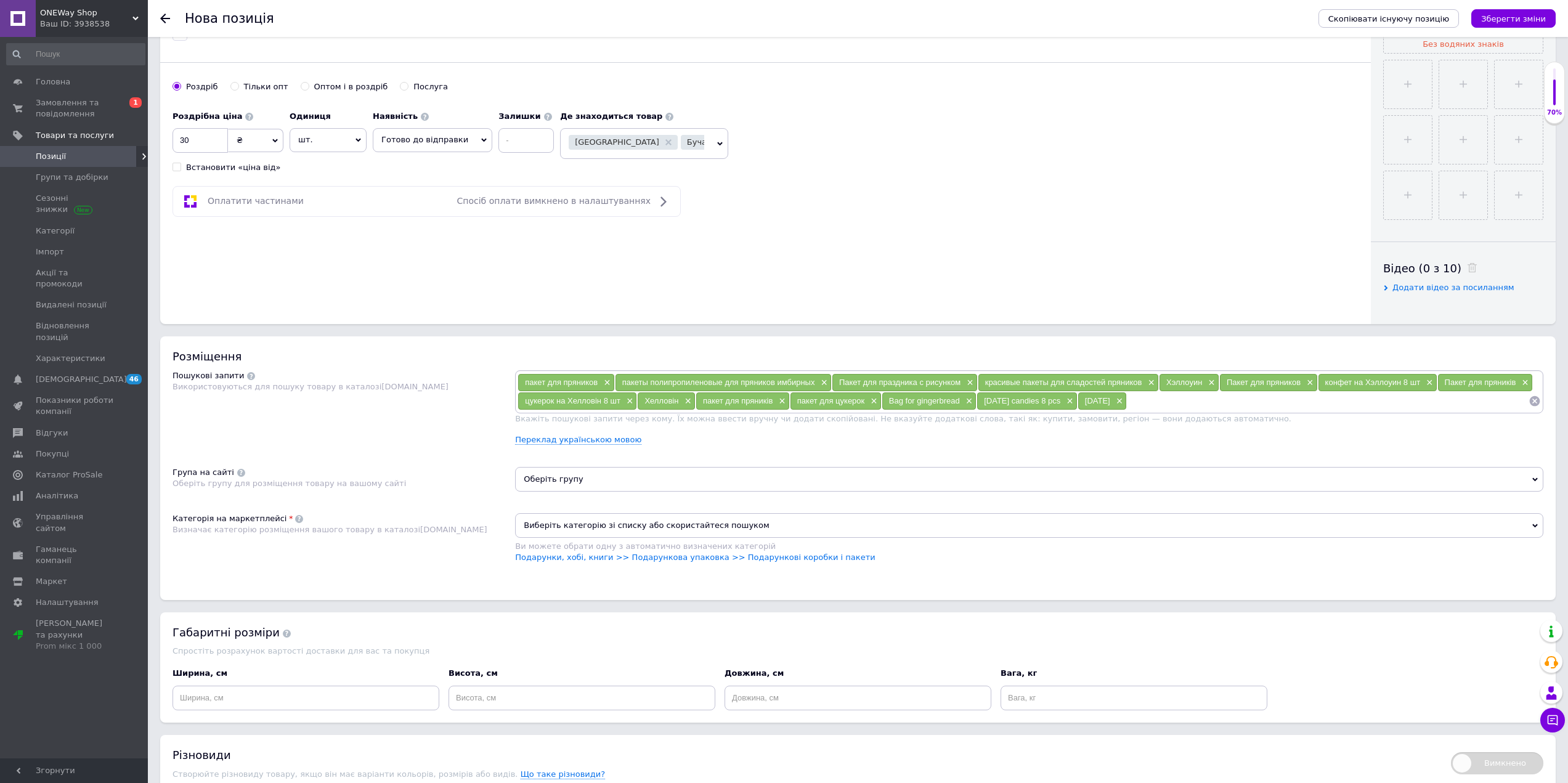
scroll to position [542, 0]
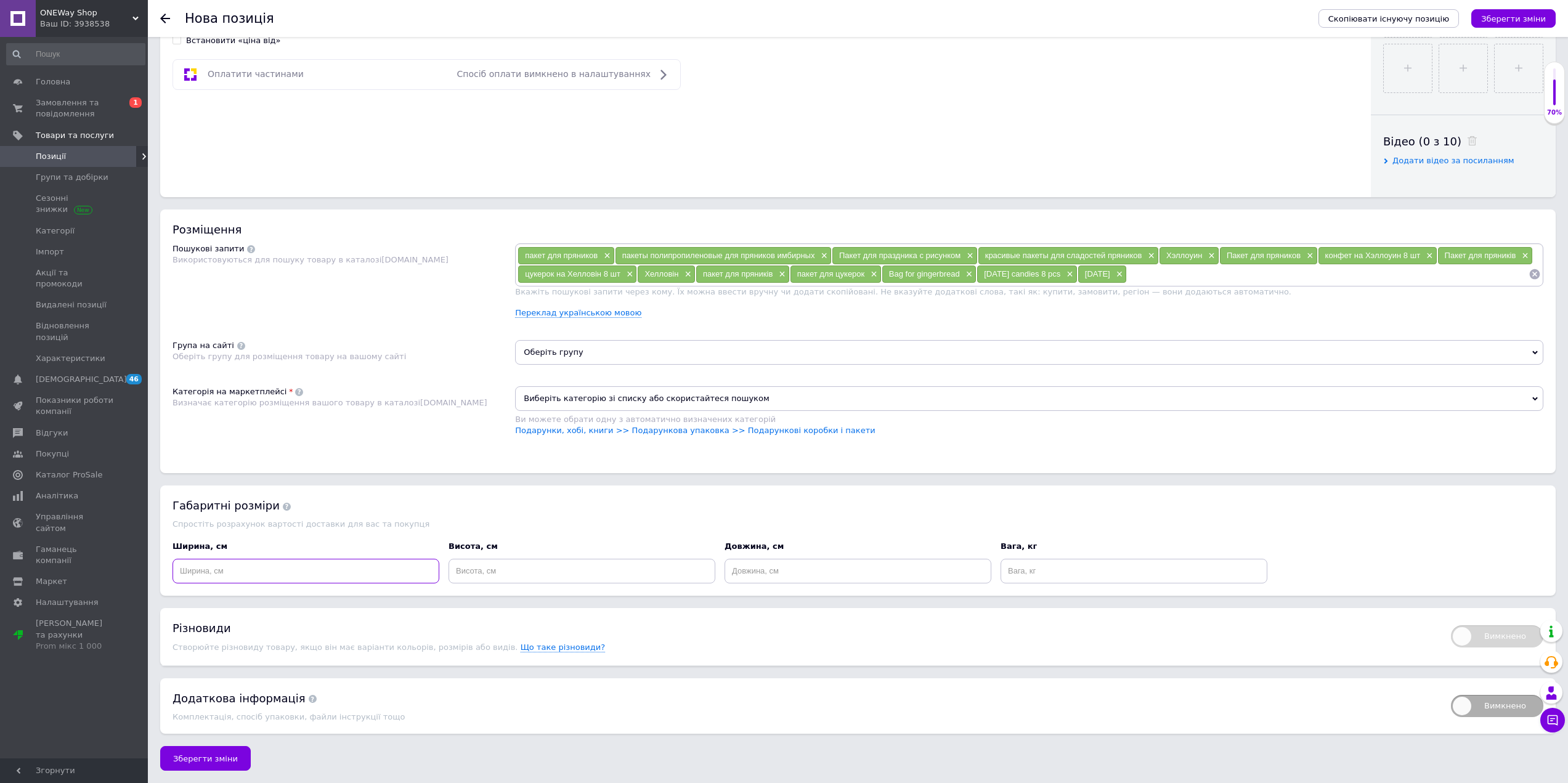
click at [292, 570] on input at bounding box center [306, 571] width 267 height 25
type input "10"
click at [474, 566] on input at bounding box center [582, 571] width 267 height 25
type input "2"
click at [771, 578] on input at bounding box center [858, 571] width 267 height 25
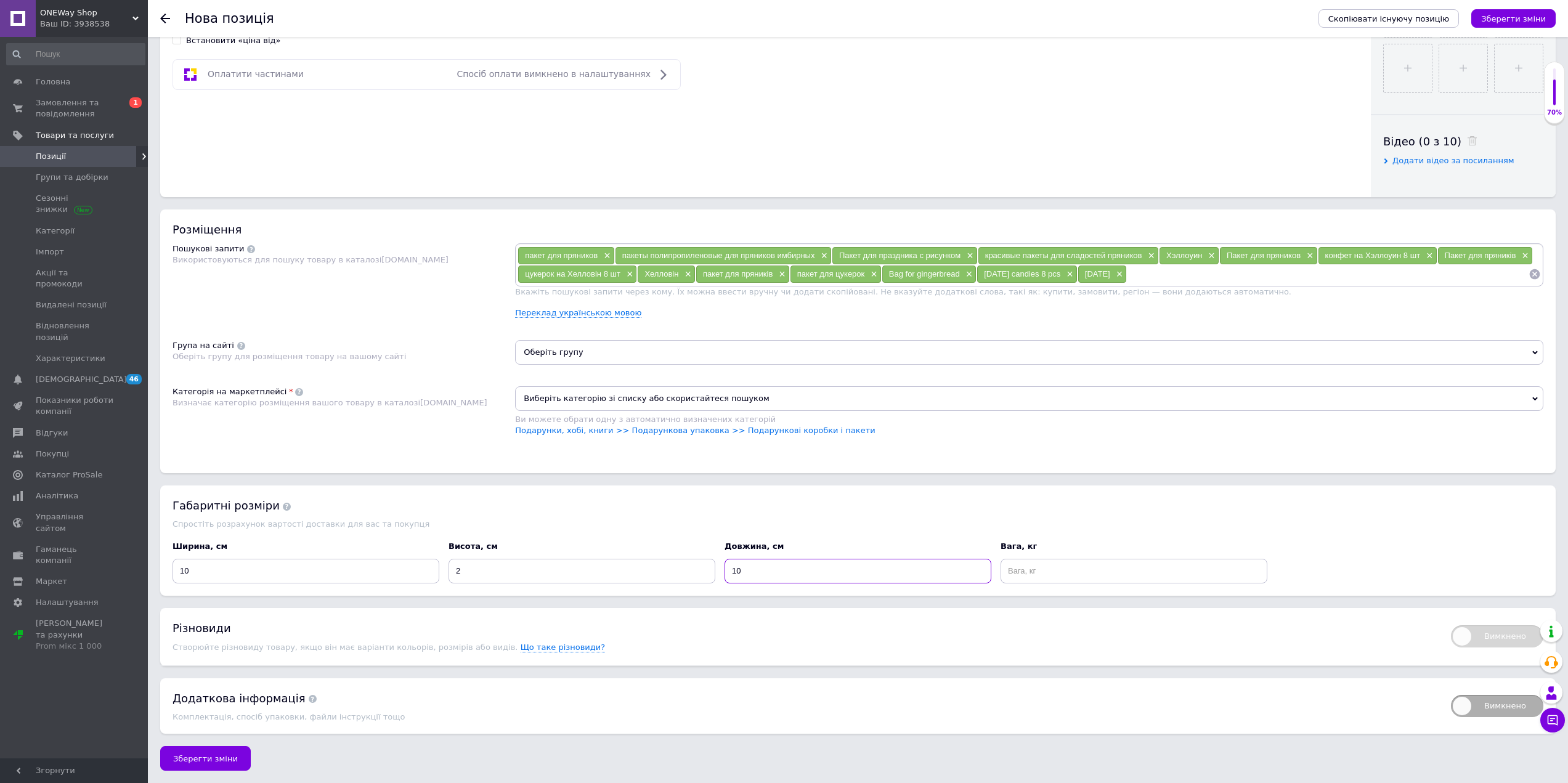
type input "10"
click at [1071, 573] on input at bounding box center [1134, 571] width 267 height 25
type input "0.1"
click at [1055, 514] on div "Габаритні розміри Спростіть розрахунок вартості доставки для вас та покупця Шир…" at bounding box center [858, 540] width 1396 height 110
click at [791, 430] on link "Подарунки, хобі, книги >> Подарункова упаковка >> Подарункові коробки і пакети" at bounding box center [695, 430] width 360 height 9
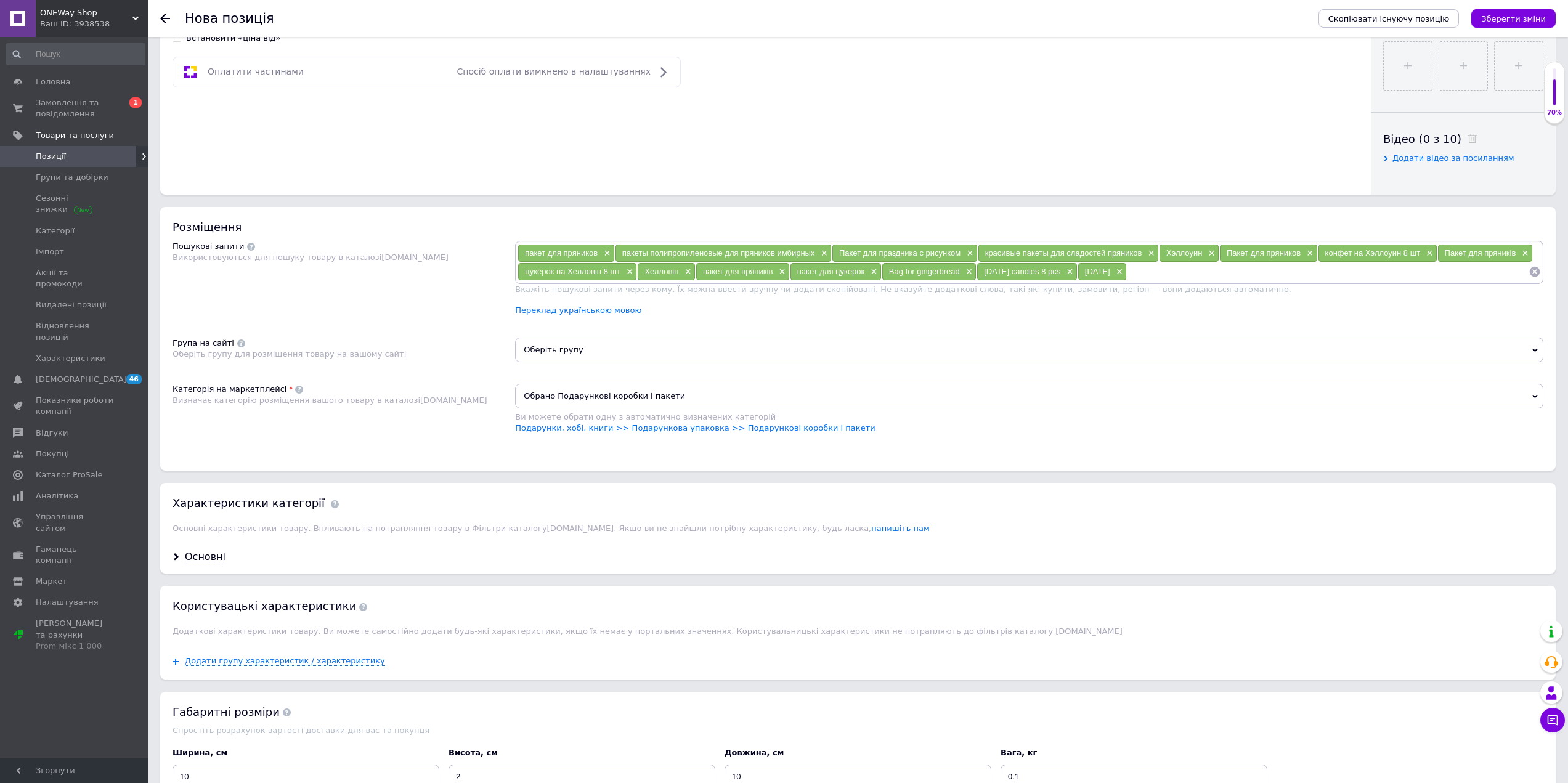
click at [554, 344] on span "Оберіть групу" at bounding box center [1029, 350] width 1028 height 25
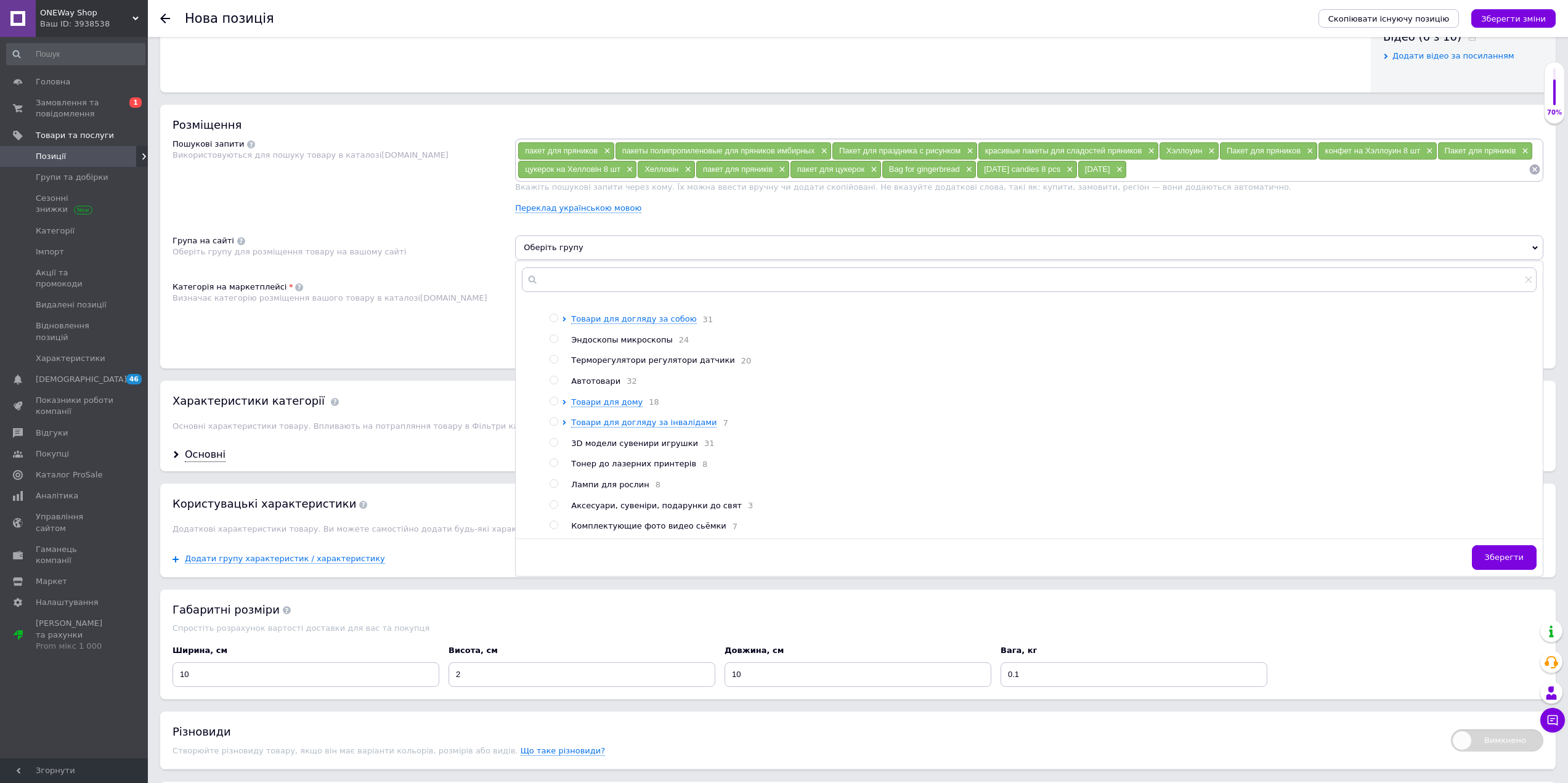
scroll to position [727, 0]
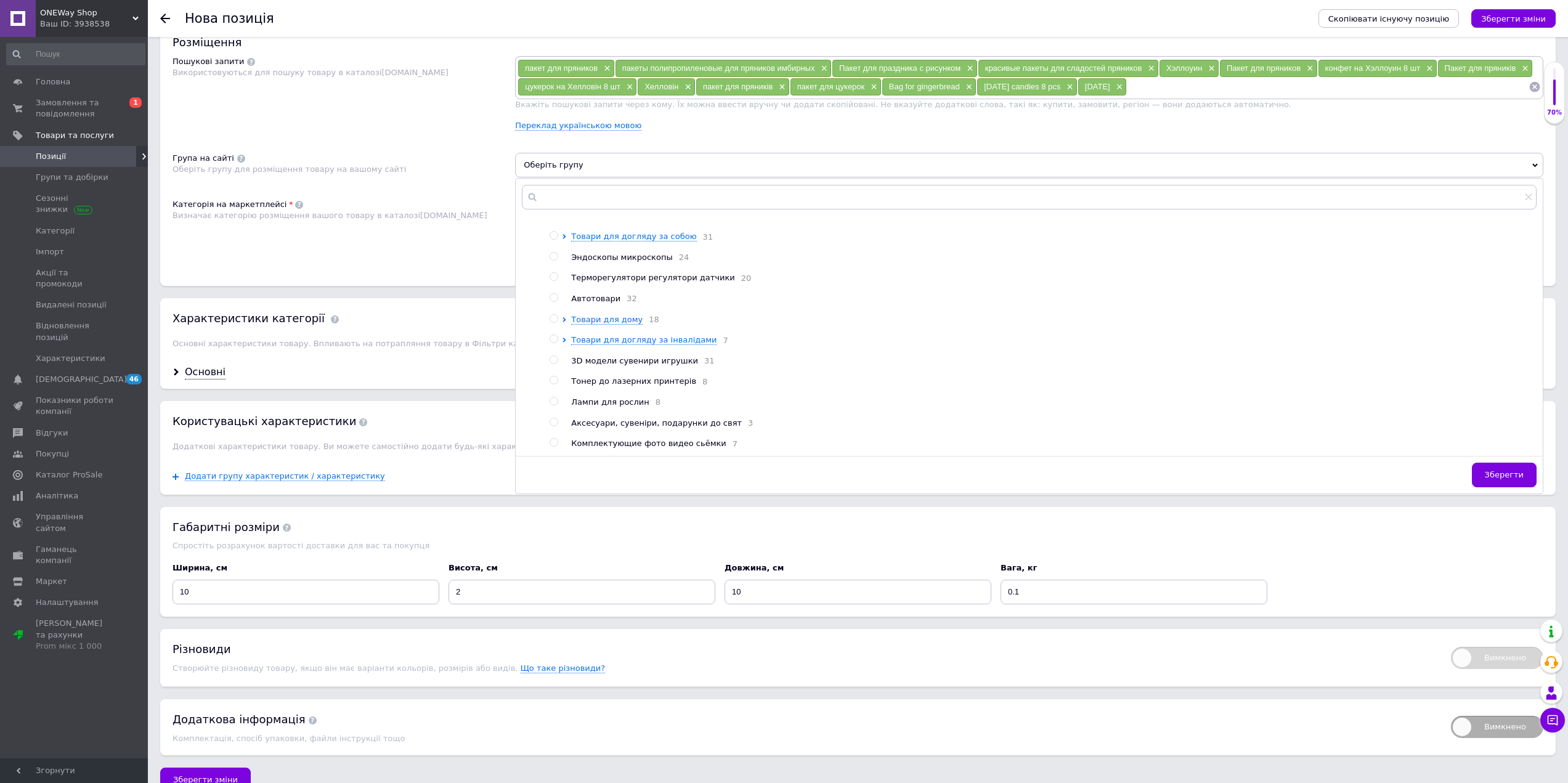
click at [551, 423] on input "radio" at bounding box center [554, 423] width 8 height 8
radio input "true"
click at [1516, 475] on span "Зберегти" at bounding box center [1504, 474] width 39 height 9
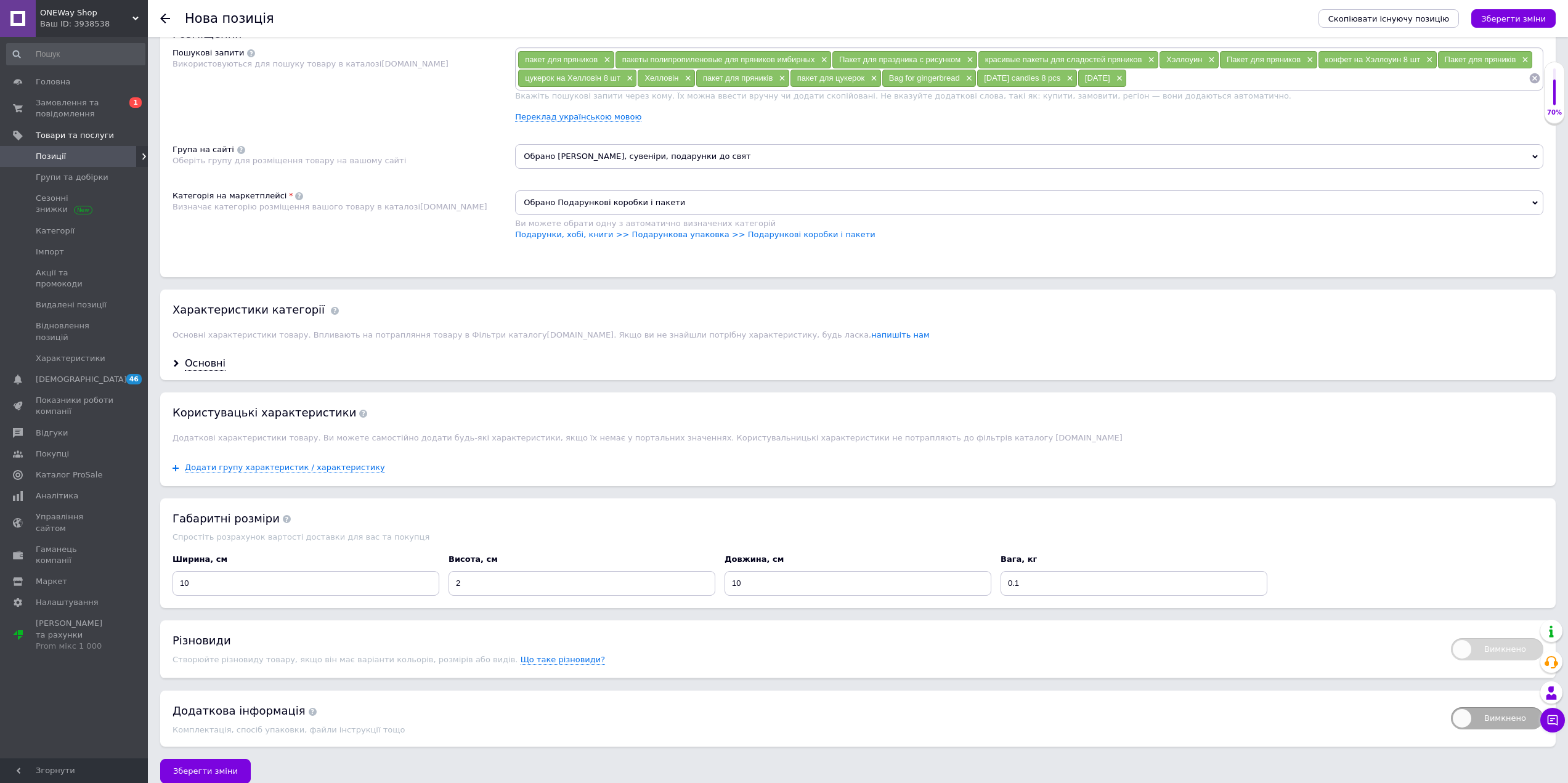
scroll to position [751, 0]
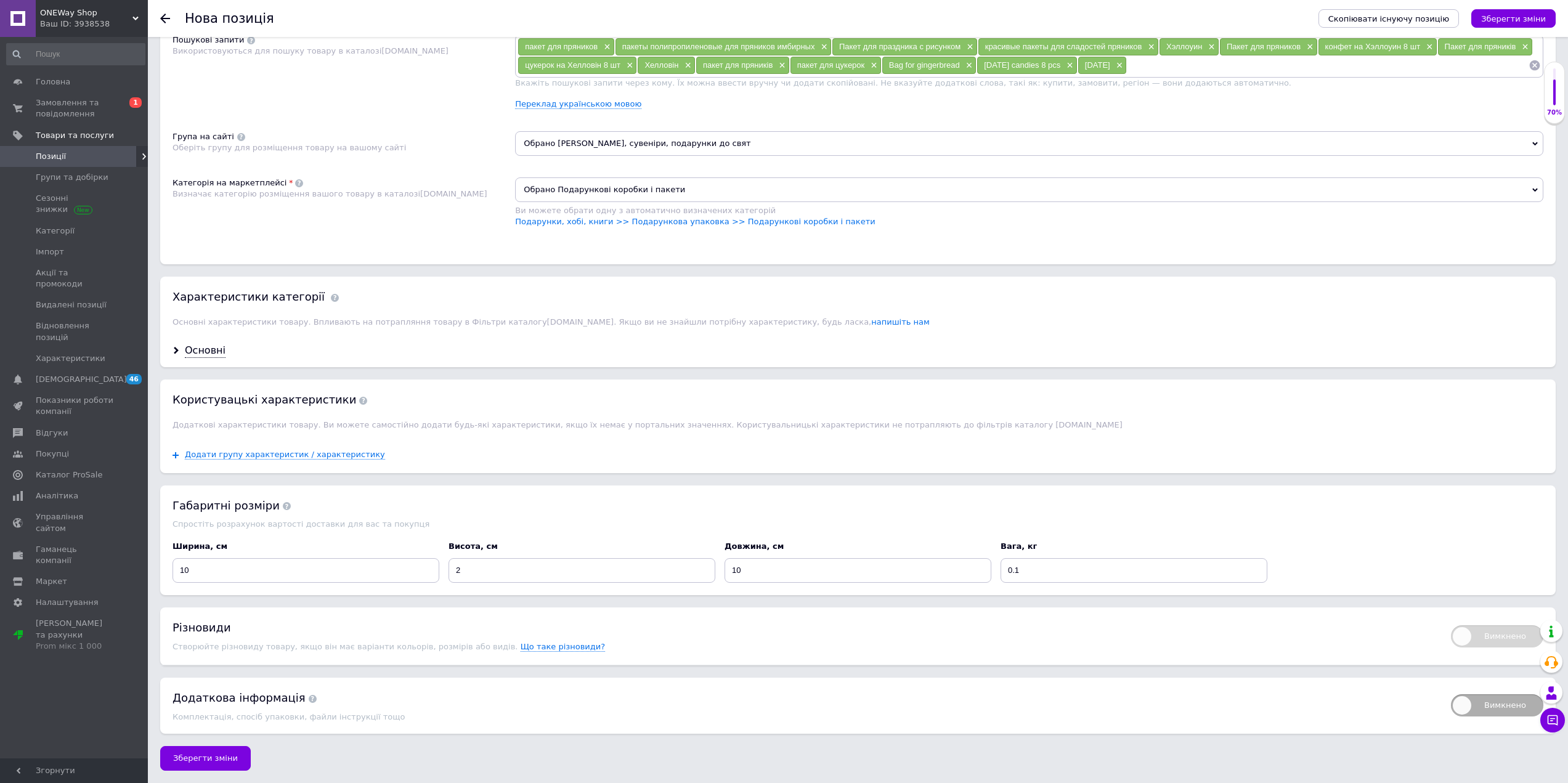
click at [210, 755] on span "Зберегти зміни" at bounding box center [206, 757] width 65 height 9
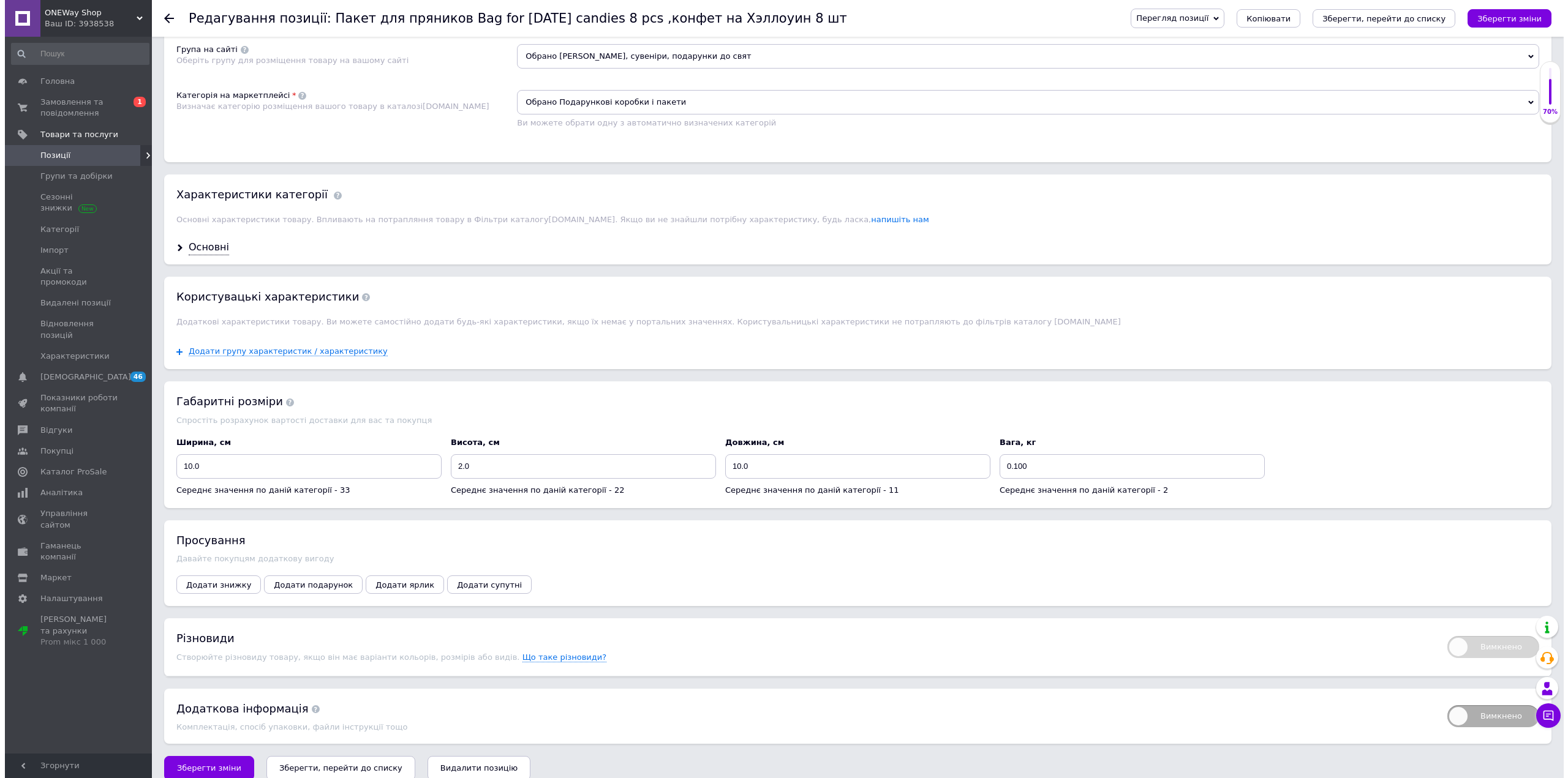
scroll to position [848, 0]
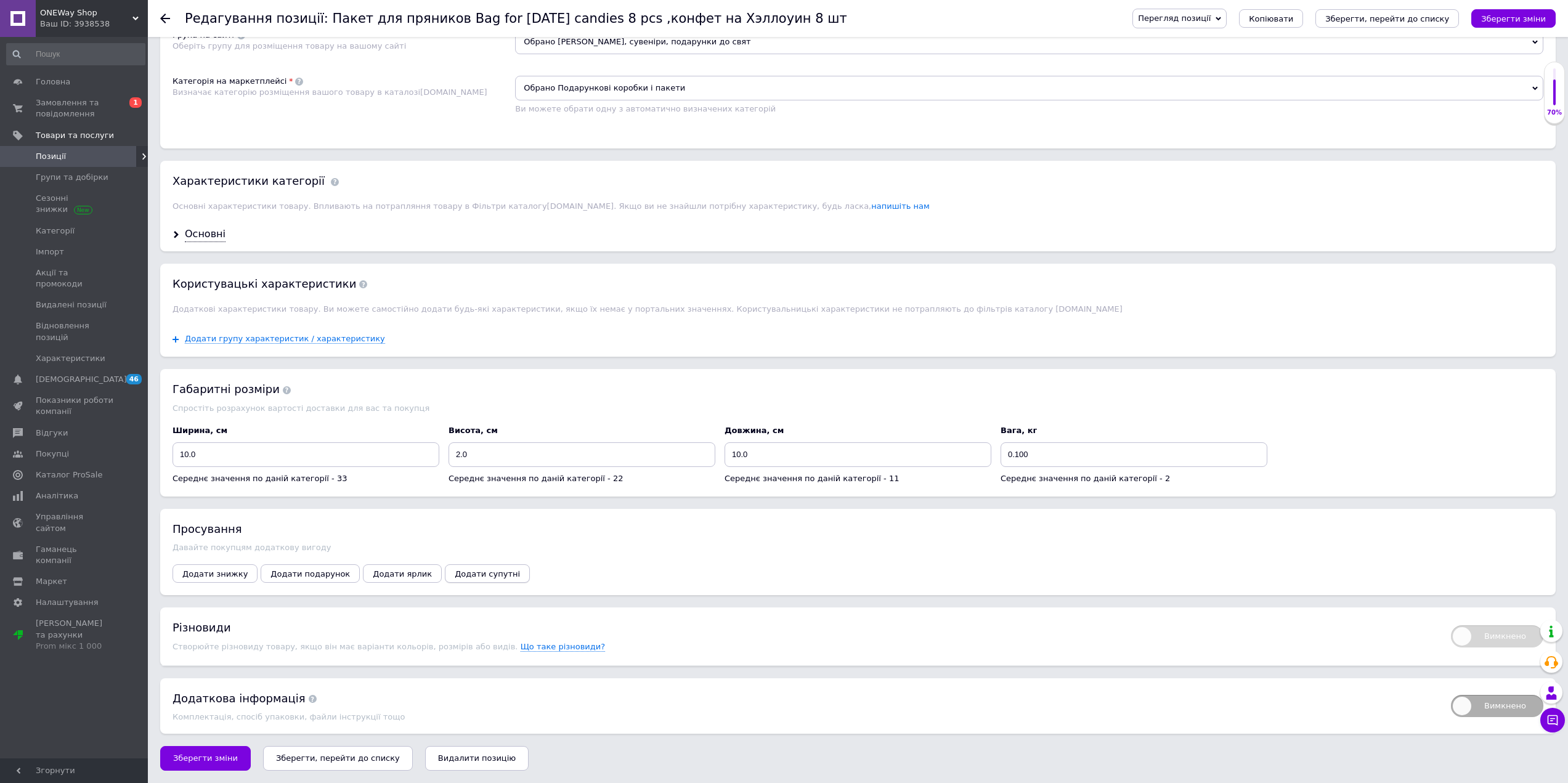
click at [462, 573] on span "Додати супутні" at bounding box center [487, 573] width 65 height 9
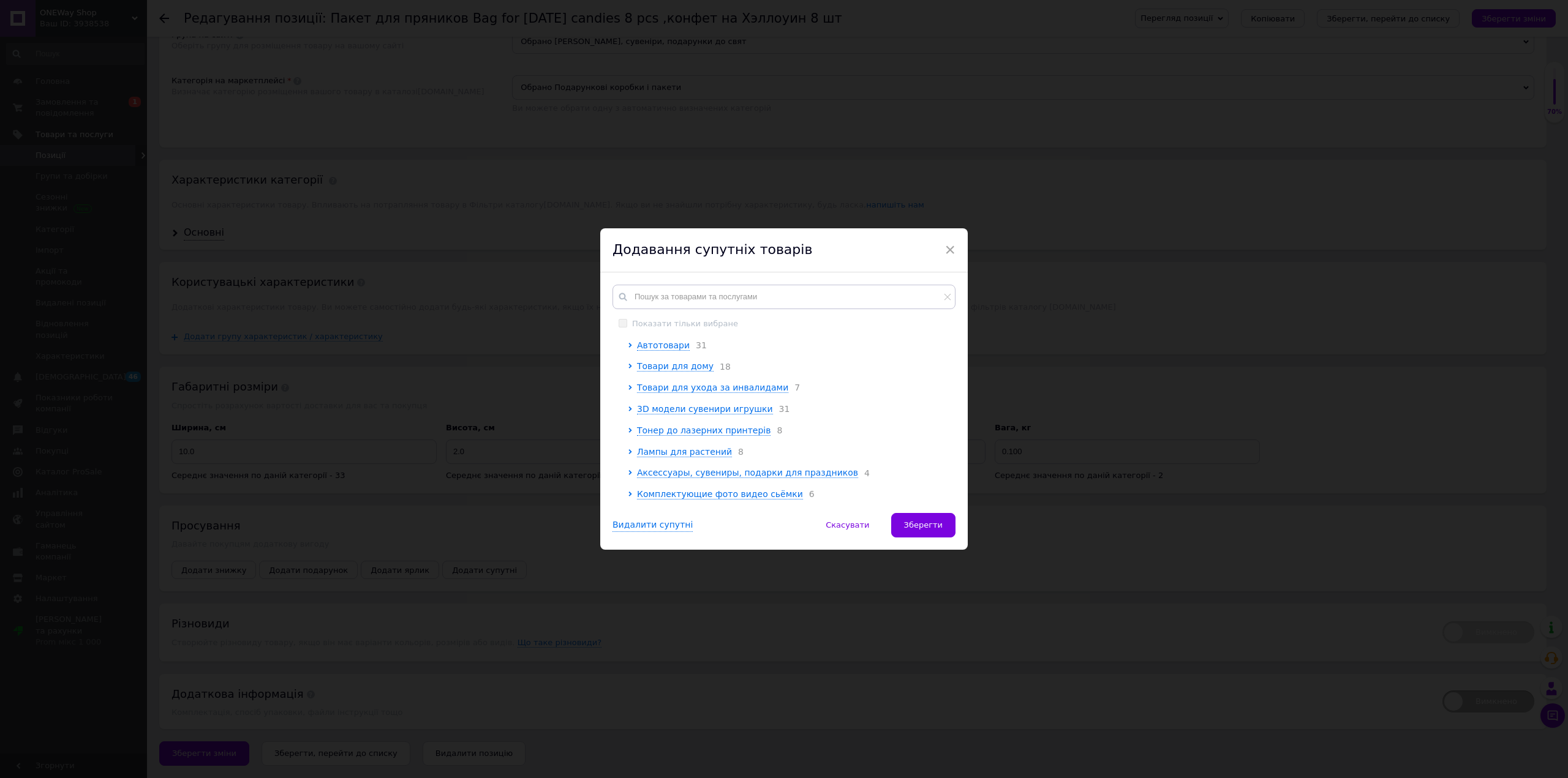
scroll to position [138, 0]
click at [737, 474] on span "Аксессуары, сувениры, подарки для праздников" at bounding box center [747, 472] width 221 height 10
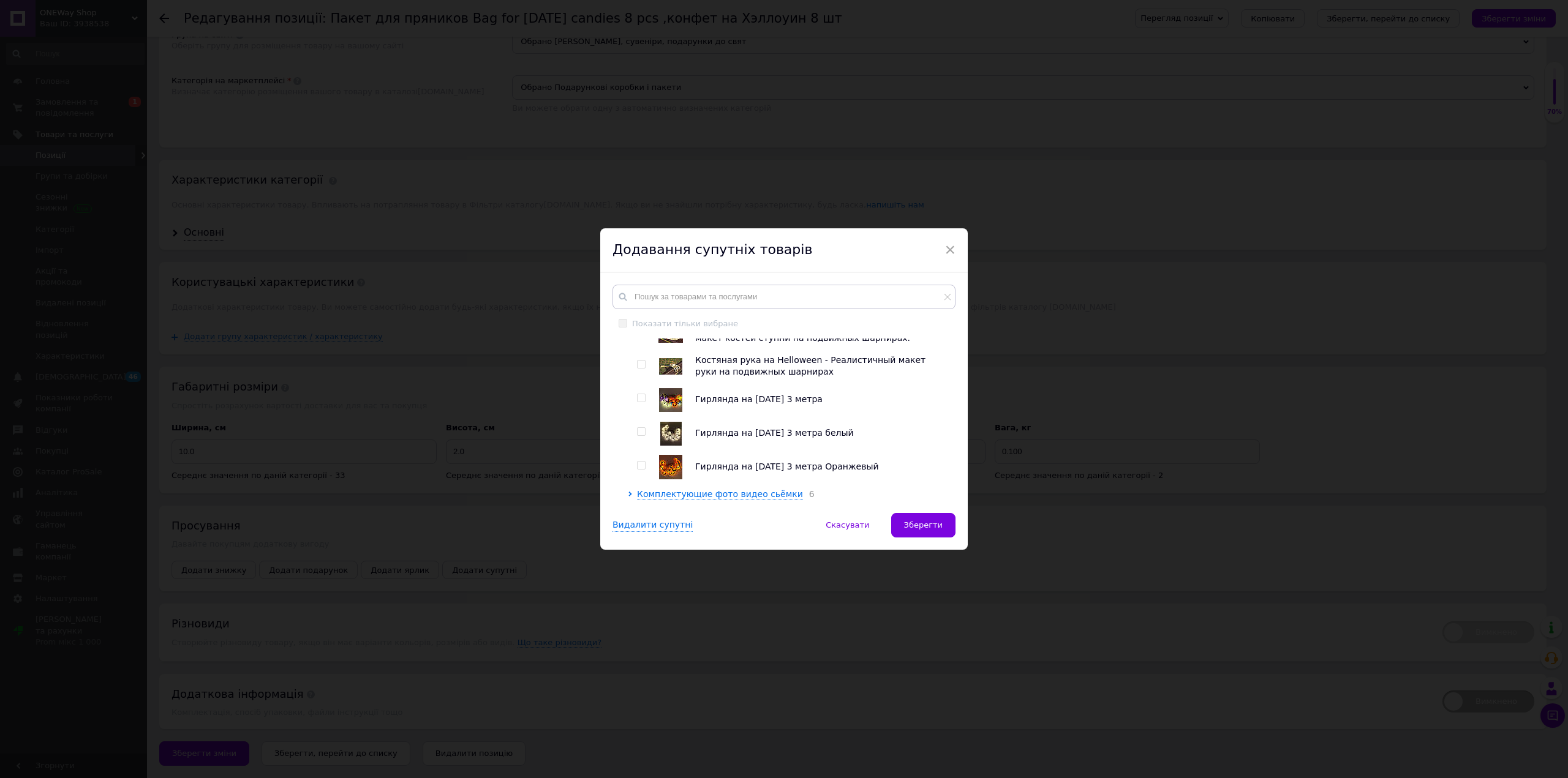
scroll to position [184, 0]
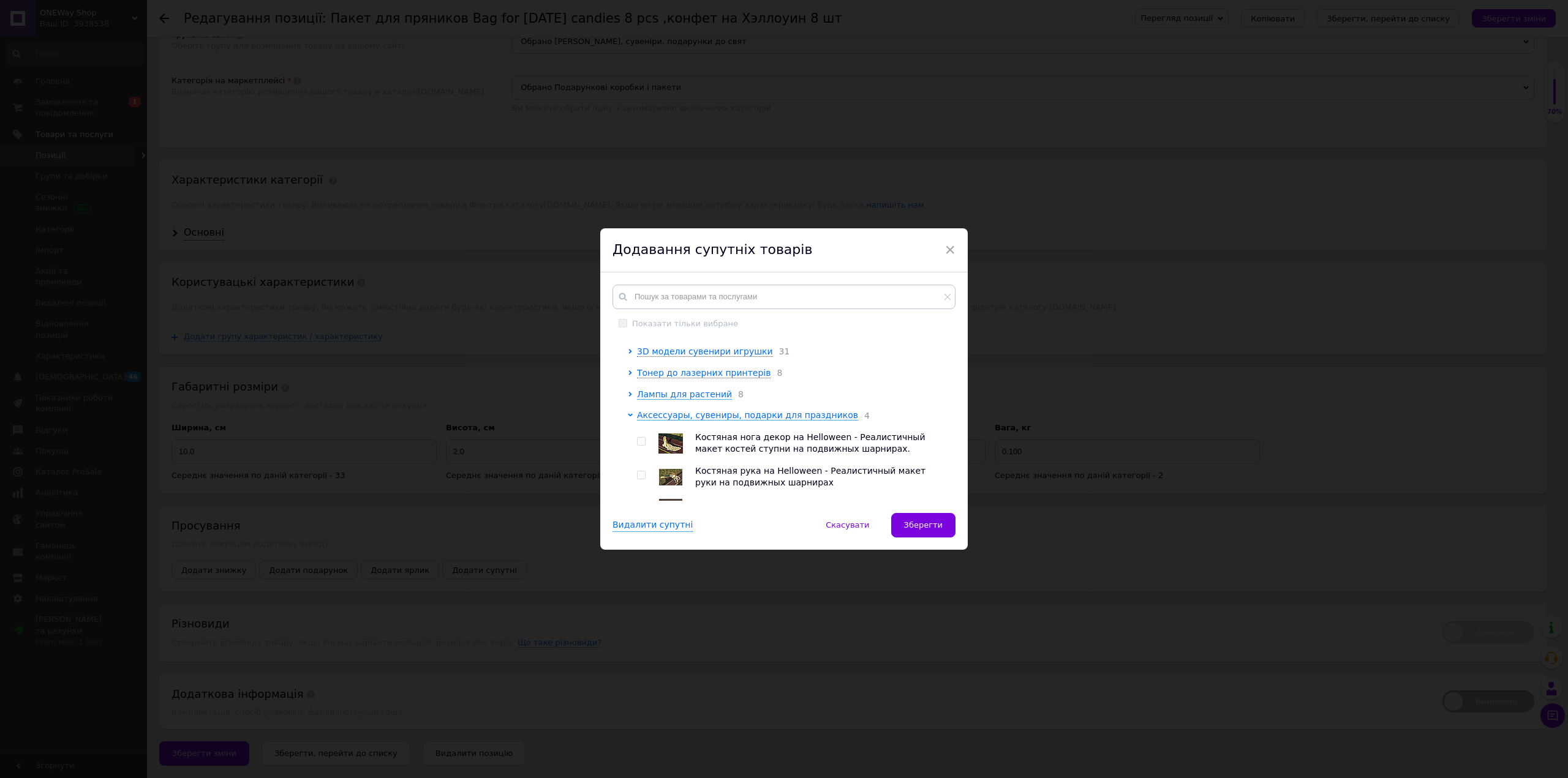
click at [638, 445] on input "checkbox" at bounding box center [641, 442] width 8 height 8
checkbox input "true"
drag, startPoint x: 636, startPoint y: 487, endPoint x: 657, endPoint y: 484, distance: 21.2
click at [637, 479] on input "checkbox" at bounding box center [641, 476] width 8 height 8
checkbox input "true"
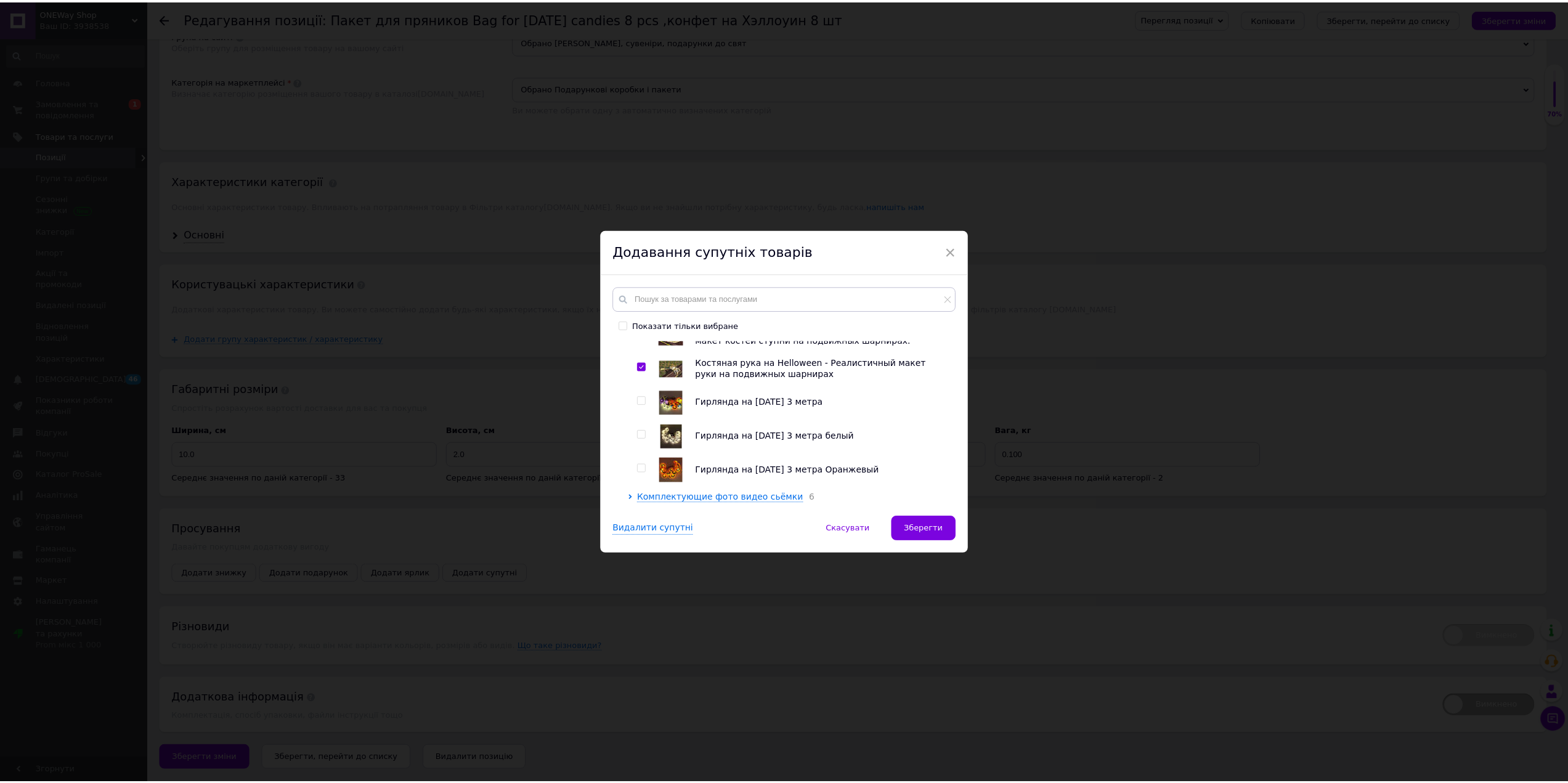
scroll to position [308, 0]
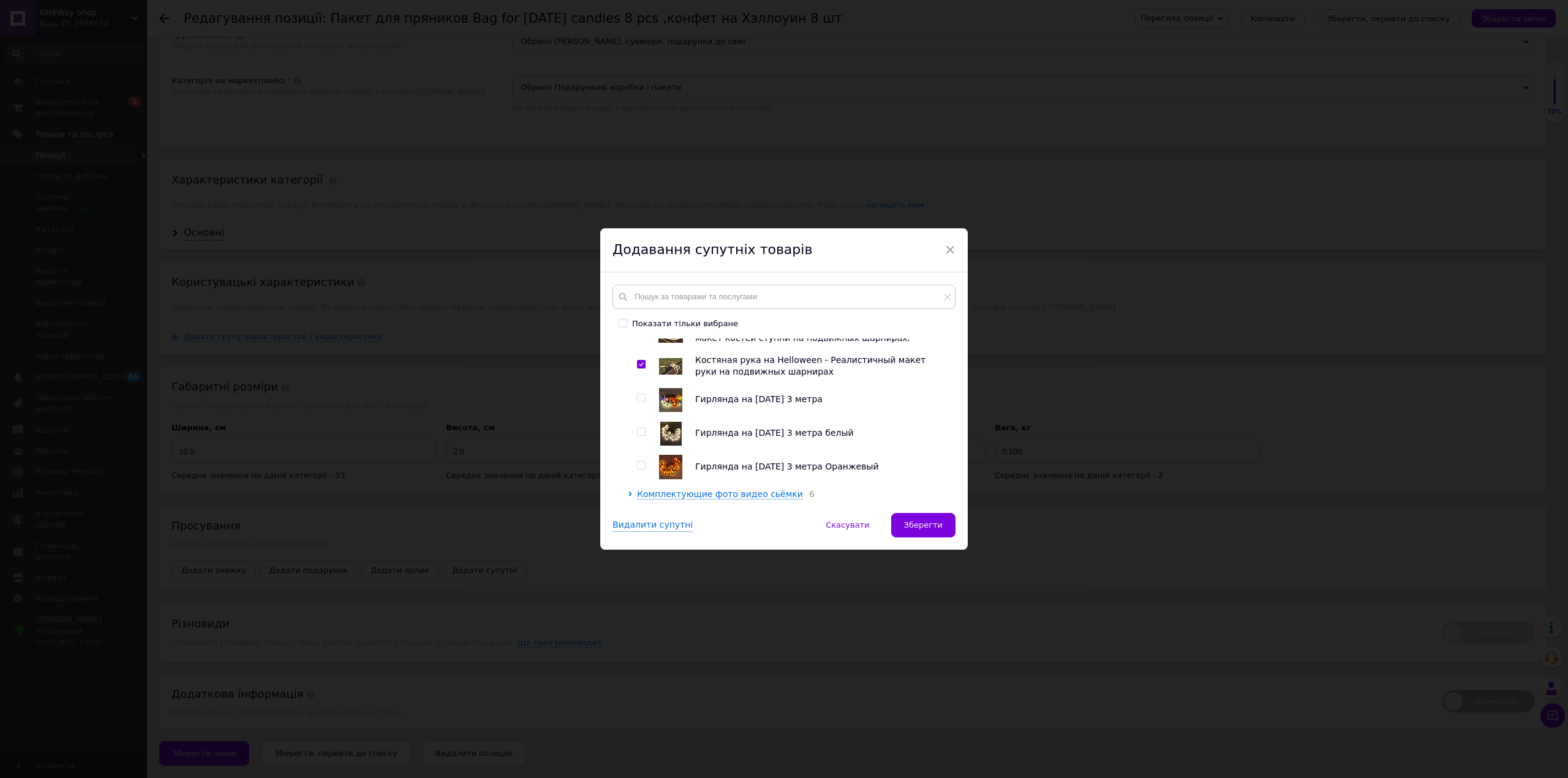
click at [638, 394] on input "checkbox" at bounding box center [641, 399] width 8 height 8
checkbox input "true"
click at [641, 429] on input "checkbox" at bounding box center [641, 432] width 8 height 8
checkbox input "true"
drag, startPoint x: 637, startPoint y: 464, endPoint x: 708, endPoint y: 467, distance: 71.1
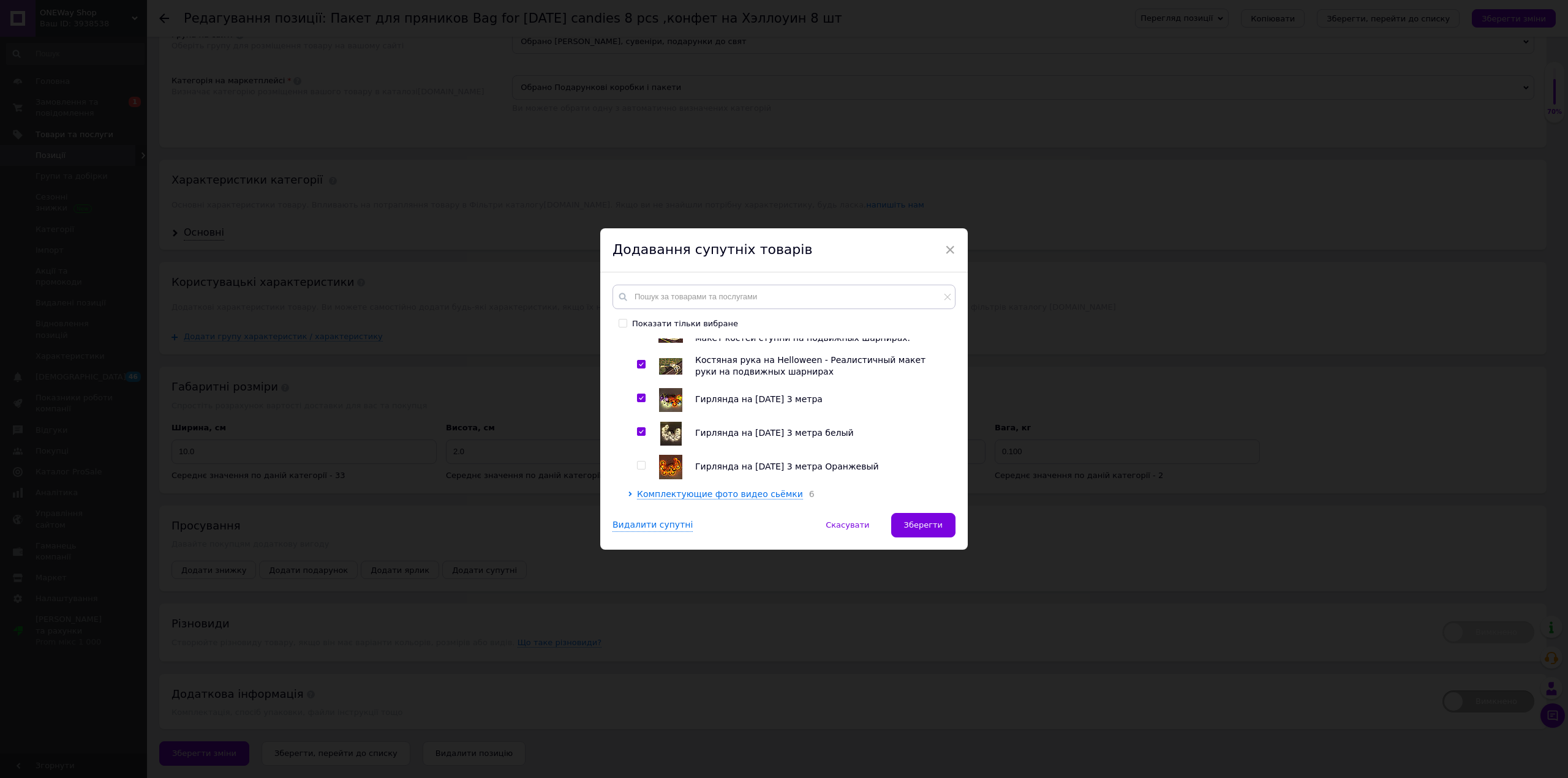
click at [638, 464] on input "checkbox" at bounding box center [641, 465] width 8 height 8
checkbox input "true"
click at [904, 526] on button "Зберегти" at bounding box center [924, 525] width 65 height 25
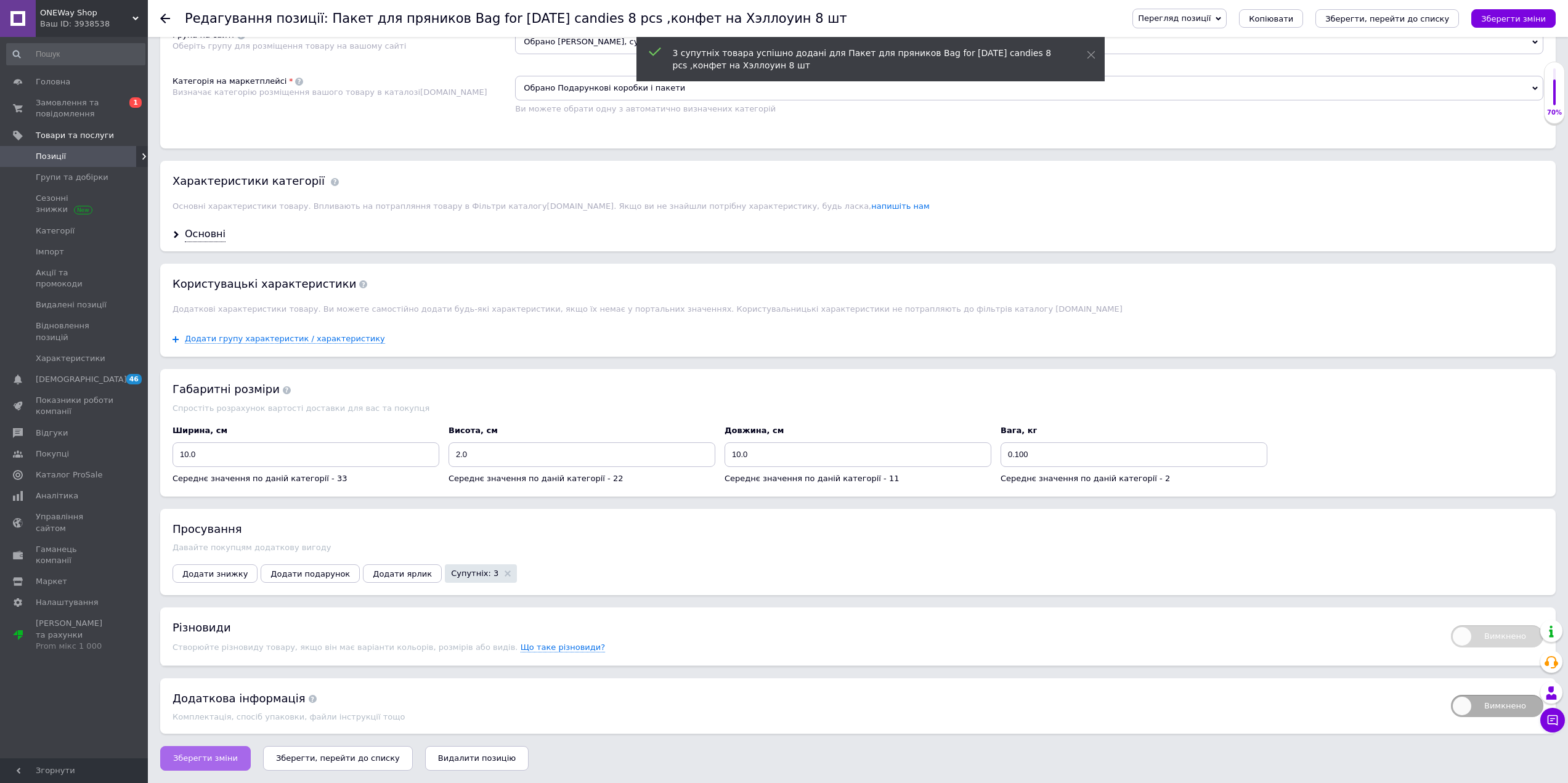
click at [203, 757] on span "Зберегти зміни" at bounding box center [206, 757] width 65 height 9
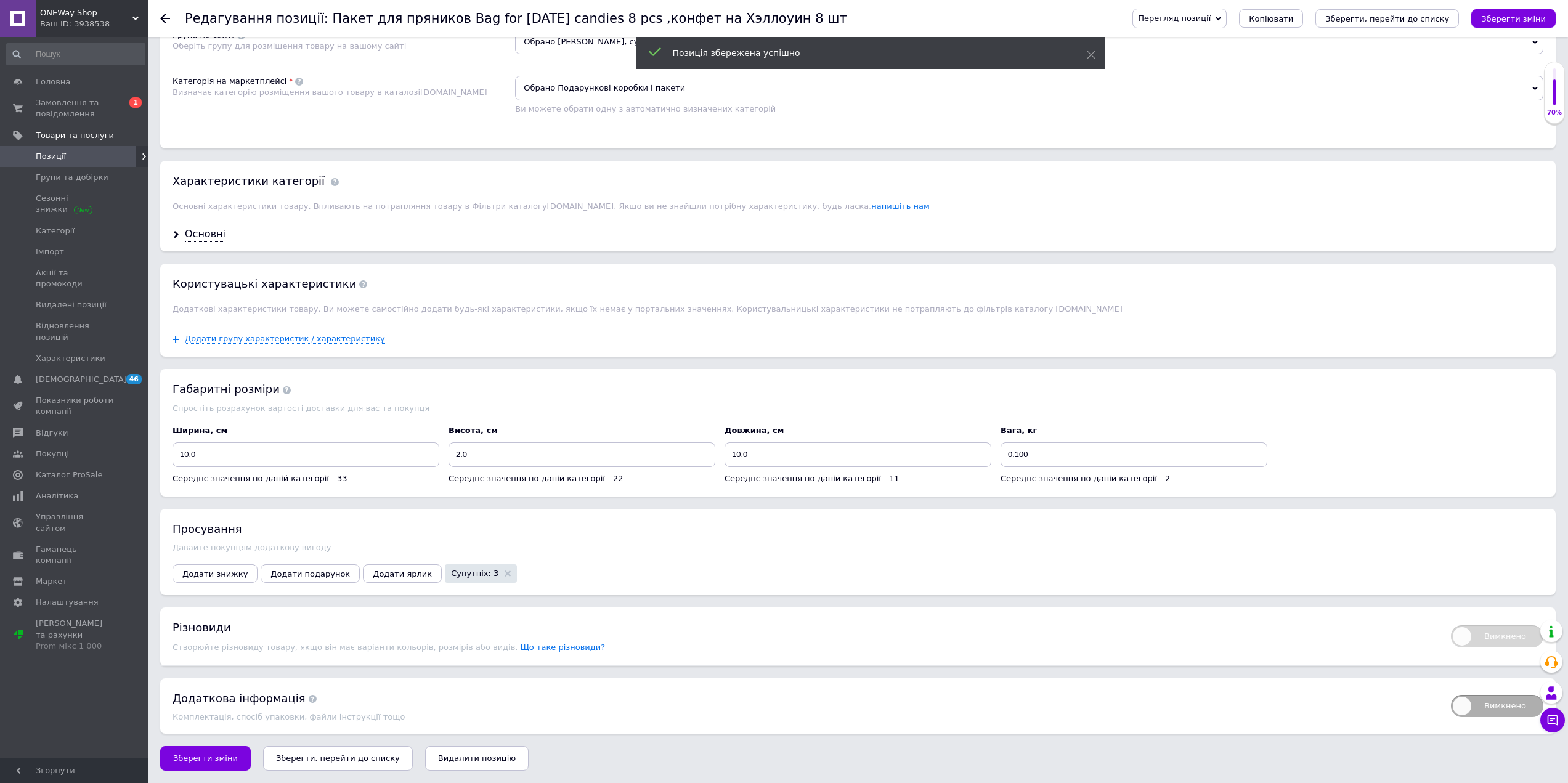
click at [66, 154] on span "Позиції" at bounding box center [75, 156] width 78 height 11
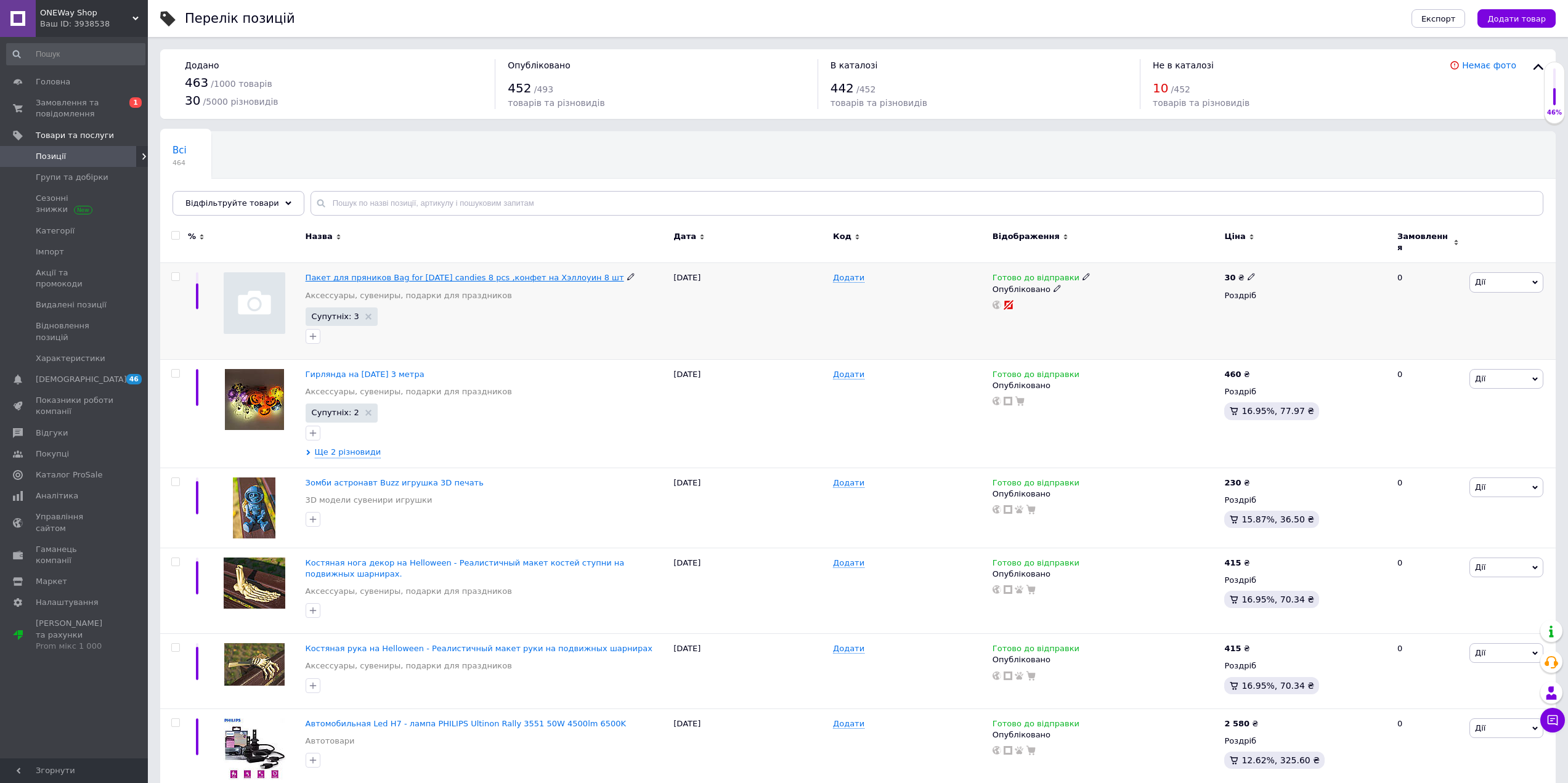
click at [373, 273] on span "Пакет для пряников Bag for [DATE] candies 8 pcs ,конфет на Хэллоуин 8 шт" at bounding box center [465, 277] width 318 height 9
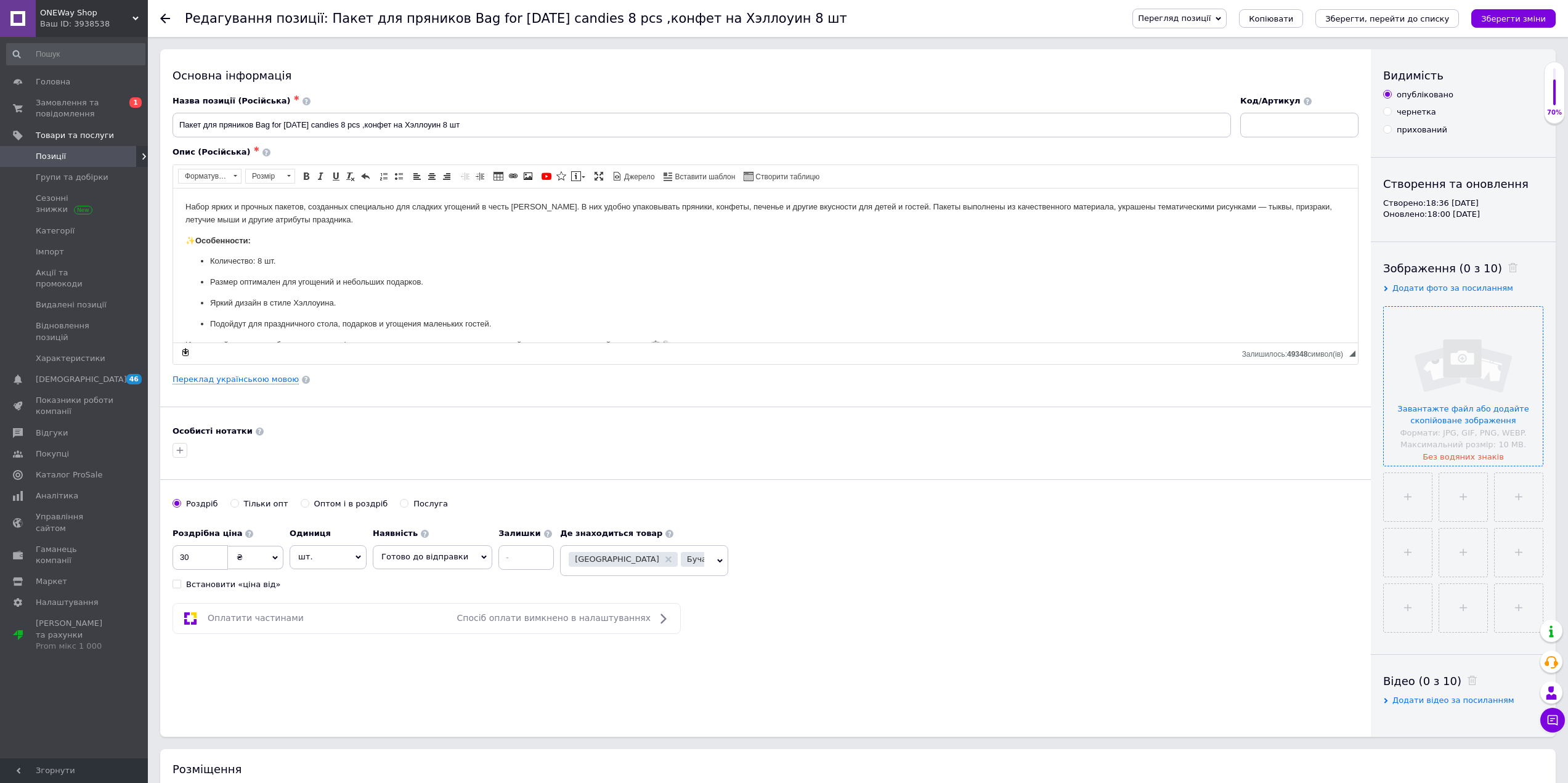
click at [1470, 409] on input "file" at bounding box center [1464, 386] width 159 height 159
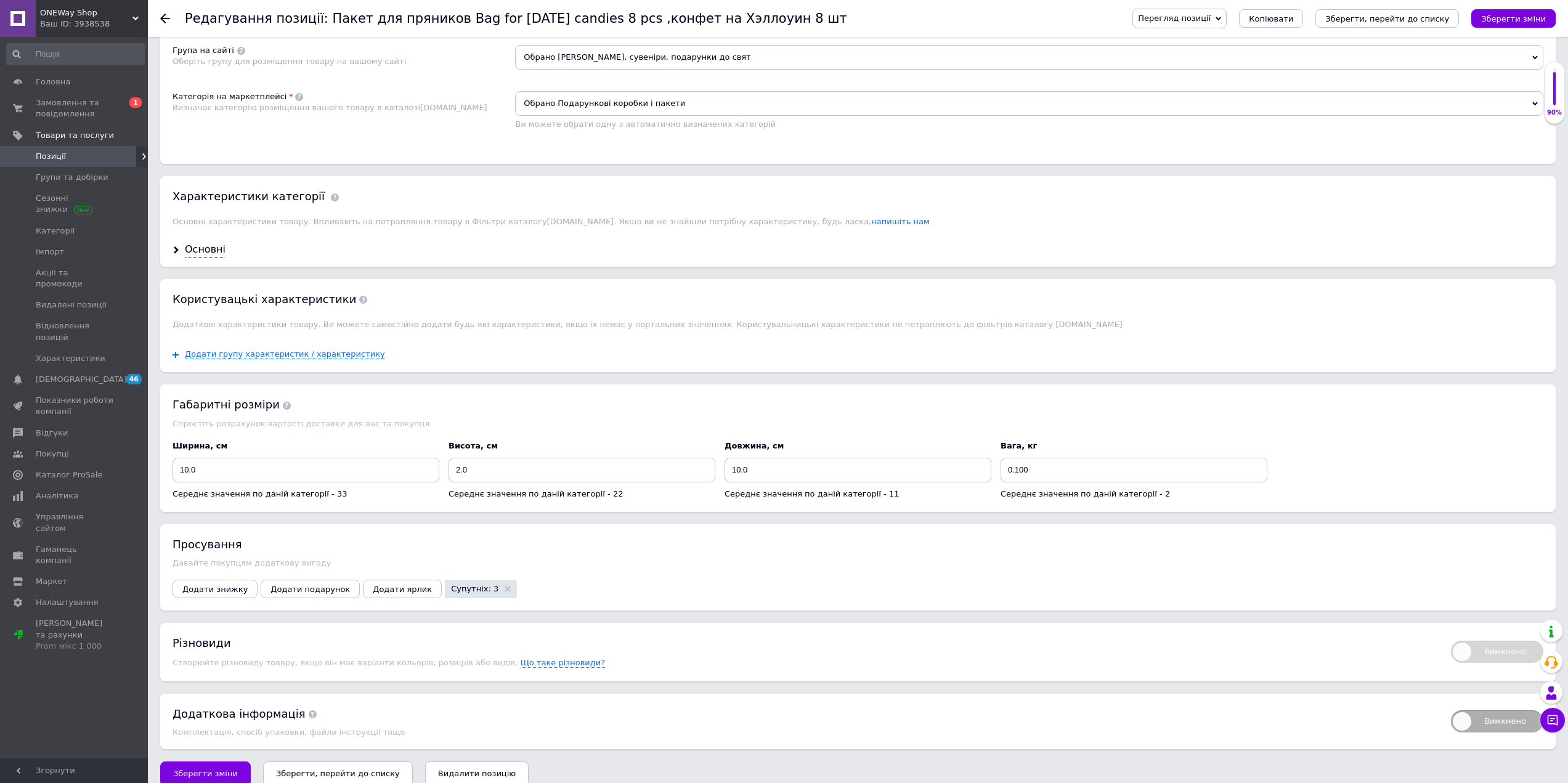
scroll to position [854, 0]
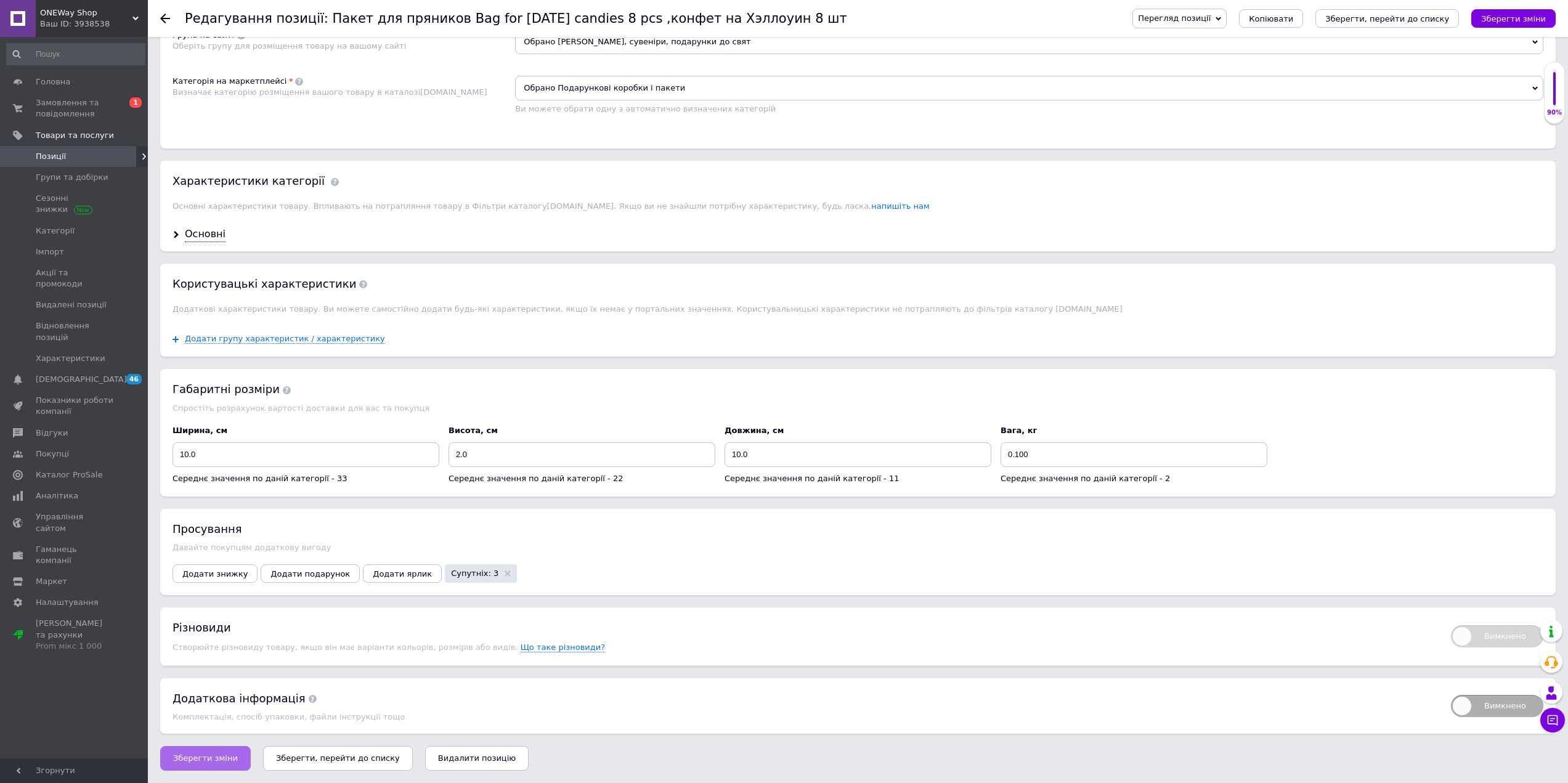
click at [209, 760] on span "Зберегти зміни" at bounding box center [206, 757] width 65 height 9
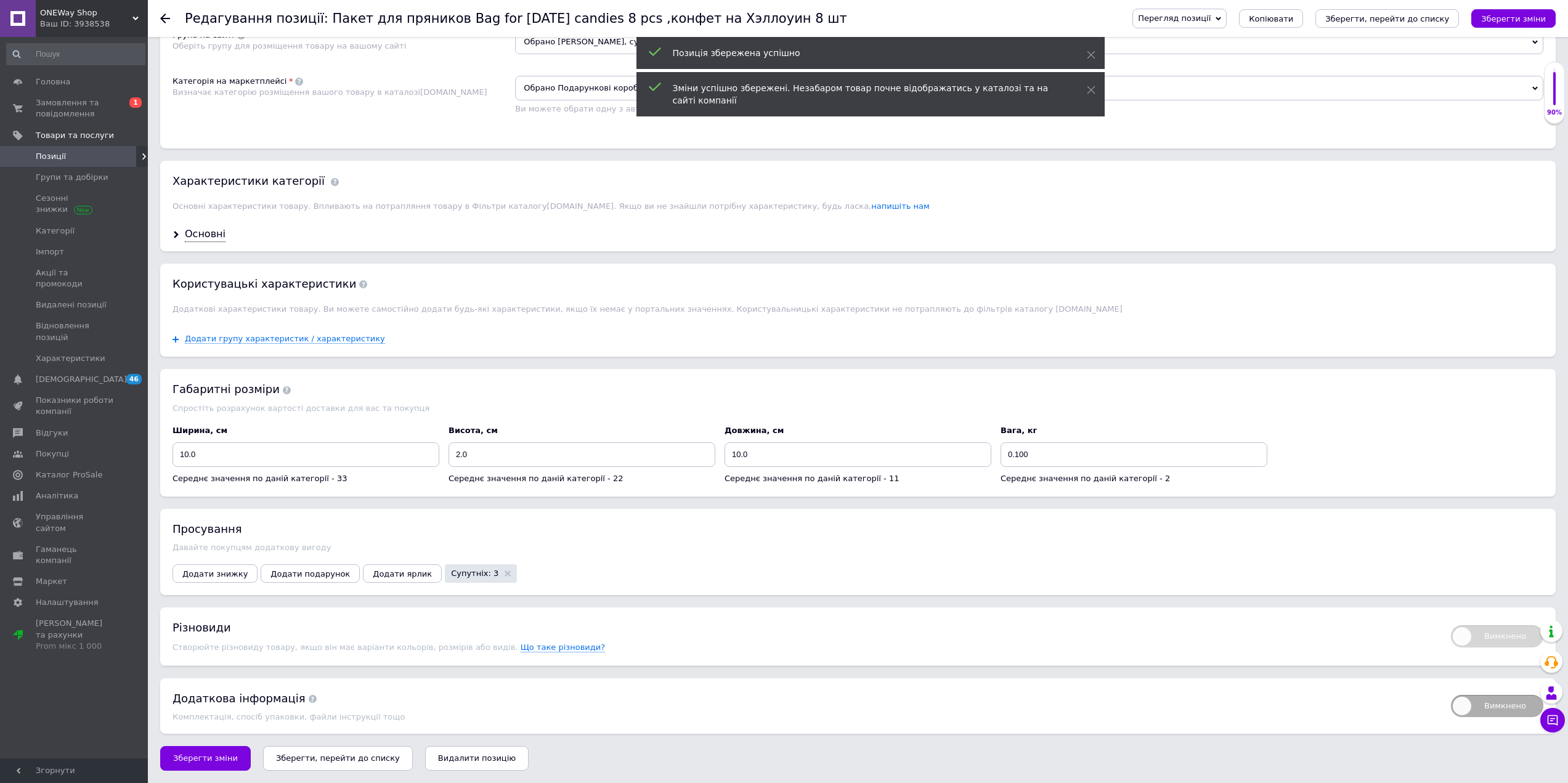
click at [115, 158] on span at bounding box center [131, 156] width 34 height 11
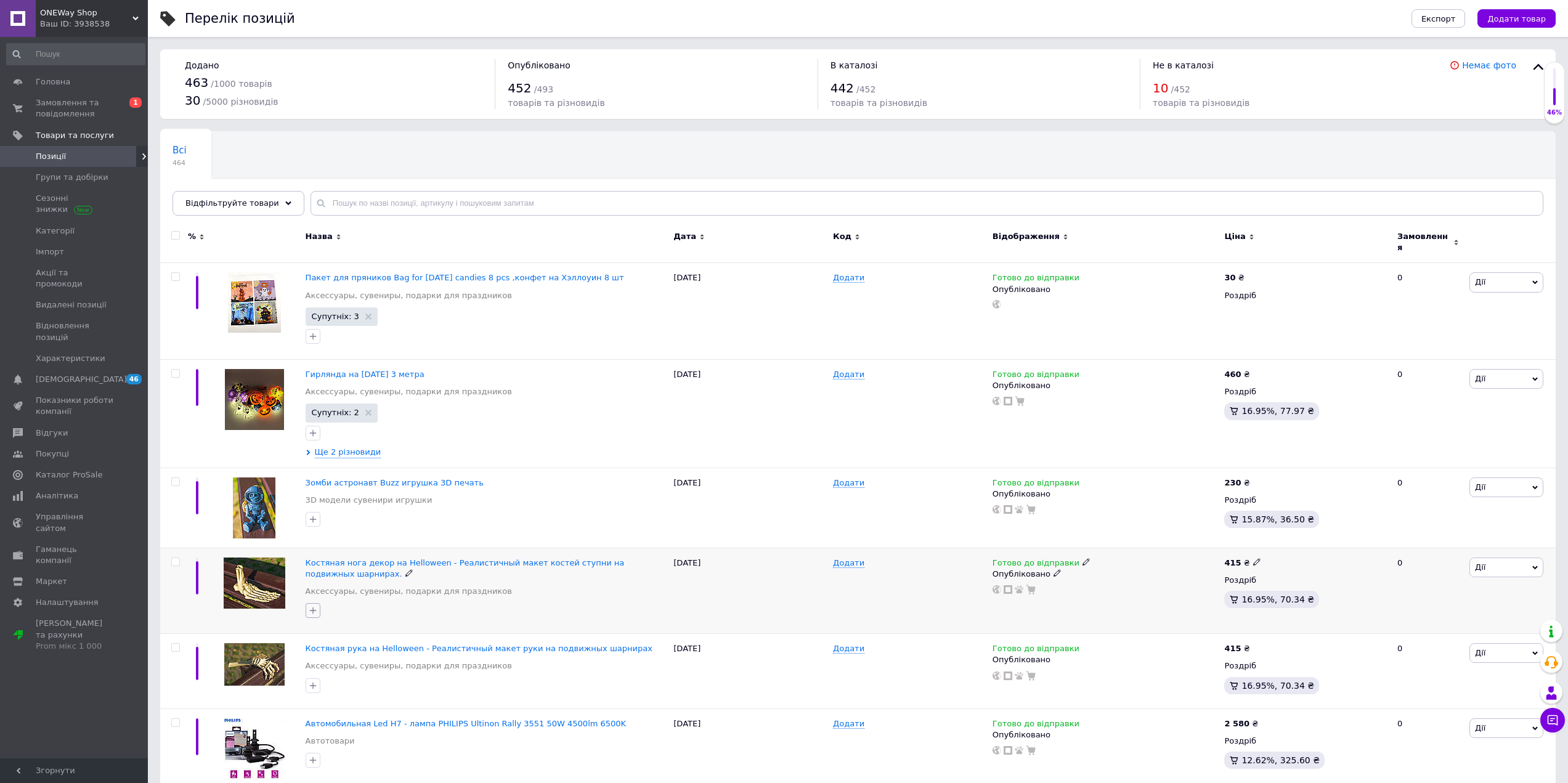
click at [313, 607] on icon "button" at bounding box center [313, 611] width 7 height 7
click at [459, 594] on div "Костяная нога декор на Helloween - Реалистичный макет костей ступни на подвижны…" at bounding box center [487, 580] width 363 height 46
click at [1512, 17] on span "Додати товар" at bounding box center [1517, 18] width 59 height 9
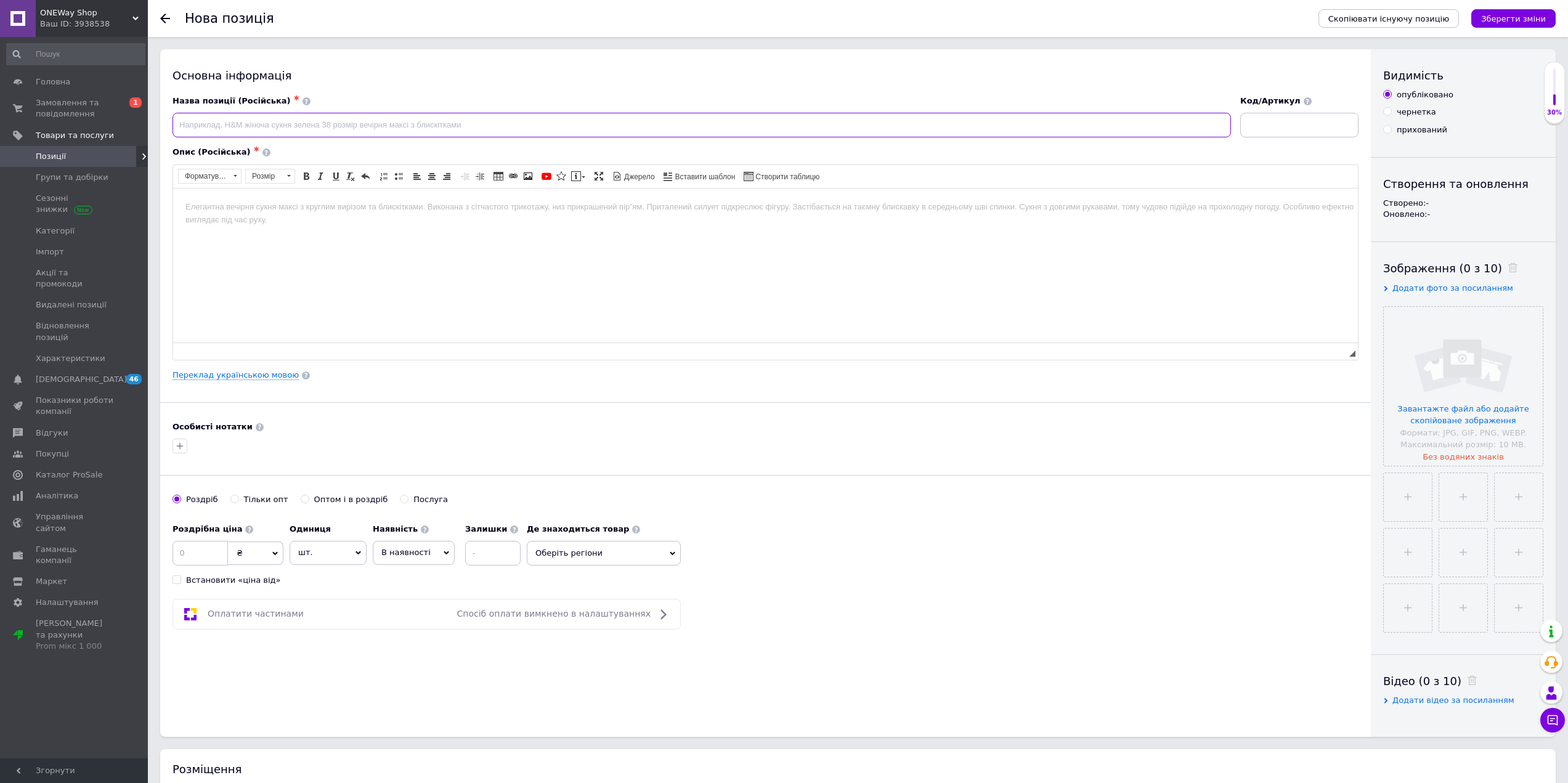
click at [428, 116] on input at bounding box center [702, 125] width 1059 height 25
type input "Брелок Привидение светоотражающий"
click at [379, 225] on html at bounding box center [765, 207] width 1185 height 37
drag, startPoint x: 367, startPoint y: 125, endPoint x: 169, endPoint y: 124, distance: 198.0
click at [169, 124] on div "Назва позиції (Російська) ✱ Брелок Привидение светоотражающий" at bounding box center [702, 117] width 1068 height 51
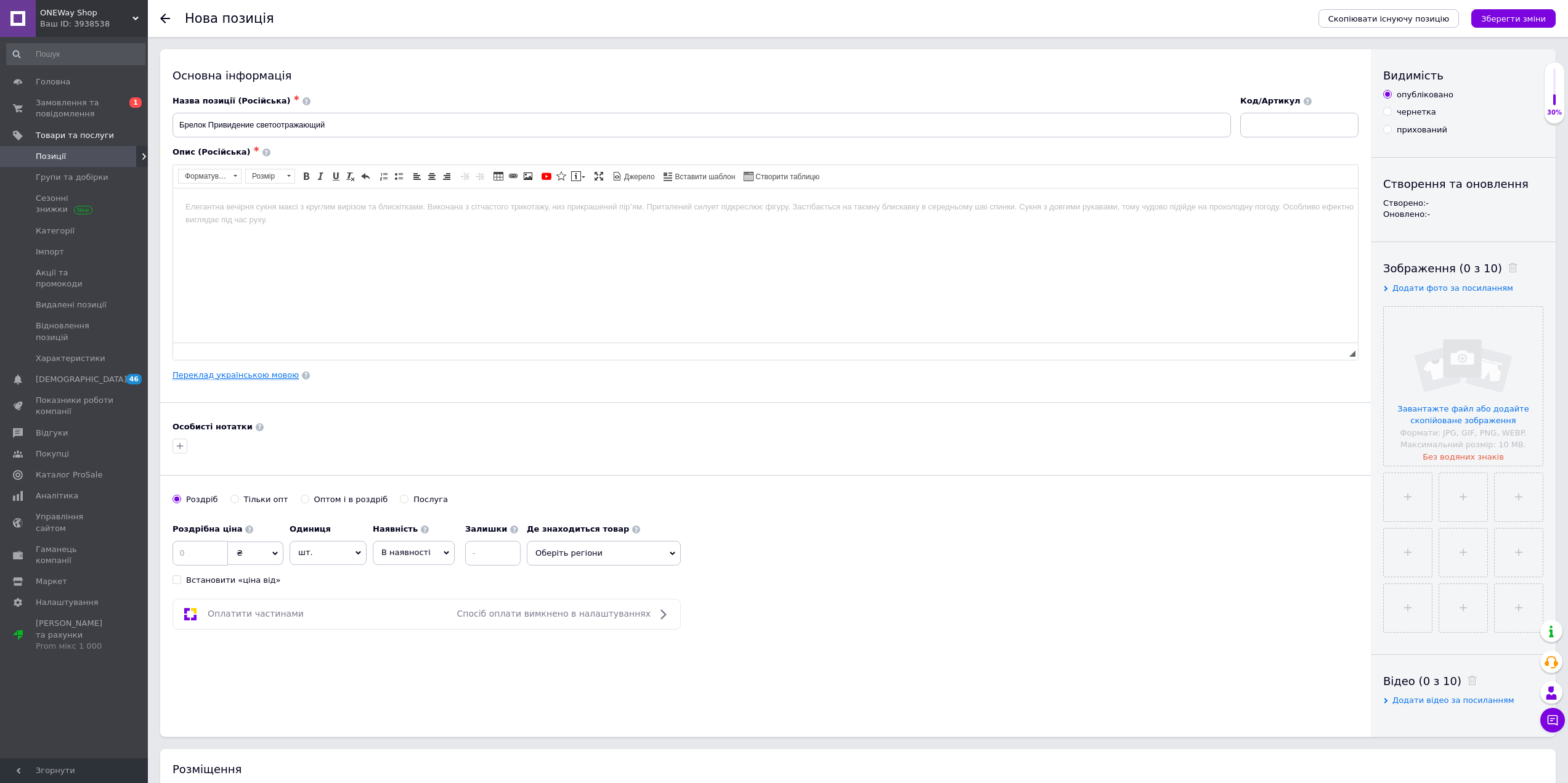
click at [231, 377] on link "Переклад українською мовою" at bounding box center [235, 375] width 127 height 10
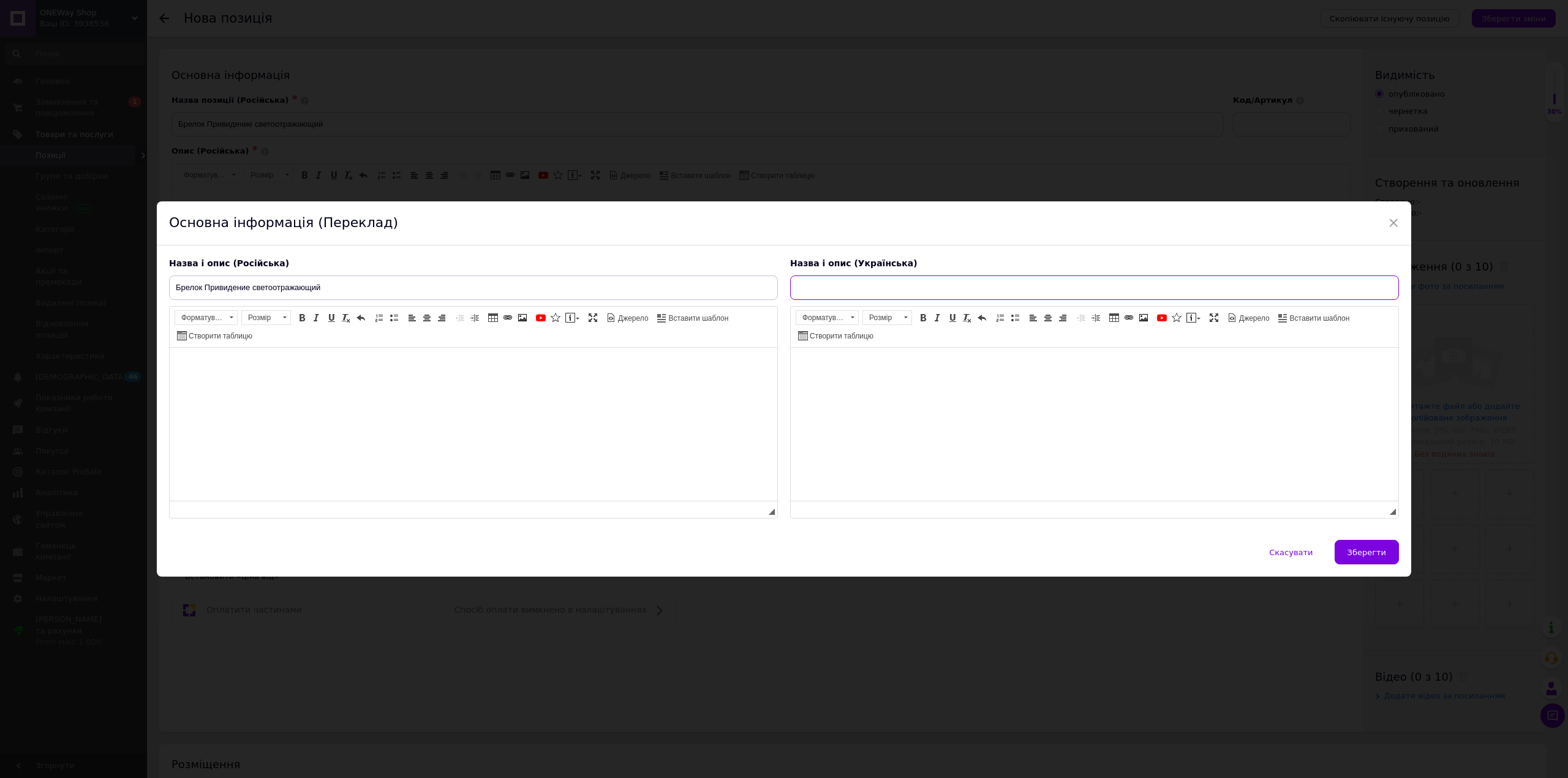
click at [804, 277] on input "text" at bounding box center [1094, 288] width 609 height 25
paste input "Брелок Привид світловідбиваючий"
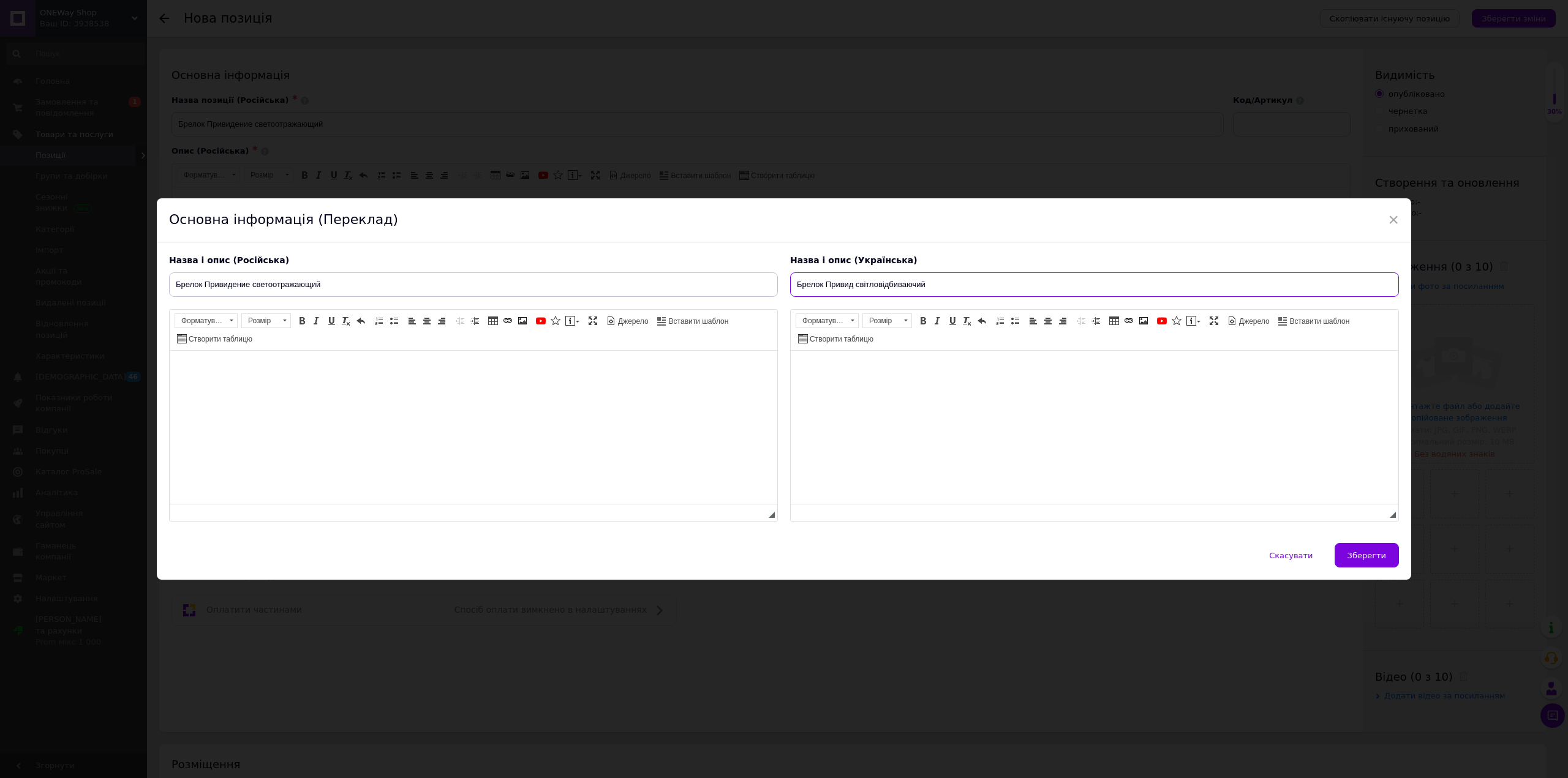
type input "Брелок Привид світловідбиваючий"
click at [638, 388] on html at bounding box center [473, 369] width 607 height 37
click at [389, 377] on html at bounding box center [473, 369] width 607 height 37
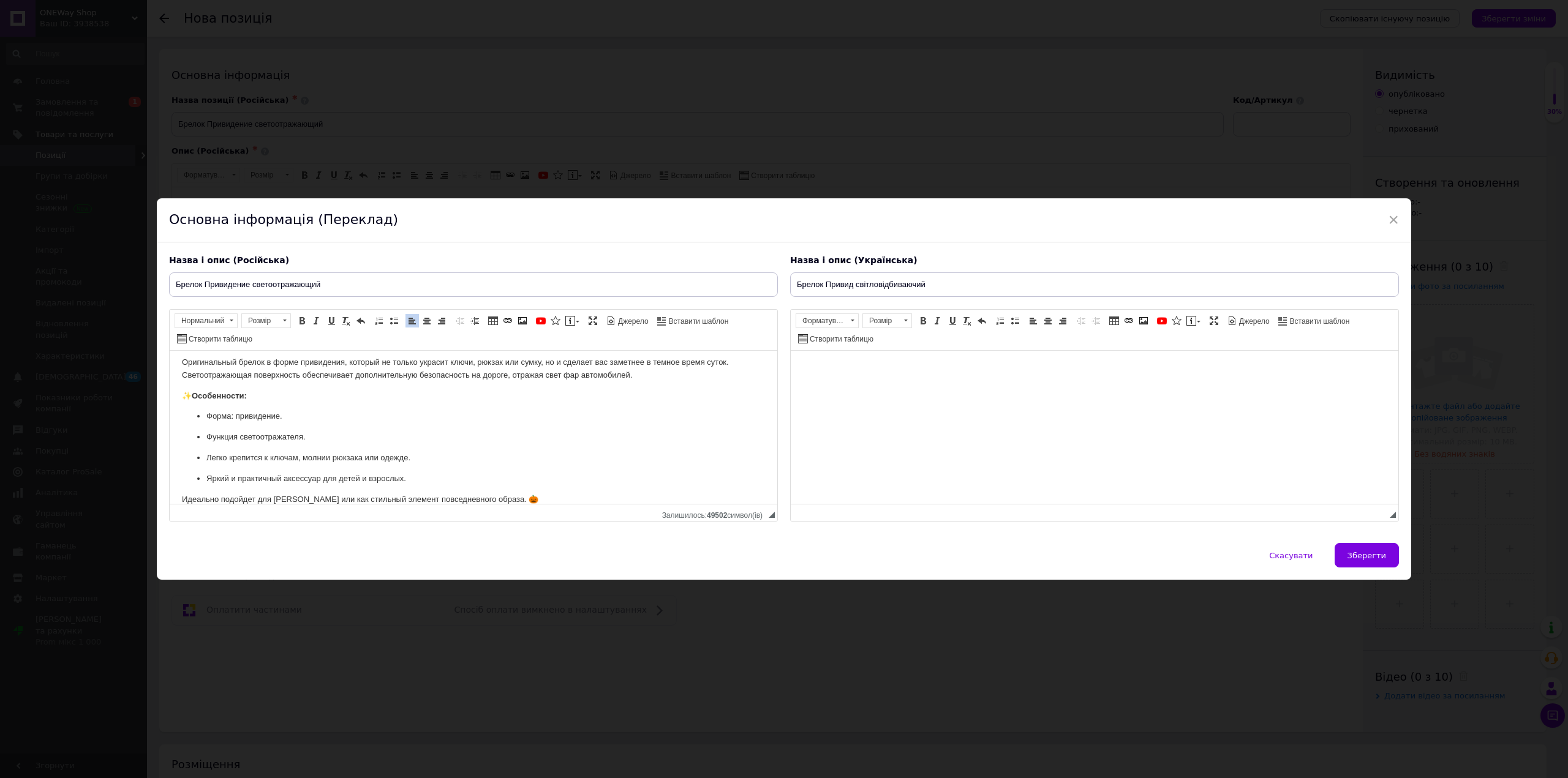
click at [853, 388] on html at bounding box center [1094, 369] width 607 height 37
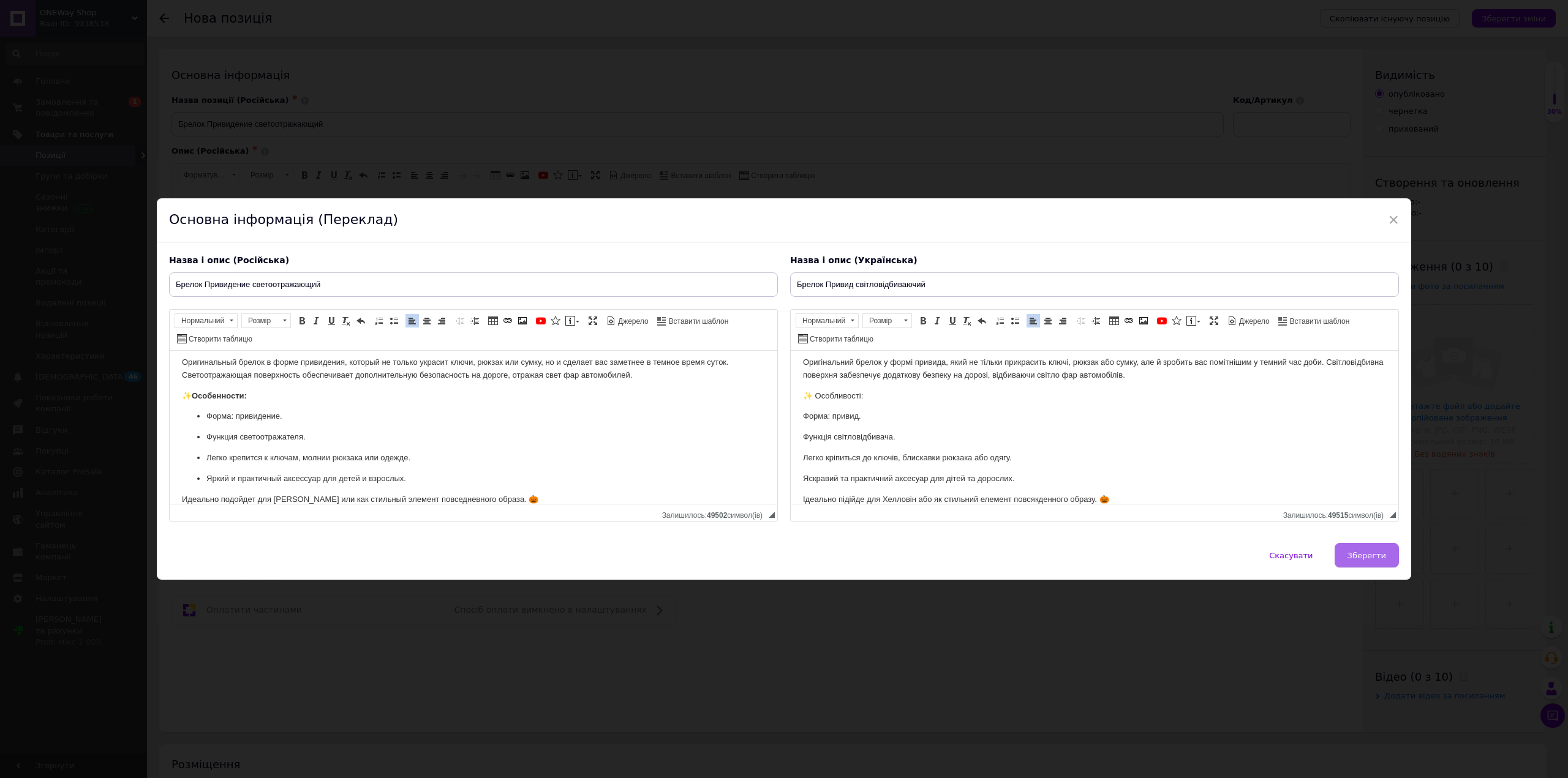
click at [1362, 557] on span "Зберегти" at bounding box center [1366, 555] width 39 height 9
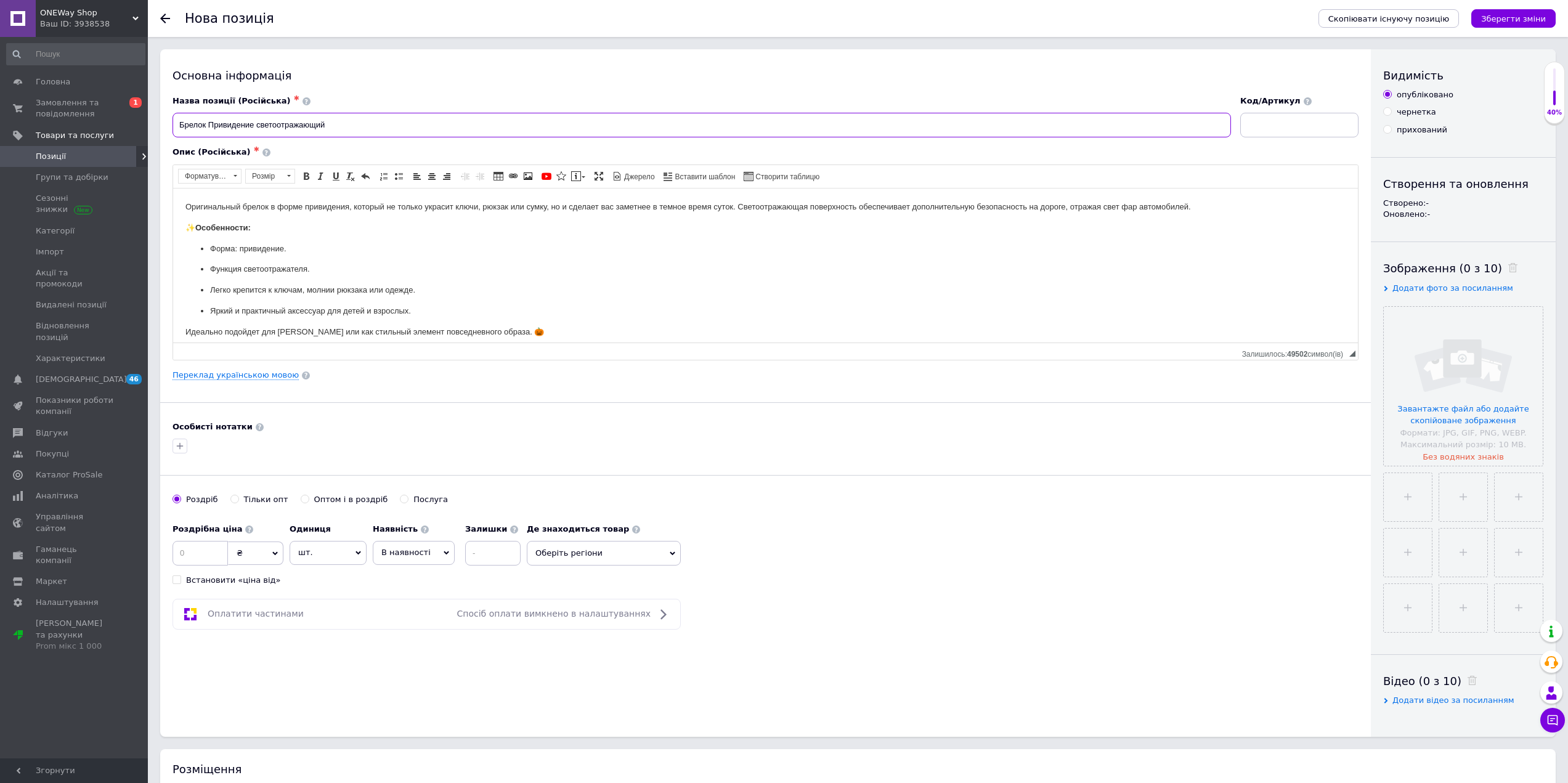
click at [256, 123] on input "Брелок Привидение светоотражающий" at bounding box center [702, 125] width 1059 height 25
click at [363, 122] on input "Брелок Привидение светоотражающий" at bounding box center [702, 125] width 1059 height 25
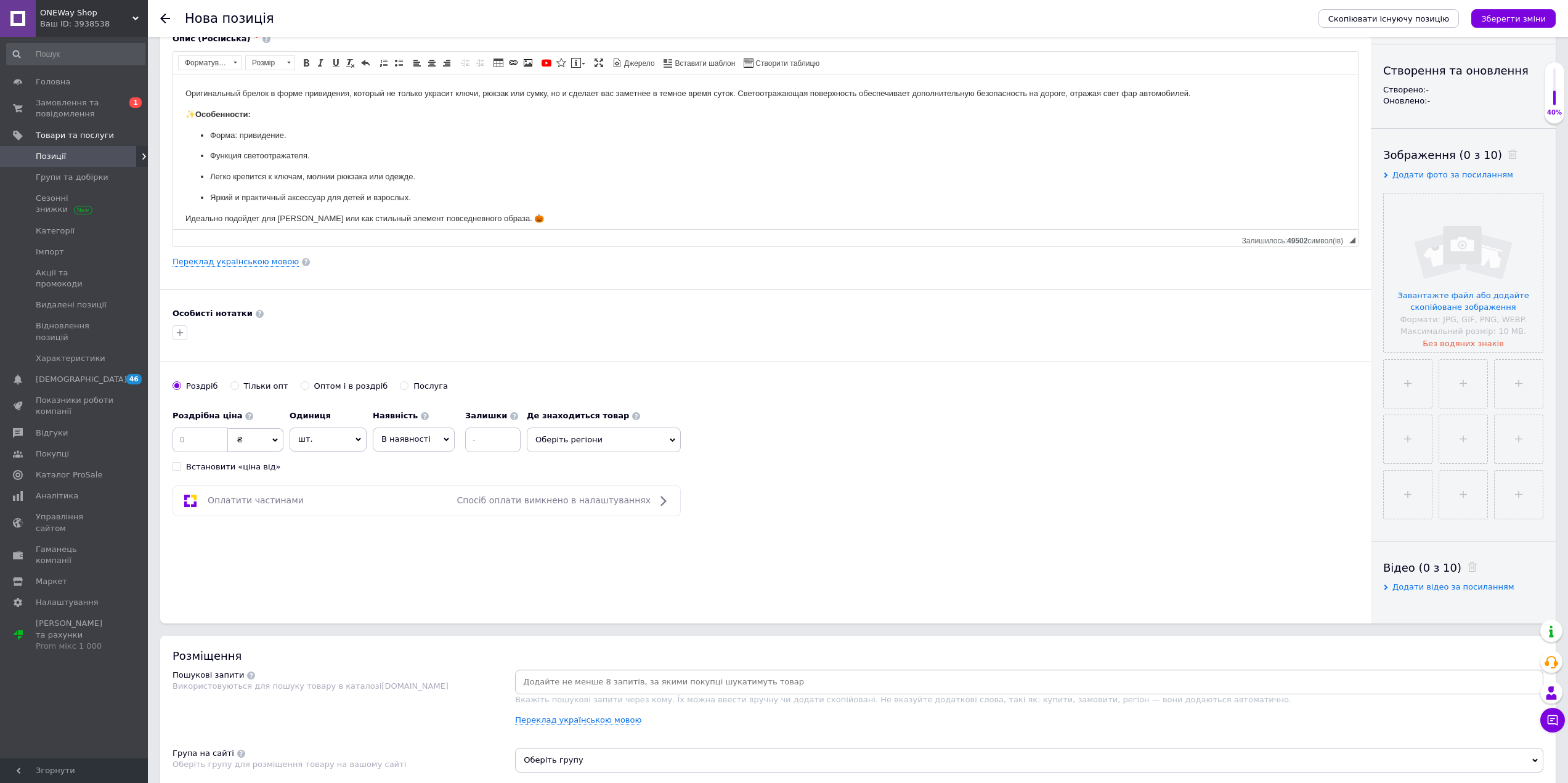
scroll to position [123, 0]
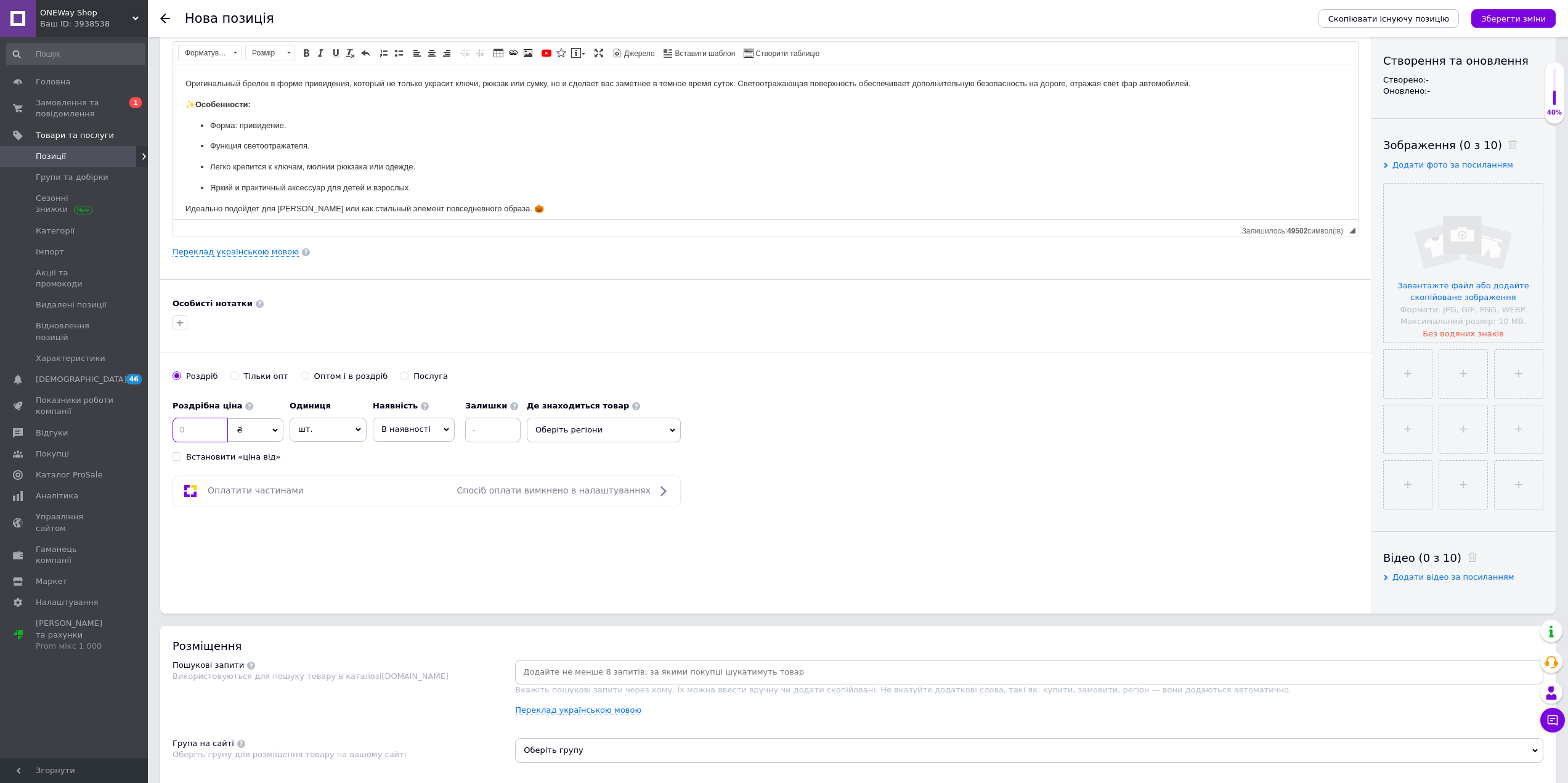
click at [206, 423] on input at bounding box center [200, 430] width 55 height 25
type input "60"
click at [525, 549] on div "Основна інформація Назва позиції (Російська) ✱ Брелок Привидение светоотражающи…" at bounding box center [766, 270] width 1211 height 688
click at [421, 430] on span "В наявності" at bounding box center [405, 429] width 49 height 9
click at [388, 506] on li "Готово до відправки" at bounding box center [414, 506] width 81 height 28
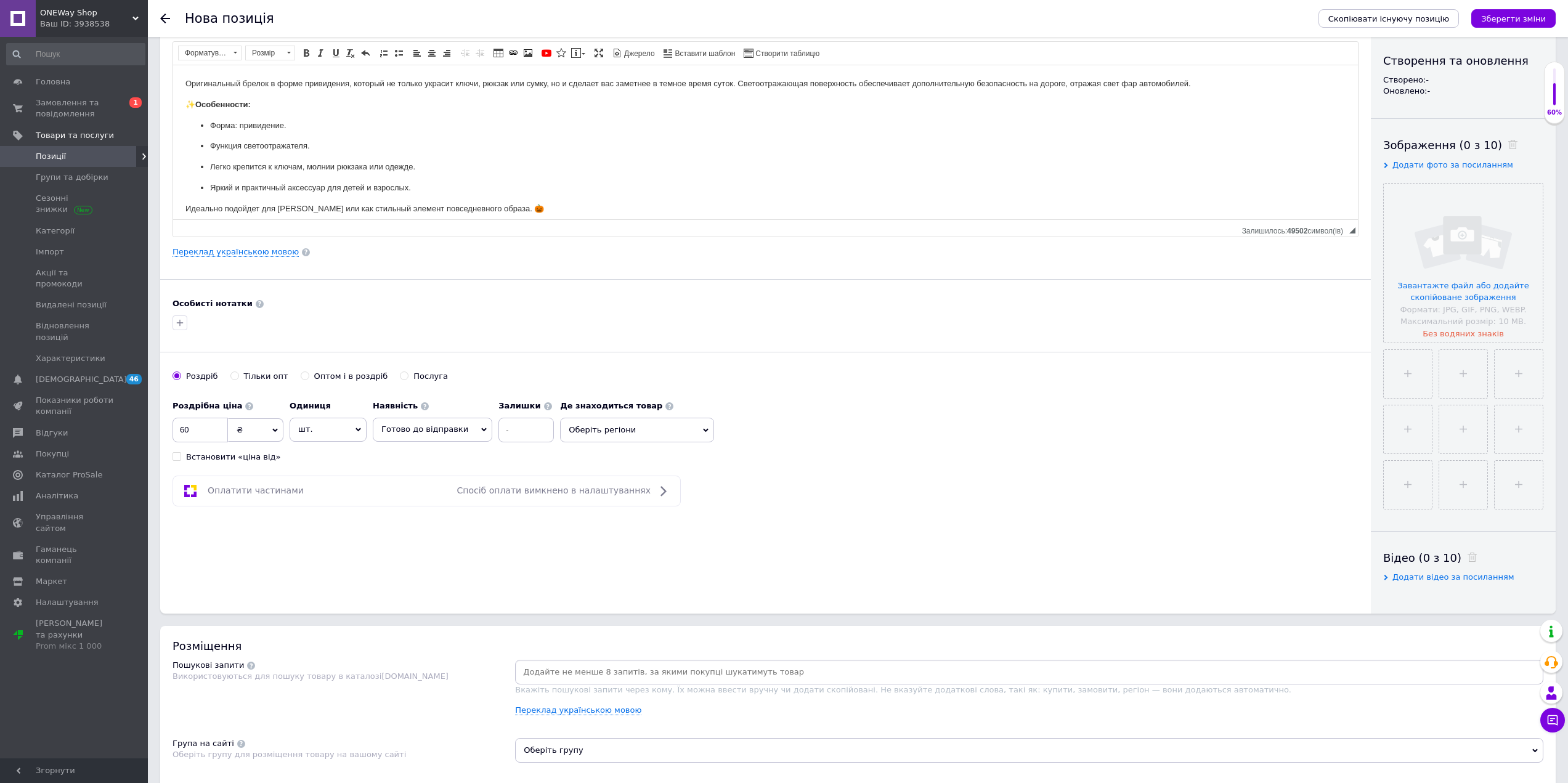
click at [713, 540] on div "Основна інформація Назва позиції (Російська) ✱ Брелок Привидение светоотражающи…" at bounding box center [766, 270] width 1211 height 688
click at [616, 427] on span "Оберіть регіони" at bounding box center [637, 430] width 154 height 25
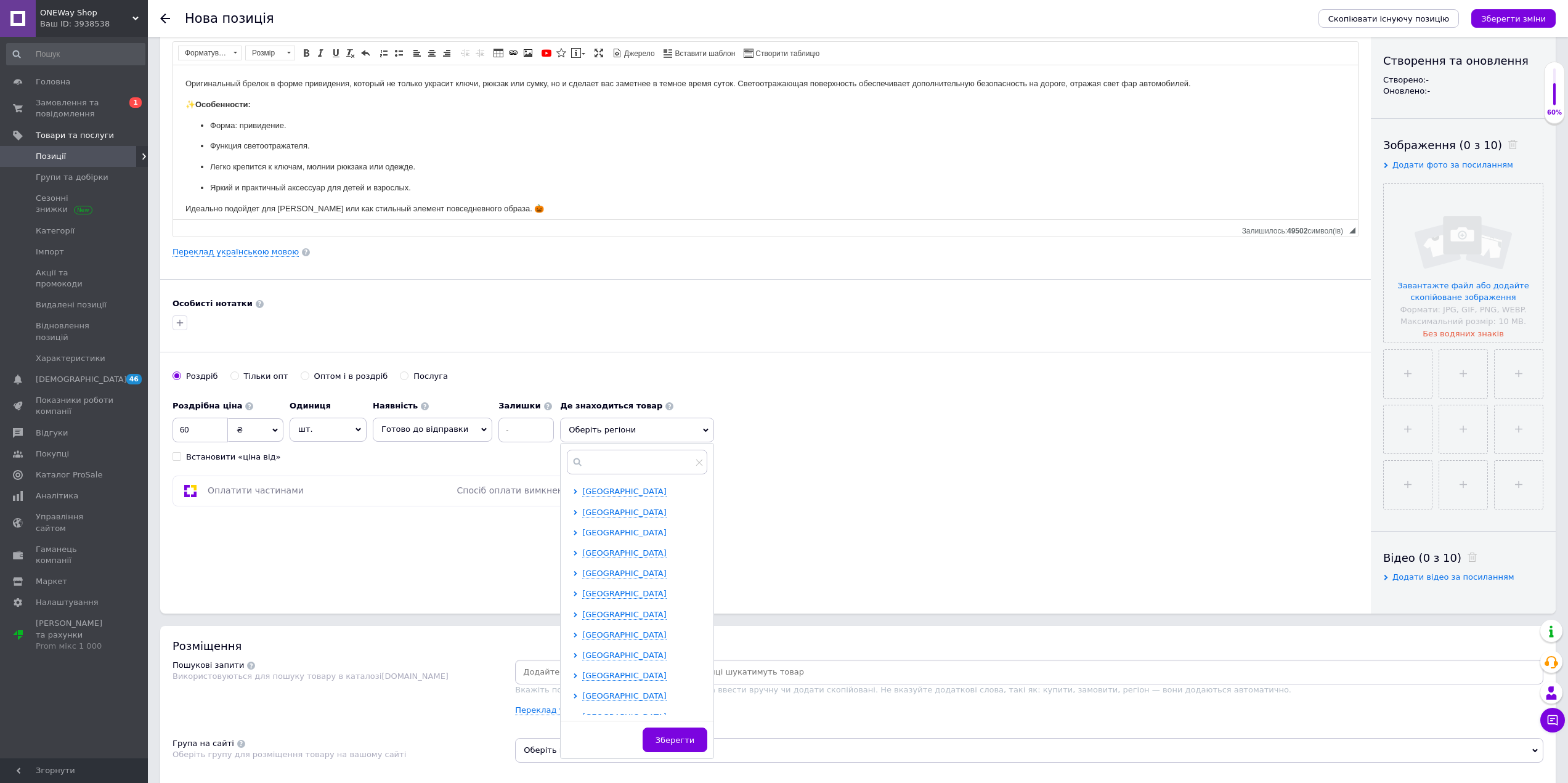
click at [594, 529] on span "[GEOGRAPHIC_DATA]" at bounding box center [625, 532] width 84 height 9
click at [583, 554] on input "checkbox" at bounding box center [587, 553] width 8 height 8
checkbox input "true"
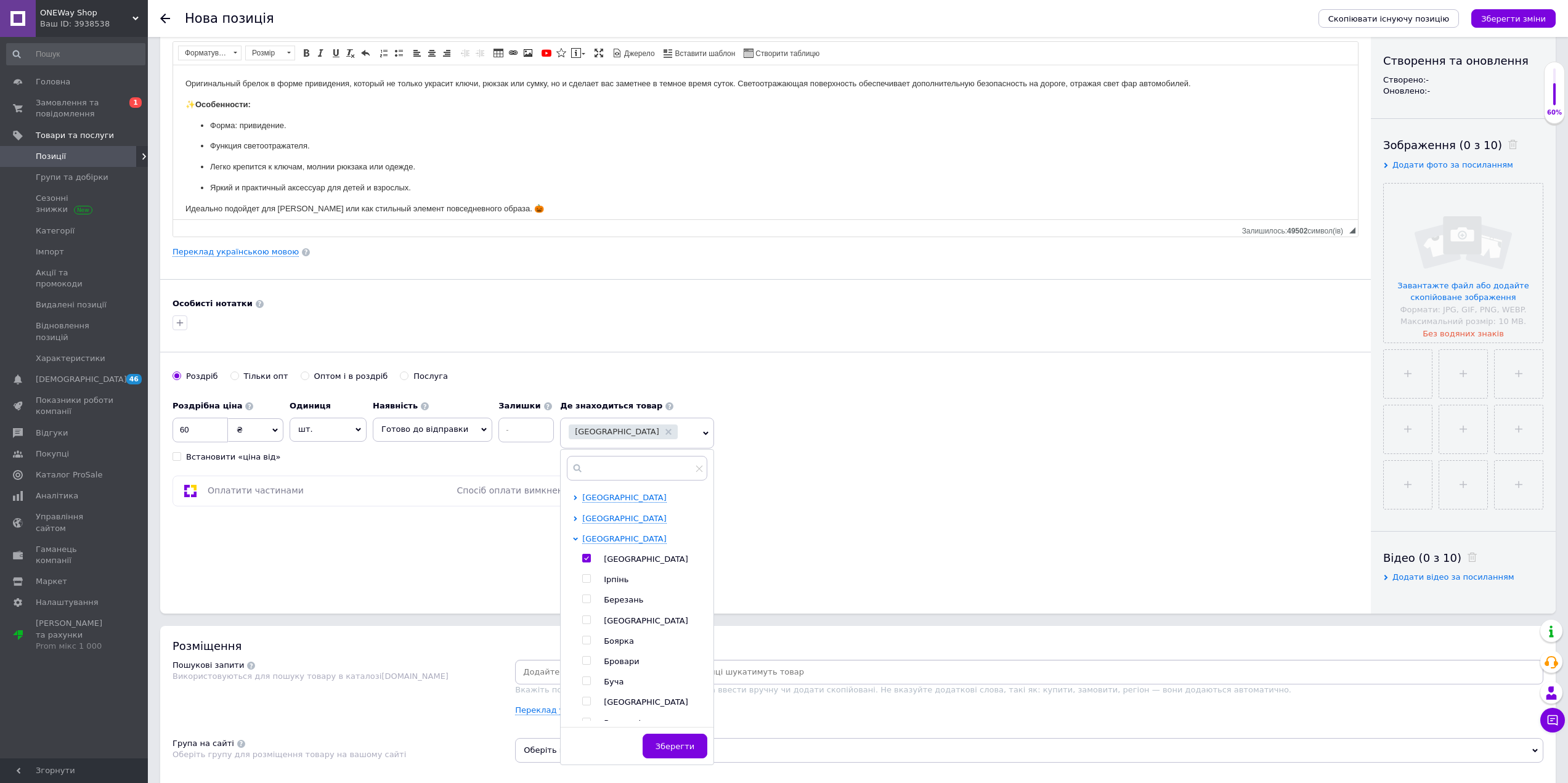
click at [583, 577] on label at bounding box center [587, 578] width 8 height 8
click at [583, 577] on input "checkbox" at bounding box center [587, 579] width 8 height 8
checkbox input "true"
click at [583, 682] on input "checkbox" at bounding box center [587, 681] width 8 height 8
checkbox input "true"
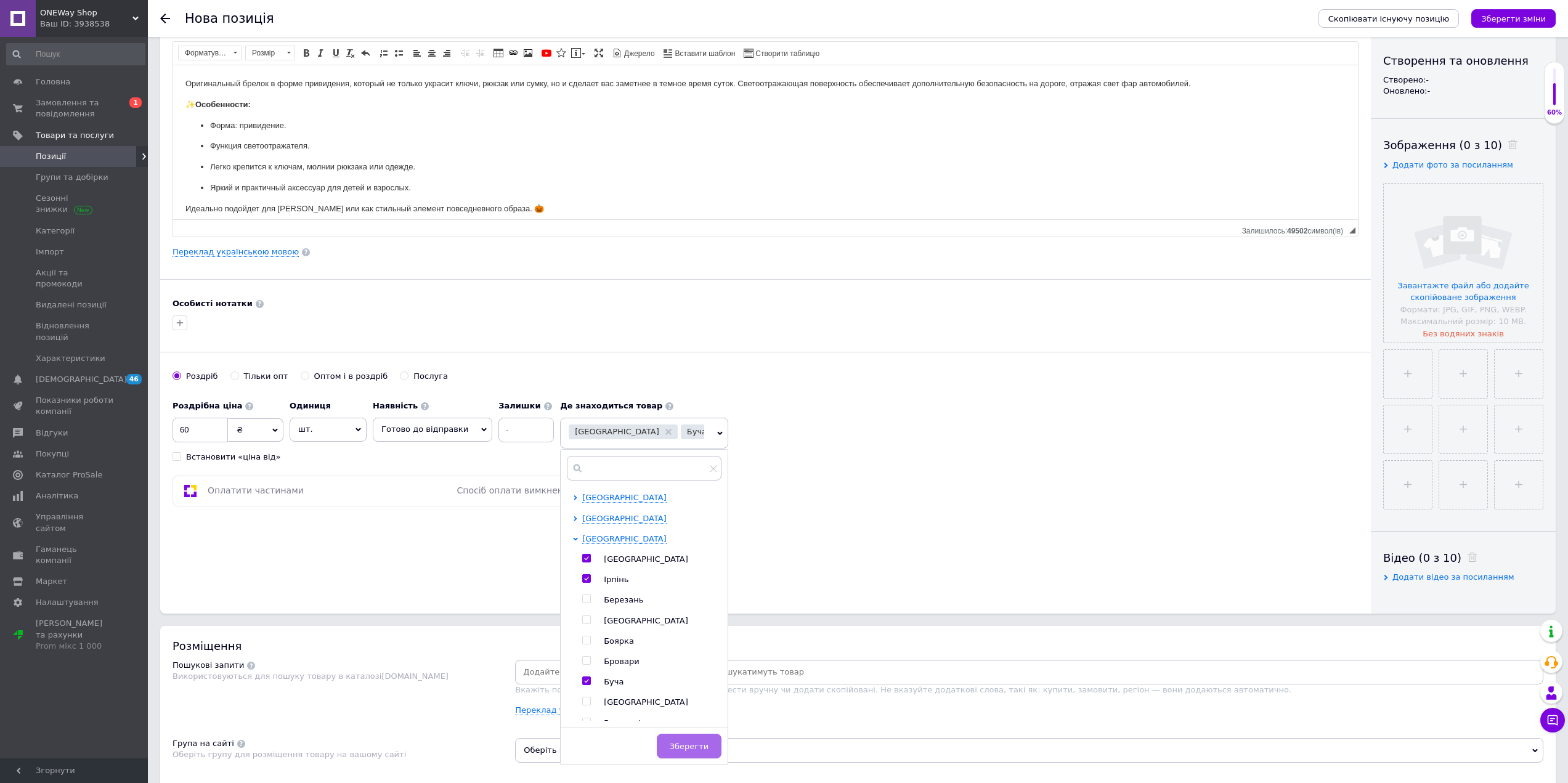
click at [672, 741] on button "Зберегти" at bounding box center [689, 746] width 65 height 25
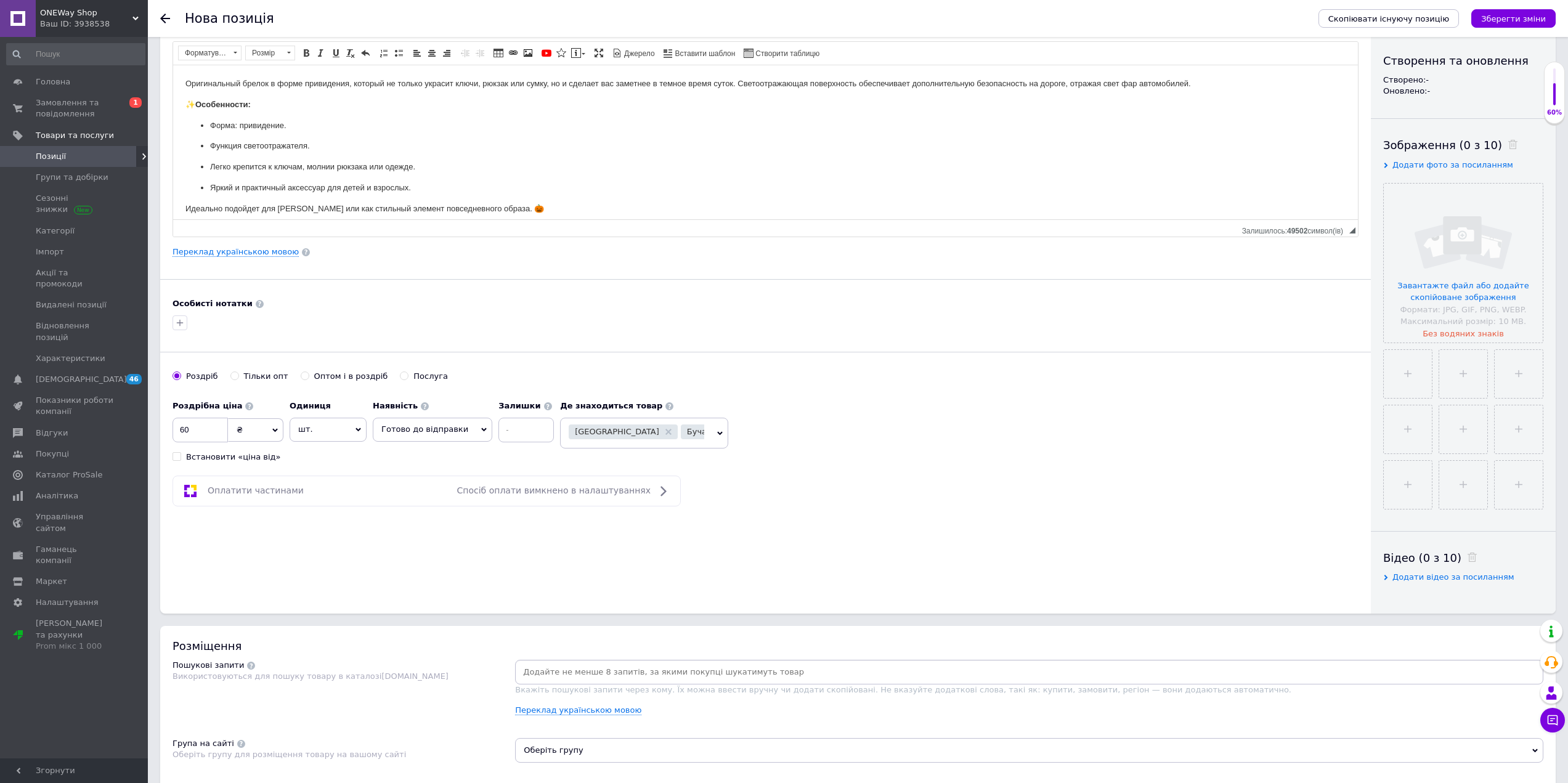
click at [899, 509] on div "Основна інформація Назва позиції (Російська) ✱ Брелок Привидение светоотражающи…" at bounding box center [766, 270] width 1211 height 688
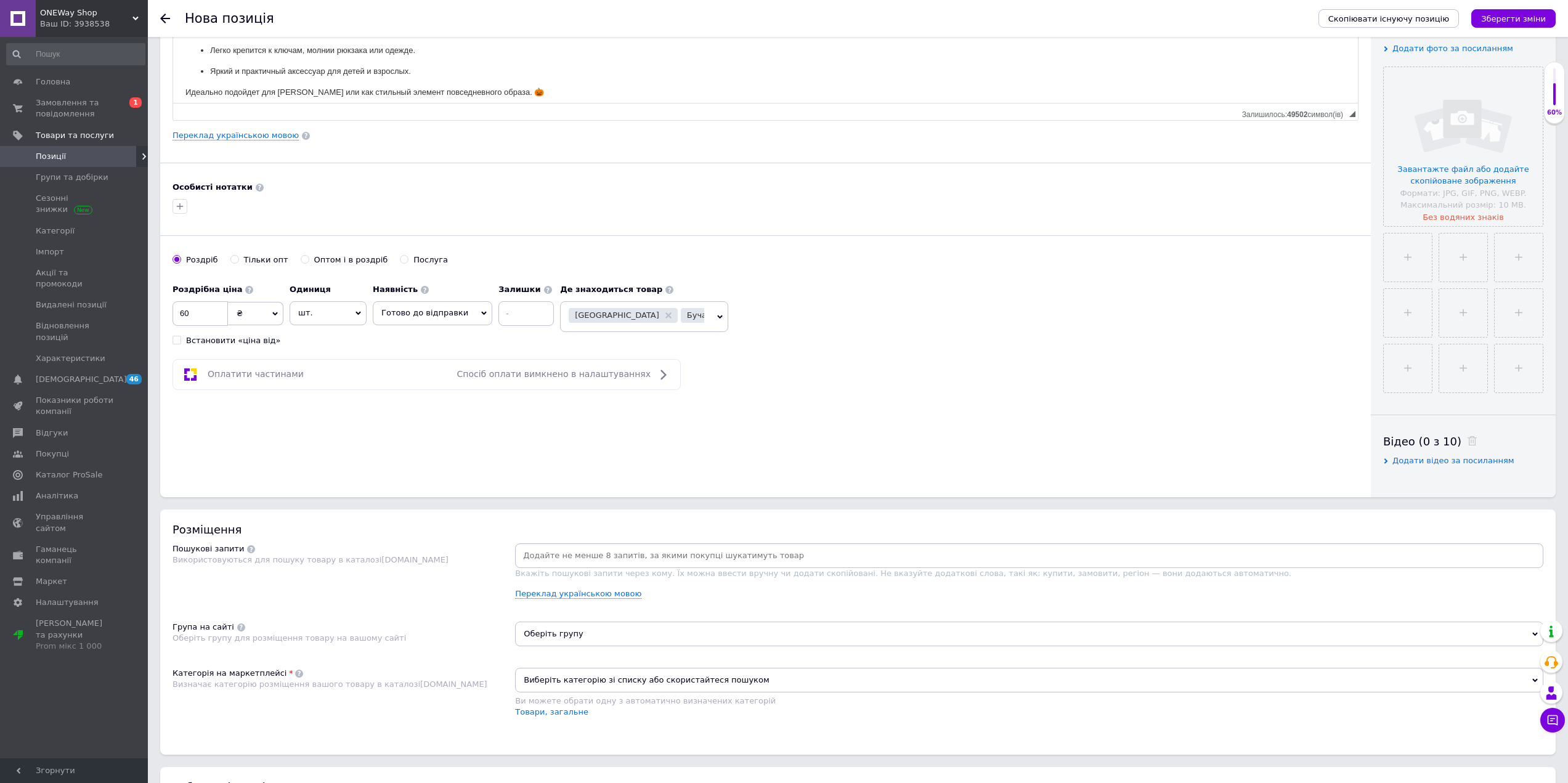
scroll to position [369, 0]
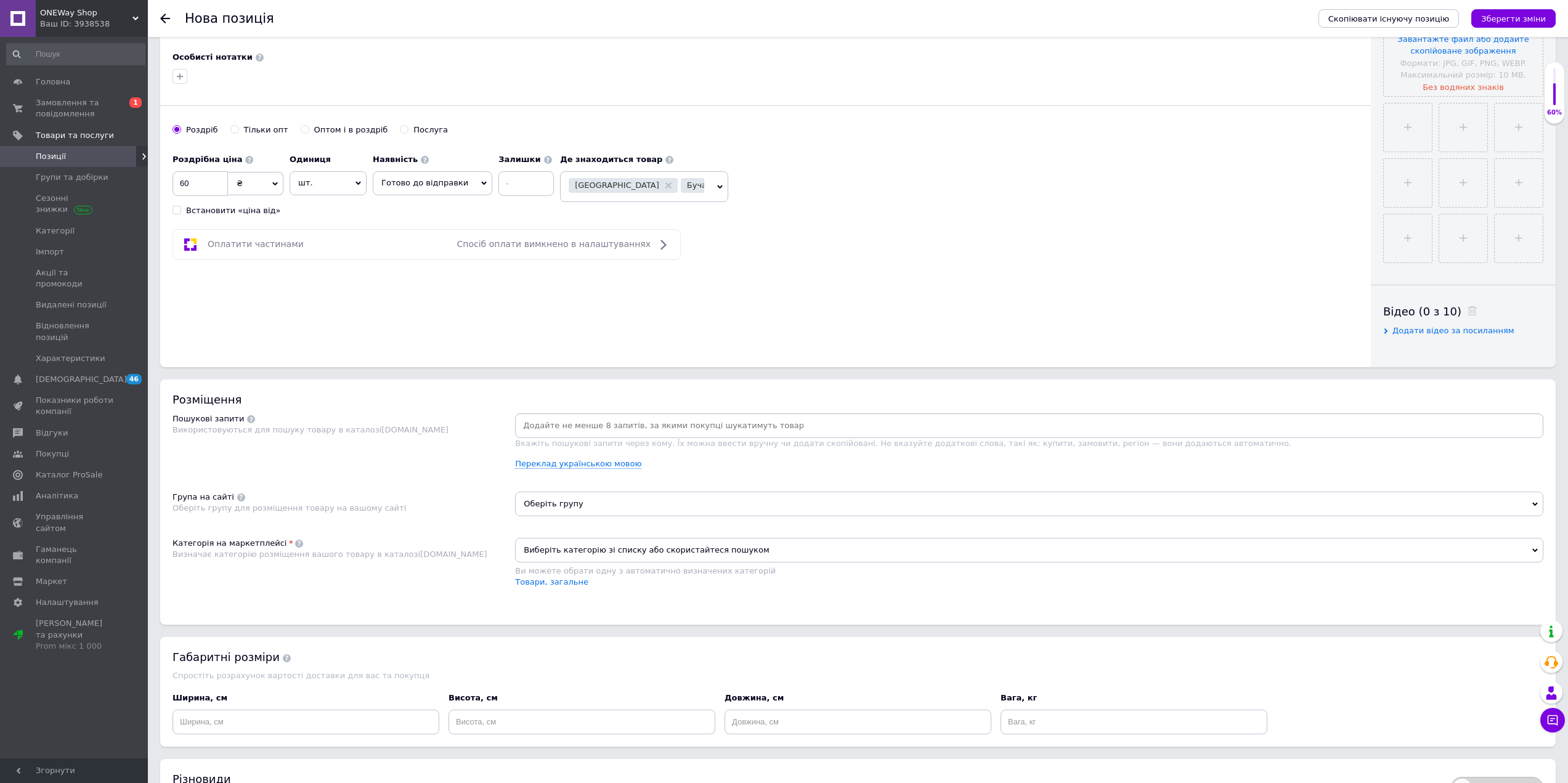
click at [538, 428] on input at bounding box center [1029, 425] width 1023 height 19
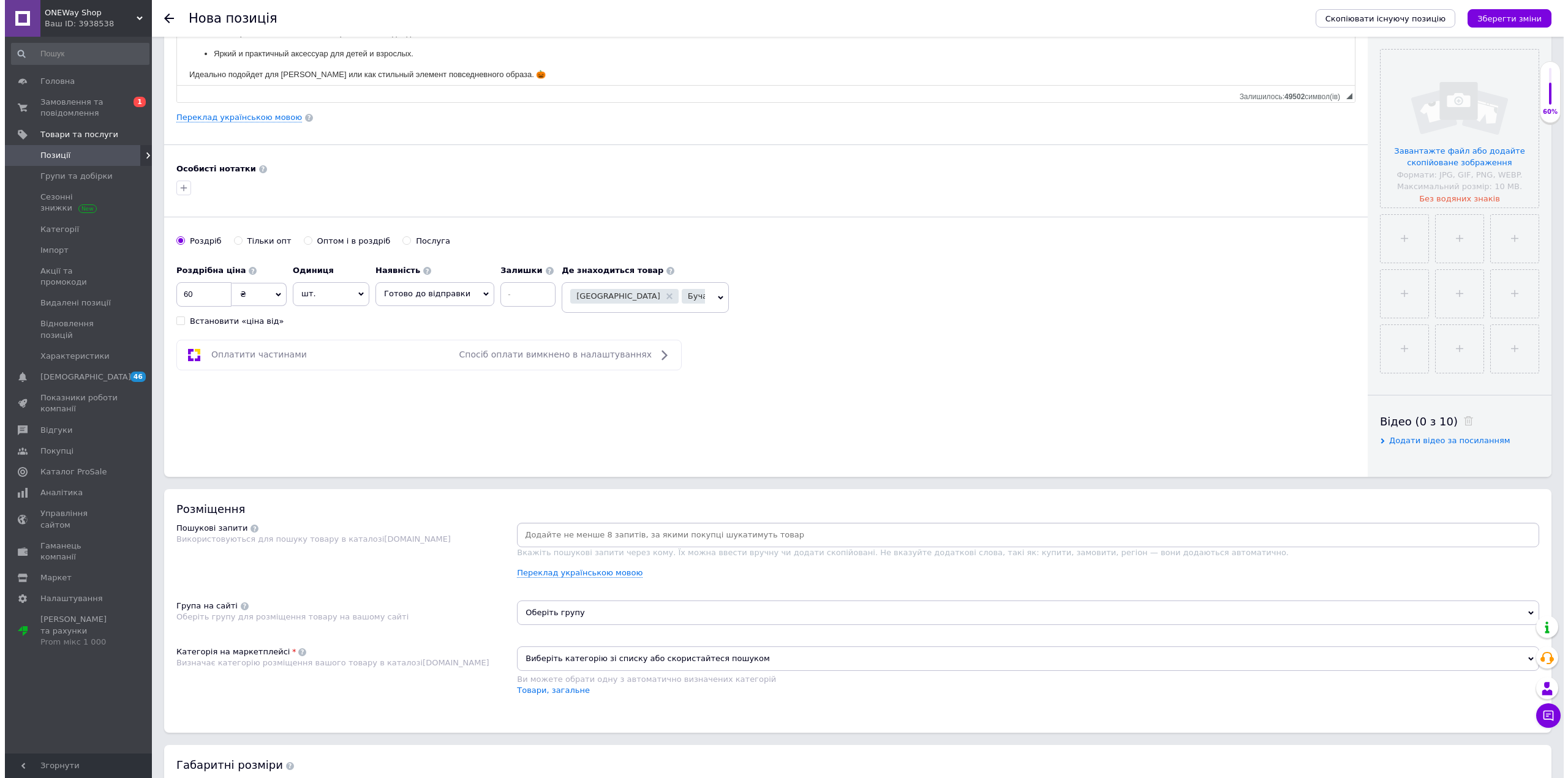
scroll to position [0, 0]
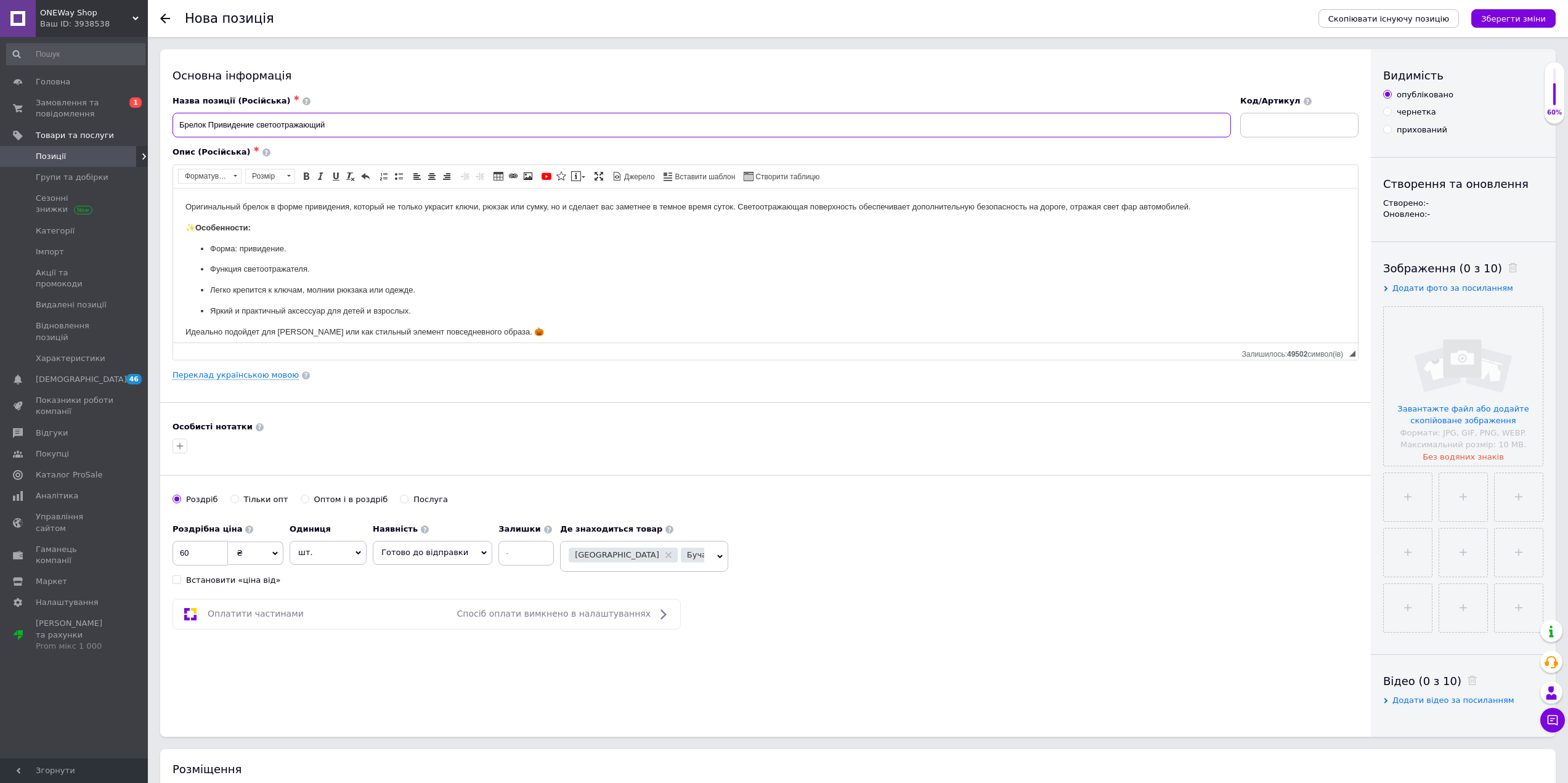
drag, startPoint x: 327, startPoint y: 124, endPoint x: 151, endPoint y: 125, distance: 176.0
click at [151, 125] on div "Основна інформація Назва позиції (Російська) ✱ Брелок Привидение светоотражающи…" at bounding box center [858, 670] width 1421 height 1242
click at [383, 127] on input "Брелок Привидение светоотражающий" at bounding box center [702, 125] width 1059 height 25
click at [256, 121] on input "Брелок Привидение светоотражающий" at bounding box center [702, 125] width 1059 height 25
paste input "[DATE]"
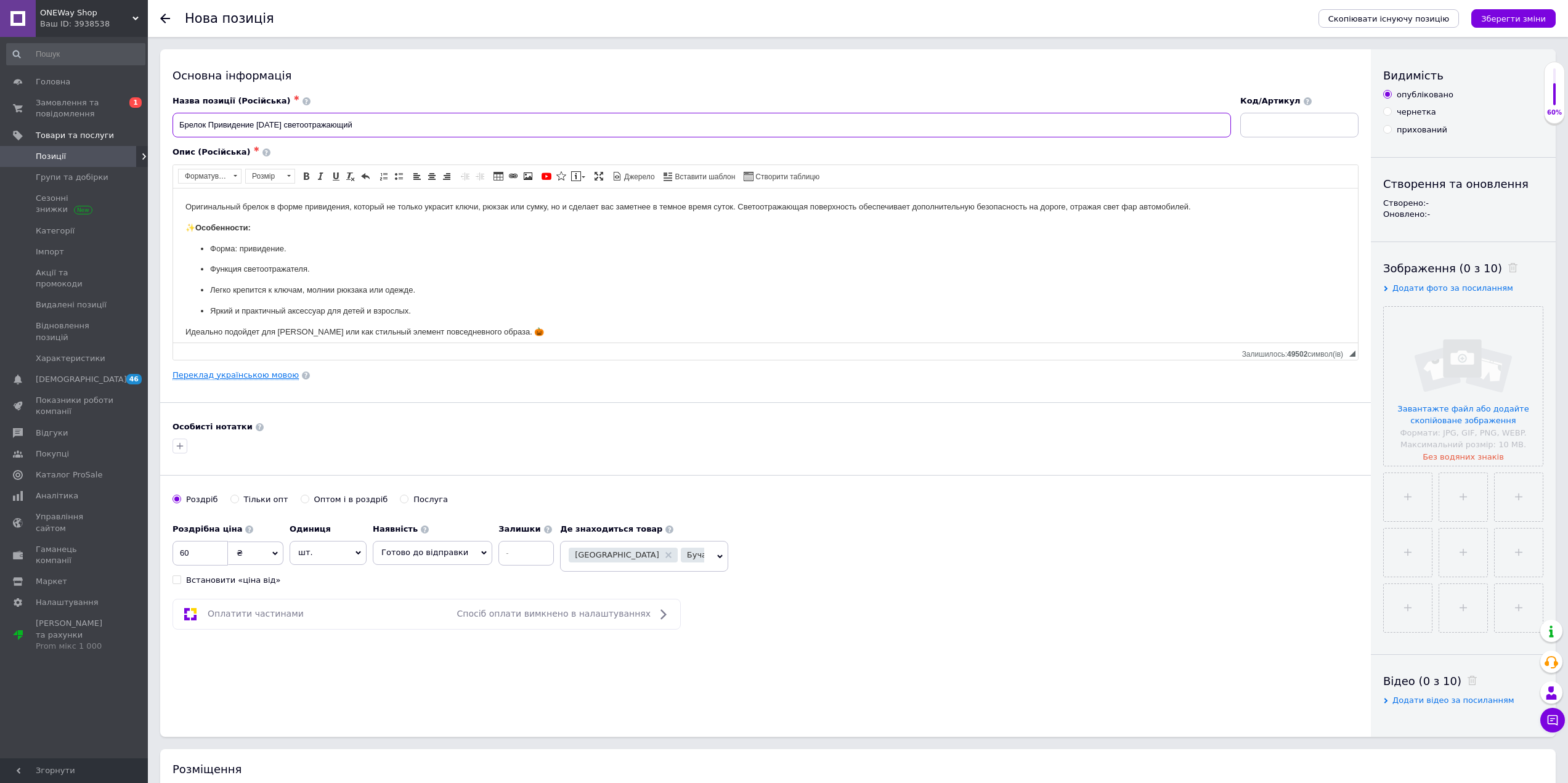
type input "Брелок Привидение [DATE] светоотражающий"
click at [233, 377] on link "Переклад українською мовою" at bounding box center [235, 375] width 127 height 10
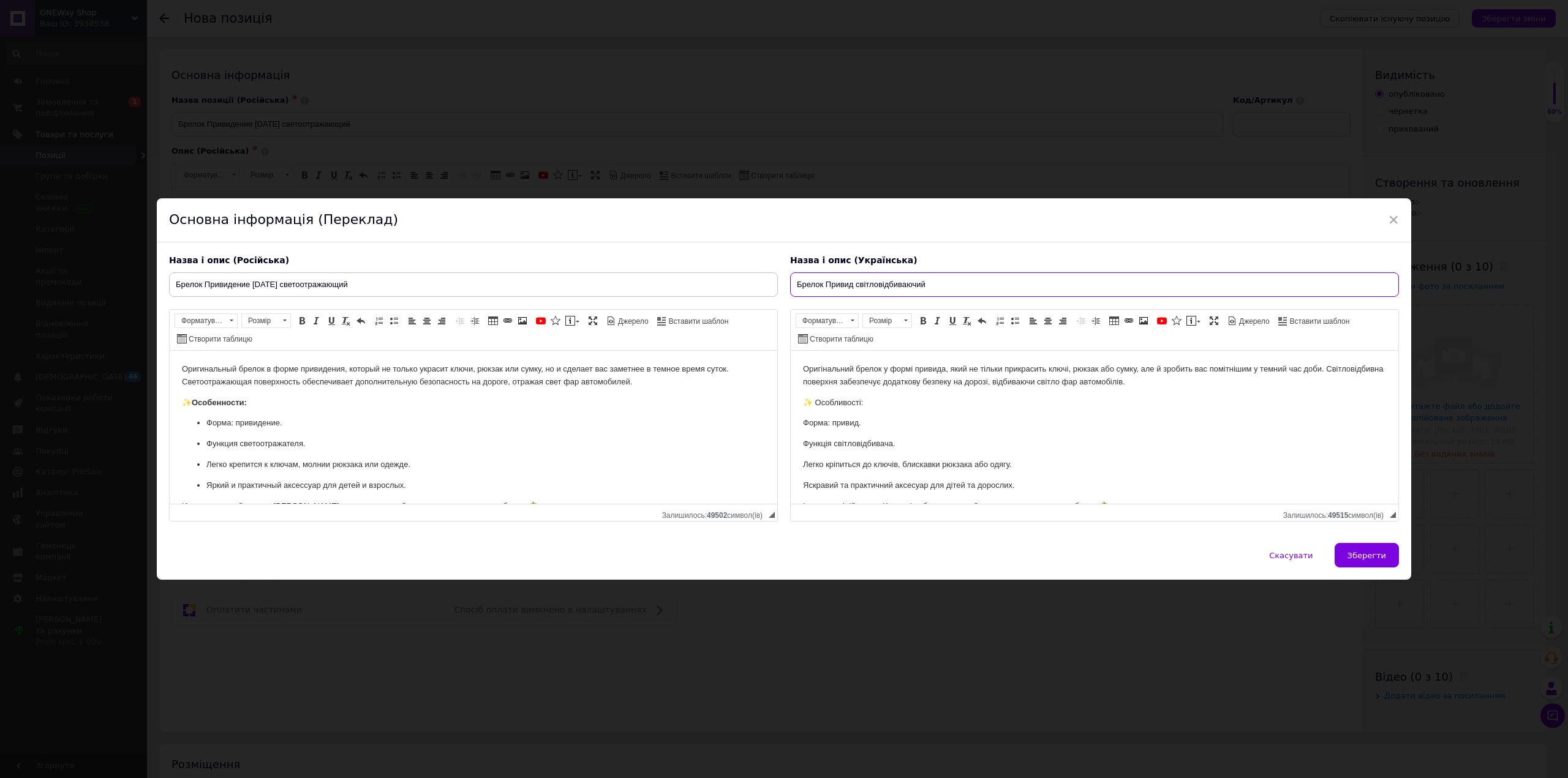
click at [853, 282] on input "Брелок Привид світловідбиваючий" at bounding box center [1094, 285] width 609 height 25
paste input "[DATE]"
type input "Брелок Привид [DATE] світловідбиваючий"
click at [1356, 546] on button "Зберегти" at bounding box center [1366, 555] width 65 height 25
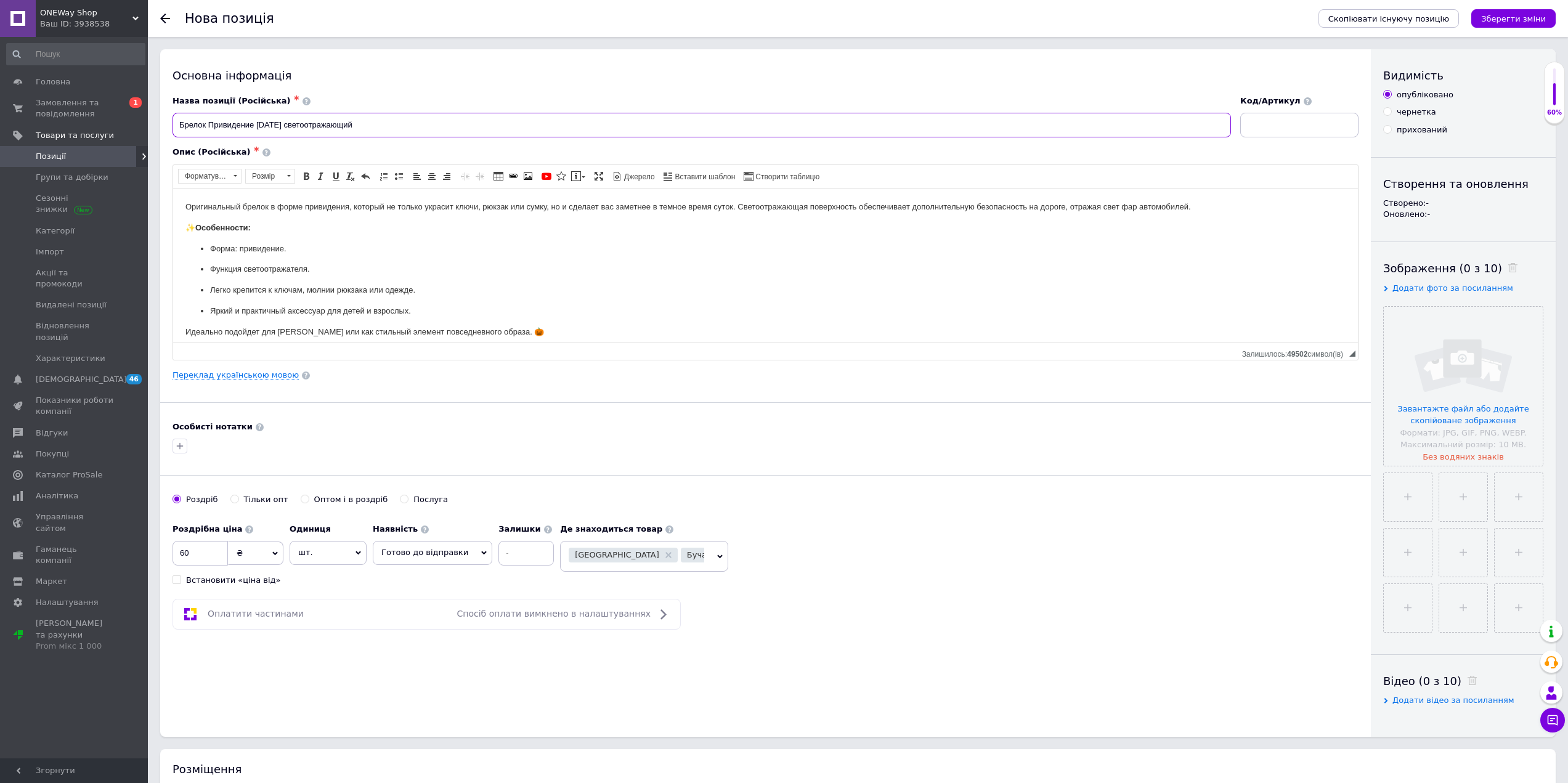
drag, startPoint x: 176, startPoint y: 124, endPoint x: 439, endPoint y: 127, distance: 263.0
click at [440, 126] on input "Брелок Привидение [DATE] светоотражающий" at bounding box center [702, 125] width 1059 height 25
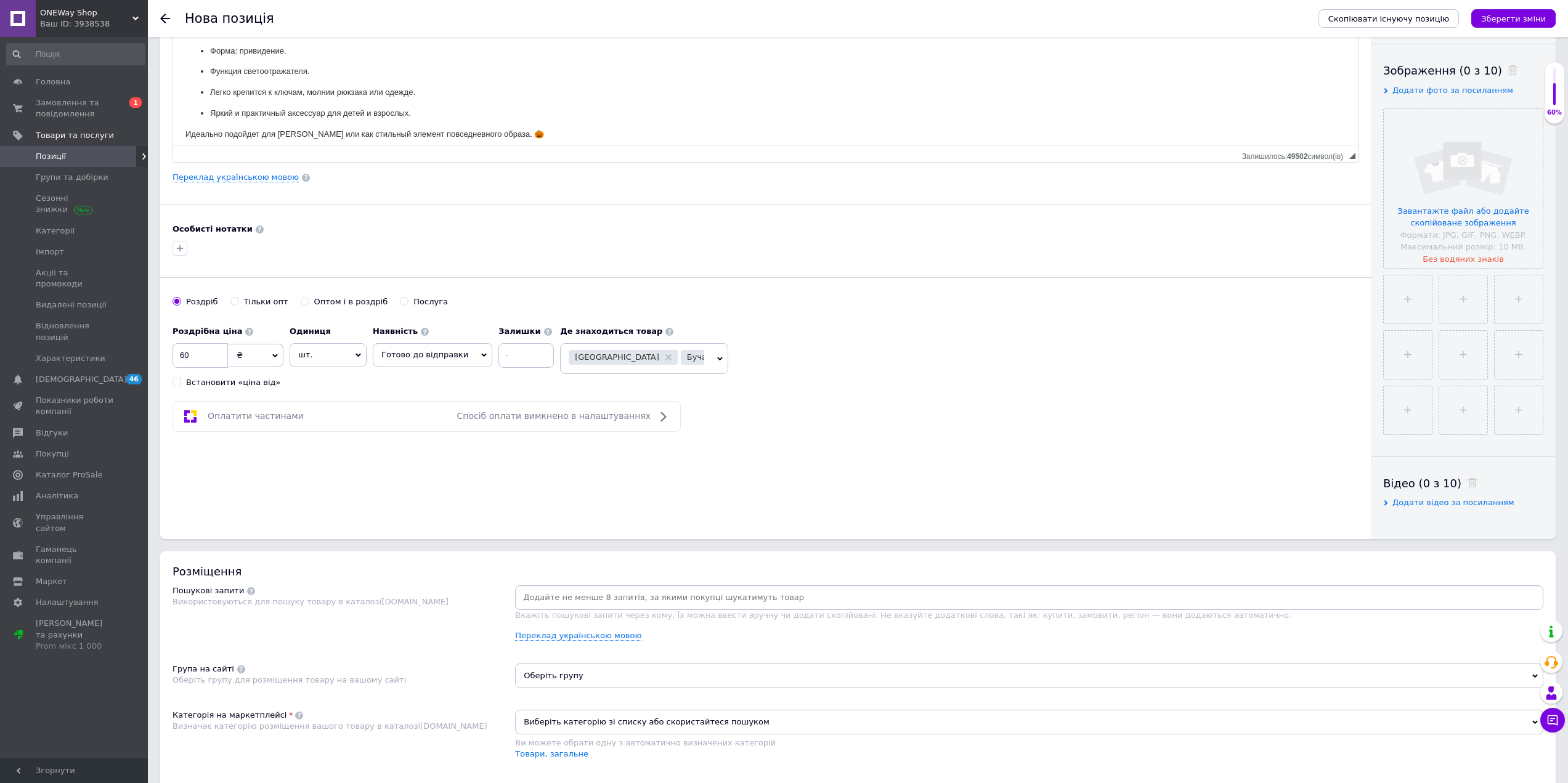
scroll to position [246, 0]
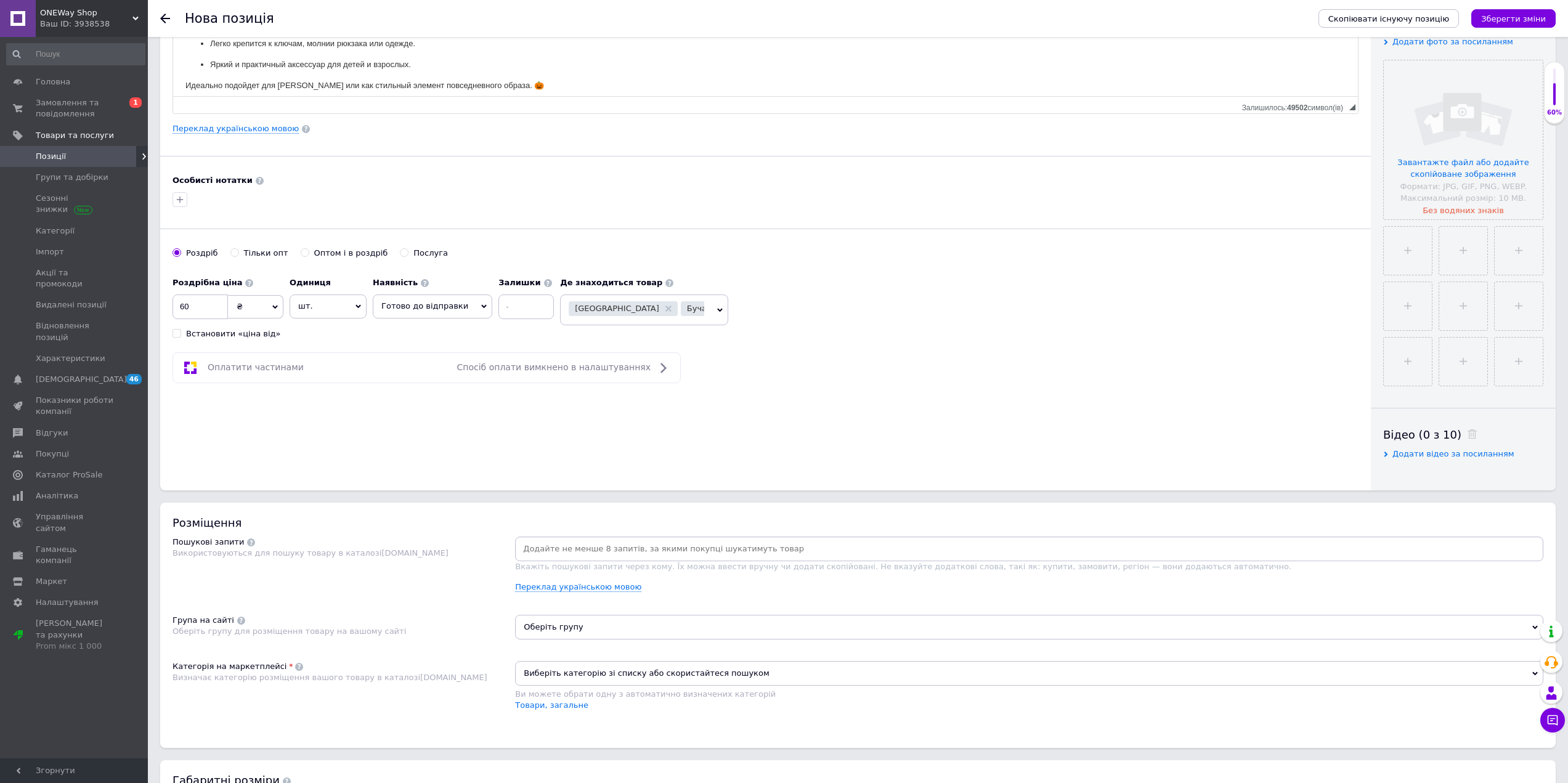
click at [659, 537] on div at bounding box center [1029, 549] width 1028 height 25
click at [660, 549] on input at bounding box center [1029, 549] width 1023 height 19
paste input "Брелок Привидение [DATE] светоотражающий"
type input "Брелок Привидение [DATE] светоотражающий"
paste input "Брелок Привидение [DATE] светоотражающий"
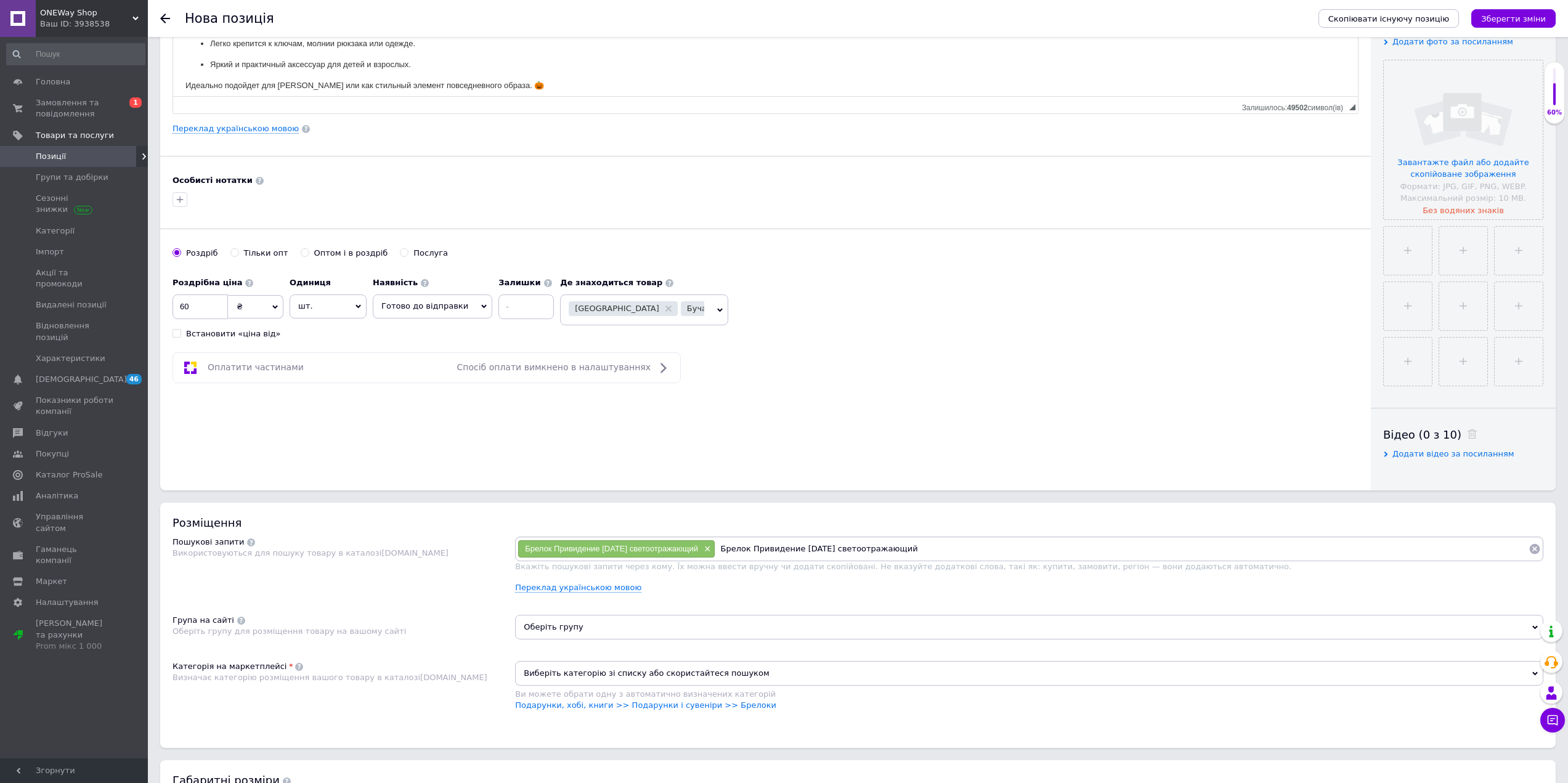
drag, startPoint x: 808, startPoint y: 547, endPoint x: 963, endPoint y: 549, distance: 155.0
click at [963, 549] on input "Брелок Привидение [DATE] светоотражающий" at bounding box center [1122, 549] width 814 height 19
type input "Брелок Привидение"
paste input "Брелок Привидение [DATE] светоотражающий"
drag, startPoint x: 947, startPoint y: 549, endPoint x: 908, endPoint y: 548, distance: 39.0
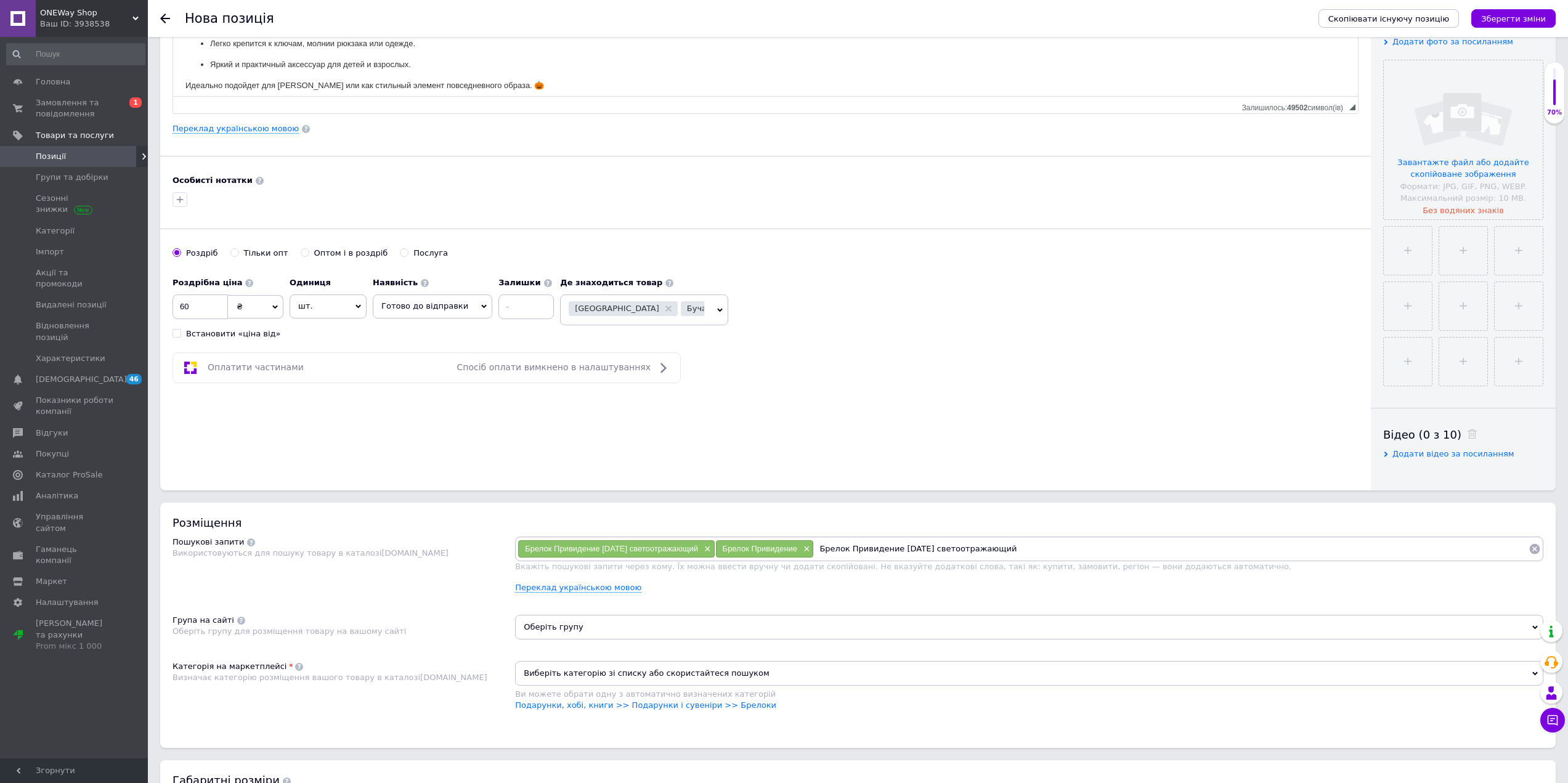
click at [908, 548] on input "Брелок Привидение [DATE] светоотражающий" at bounding box center [1171, 549] width 715 height 19
type input "Брелок Привидение светоотражающий"
paste input "Брелок Привидение [DATE] светоотражающий"
drag, startPoint x: 1032, startPoint y: 549, endPoint x: 1076, endPoint y: 553, distance: 44.2
click at [1076, 553] on input "Брелок Привидение [DATE] светоотражающий" at bounding box center [1256, 549] width 545 height 19
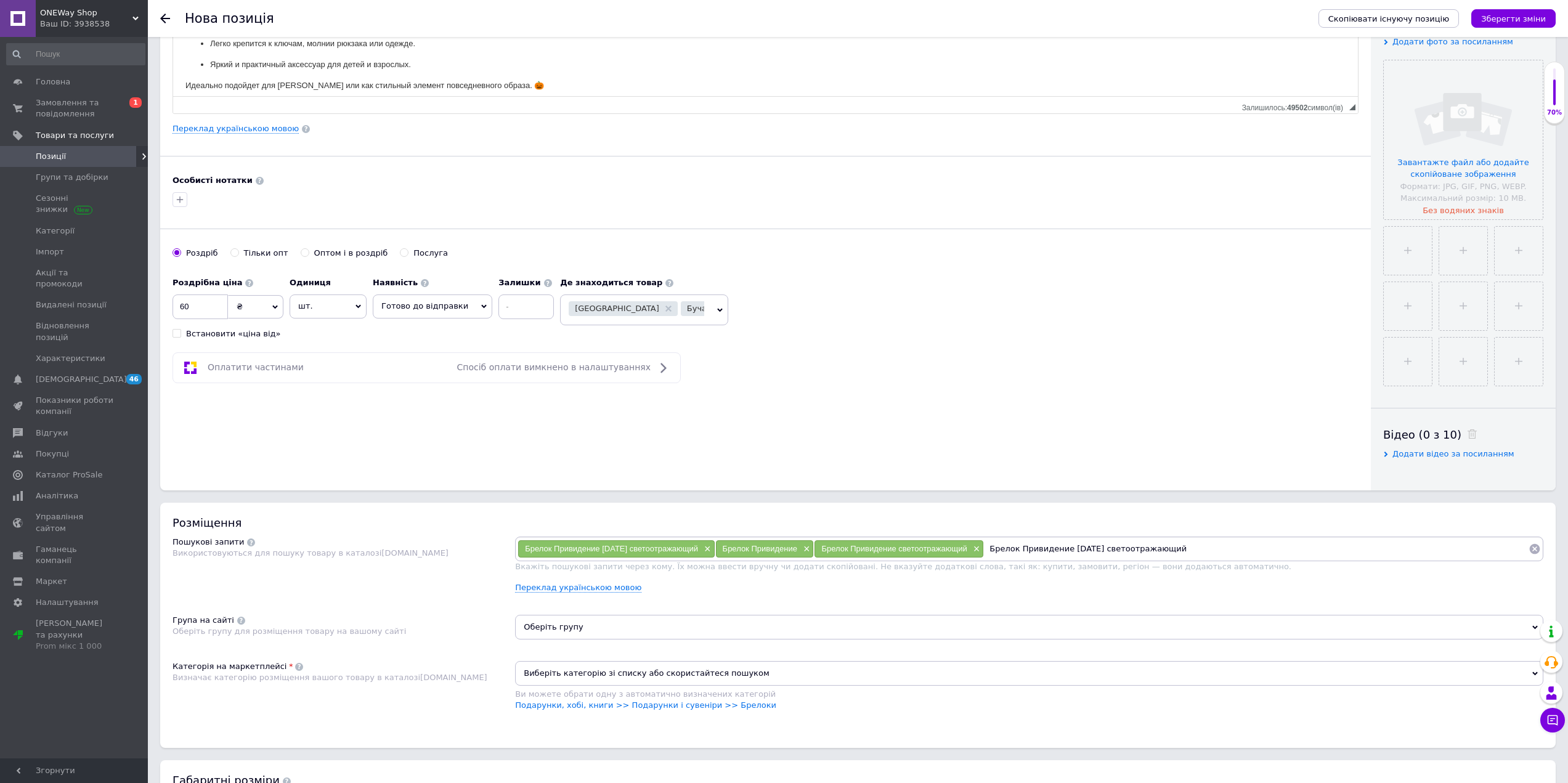
type input "Брелок [DATE] светоотражающий"
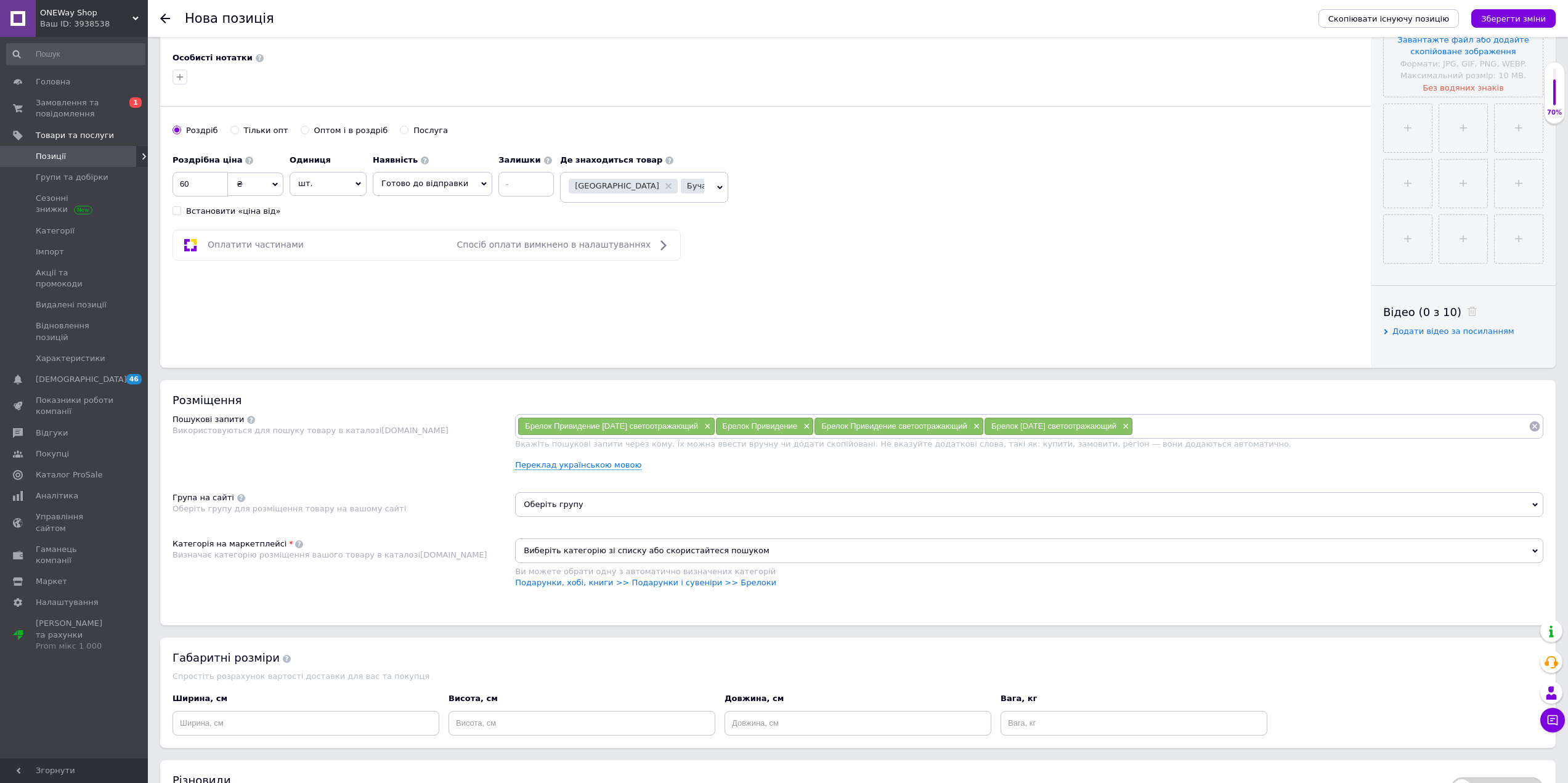
scroll to position [369, 0]
drag, startPoint x: 1033, startPoint y: 425, endPoint x: 1068, endPoint y: 430, distance: 35.4
click at [1068, 430] on div "Брелок [DATE] светоотражающий ×" at bounding box center [1059, 425] width 148 height 17
copy span "[DATE]"
click at [1188, 424] on input at bounding box center [1331, 425] width 396 height 19
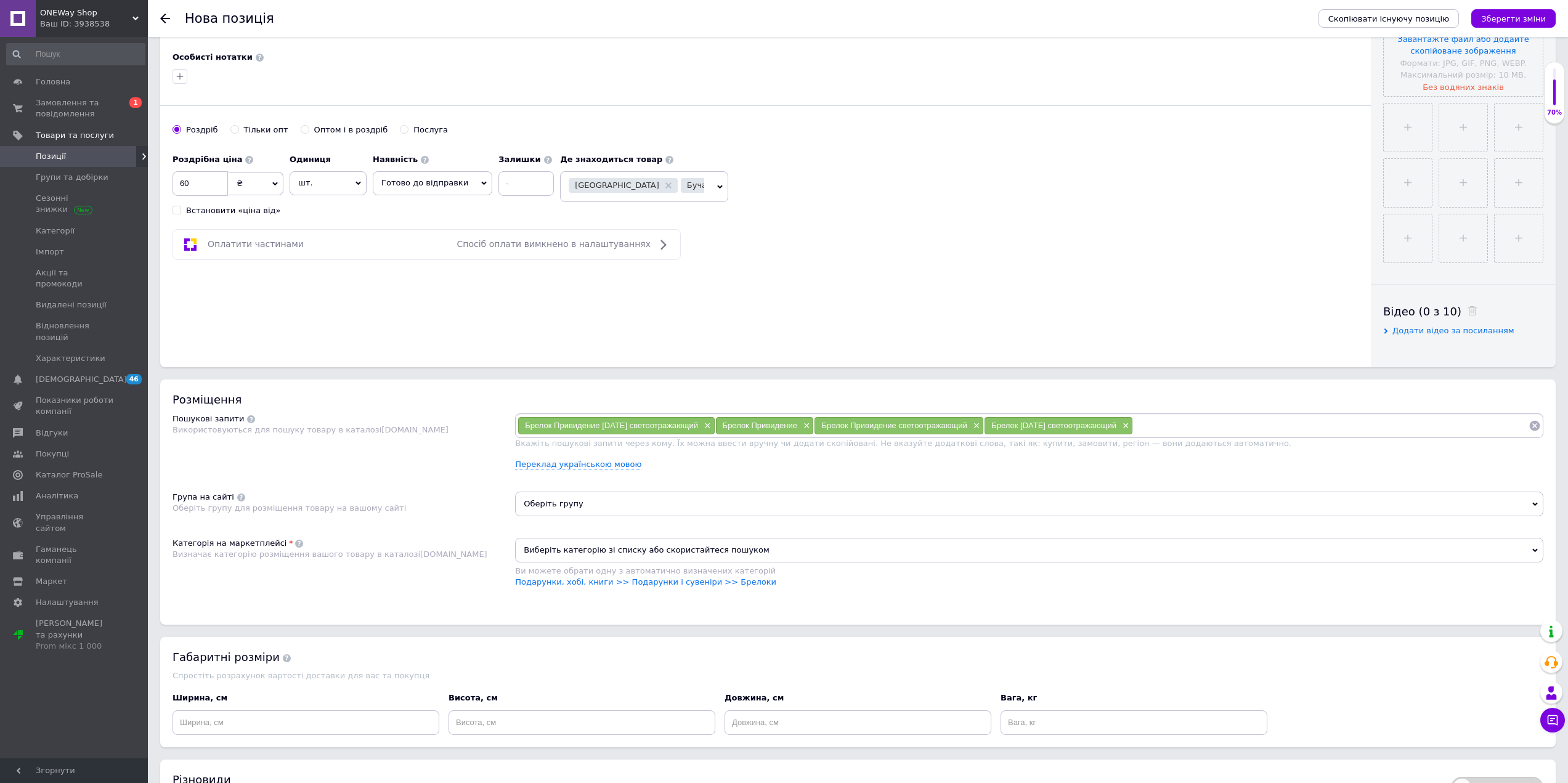
paste input "[DATE]"
type input "[DATE]"
click at [551, 483] on li "[DATE] day" at bounding box center [1029, 482] width 1028 height 17
click at [1254, 416] on input at bounding box center [1363, 425] width 331 height 19
paste input "[DATE]"
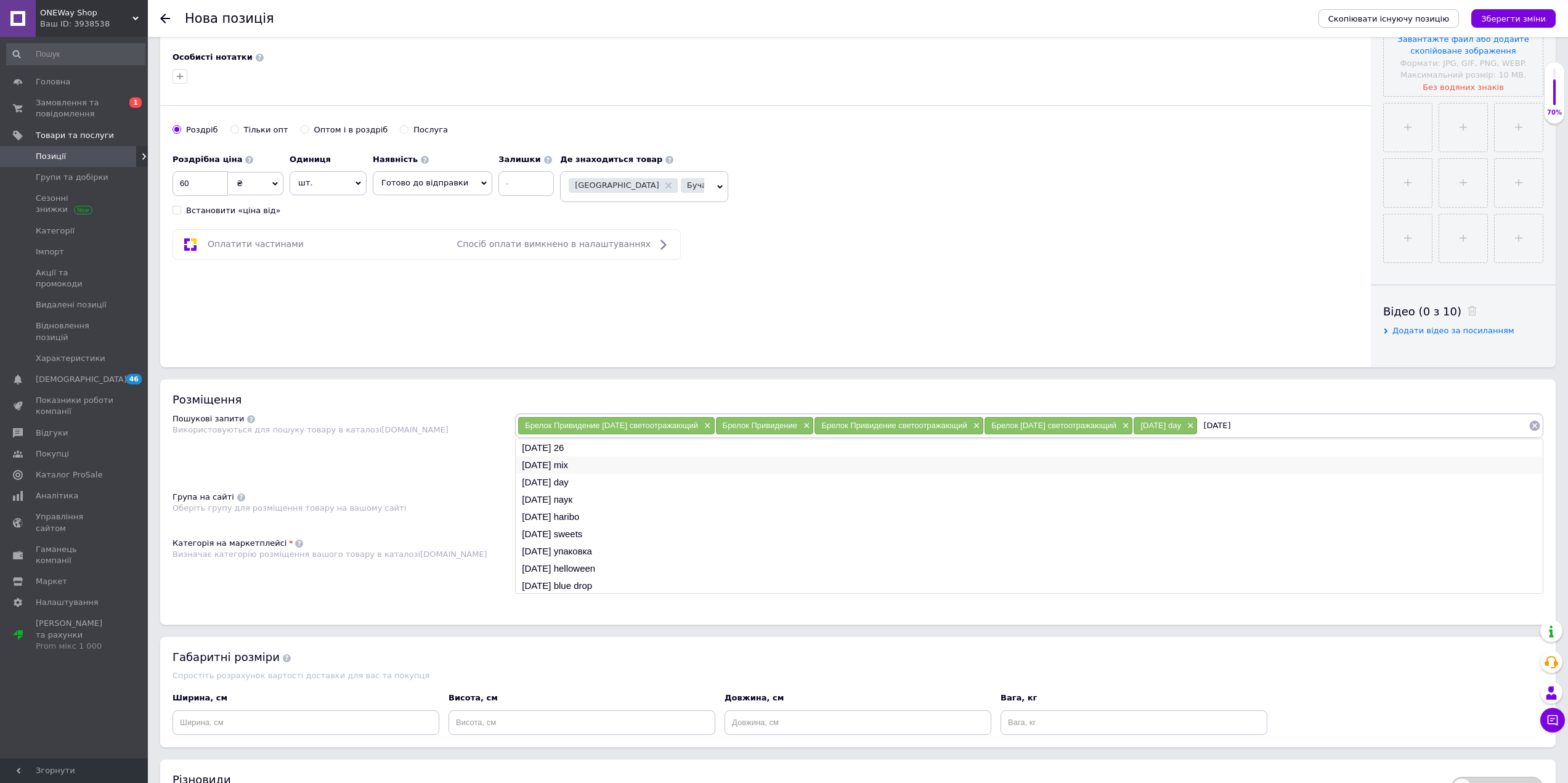
type input "[DATE]"
click at [596, 466] on li "[DATE] mix" at bounding box center [1029, 465] width 1028 height 17
click at [1337, 420] on input at bounding box center [1396, 425] width 266 height 19
paste input "[DATE]"
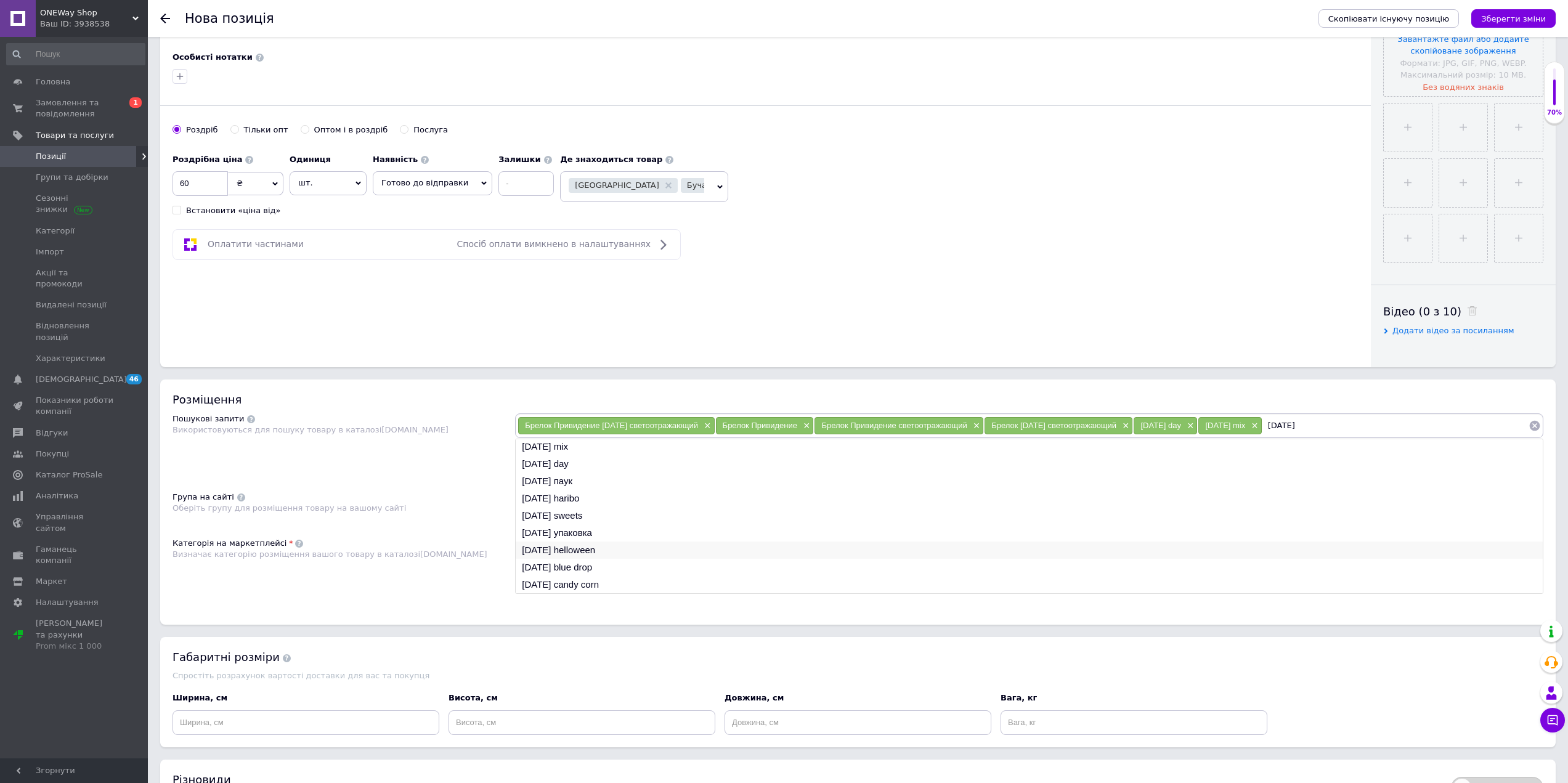
type input "[DATE]"
click at [607, 550] on li "[DATE] helloween" at bounding box center [1029, 550] width 1028 height 17
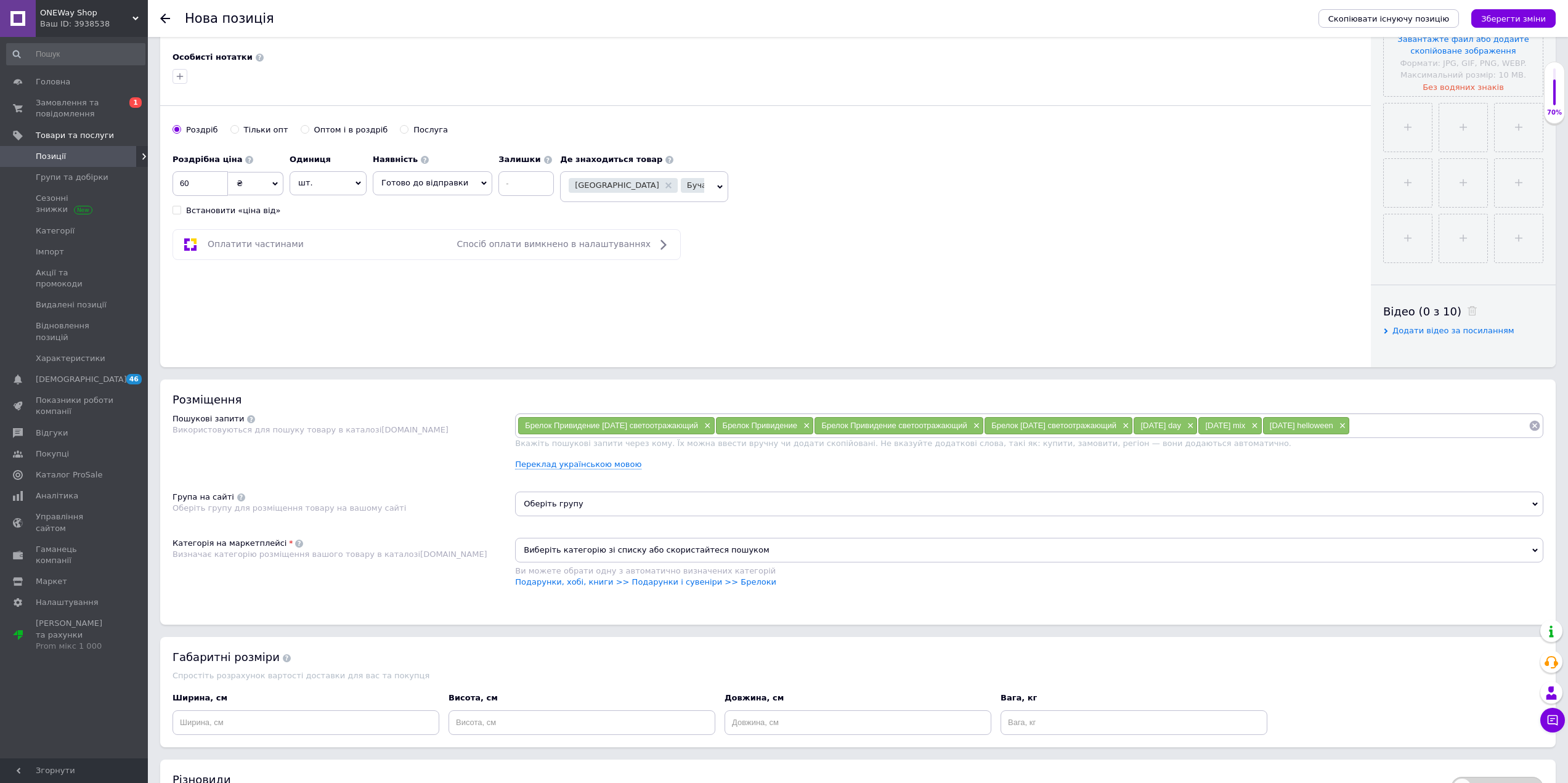
click at [1350, 435] on input at bounding box center [1439, 425] width 179 height 19
paste input "[DATE]"
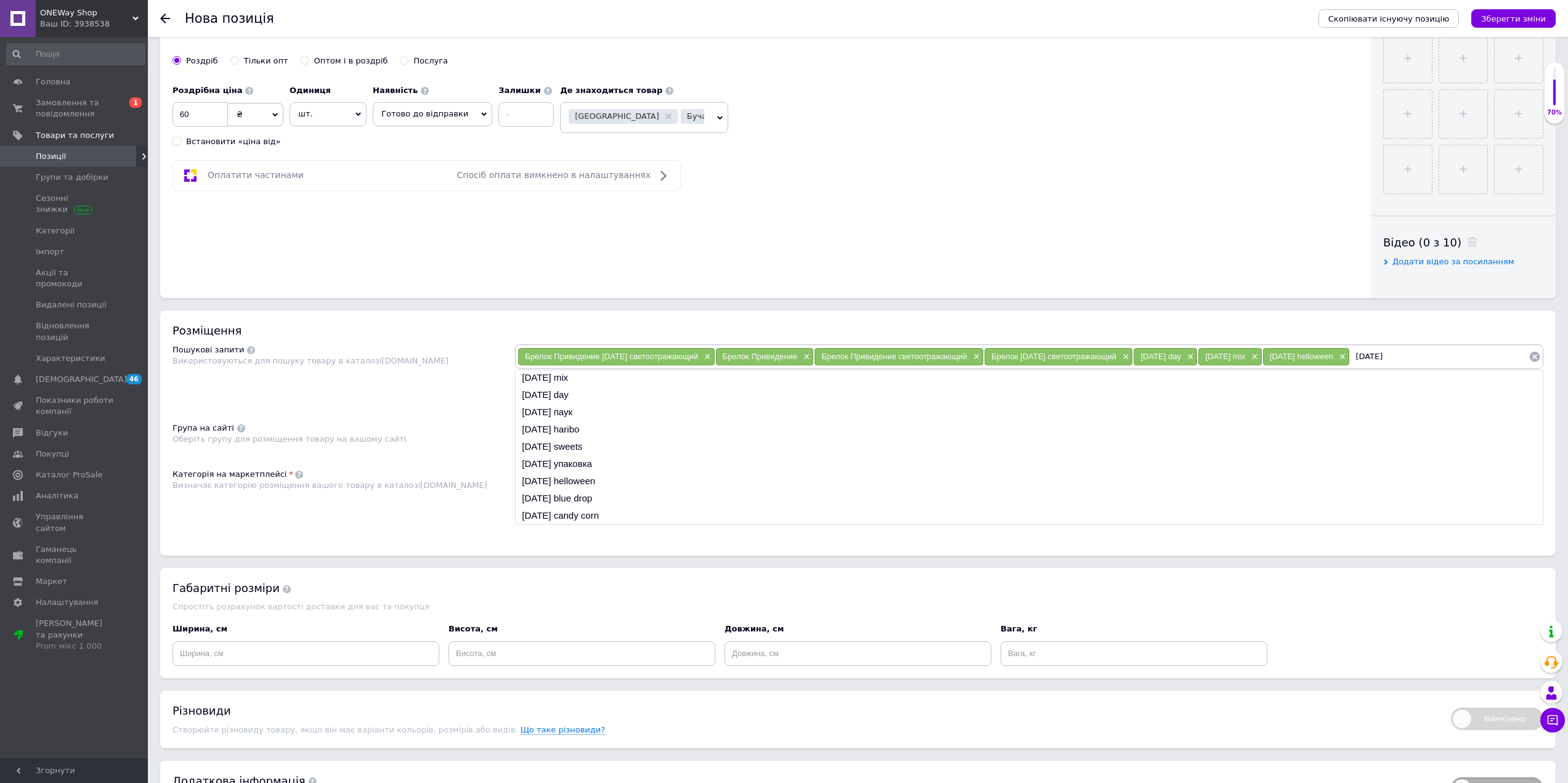
scroll to position [542, 0]
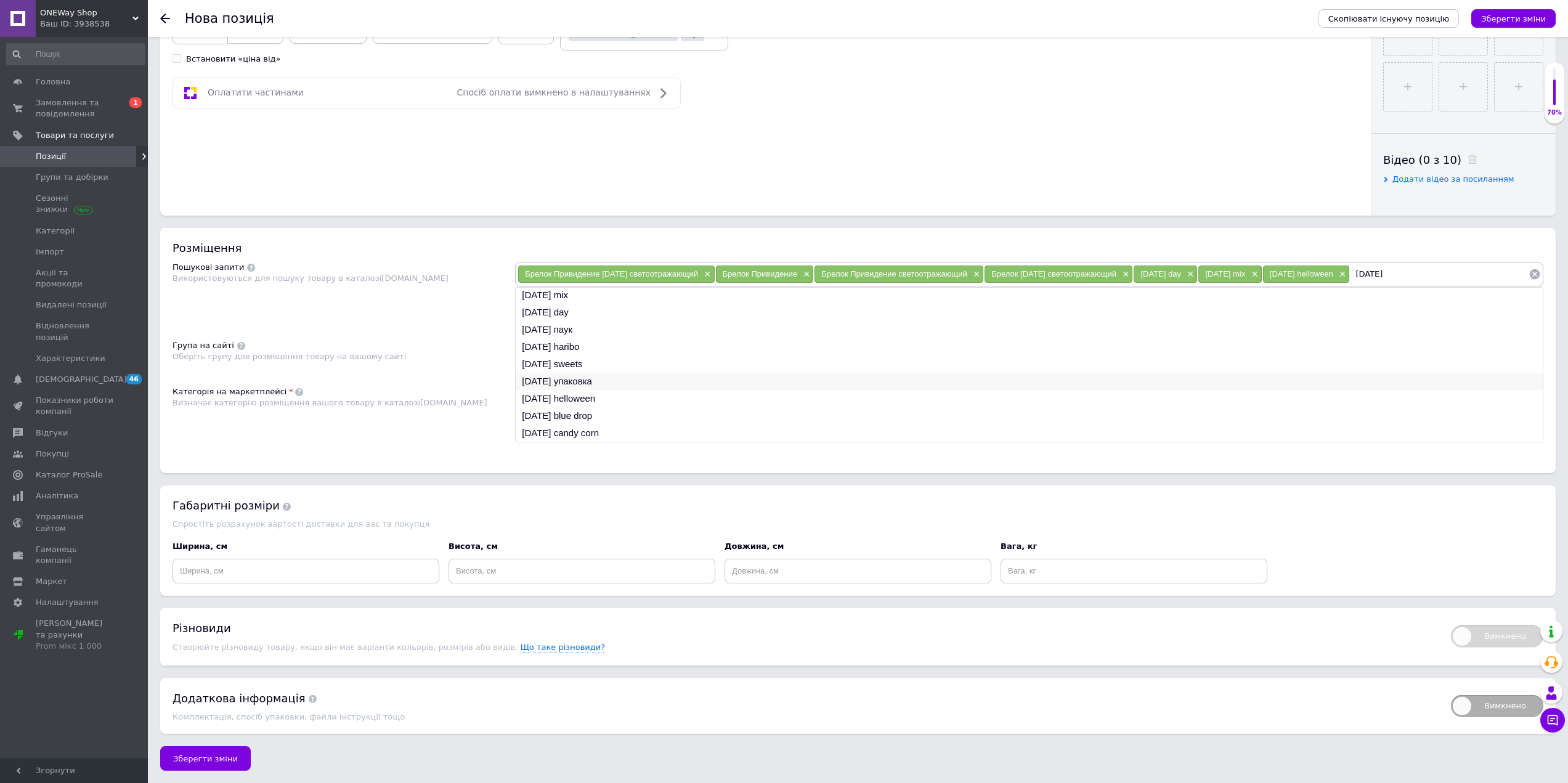
type input "[DATE]"
click at [581, 382] on li "[DATE] упаковка" at bounding box center [1029, 381] width 1028 height 17
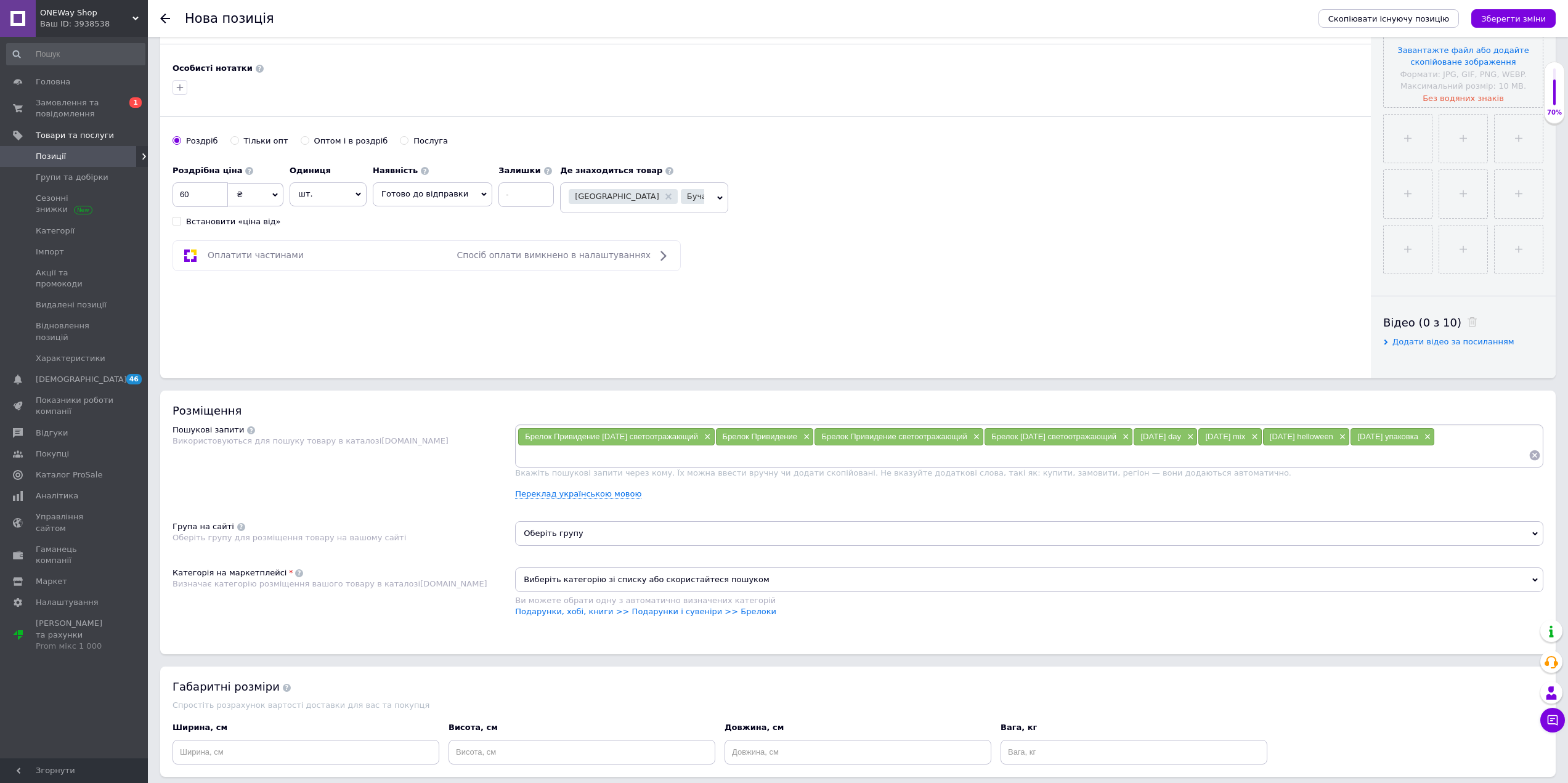
scroll to position [358, 0]
click at [587, 449] on input at bounding box center [1023, 457] width 1011 height 19
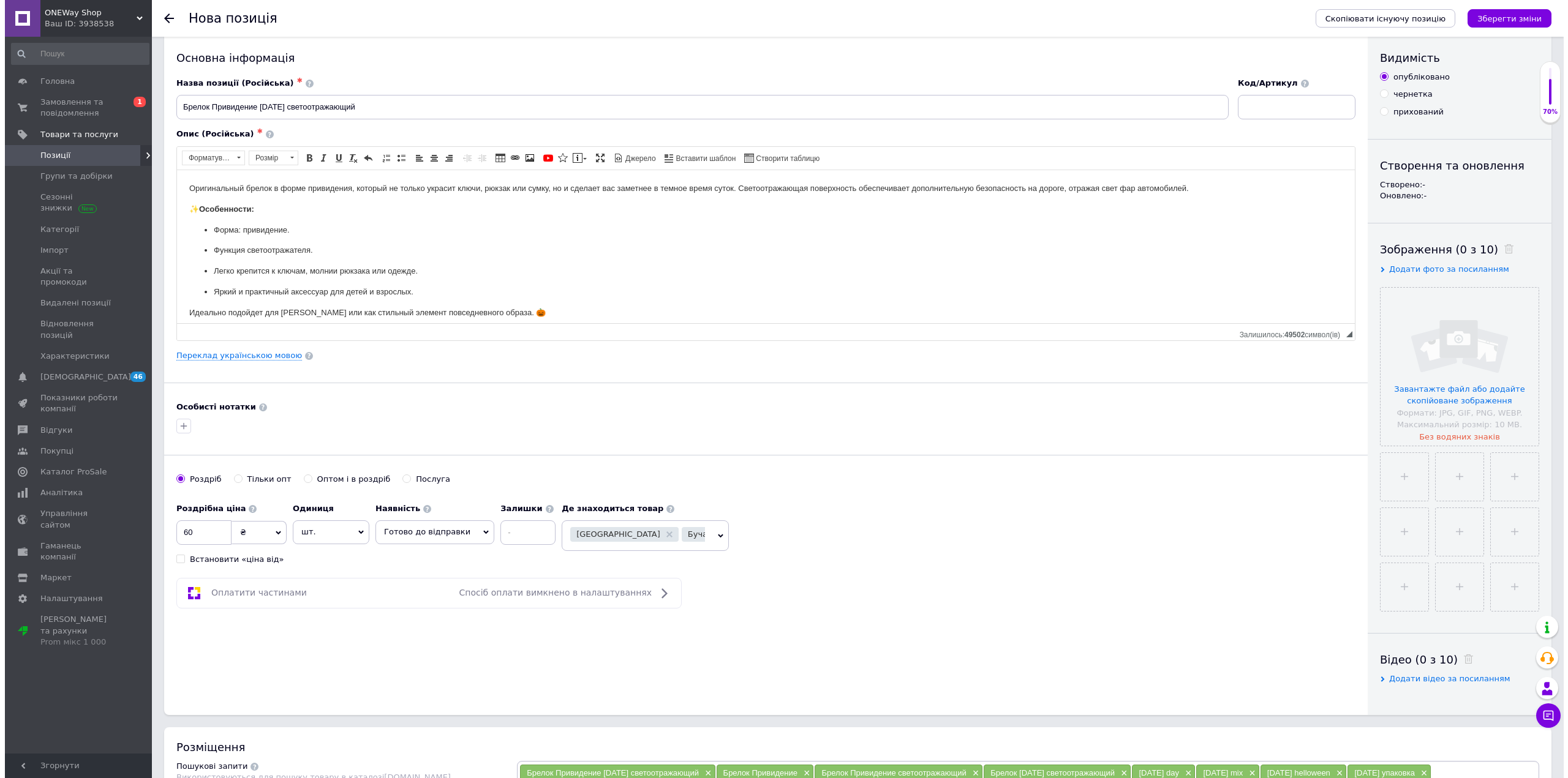
scroll to position [0, 0]
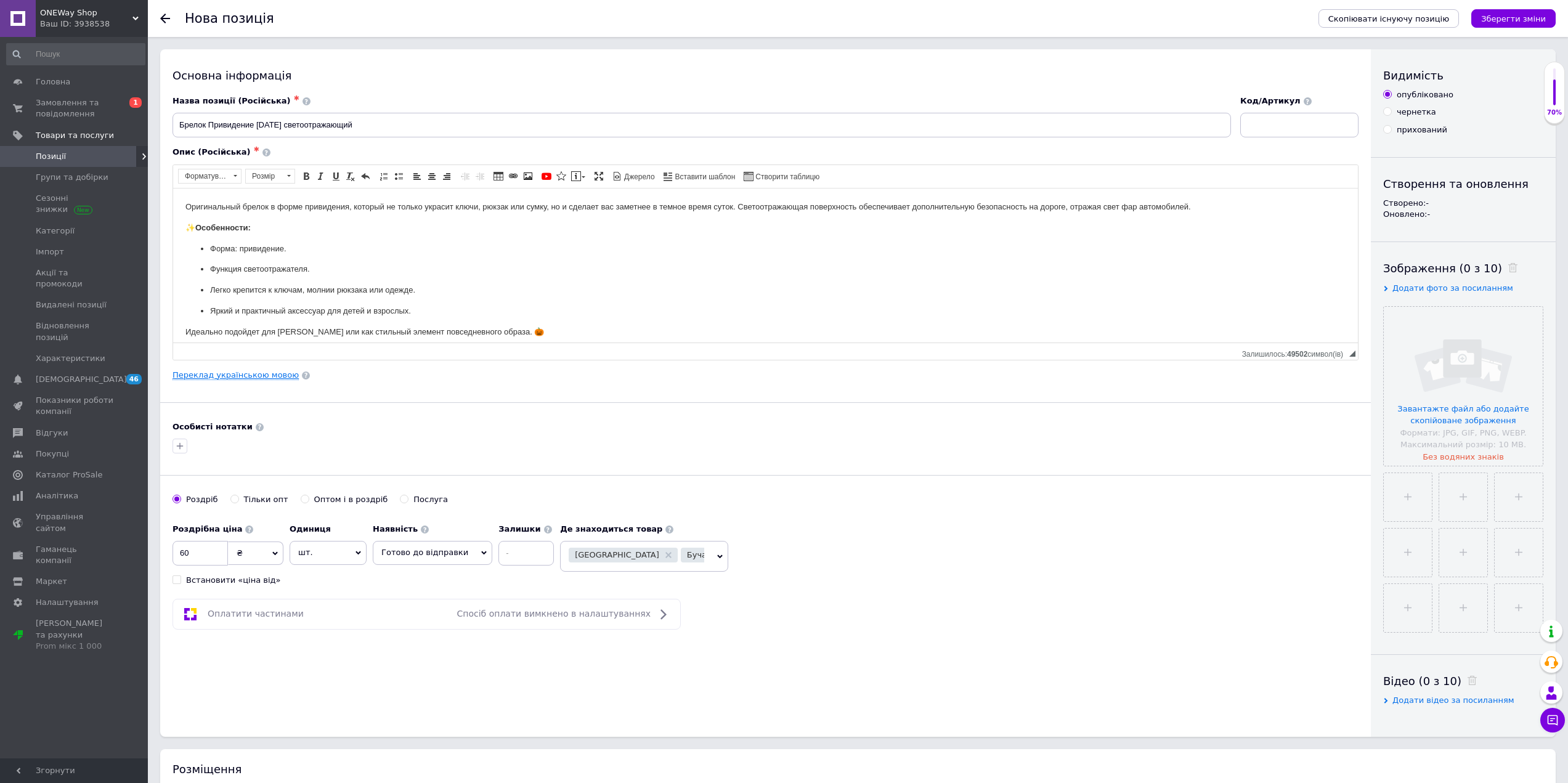
click at [252, 376] on link "Переклад українською мовою" at bounding box center [235, 375] width 127 height 10
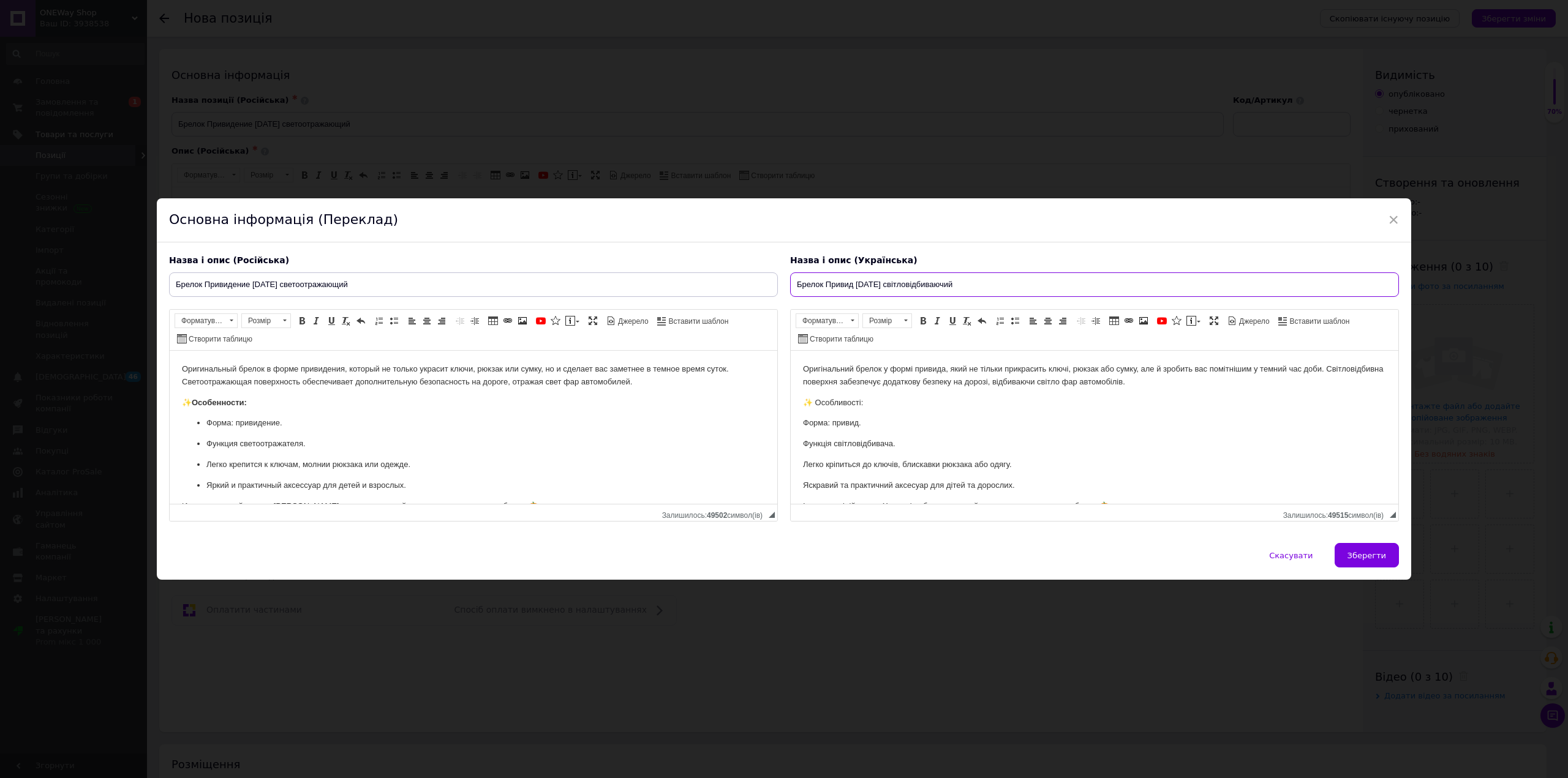
drag, startPoint x: 963, startPoint y: 282, endPoint x: 767, endPoint y: 282, distance: 196.0
click at [763, 282] on div "Назва і опис (Російська) Брелок Привидение [DATE] светоотражающий Оригинальный …" at bounding box center [784, 388] width 1242 height 280
click at [1361, 557] on span "Зберегти" at bounding box center [1366, 555] width 39 height 9
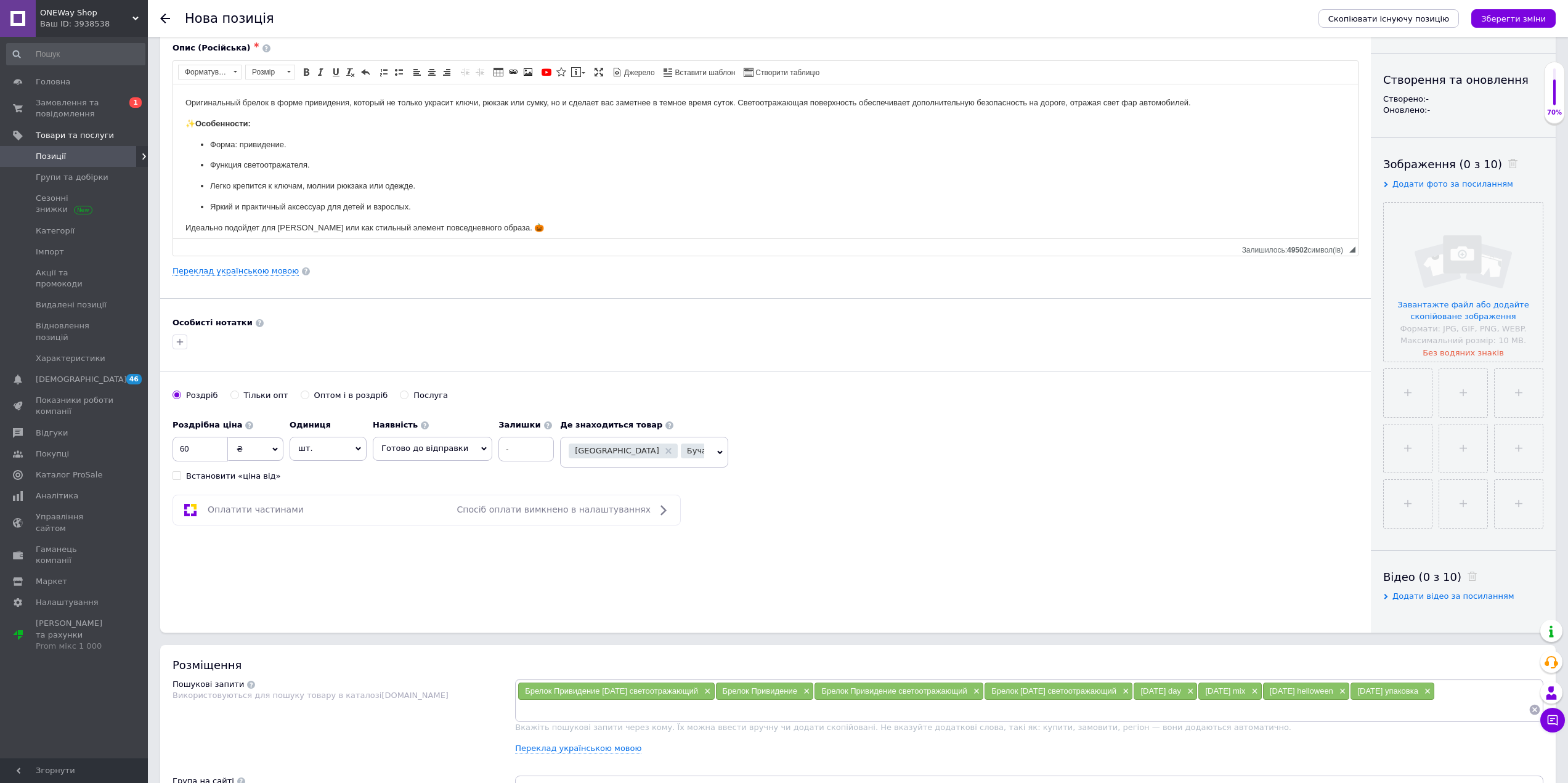
scroll to position [246, 0]
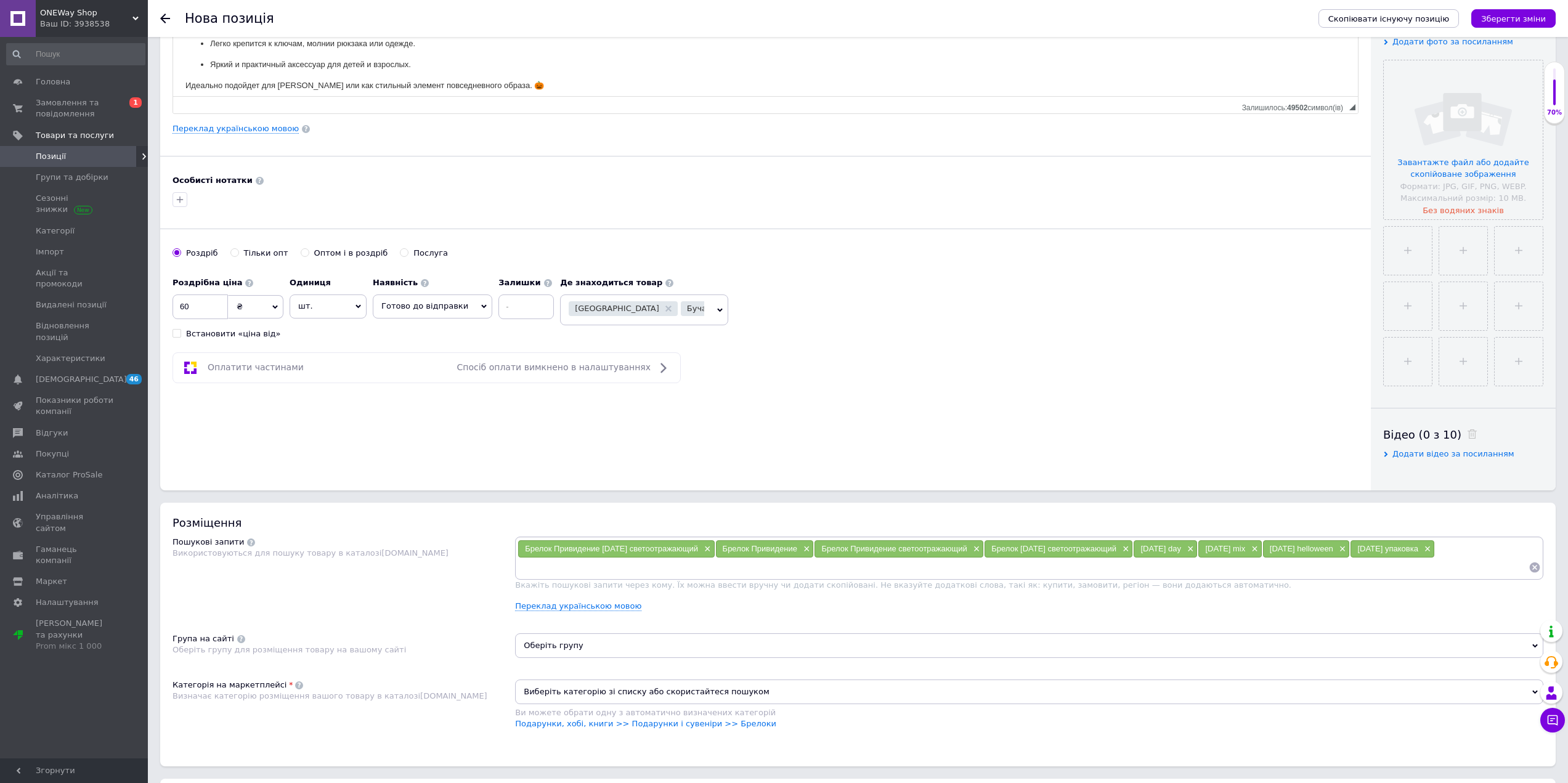
click at [581, 575] on input at bounding box center [1023, 567] width 1011 height 19
paste input "Брелок Привид [DATE] світловідбиваючий"
type input "Брелок Привид [DATE] світловідбиваючий"
paste input "Брелок Привид [DATE] світловідбиваючий"
drag, startPoint x: 776, startPoint y: 567, endPoint x: 747, endPoint y: 566, distance: 29.0
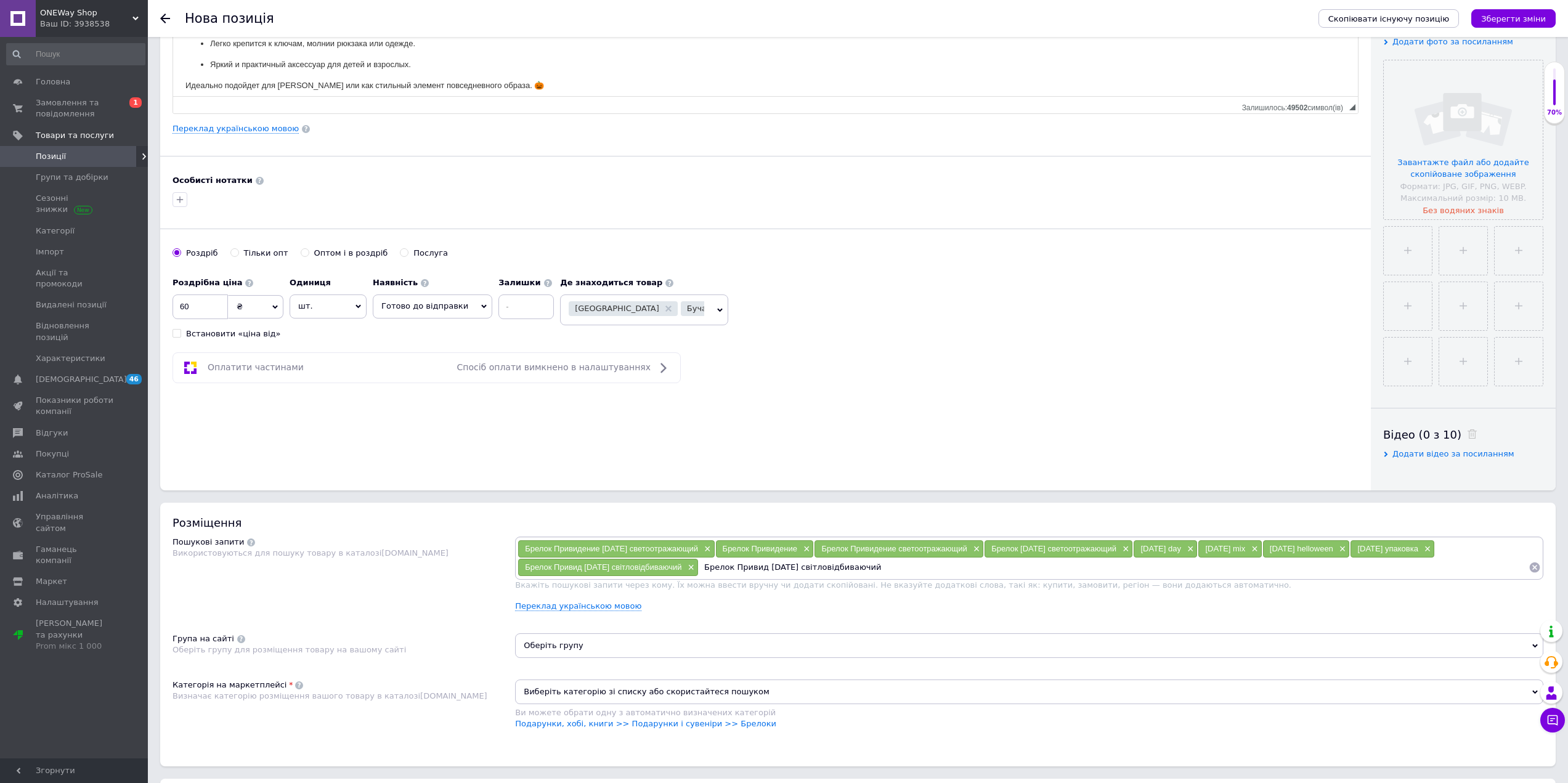
click at [747, 566] on input "Брелок Привид [DATE] світловідбиваючий" at bounding box center [1114, 567] width 830 height 19
type input "Брелок [DATE] світловідбиваючий"
paste input "Брелок Привид [DATE] світловідбиваючий"
drag, startPoint x: 941, startPoint y: 566, endPoint x: 977, endPoint y: 566, distance: 36.0
click at [977, 566] on input "Брелок Привид [DATE] світловідбиваючий" at bounding box center [1189, 567] width 679 height 19
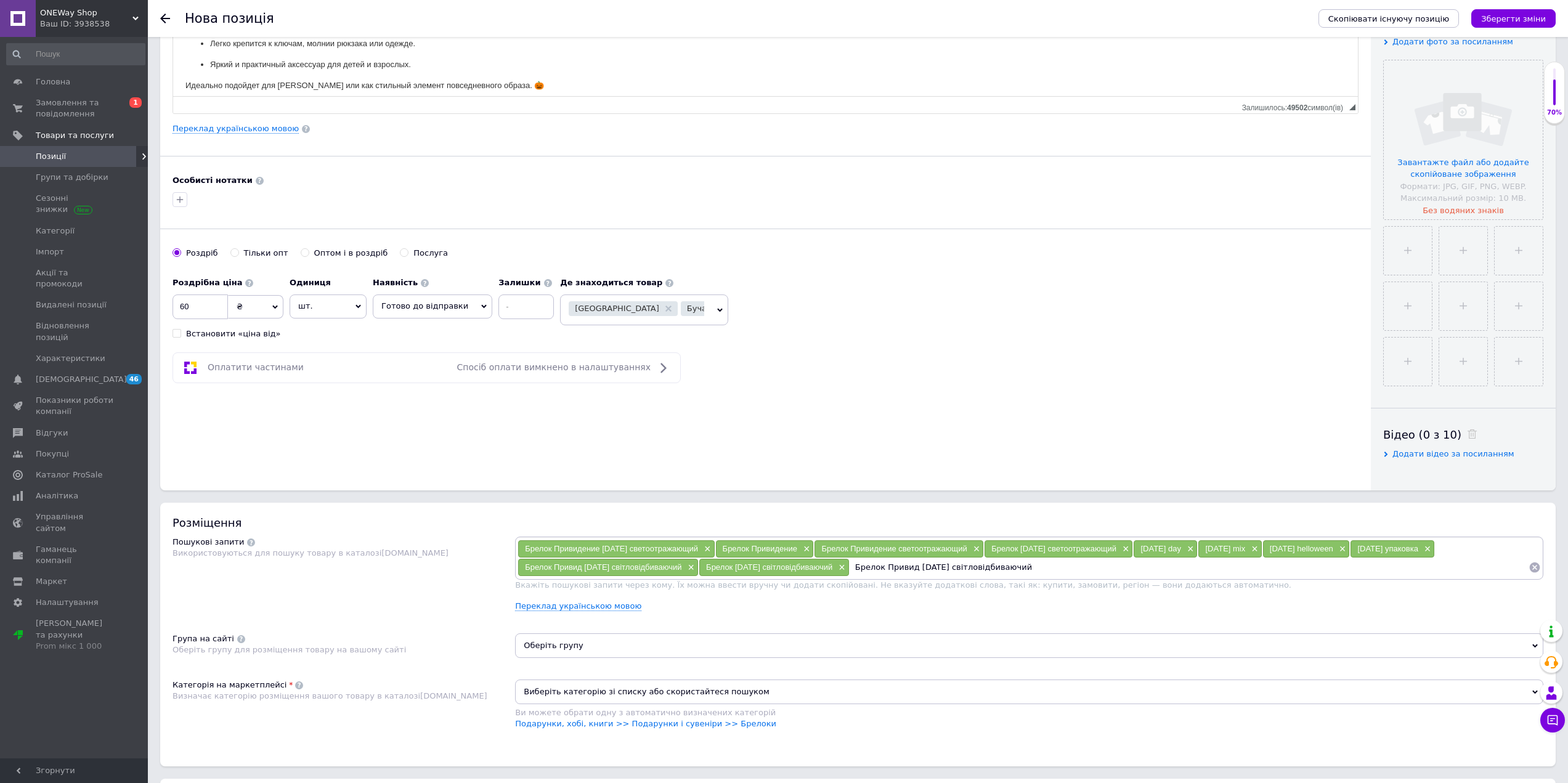
type input "Брелок Привид світловідбиваючий"
paste input "Брелок Привид [DATE] світловідбиваючий"
drag, startPoint x: 1130, startPoint y: 566, endPoint x: 1061, endPoint y: 566, distance: 69.0
click at [1061, 566] on input "Брелок Привид [DATE] світловідбиваючий" at bounding box center [1266, 567] width 526 height 19
type input "Брелок світловідбиваючий"
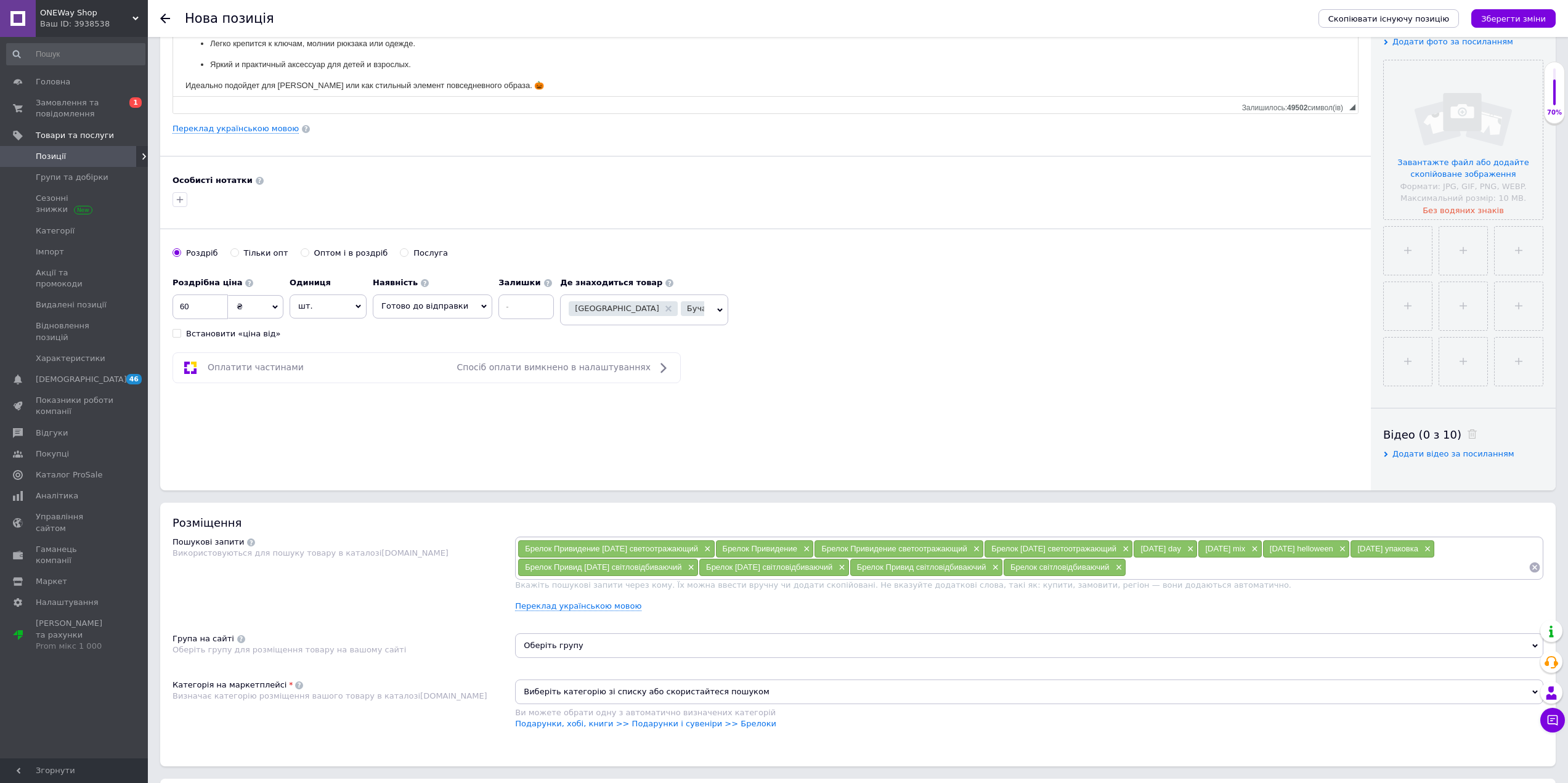
paste input "Брелок Привид [DATE] світловідбиваючий"
drag, startPoint x: 1214, startPoint y: 566, endPoint x: 1357, endPoint y: 569, distance: 143.0
click at [1357, 569] on input "Брелок Привид [DATE] світловідбиваючий" at bounding box center [1328, 567] width 403 height 19
type input "Брелок Привид"
paste input "Брелок Привид [DATE] світловідбиваючий"
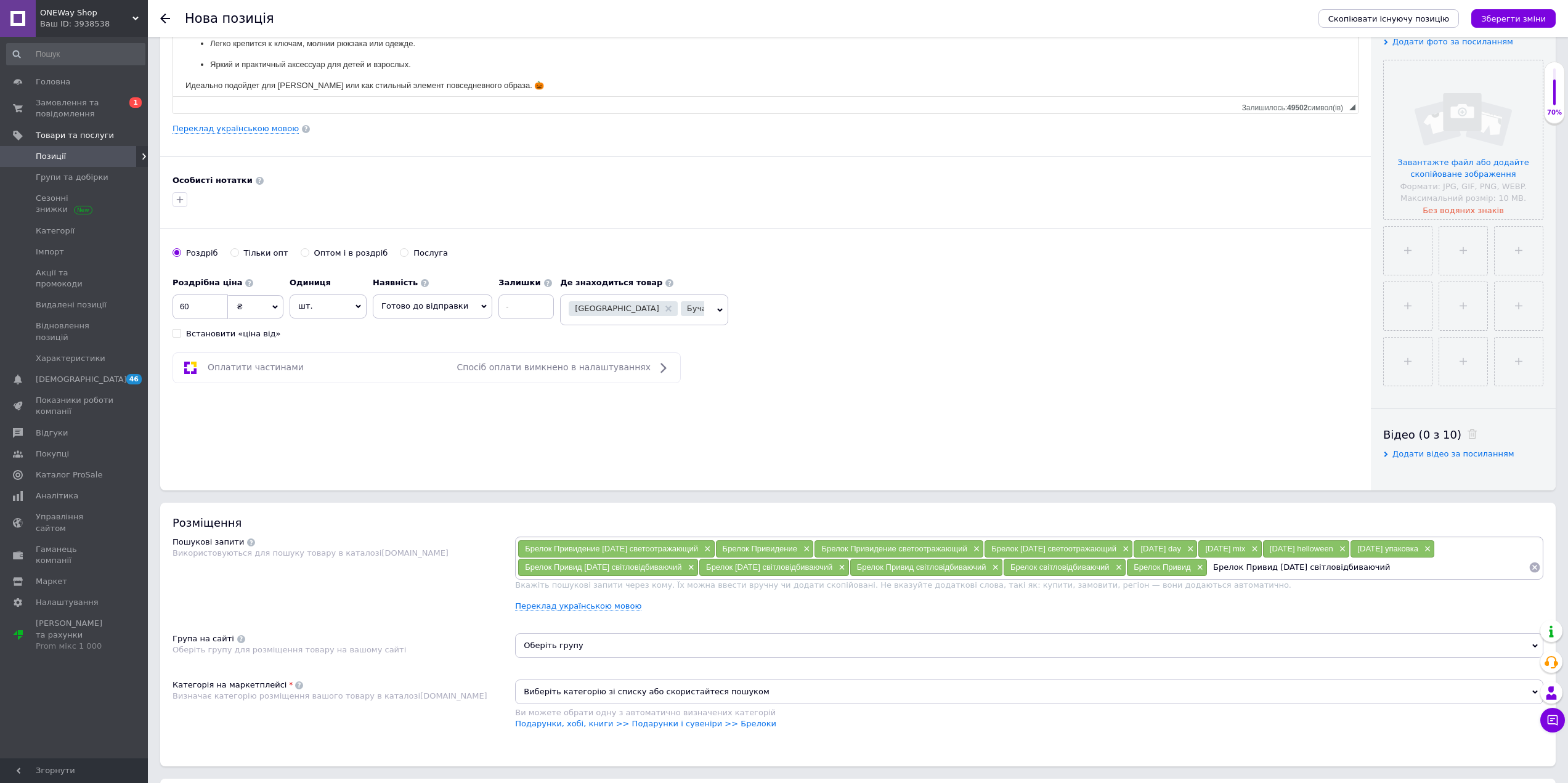
drag, startPoint x: 1293, startPoint y: 568, endPoint x: 1264, endPoint y: 566, distance: 29.1
click at [1264, 566] on input "Брелок Привид [DATE] світловідбиваючий" at bounding box center [1368, 567] width 321 height 19
drag, startPoint x: 1307, startPoint y: 568, endPoint x: 1456, endPoint y: 569, distance: 149.0
click at [1466, 576] on input "Брелок [DATE] світловідбиваючий" at bounding box center [1368, 567] width 321 height 19
type input "Брелок [DATE]"
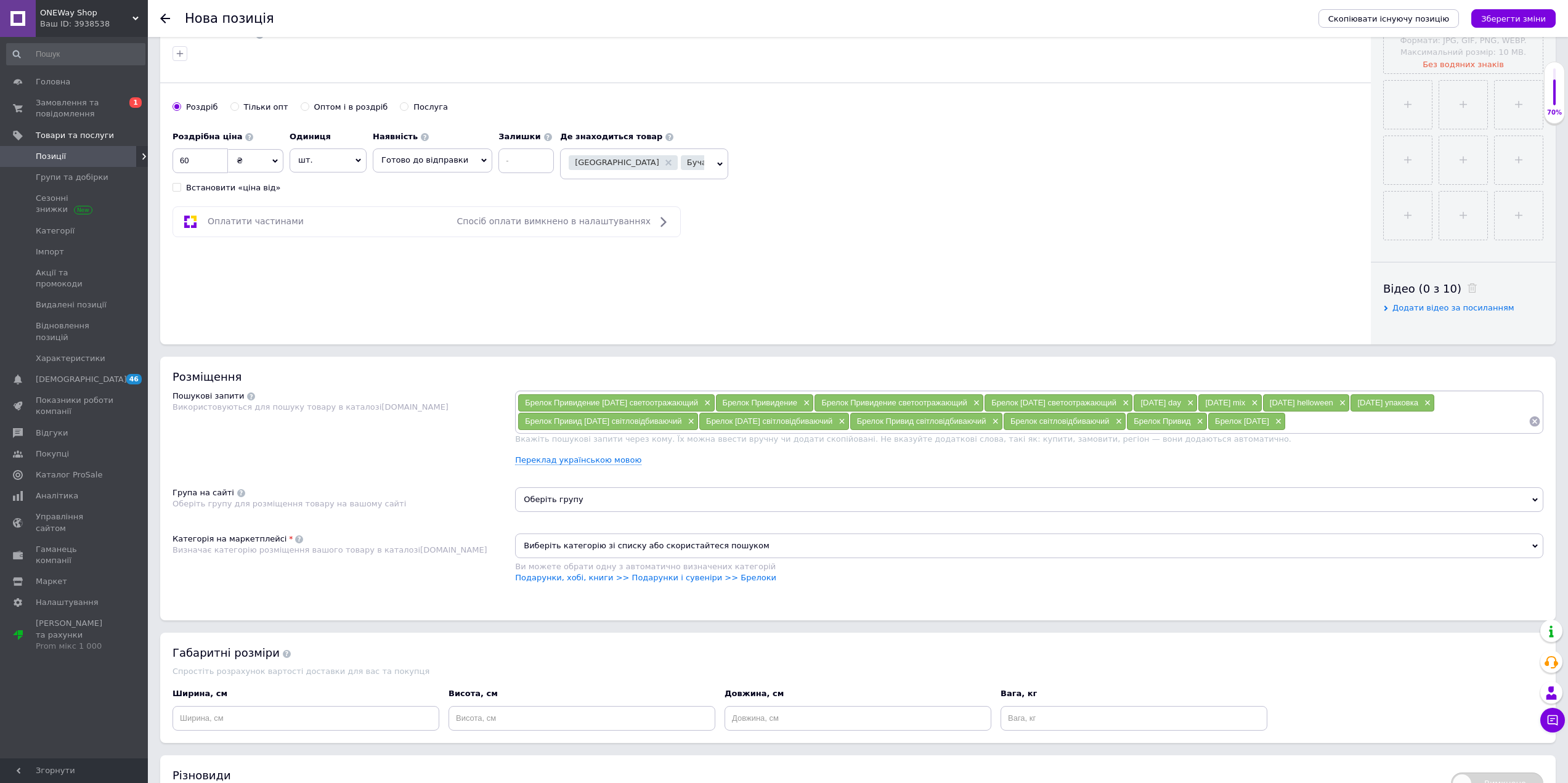
scroll to position [431, 0]
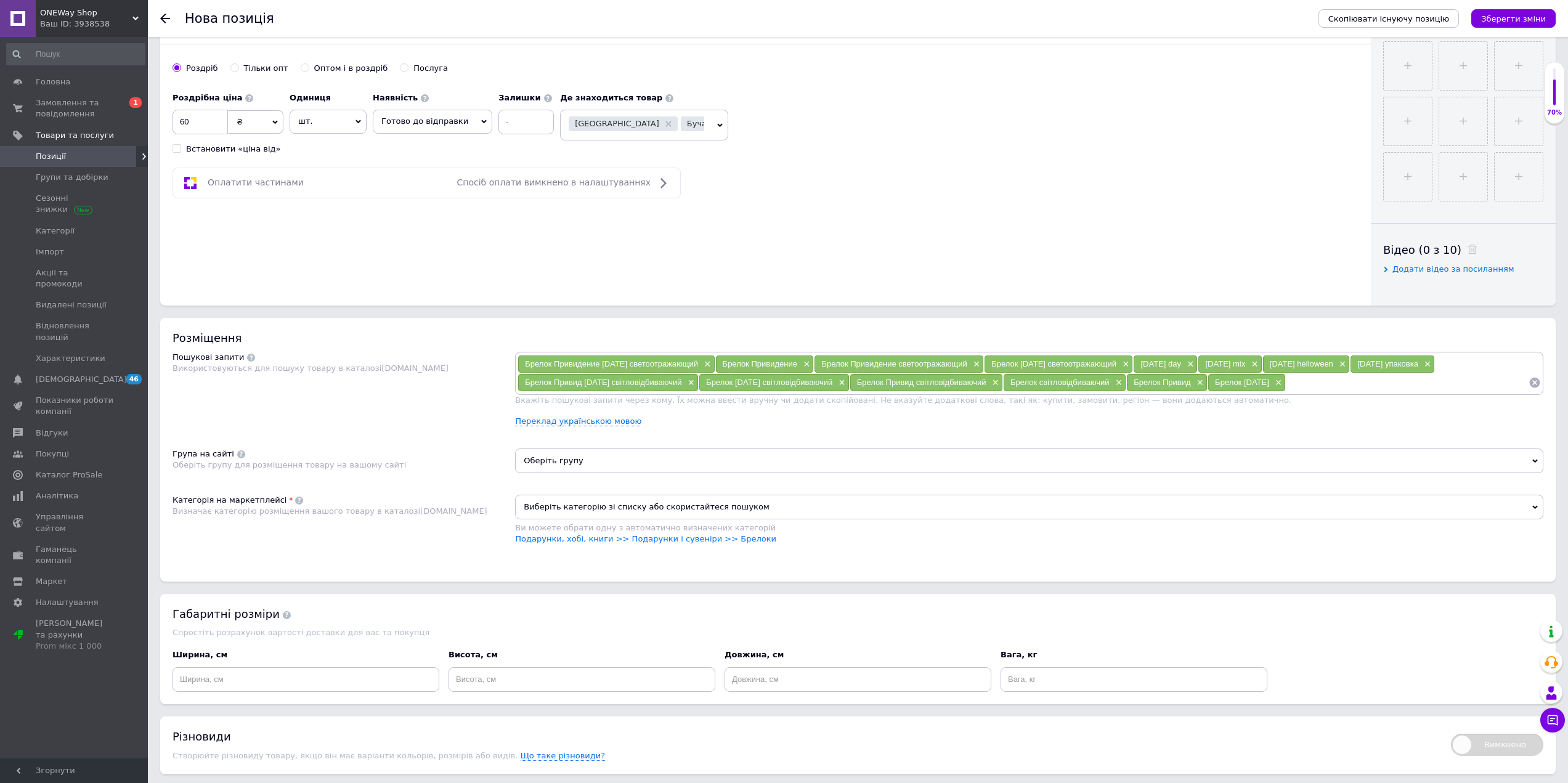
click at [565, 466] on span "Оберіть групу" at bounding box center [1029, 461] width 1028 height 25
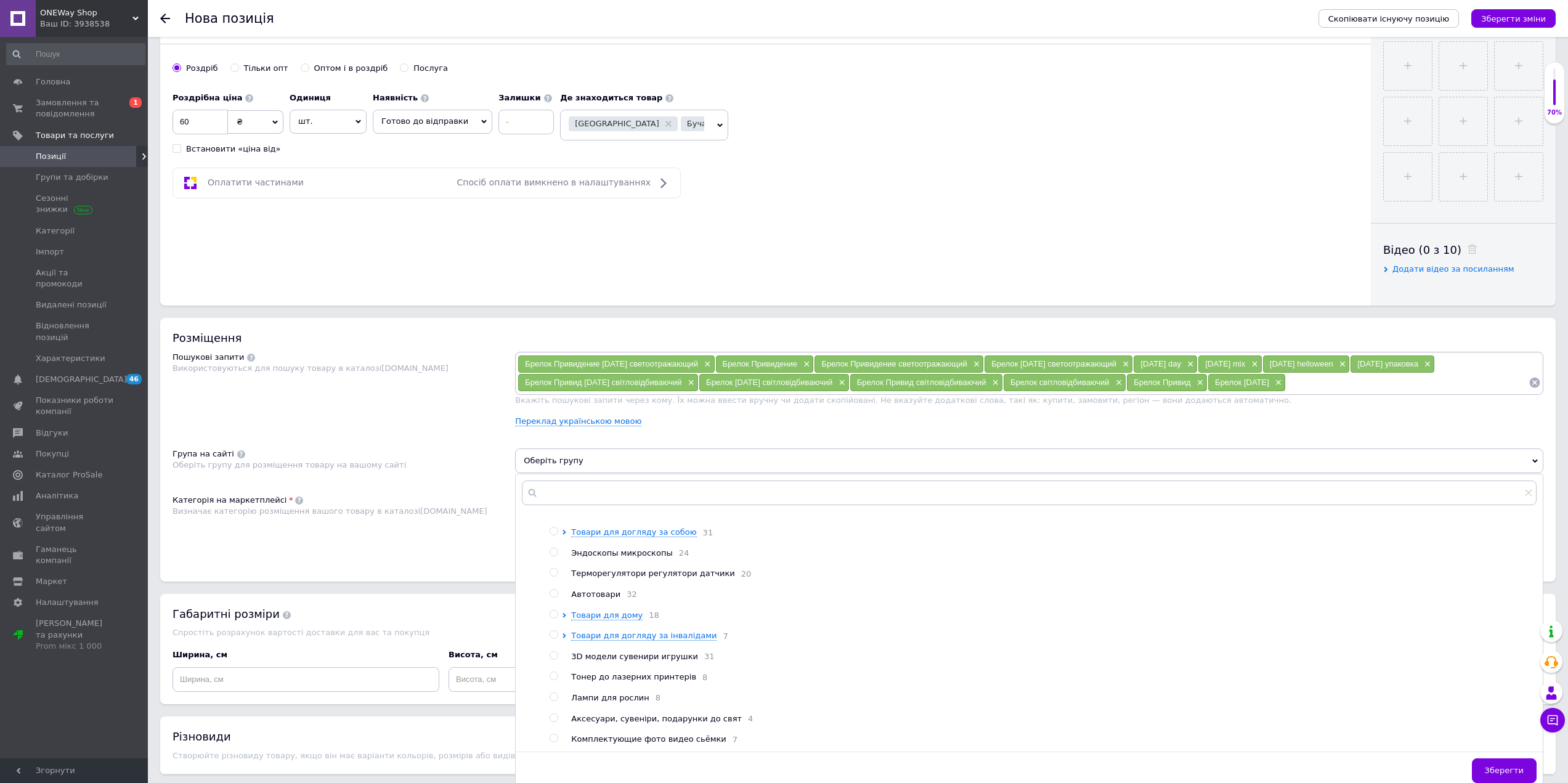
scroll to position [62, 0]
click at [554, 718] on input "radio" at bounding box center [554, 718] width 8 height 8
radio input "true"
click at [1496, 768] on span "Зберегти" at bounding box center [1504, 770] width 39 height 9
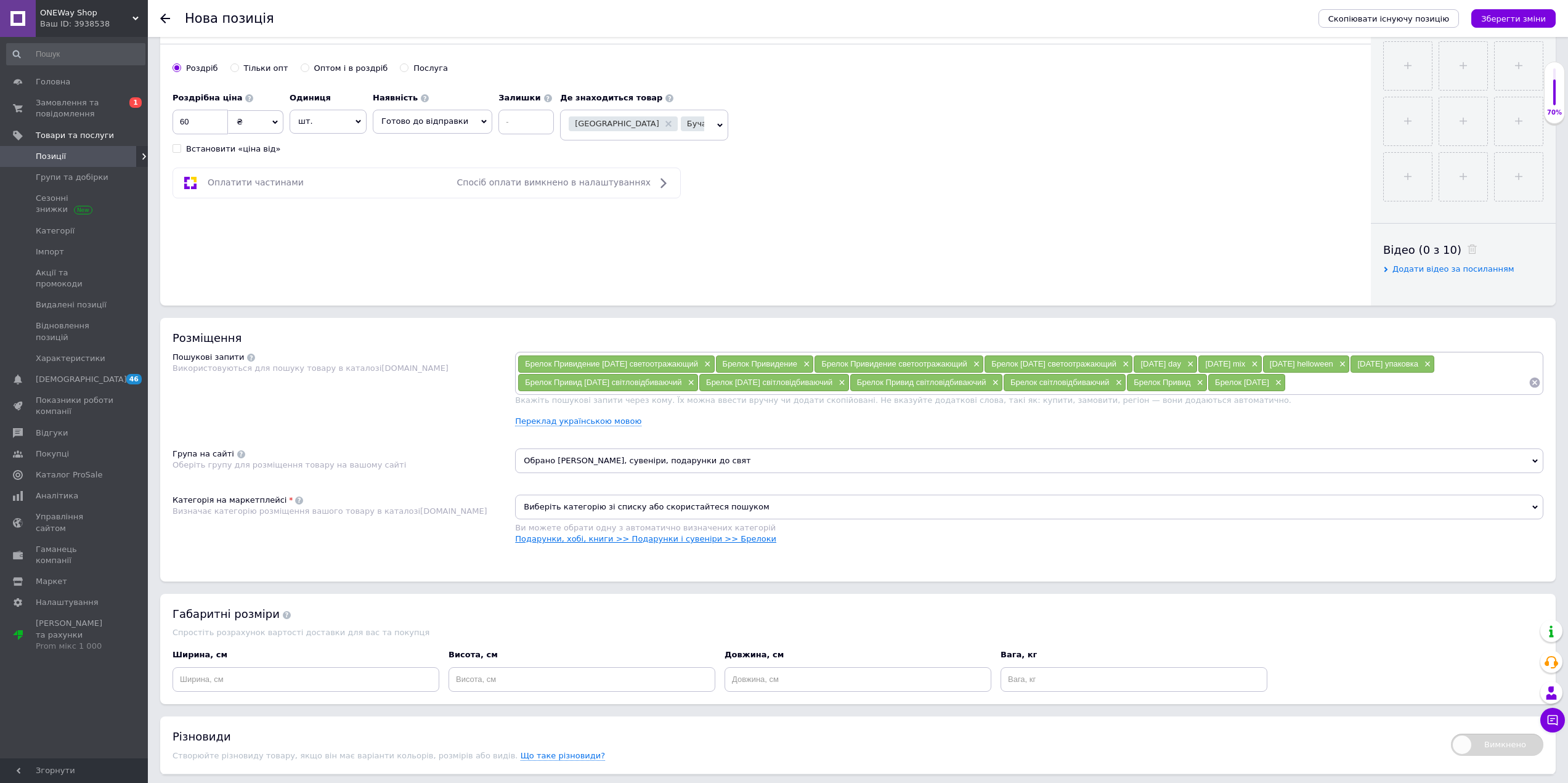
click at [726, 541] on link "Подарунки, хобі, книги >> Подарунки і сувеніри >> Брелоки" at bounding box center [646, 538] width 262 height 9
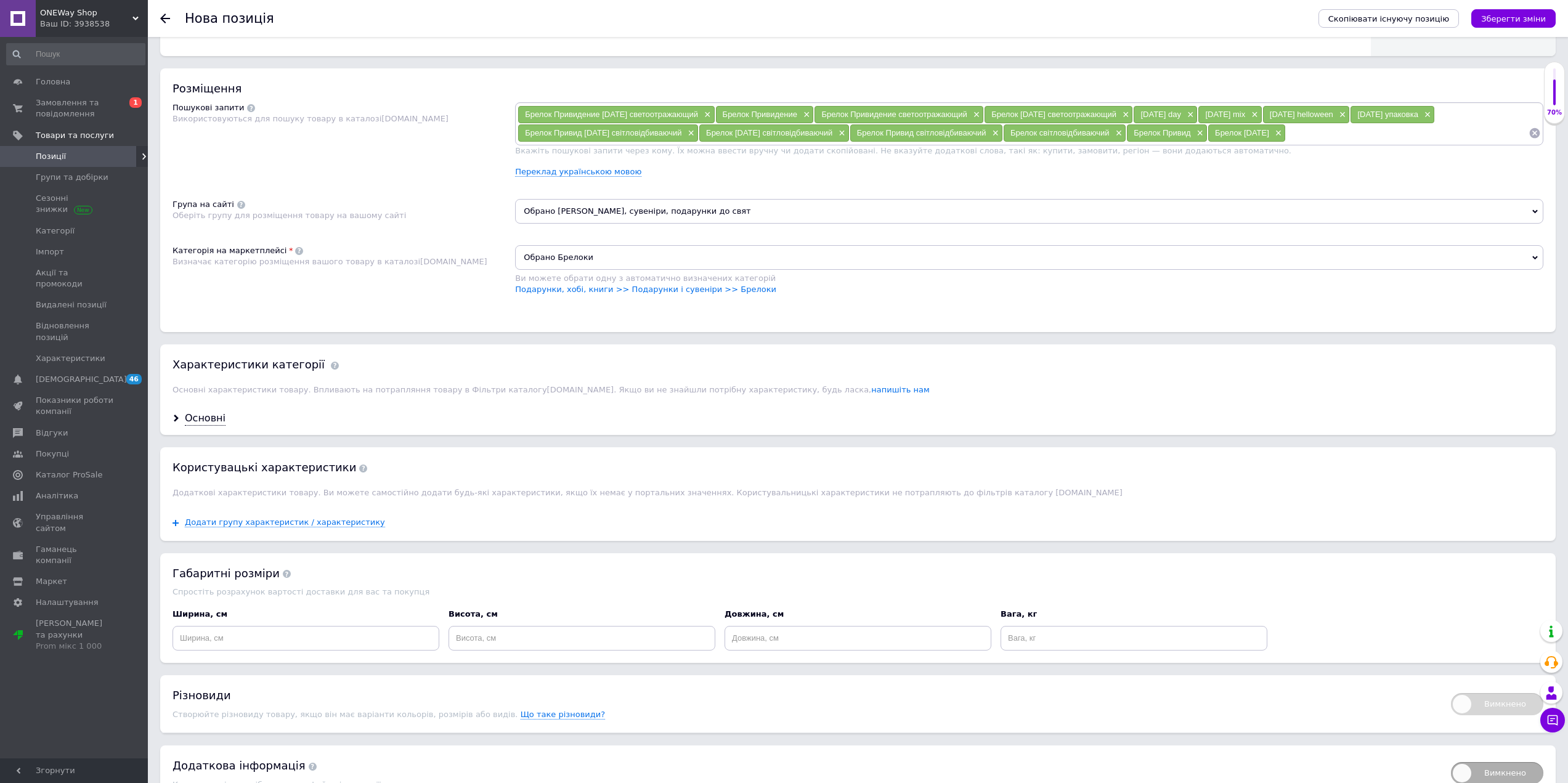
scroll to position [751, 0]
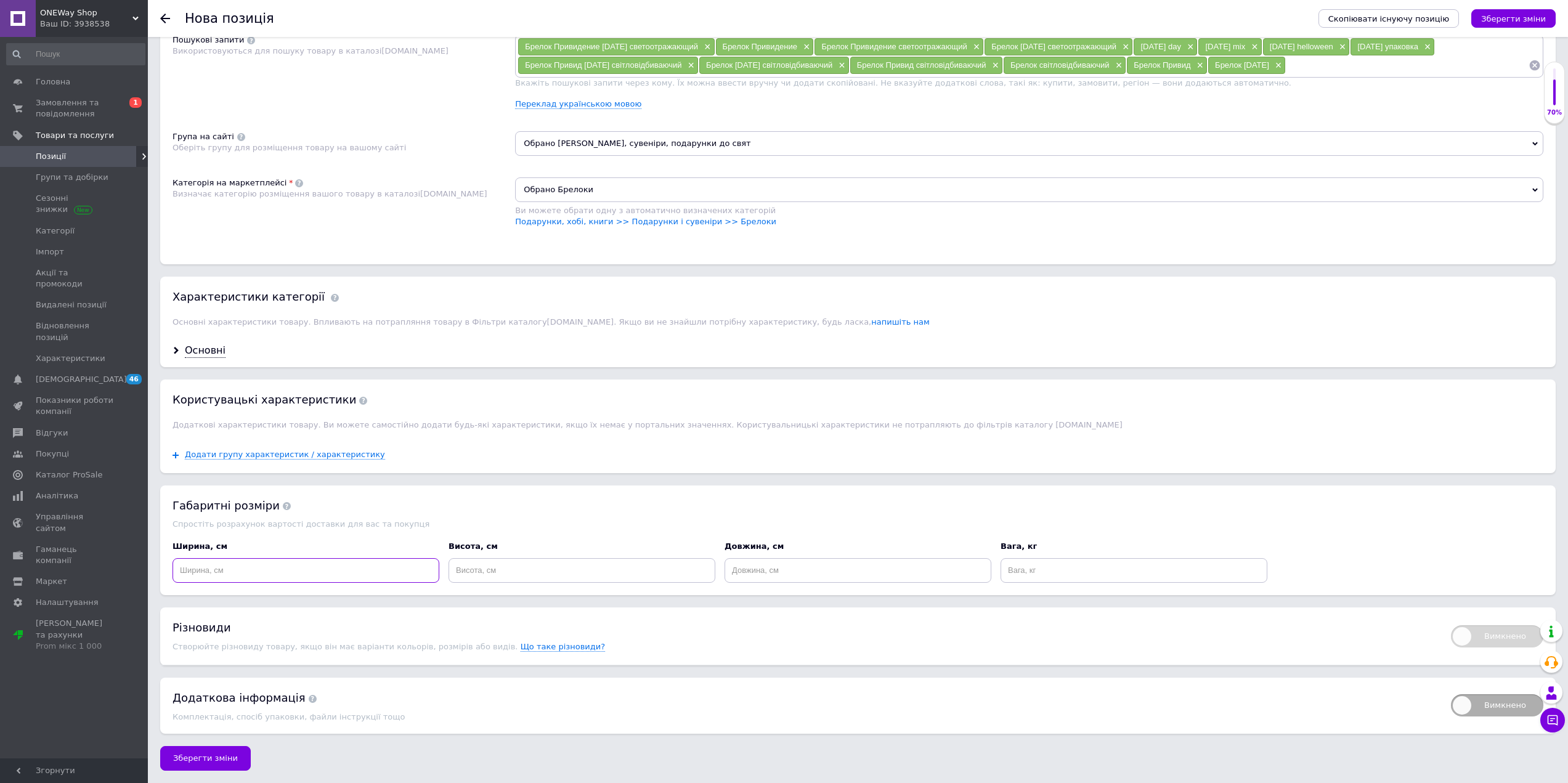
click at [228, 568] on input at bounding box center [306, 571] width 267 height 25
type input "2"
click at [503, 571] on input at bounding box center [582, 571] width 267 height 25
type input "2"
click at [802, 560] on input at bounding box center [858, 571] width 267 height 25
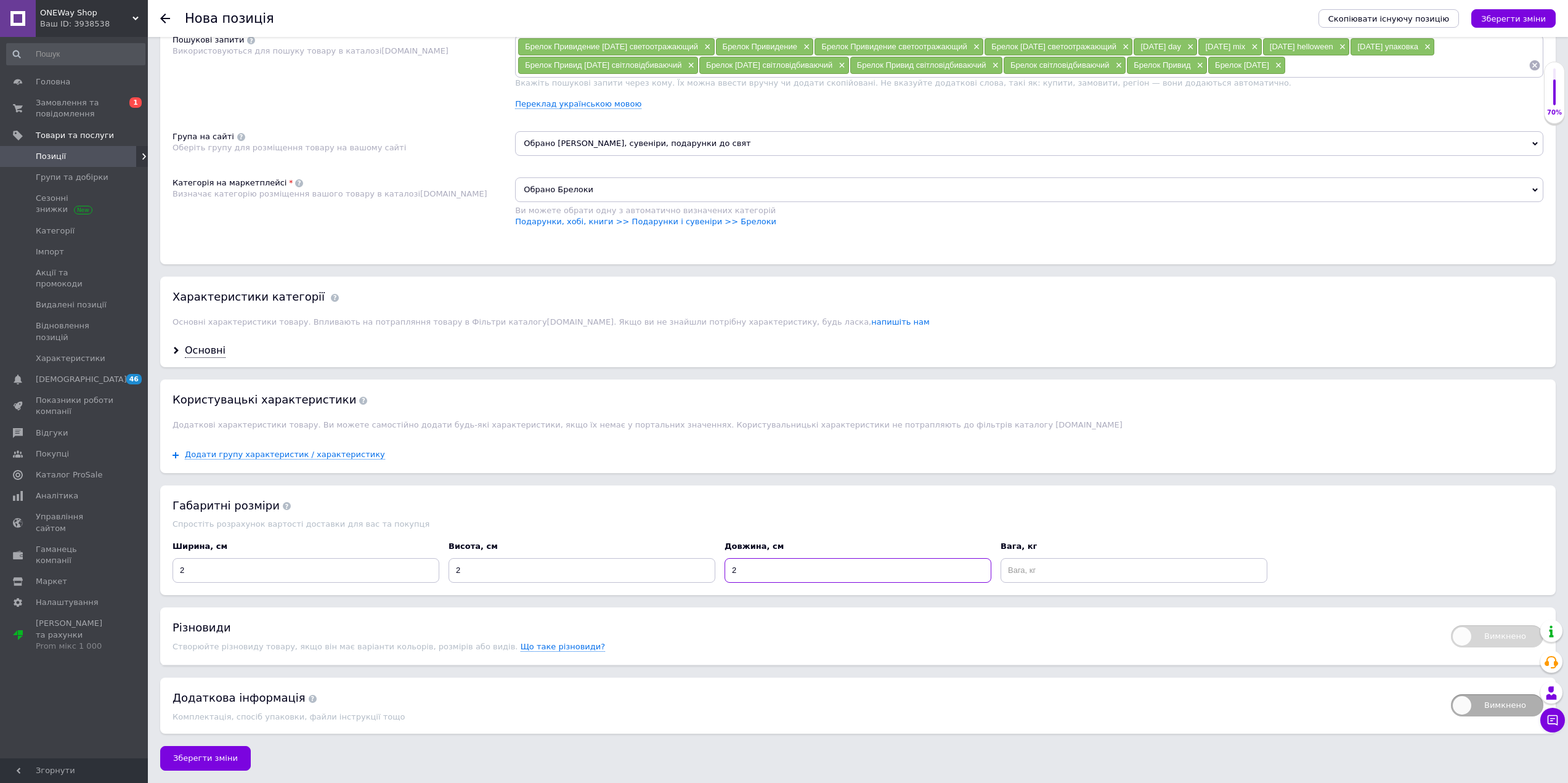
type input "2"
click at [1074, 564] on input at bounding box center [1134, 571] width 267 height 25
type input "0.1"
click at [1050, 537] on div "Вага, кг 0.1" at bounding box center [1134, 562] width 276 height 51
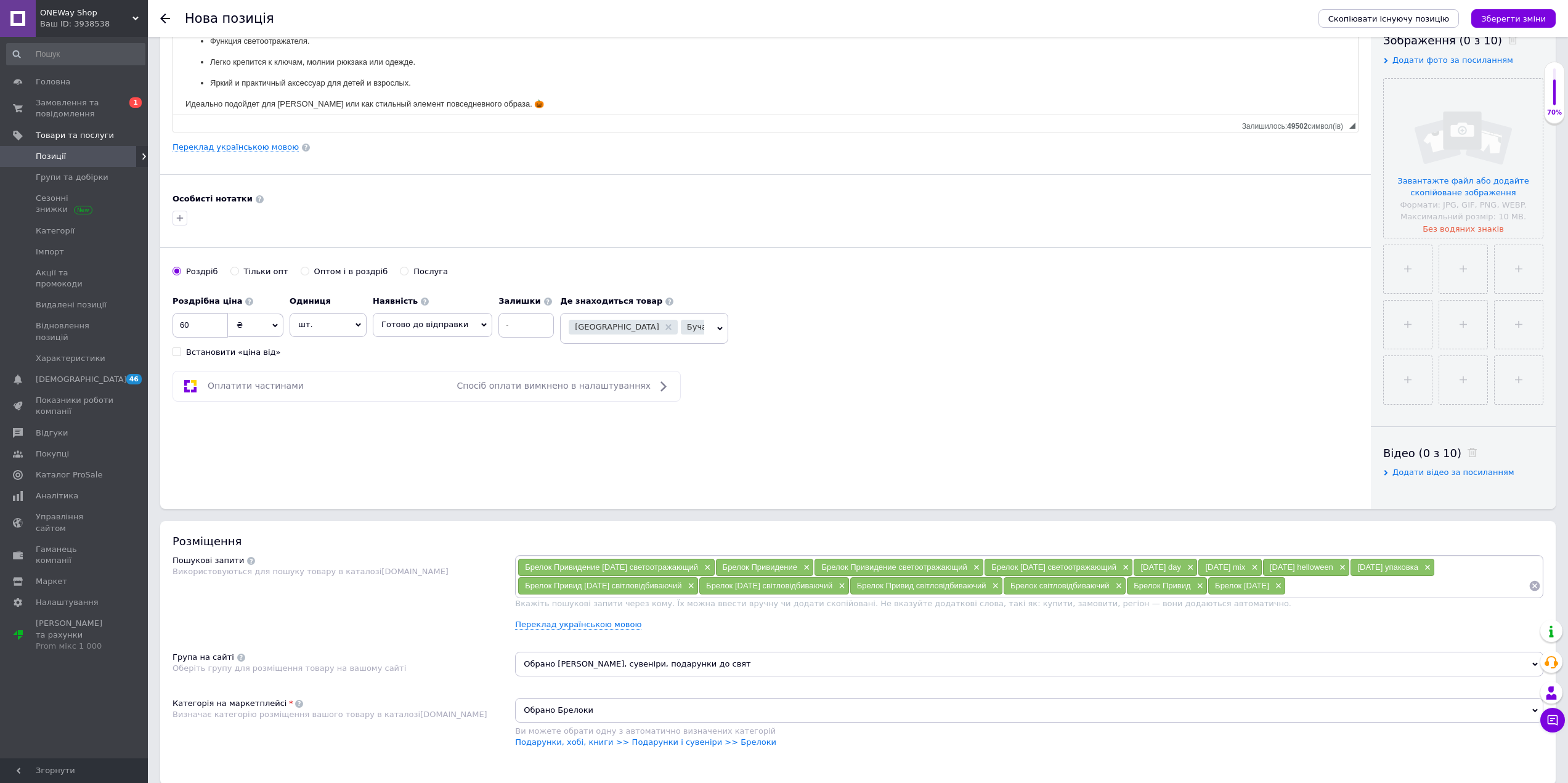
scroll to position [135, 0]
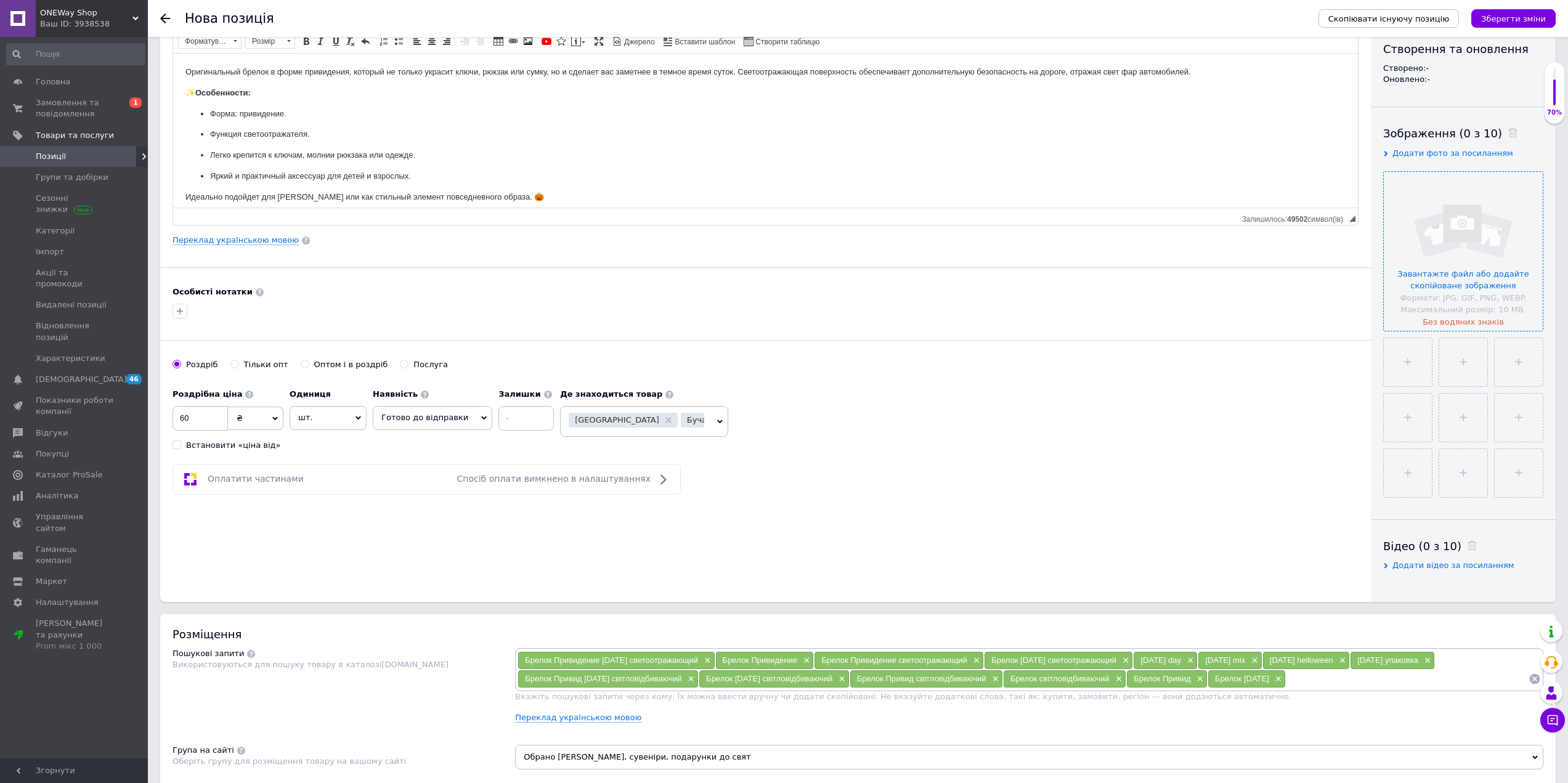
click at [1493, 279] on input "file" at bounding box center [1464, 251] width 159 height 159
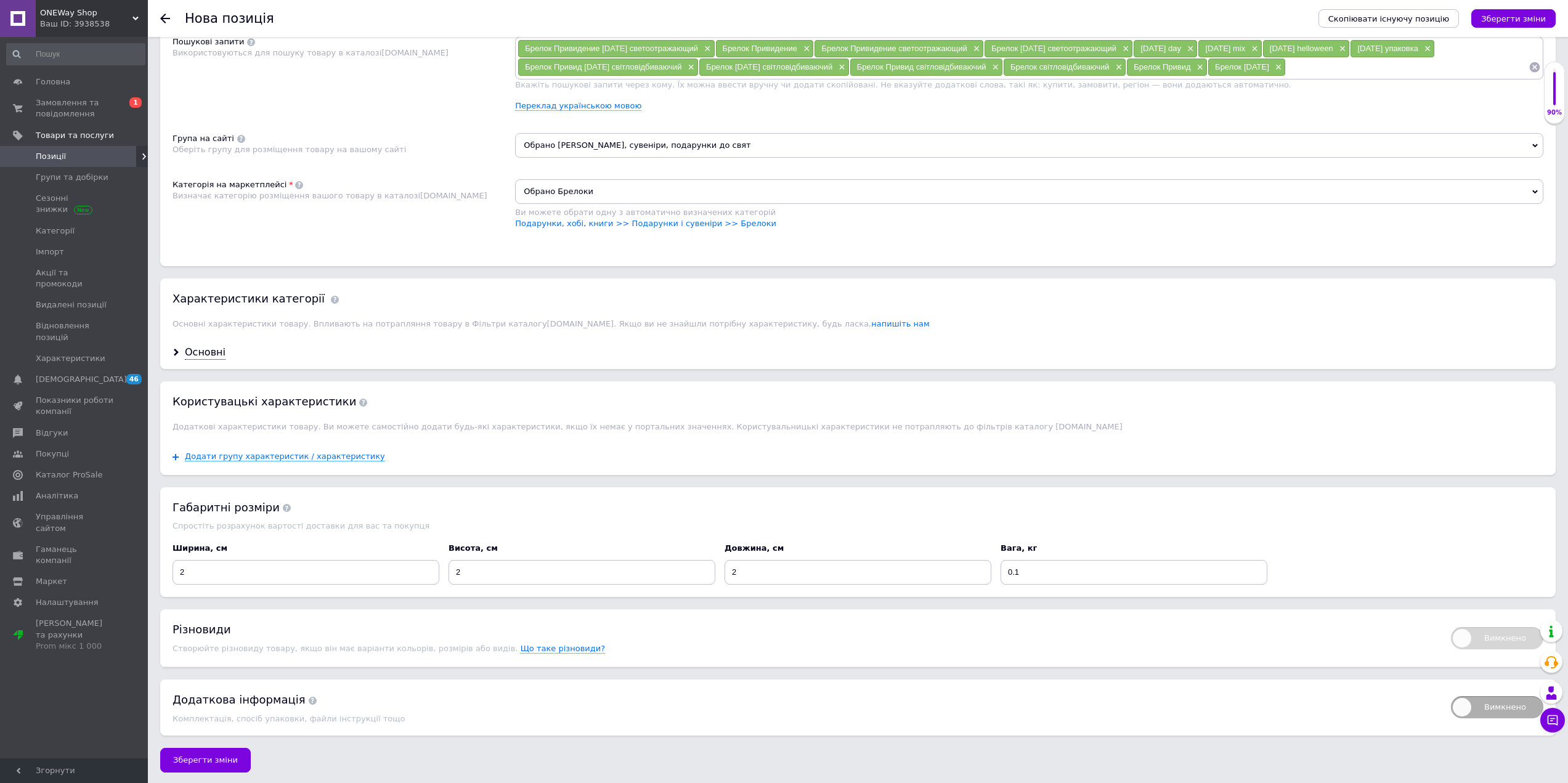
scroll to position [751, 0]
click at [215, 753] on span "Зберегти зміни" at bounding box center [206, 757] width 65 height 9
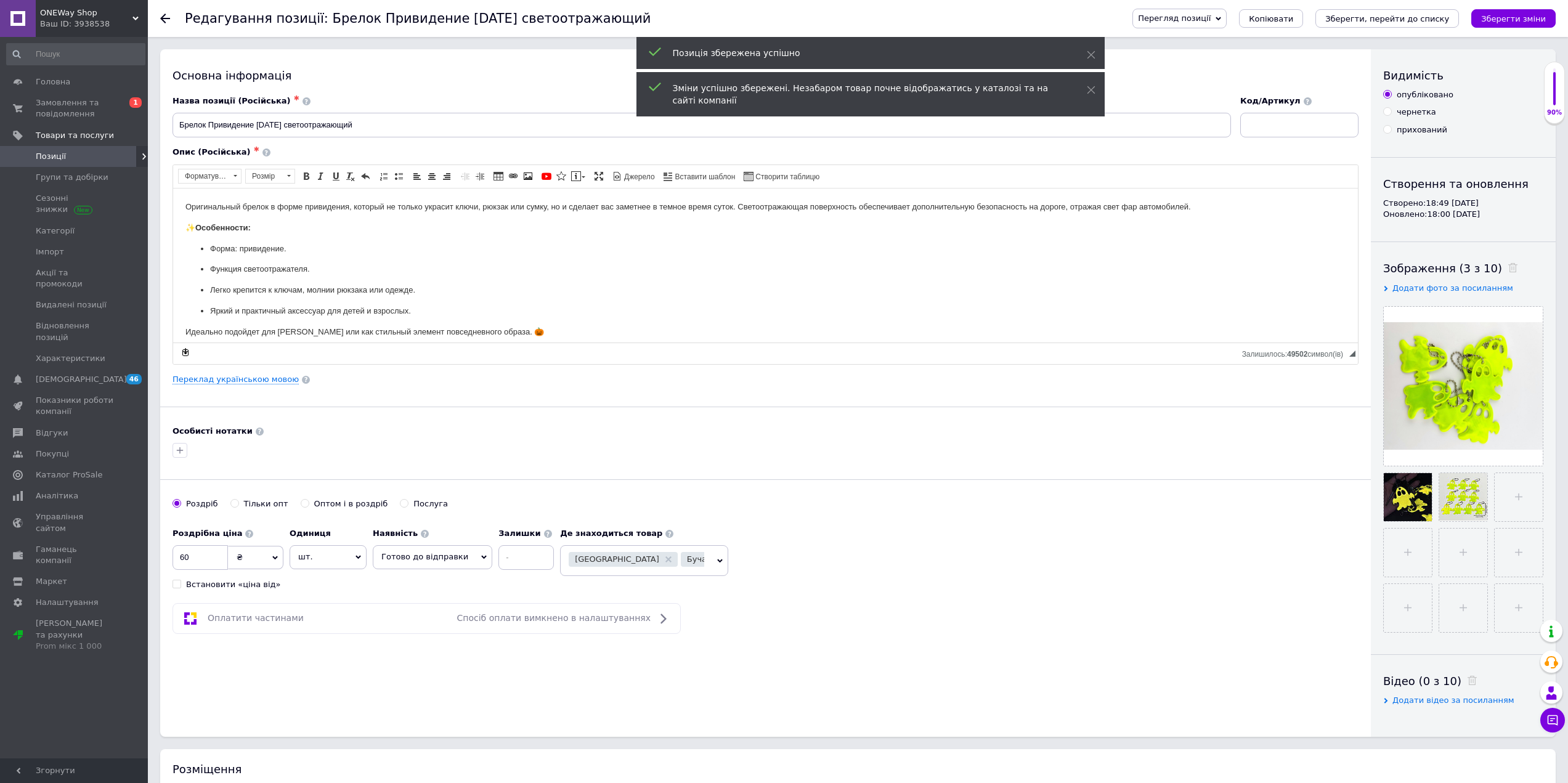
click at [87, 155] on span "Позиції" at bounding box center [75, 156] width 78 height 11
